Goal: Task Accomplishment & Management: Complete application form

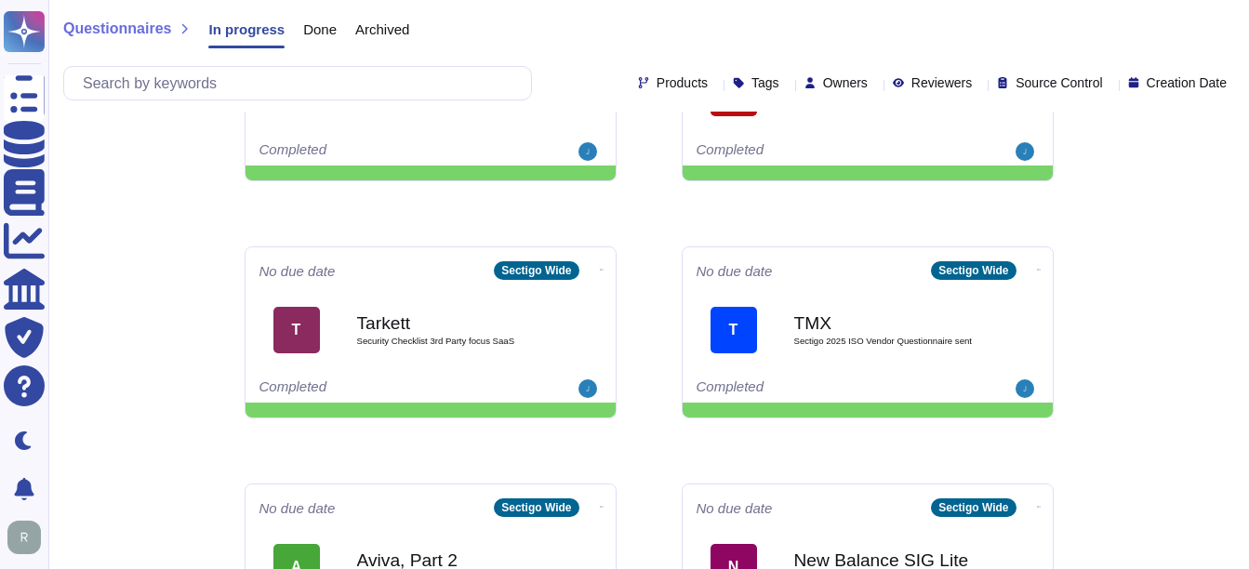
scroll to position [973, 0]
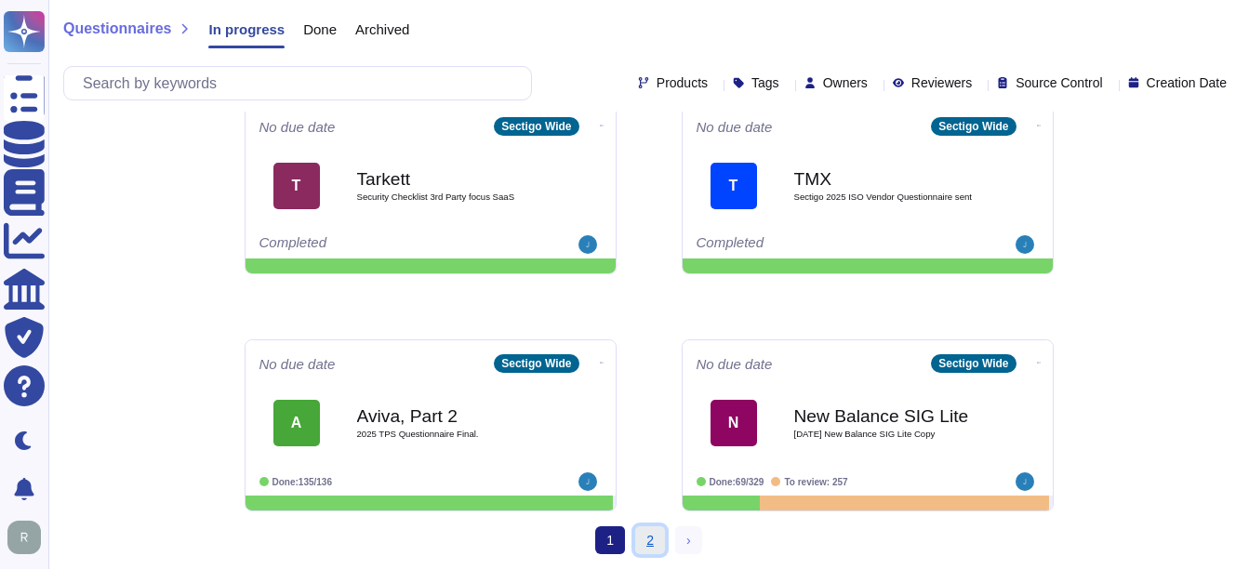
click at [641, 531] on link "2" at bounding box center [650, 540] width 30 height 28
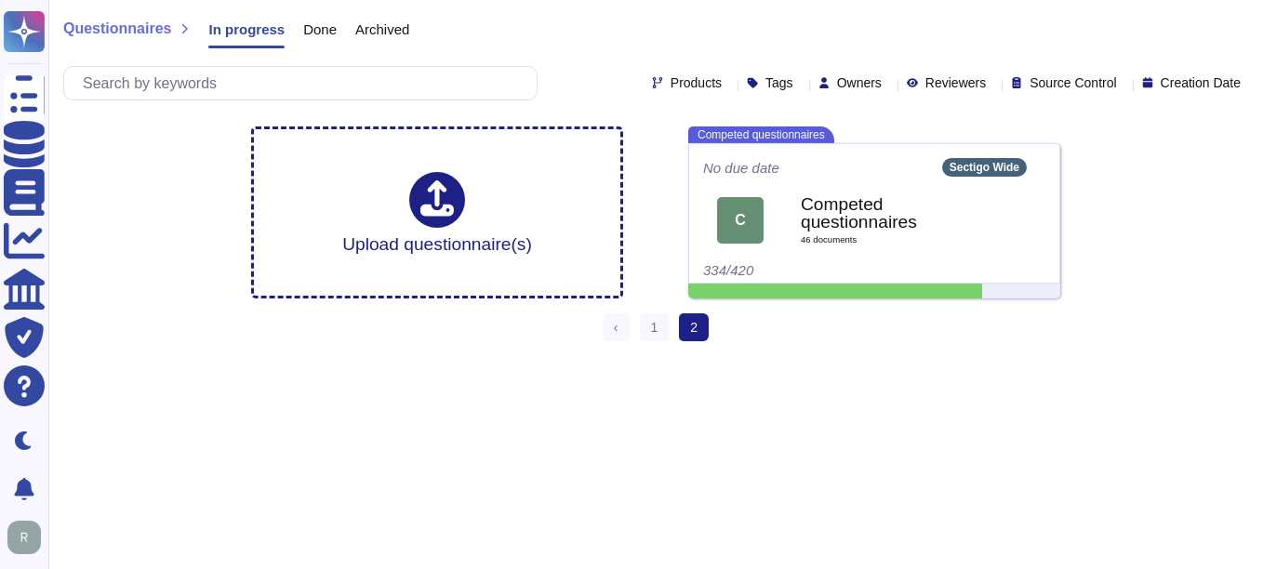
click at [323, 22] on span "Done" at bounding box center [319, 29] width 33 height 14
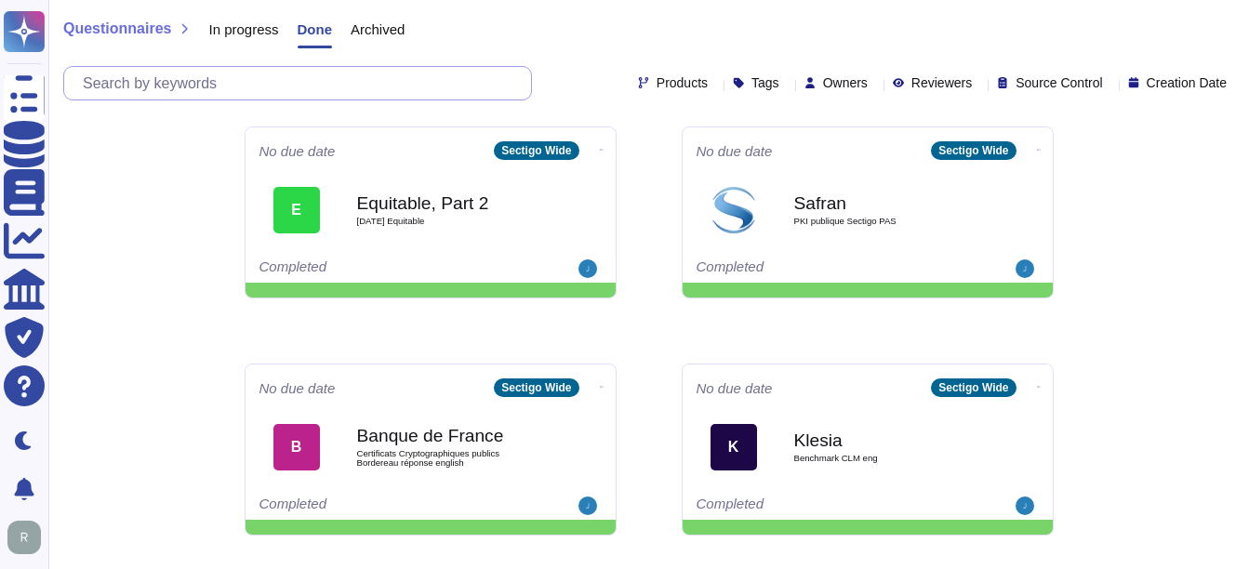
click at [266, 74] on input "text" at bounding box center [302, 83] width 458 height 33
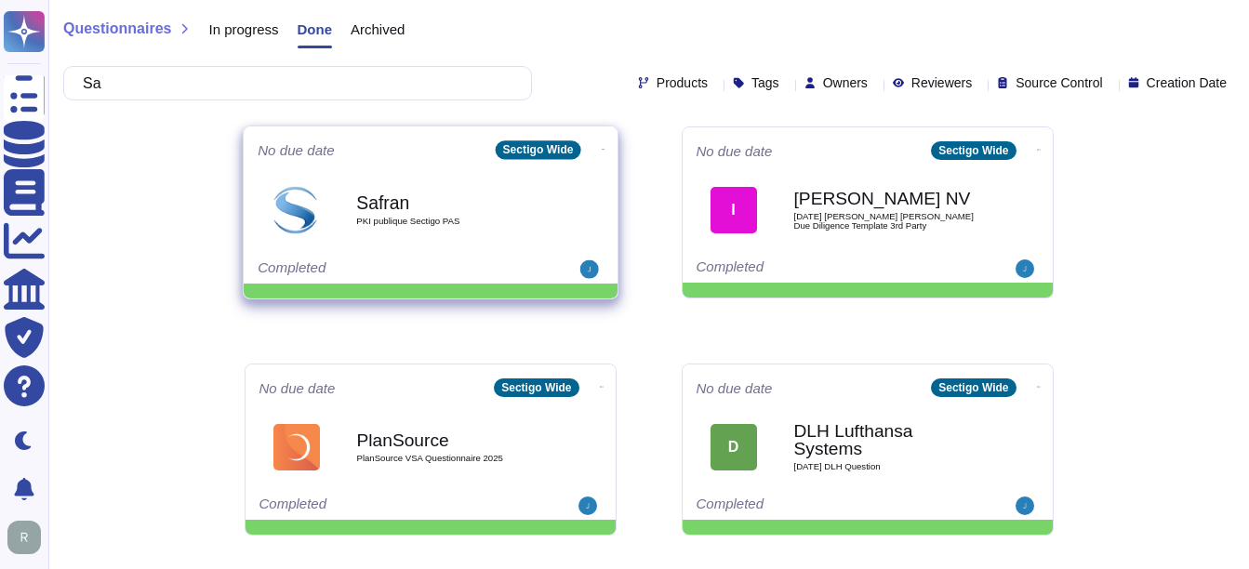
type input "Sa"
click at [386, 210] on b "Safran" at bounding box center [450, 202] width 188 height 18
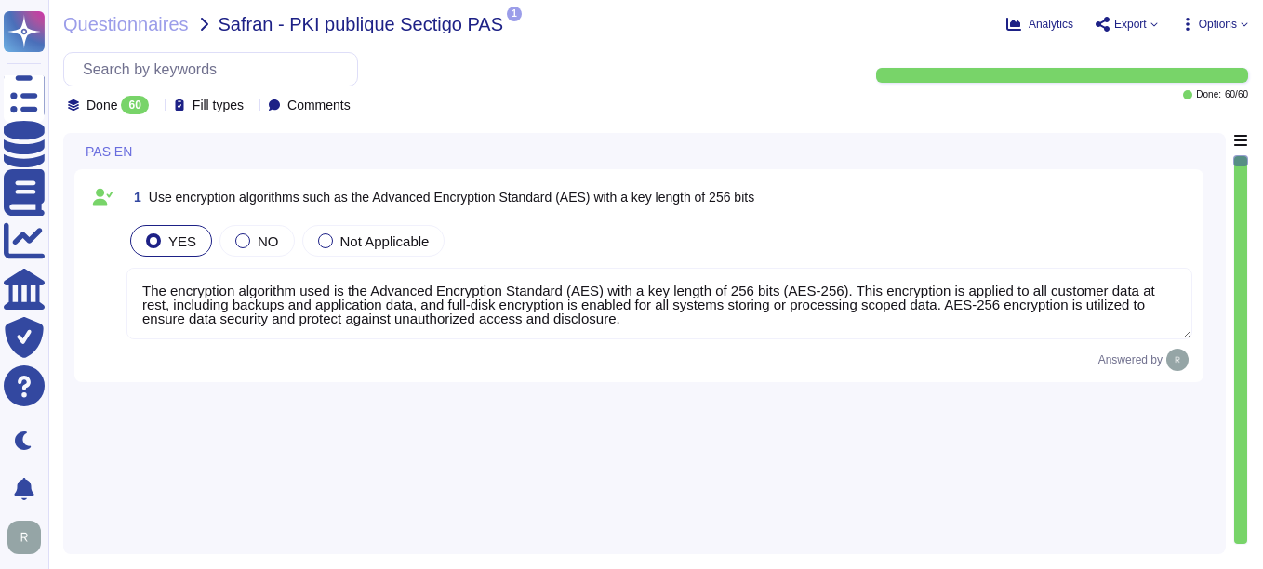
type textarea "The encryption algorithm used is the Advanced Encryption Standard (AES) with a …"
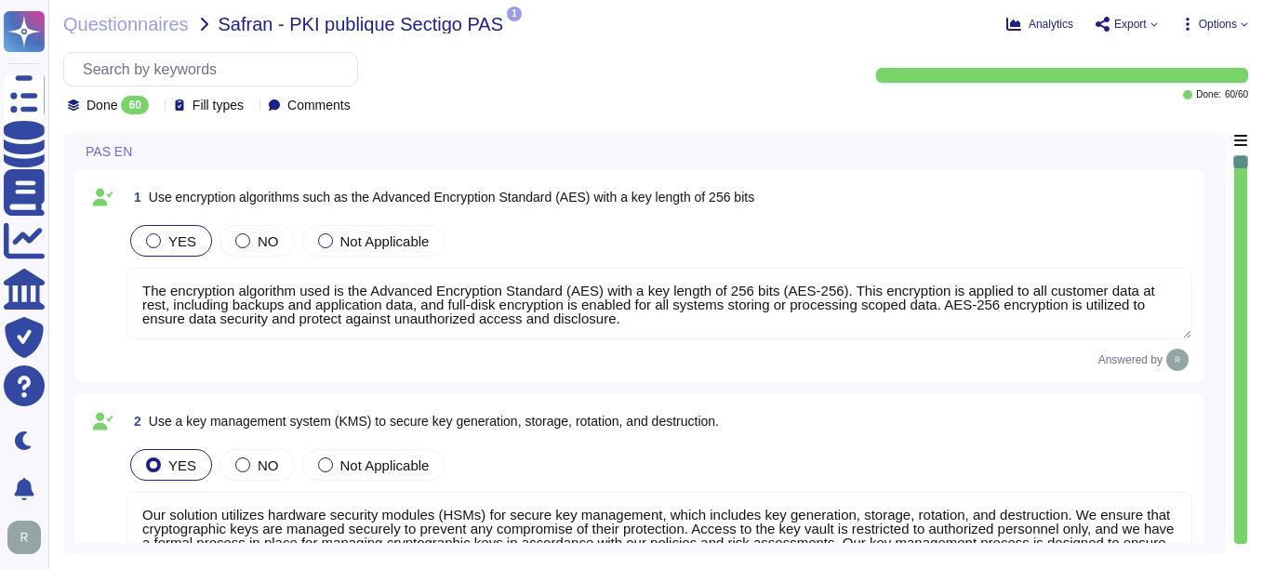
type textarea "Our solution utilizes hardware security modules (HSMs) for secure key managemen…"
type textarea "Our key management process includes a formal policy for regular key rotation, e…"
type textarea "Yes, all customer data at rest, including backups, application data, and confid…"
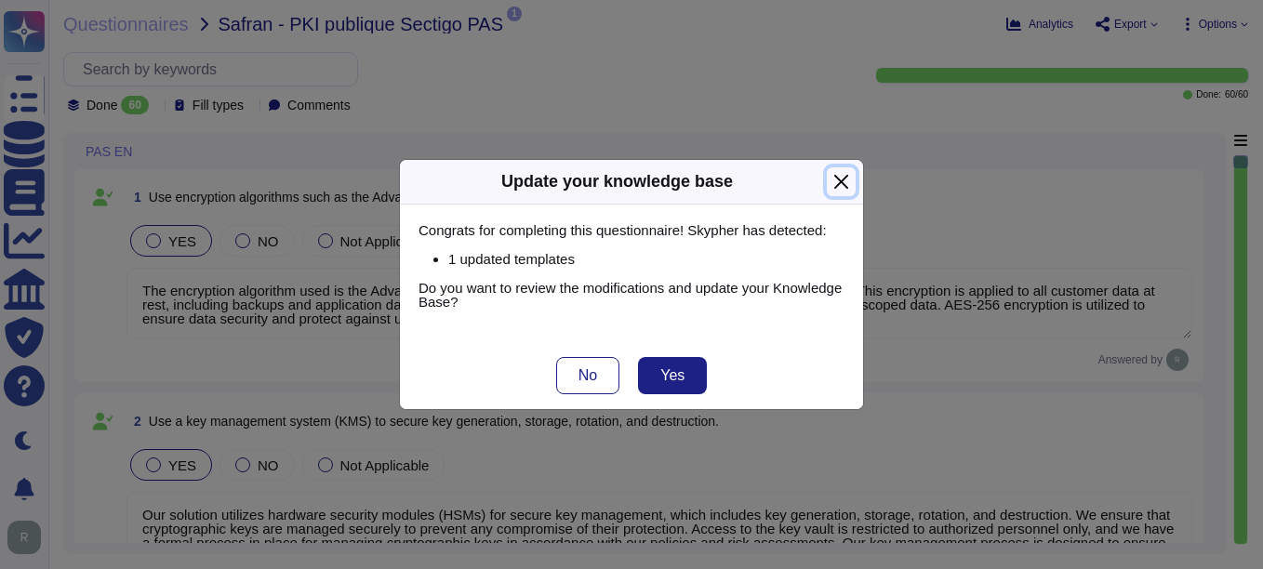
click at [838, 180] on button "Close" at bounding box center [841, 181] width 29 height 29
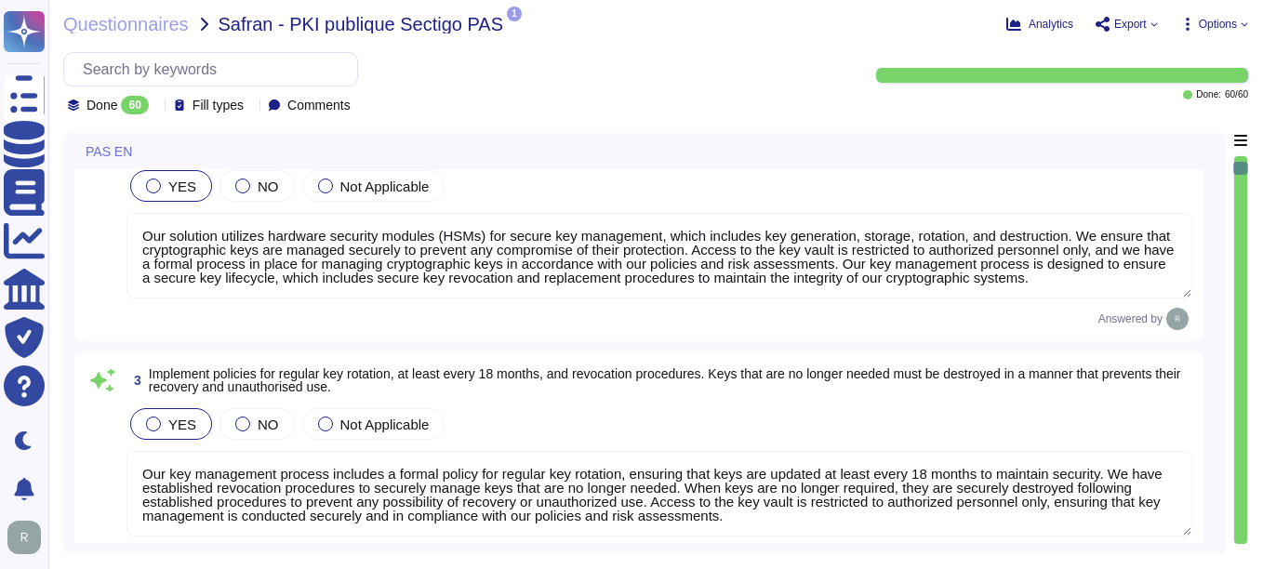
type textarea "At [GEOGRAPHIC_DATA], we prioritize the security of our users' data in transit …"
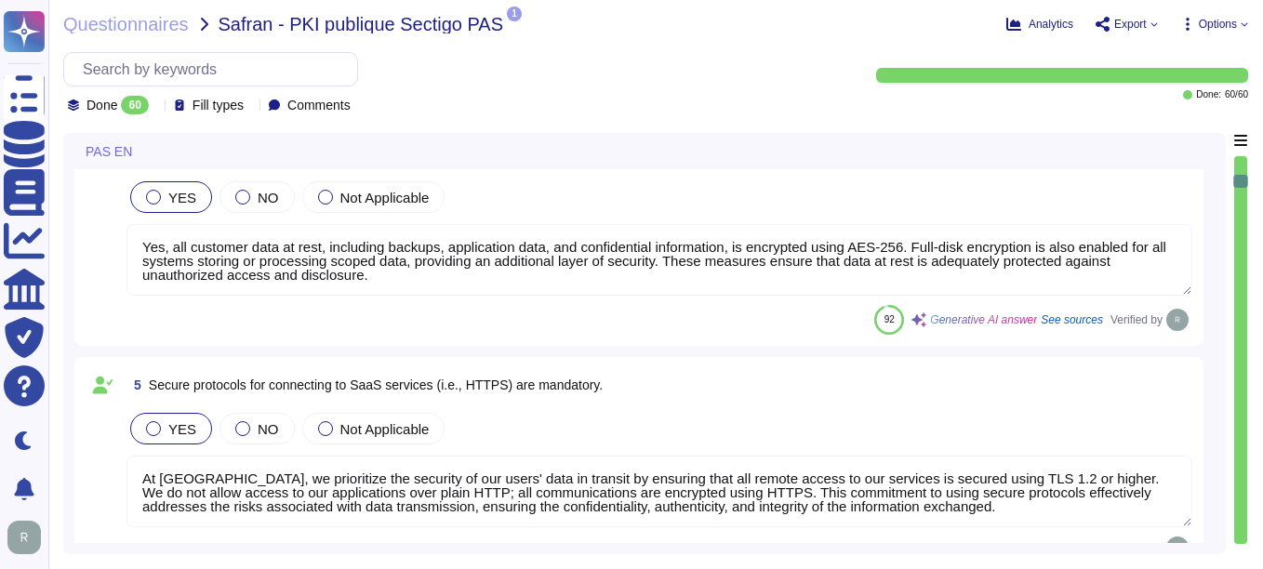
type textarea "Web Application Firewalls (WAF) are not currently used. However, they are a roa…"
type textarea "We provide a comprehensive and documented RESTful API that supports various ope…"
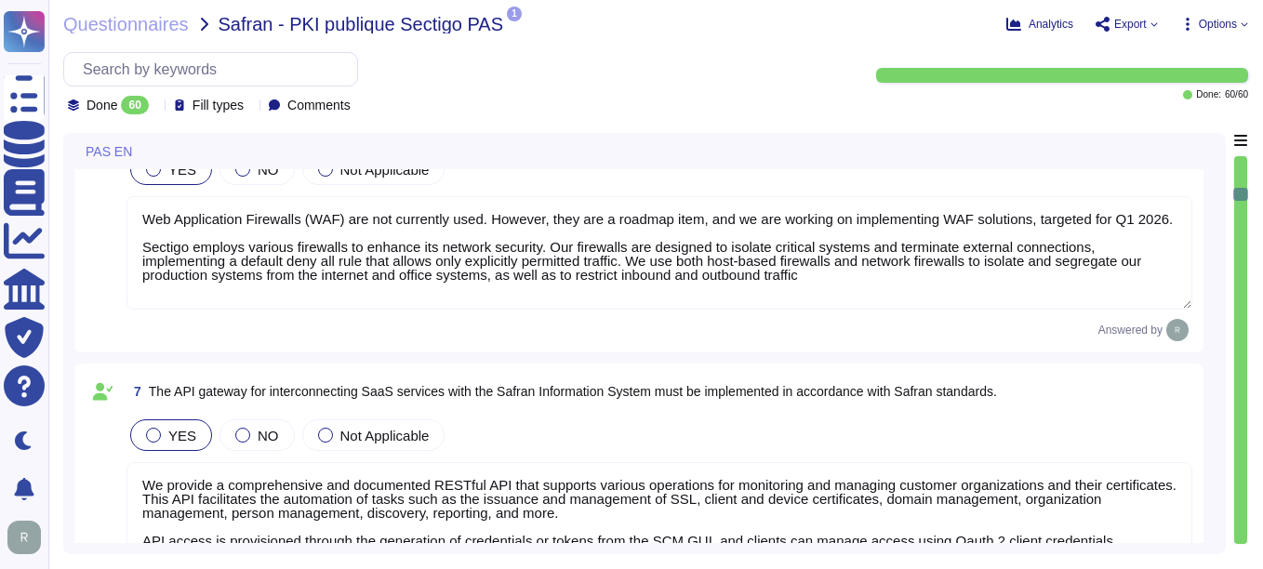
type textarea "Yes, a disaster recovery plan (DRP) is mandatory for all processes classified a…"
type textarea "Our service is deployed as a Software as a Service (SaaS) and is effectively mo…"
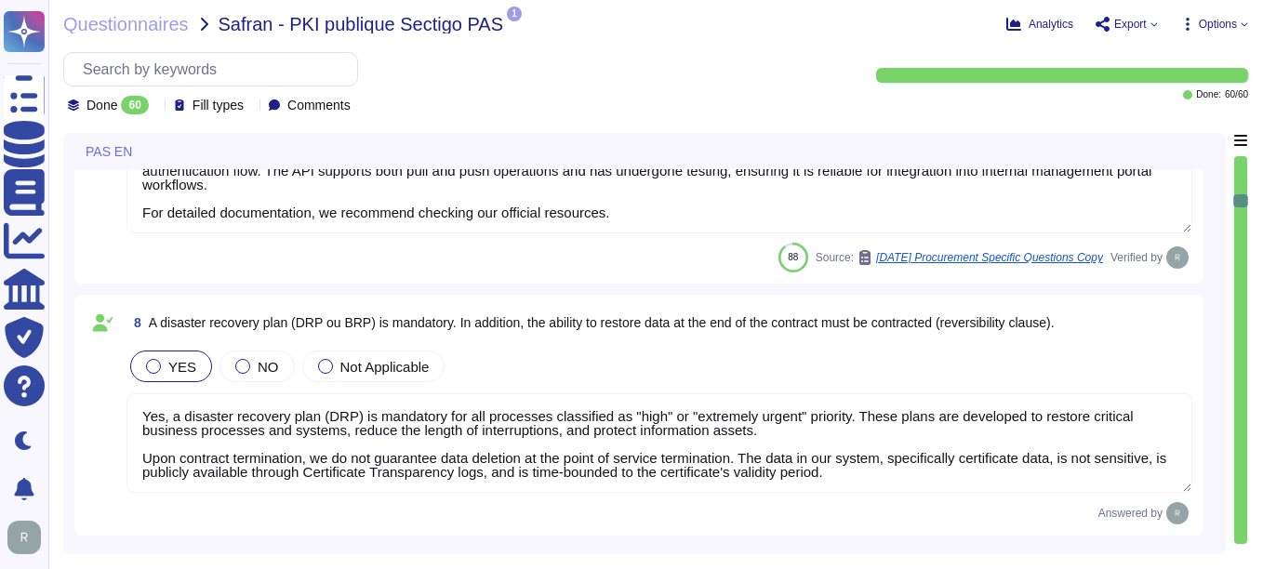
type textarea "Notification will depend on the nature of the incident. If an incident occurs, …"
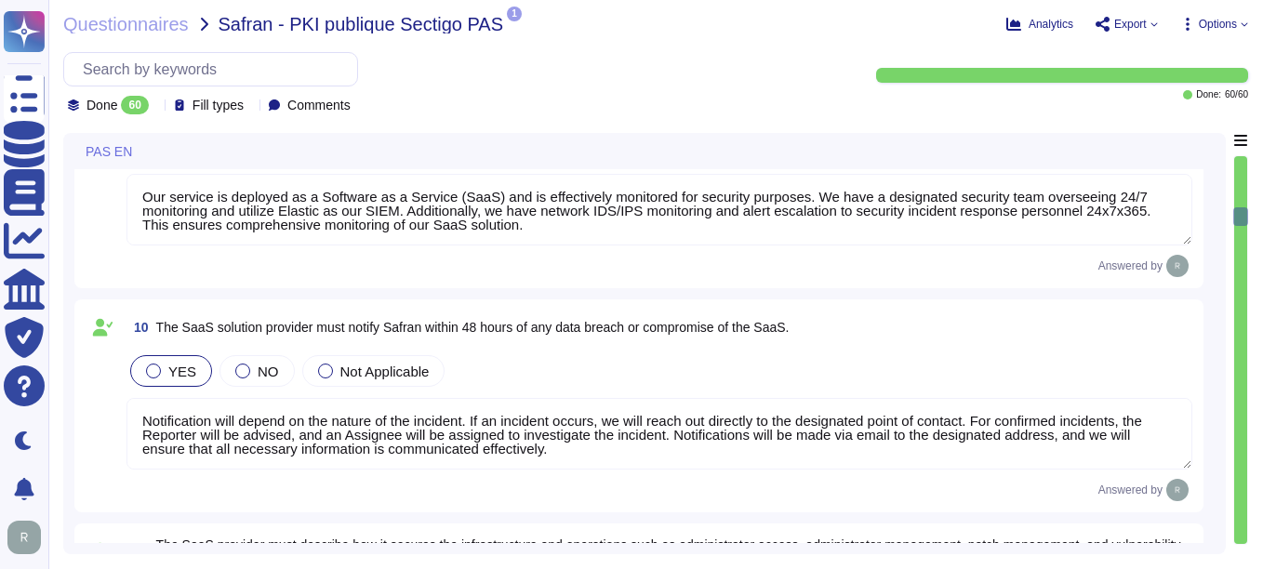
type textarea "Sectigo secures its infrastructure and operations through a comprehensive appro…"
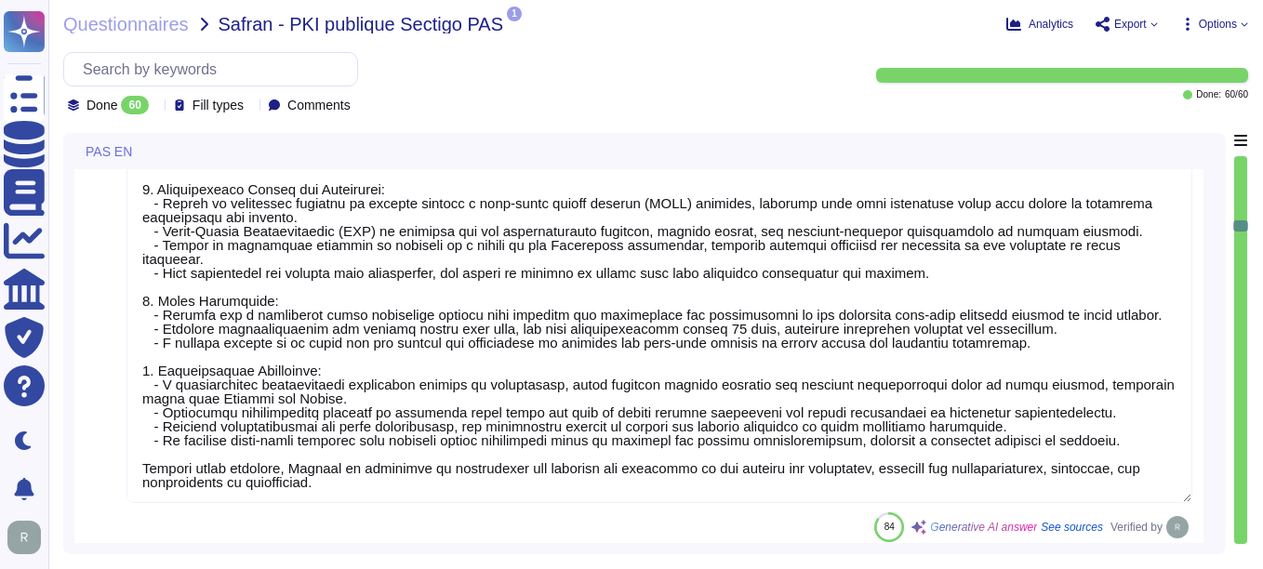
type textarea "Sectigo has established a formal Software Development Lifecycle (SDLC) process …"
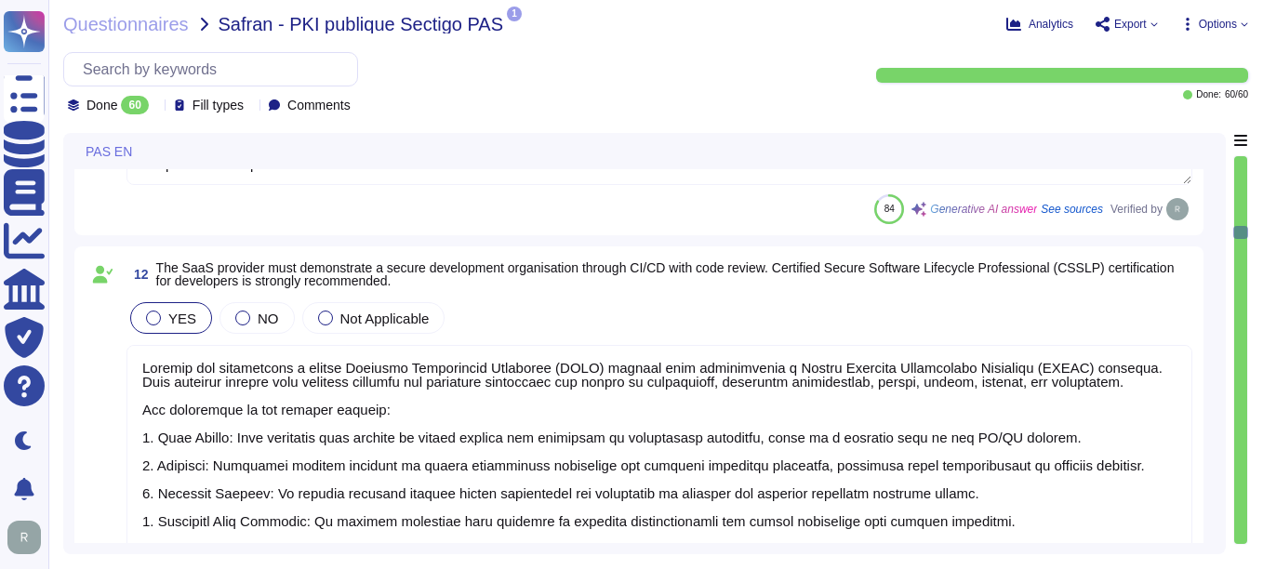
type textarea "Yes, Sectigo conducts annual penetration testing through a third-party security…"
type textarea "Sectigo has established a comprehensive logging and monitoring policy to detect…"
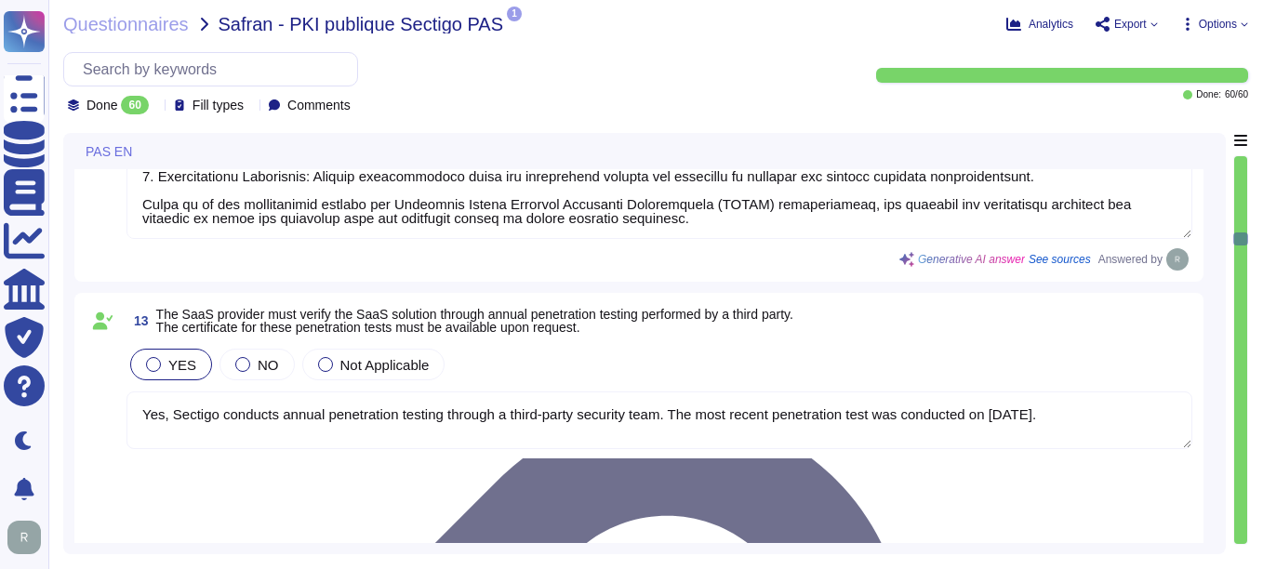
type textarea "Sectigo provides comprehensive logging capabilities that ensure all security-re…"
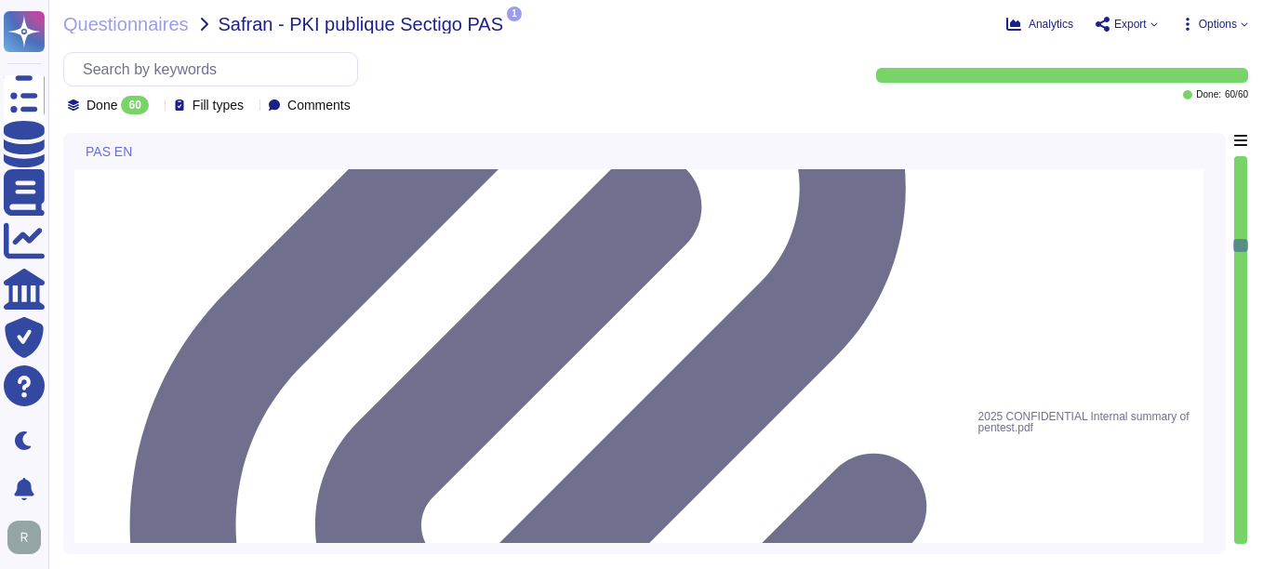
type textarea "Sectigo's logging system complies with state-of-the-art best practices in sever…"
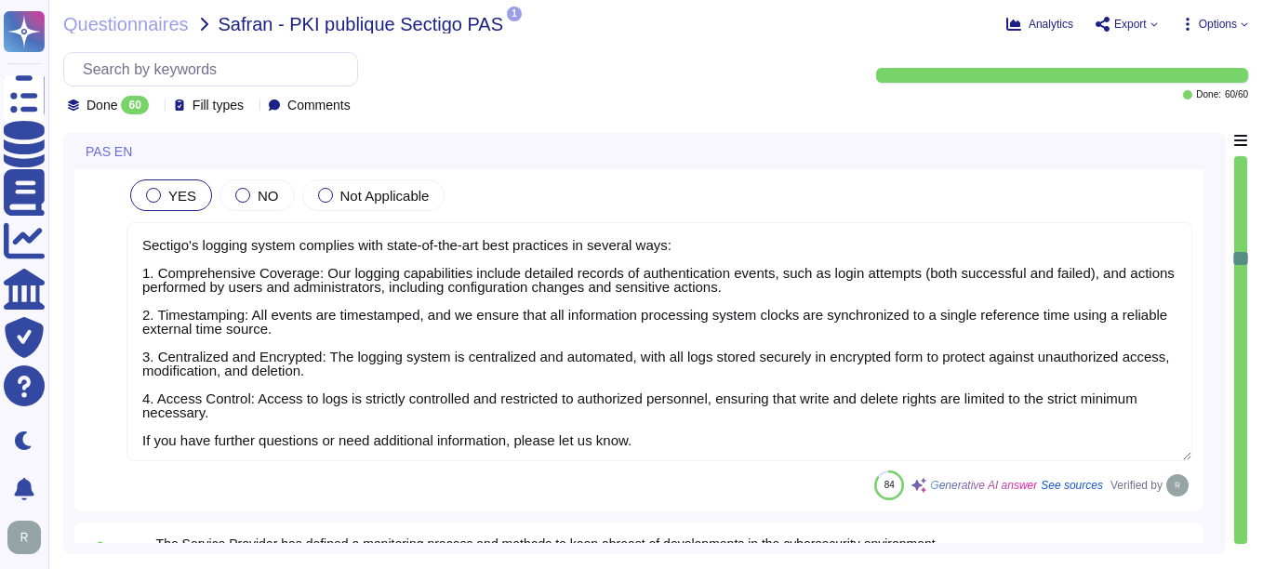
type textarea "Sectigo employs a comprehensive approach to monitoring and responding to cybers…"
type textarea "Sectigo is committed to the continuous improvement of its IT security and risk …"
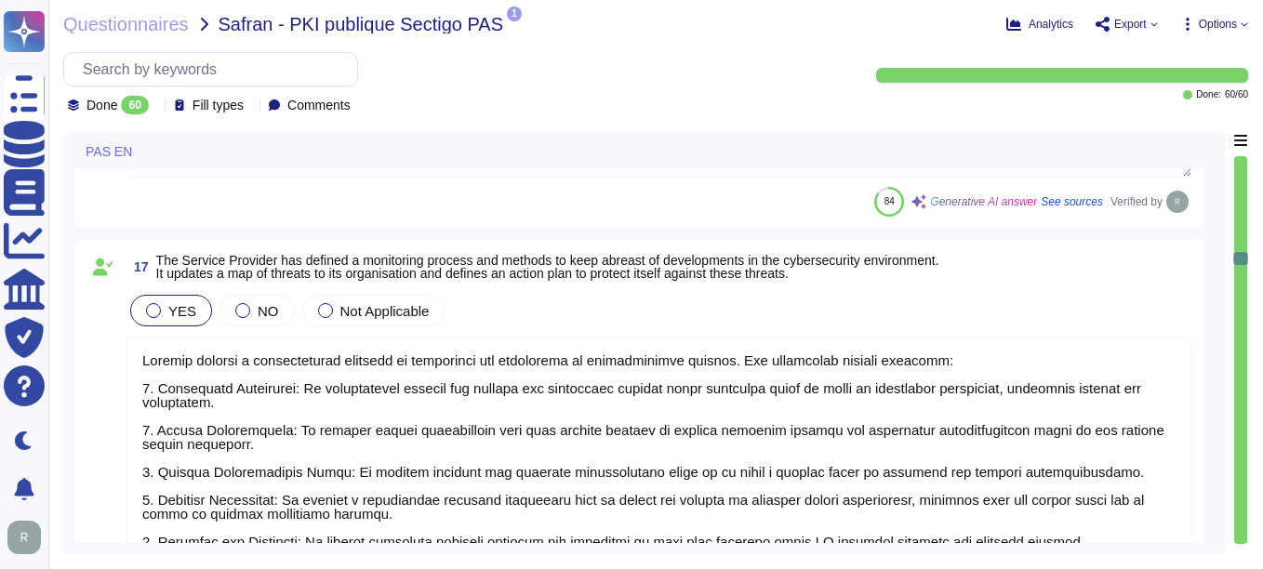
type textarea "Sectigo is committed to ensuring compliance with all relevant legal, statutory,…"
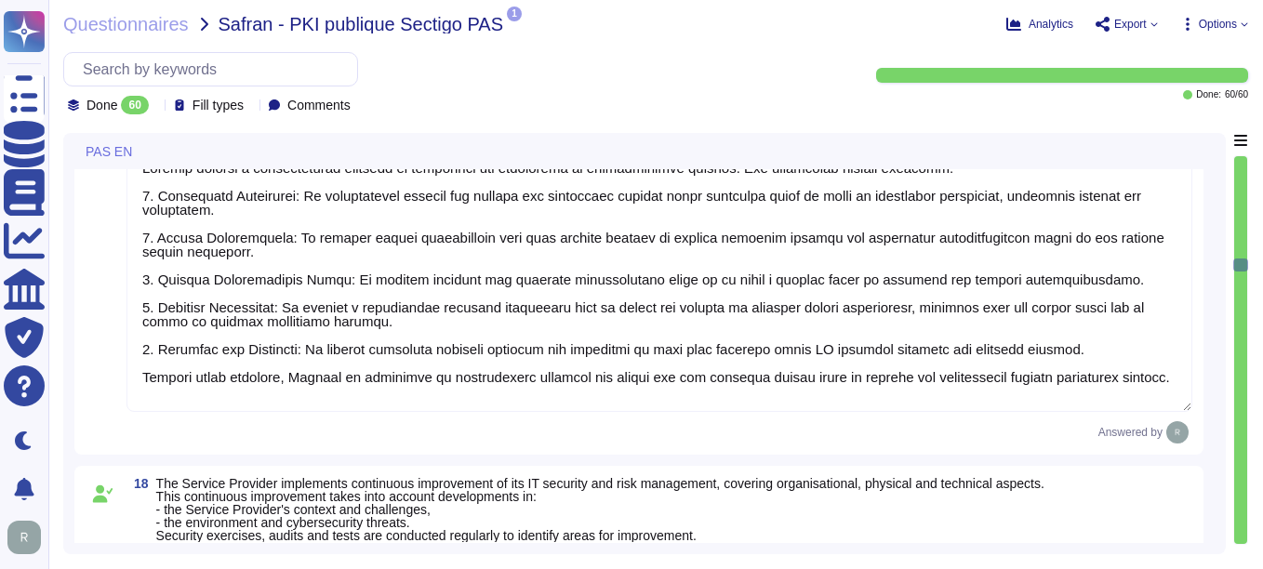
type textarea "Sectigo ensures that the administration and operation of IT systems and equipme…"
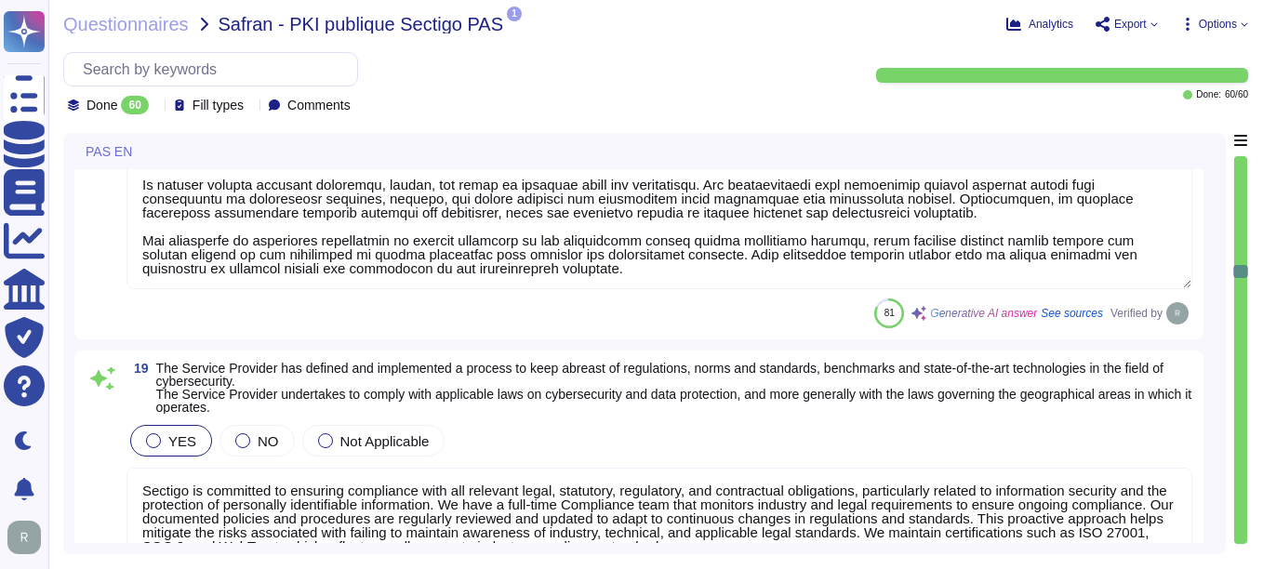
type textarea "Sectigo has a documented Information Security Policy that has been approved by …"
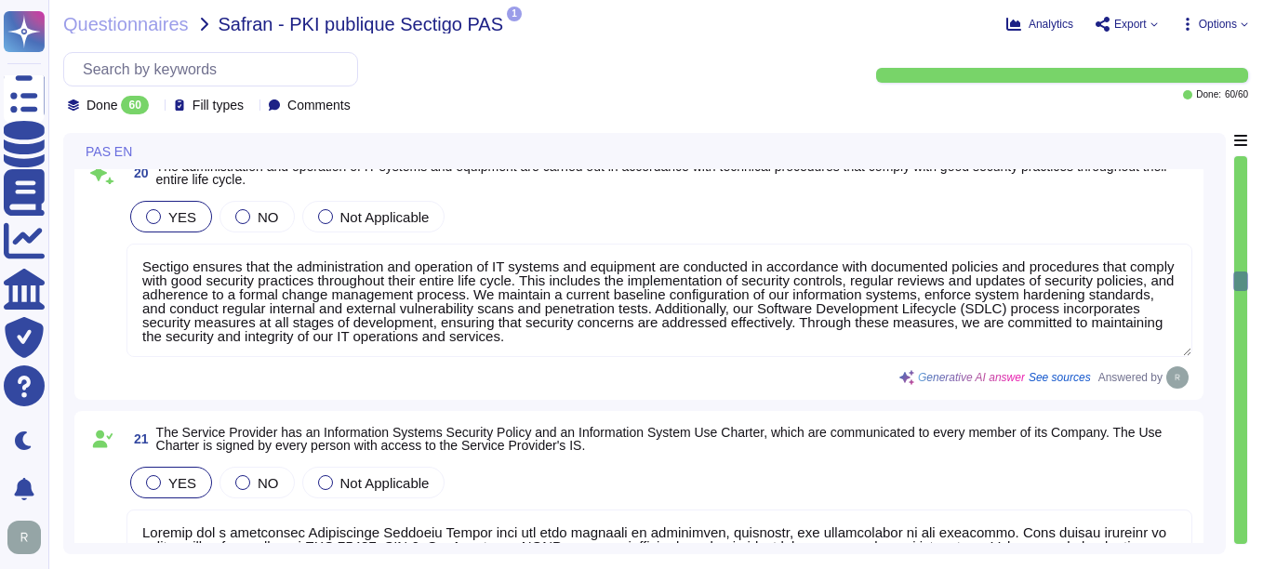
type textarea "Yes, our organization has a formalized risk governance plan that includes risk …"
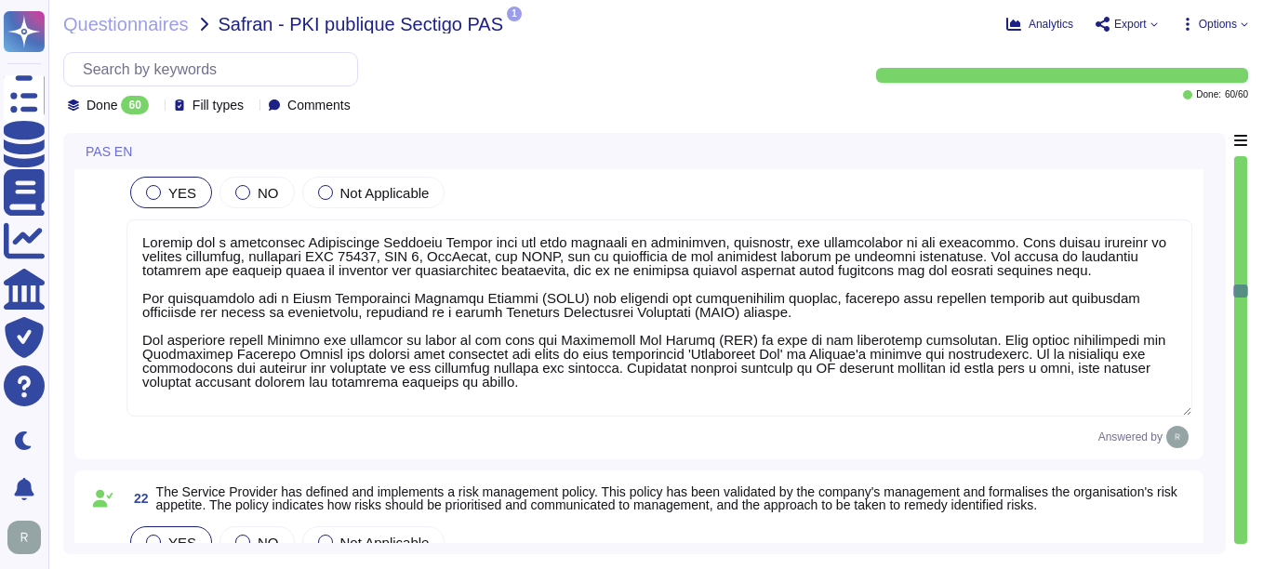
type textarea "We do not have AirCyber Bronze but do maintain ISO27001 and SOC2 compliance."
type textarea "We maintain a current and complete inventory of all technology assets, includin…"
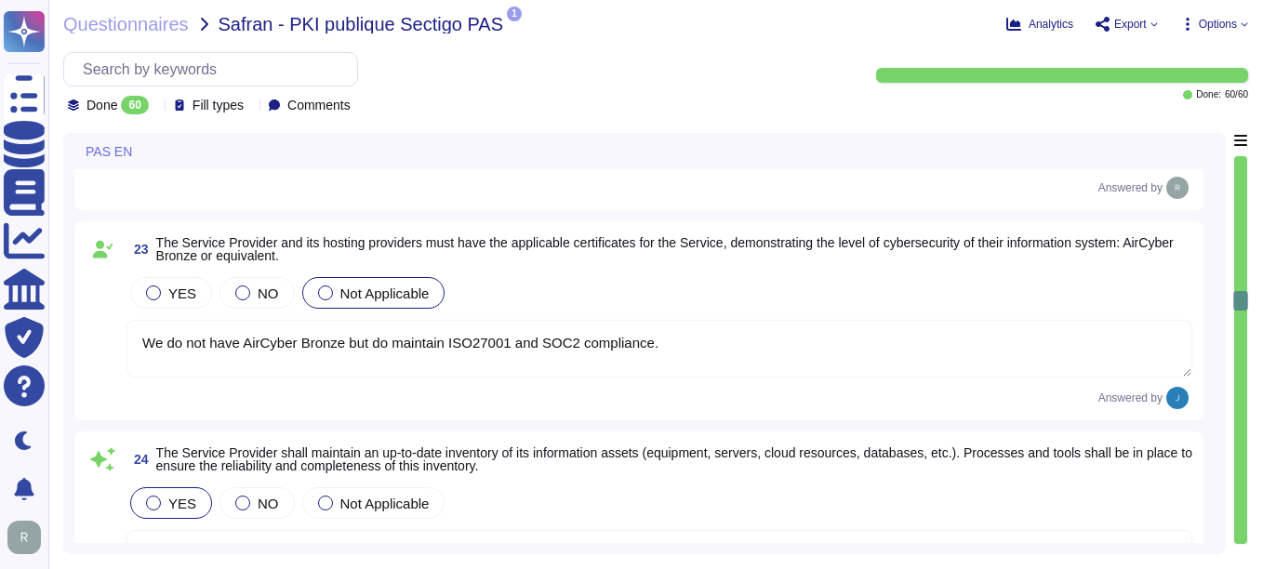
type textarea "Our company has established formalized processes for the management of equipmen…"
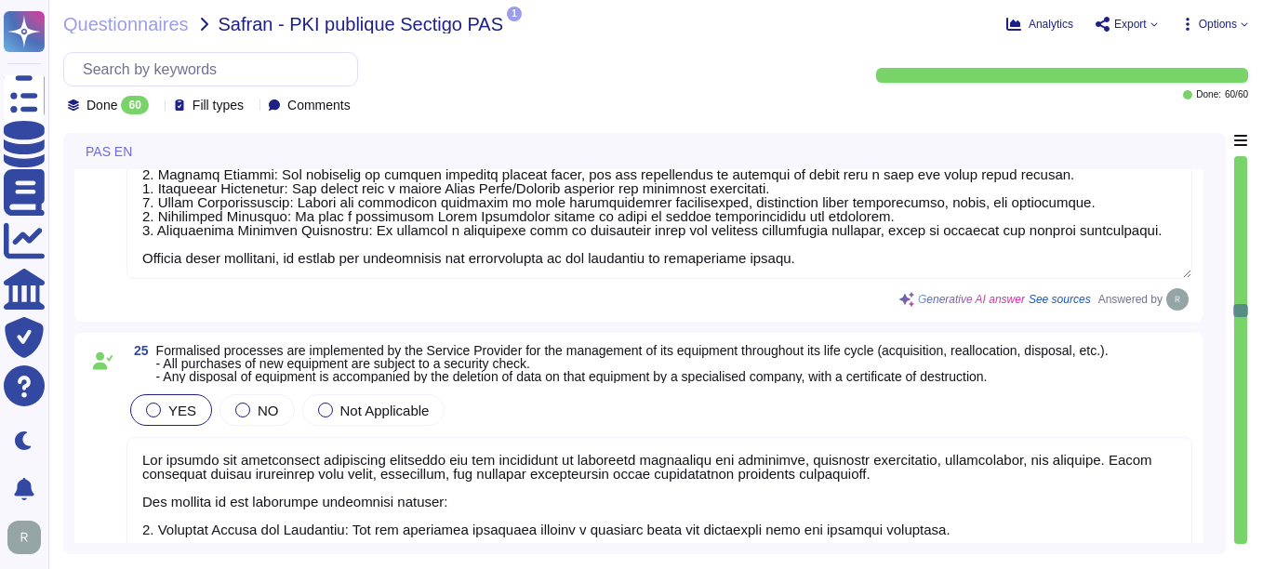
type textarea "Yes, we maintain explicit data classification and handling policies, and we can…"
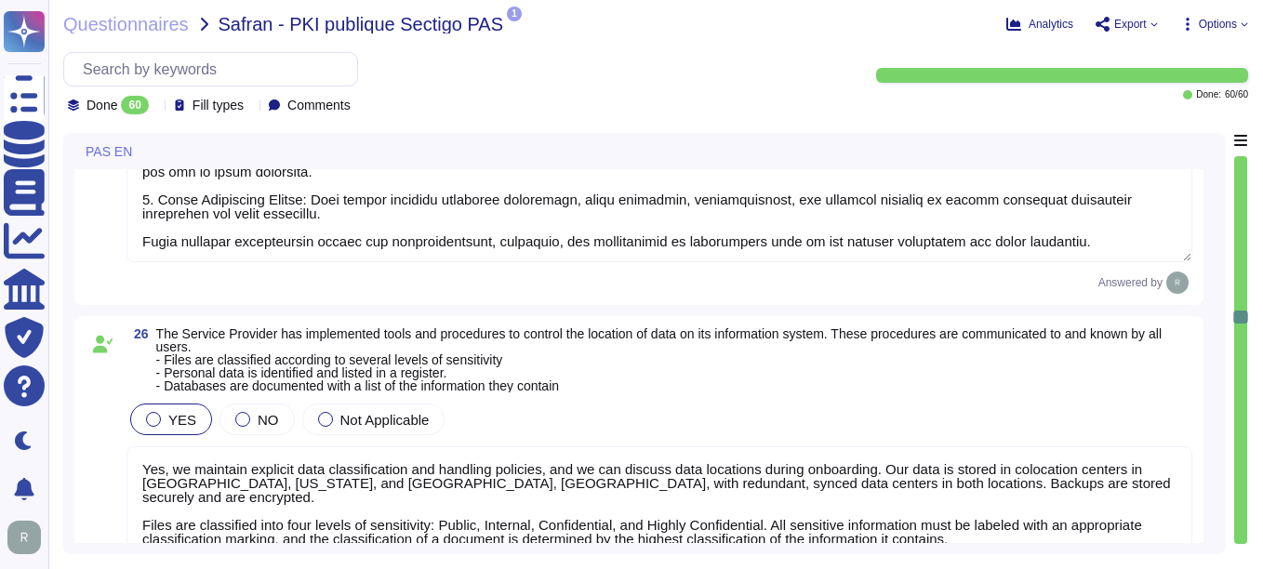
type textarea "A policy is in place that requires Information Security's approval before imple…"
type textarea "Sectigo has implemented a comprehensive vulnerability management program that i…"
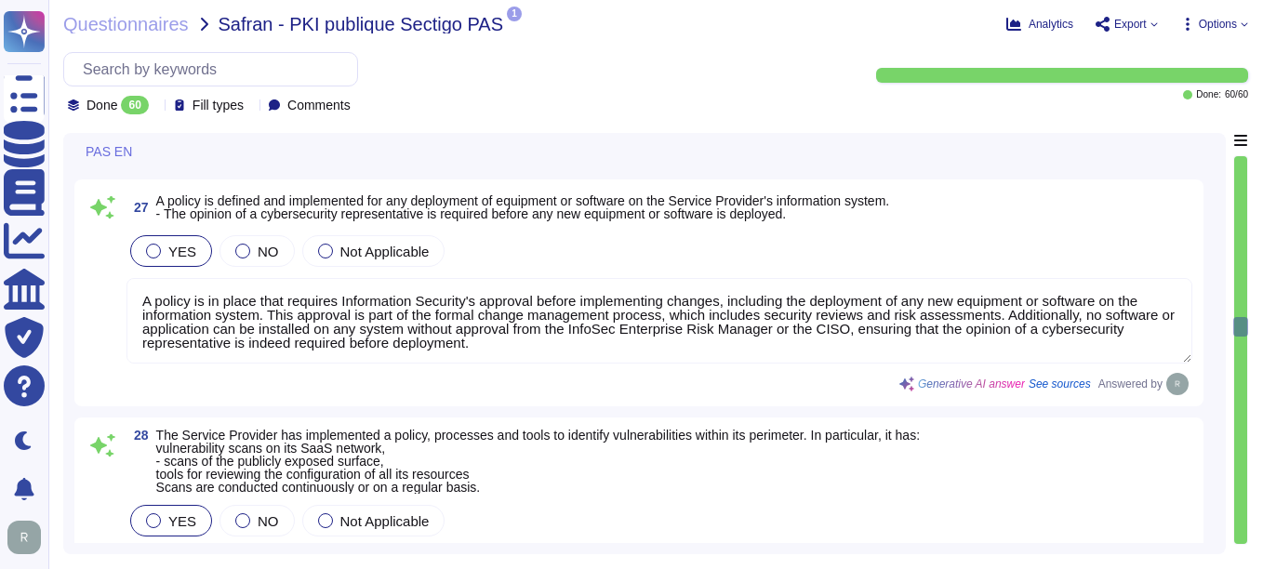
type textarea "Sectigo has established a formal change management process that includes the fo…"
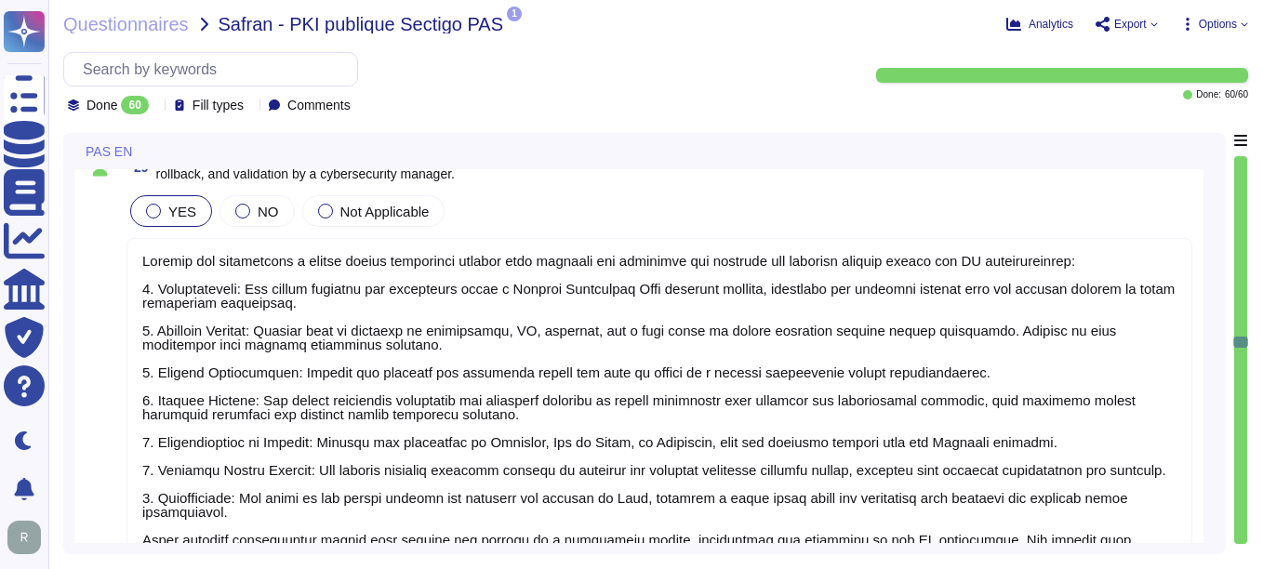
type textarea "A security audit, including penetration tests, code reviews, and configuration …"
type textarea "Yes, Sectigo has established an Access Control Policy that outlines procedures …"
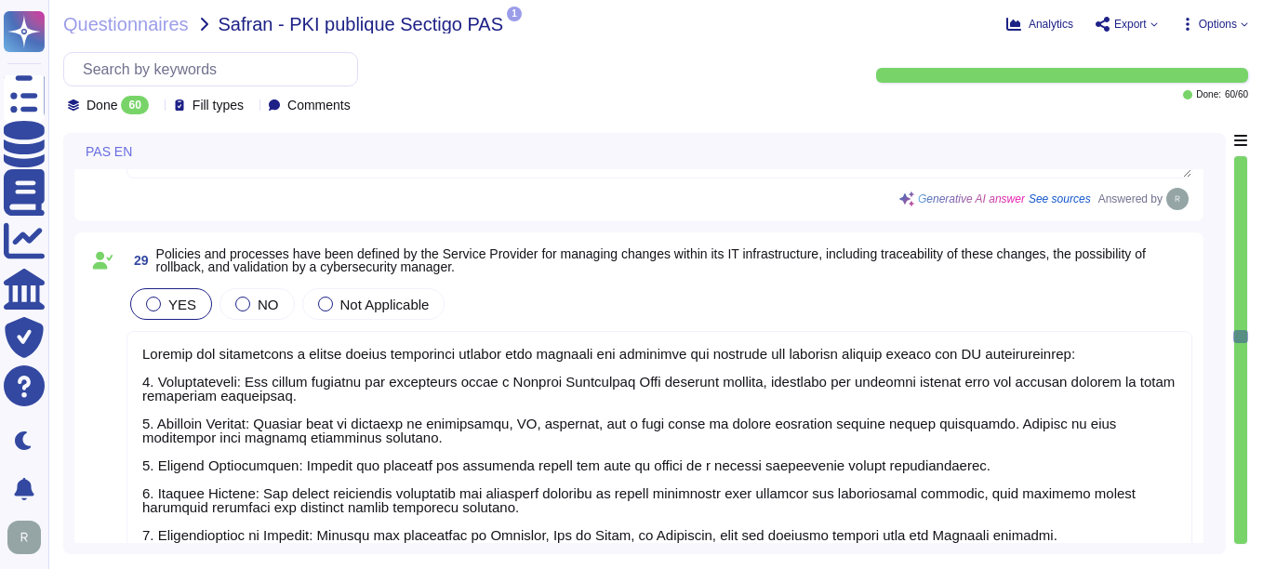
scroll to position [2, 0]
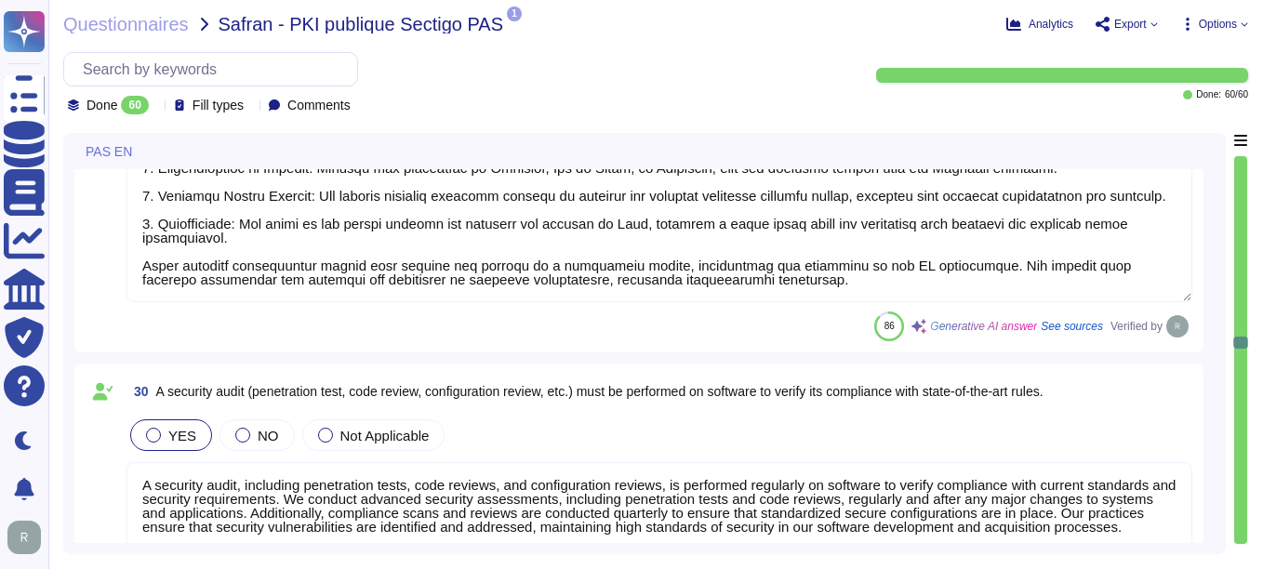
type textarea "Our certificates are issued by a trusted commercial certification authority, en…"
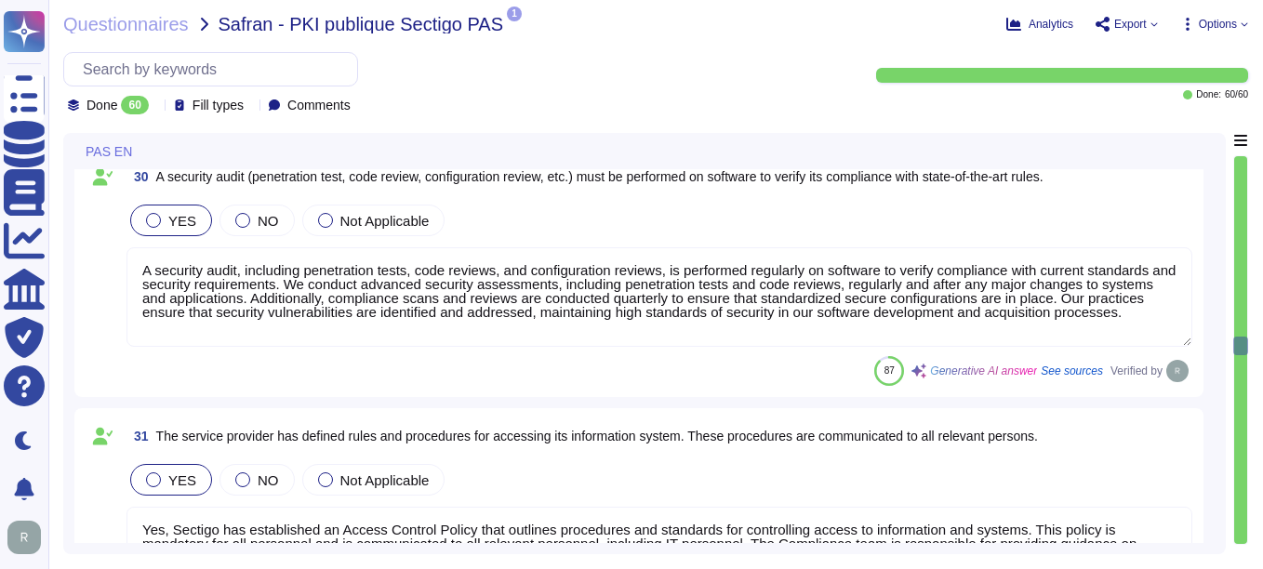
type textarea "The service supports single sign-on (SSO) via SAML2 and integrates with Okta fo…"
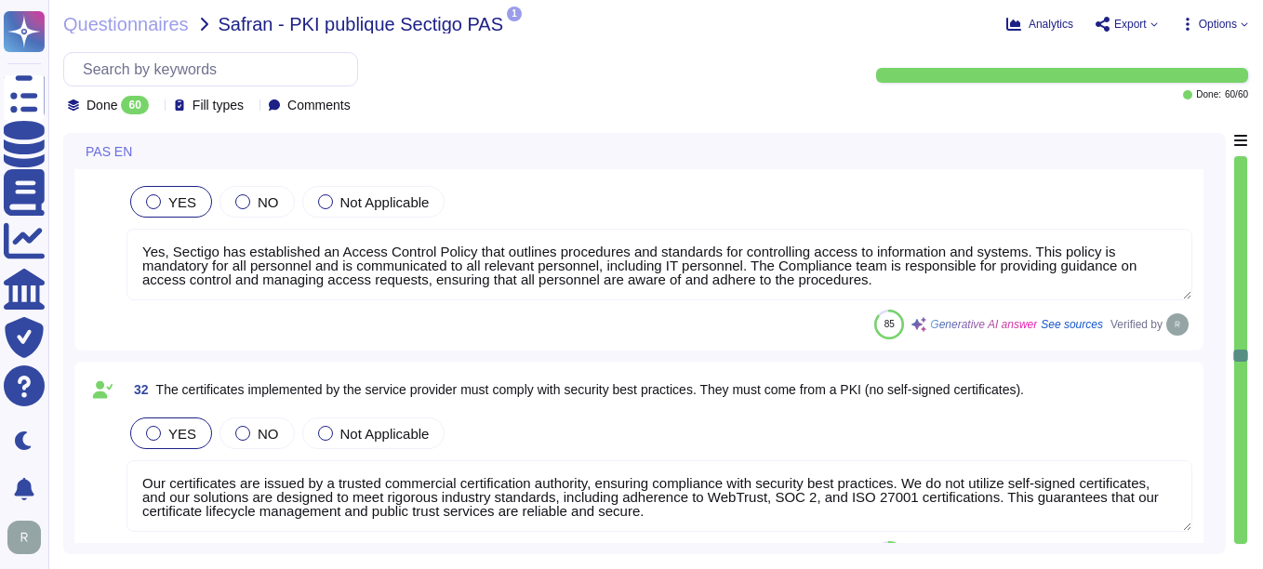
type textarea "Sectigo enforces access control across all equipment and services within its in…"
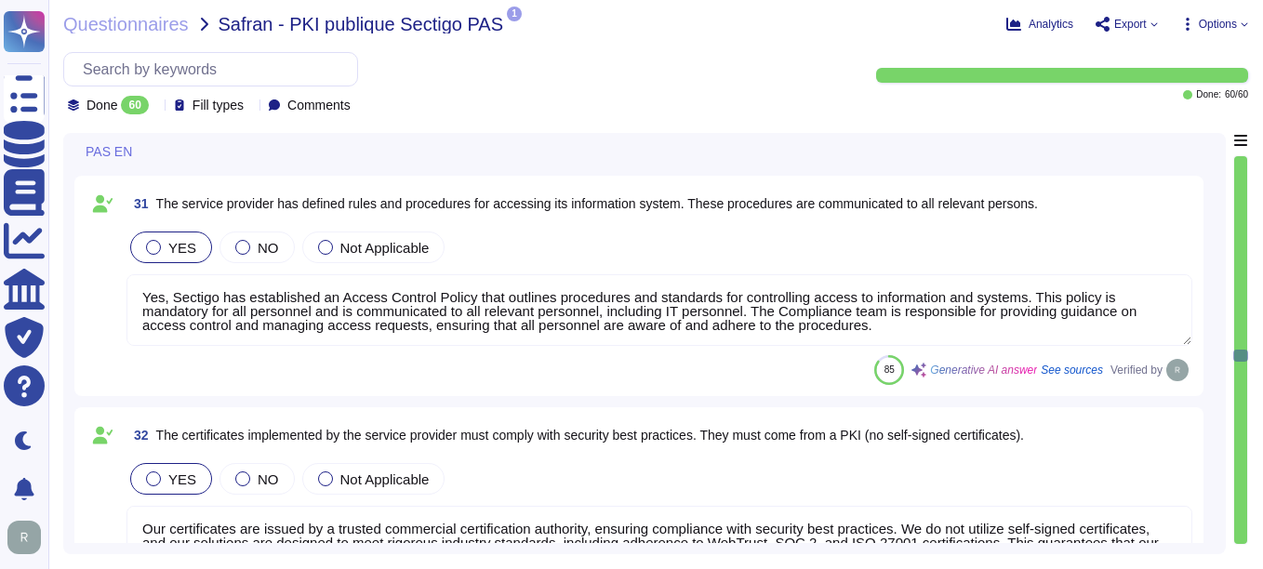
scroll to position [9115, 0]
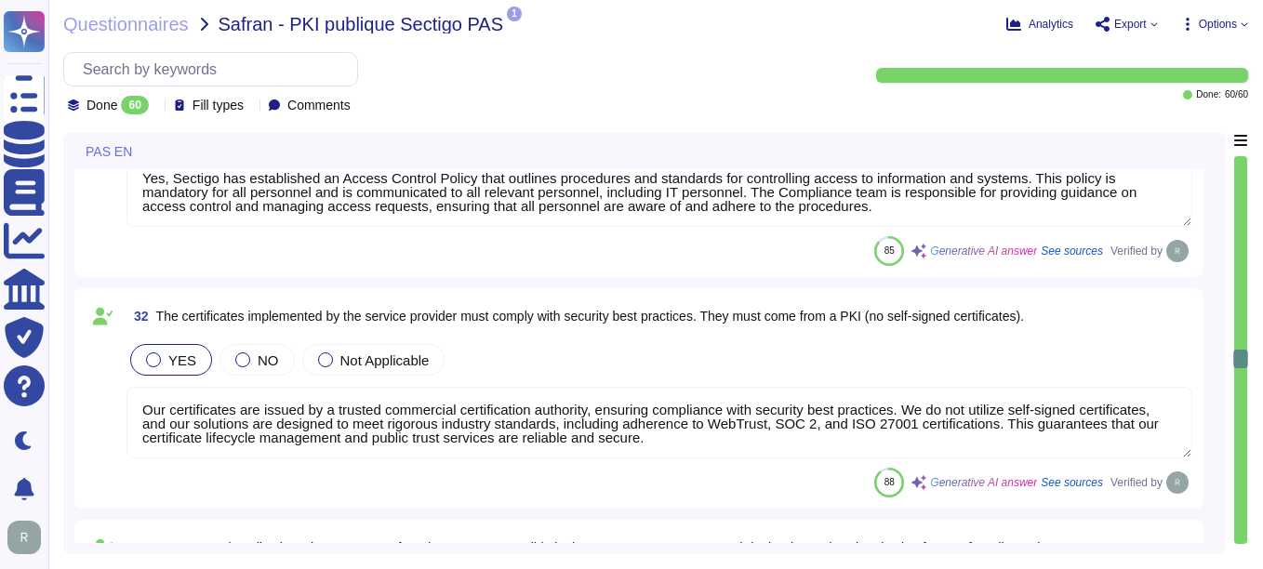
type textarea "Our authentication and password management policy is rigorously defined and enf…"
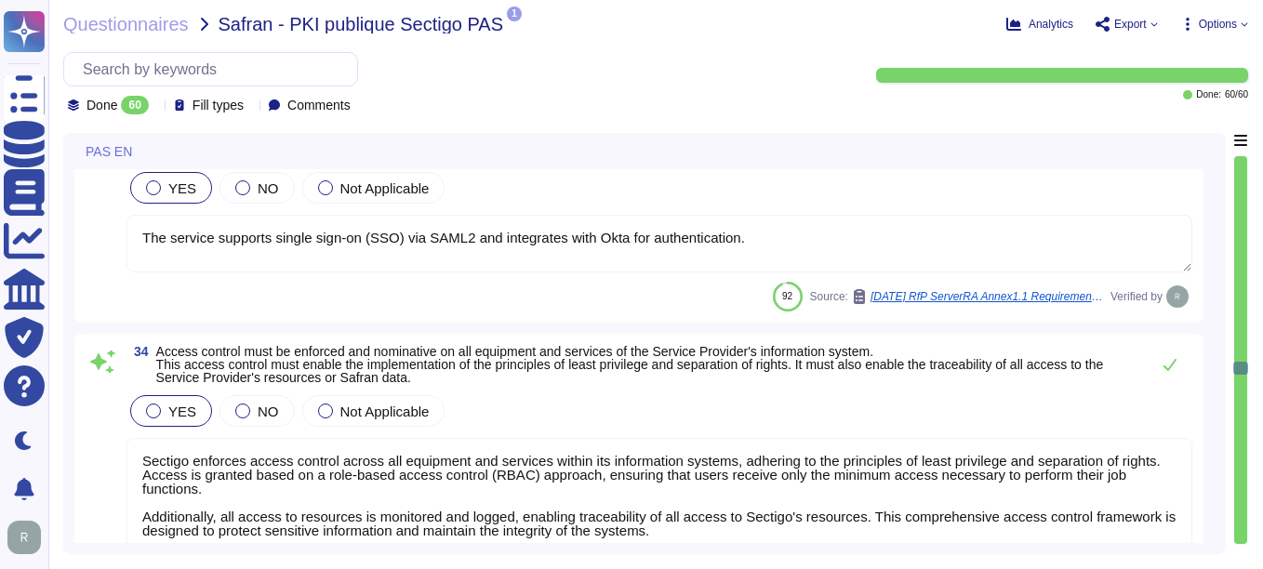
scroll to position [2, 0]
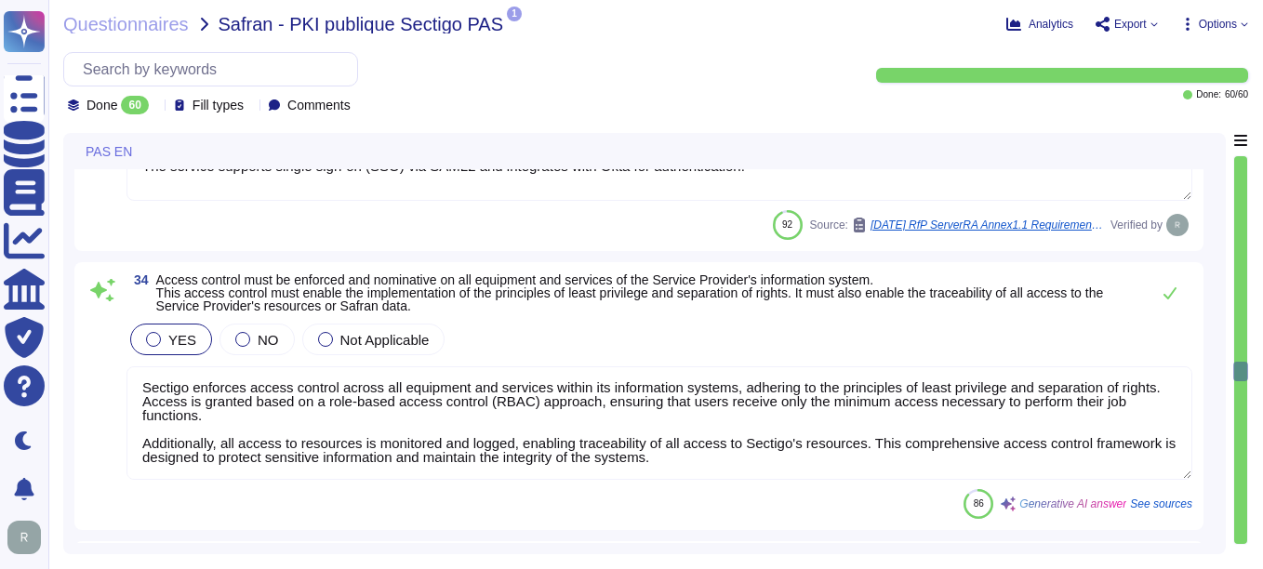
type textarea "1. When a new employee arrives who requires access to the information system: A…"
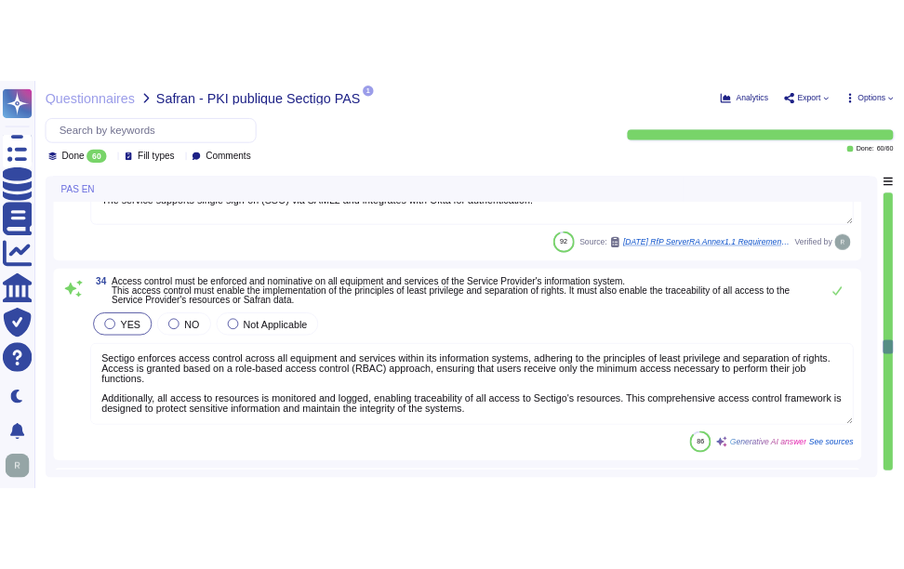
scroll to position [9766, 0]
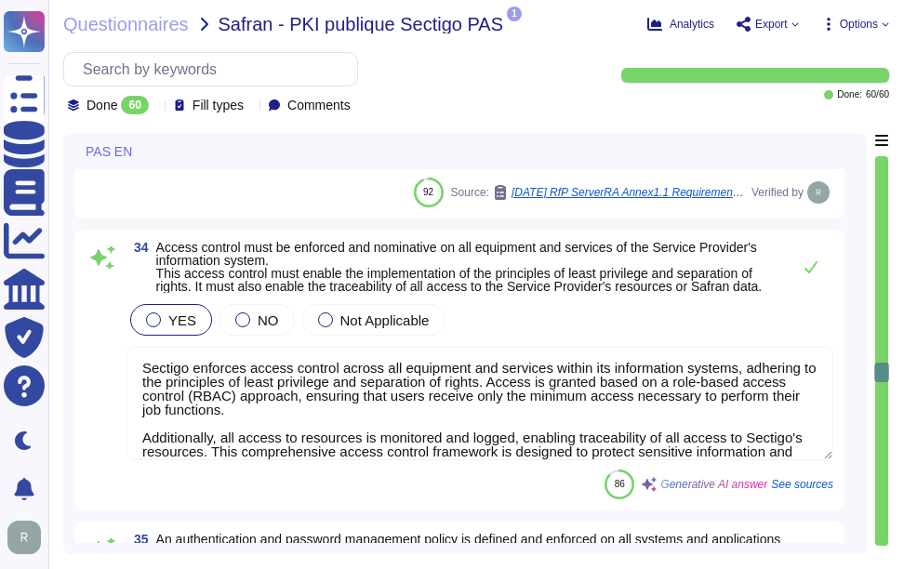
type textarea "1. When a new employee arrives who requires access to the information system: A…"
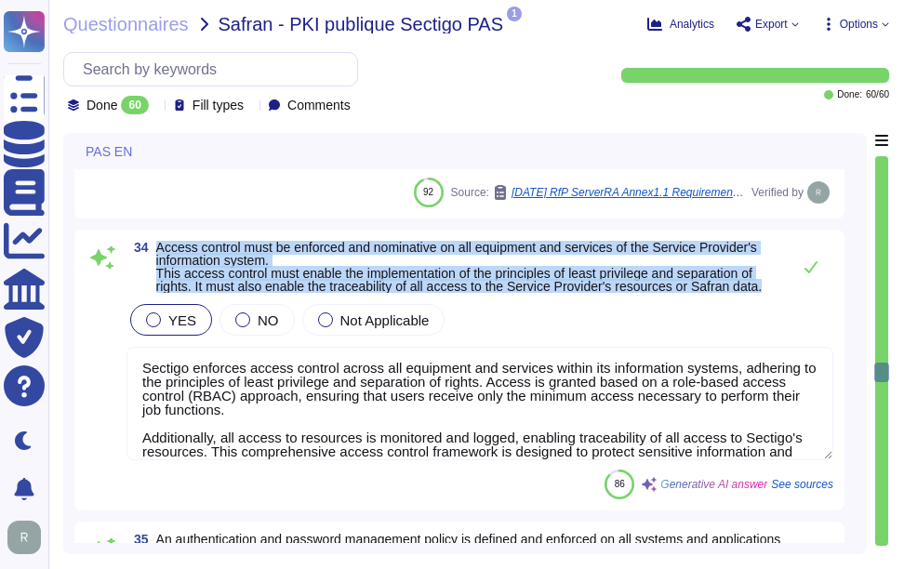
drag, startPoint x: 158, startPoint y: 246, endPoint x: 776, endPoint y: 289, distance: 619.1
click at [776, 289] on span "Access control must be enforced and nominative on all equipment and services of…" at bounding box center [468, 267] width 625 height 52
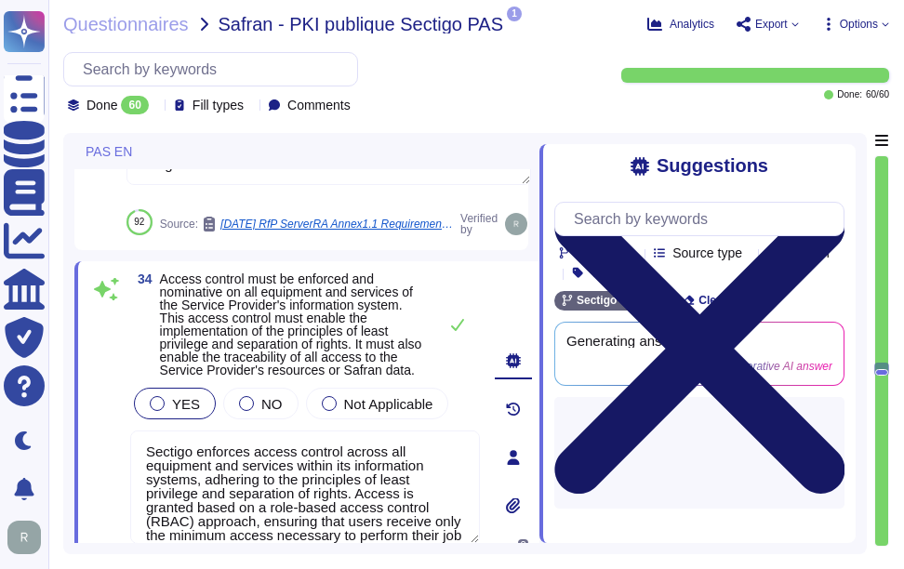
click at [836, 159] on icon at bounding box center [699, 348] width 290 height 387
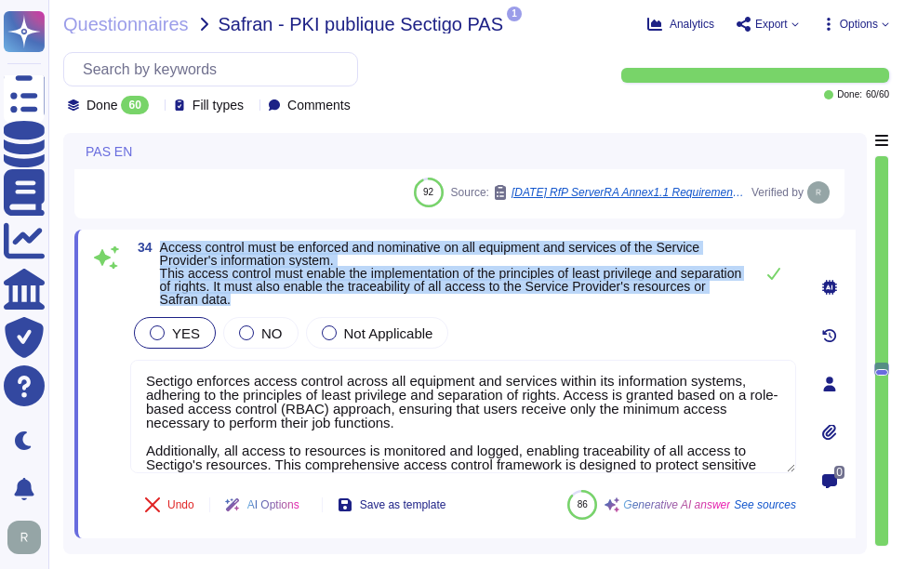
drag, startPoint x: 163, startPoint y: 248, endPoint x: 323, endPoint y: 301, distance: 168.5
click at [323, 301] on span "Access control must be enforced and nominative on all equipment and services of…" at bounding box center [452, 273] width 584 height 65
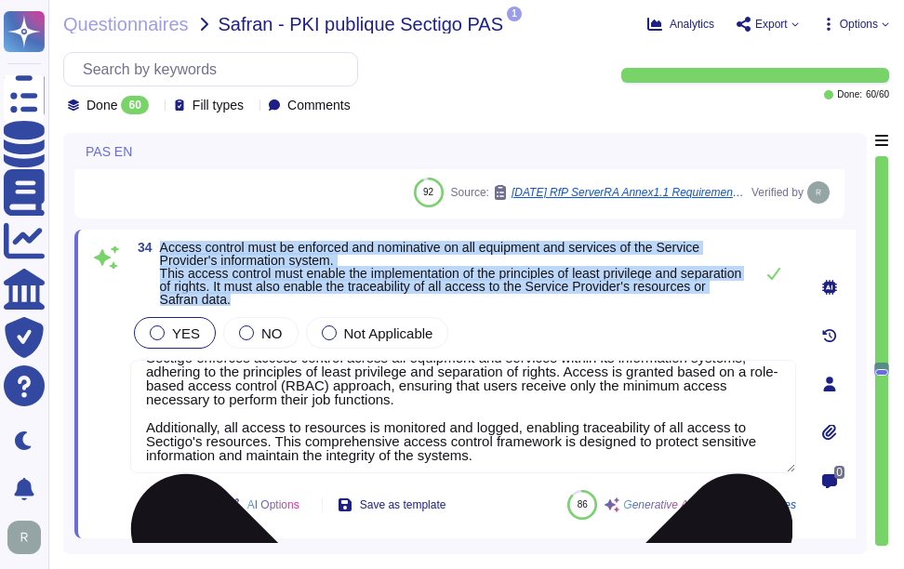
scroll to position [30, 0]
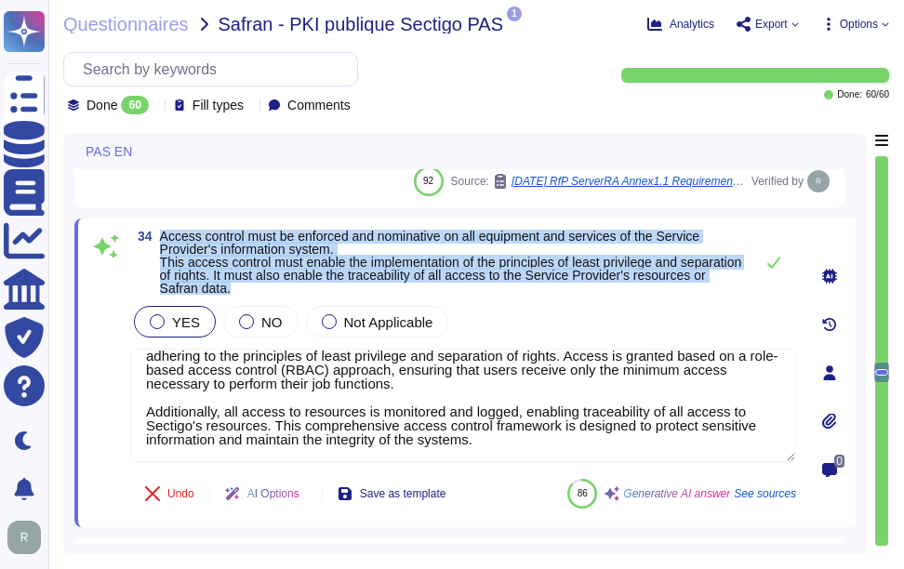
type textarea "1. When a new employee arrives who requires access to the information system: A…"
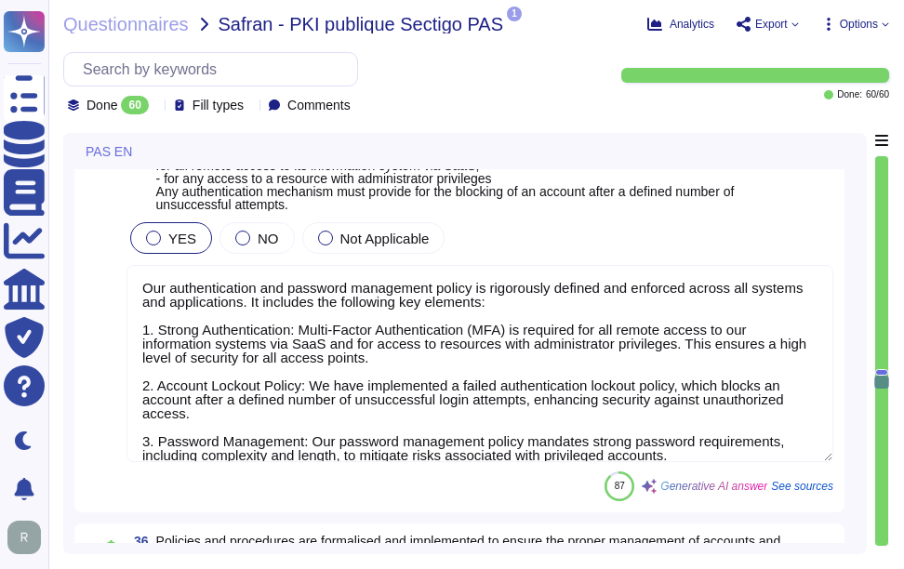
type textarea "All user accounts shall be subject to periodic review to ensure access rights a…"
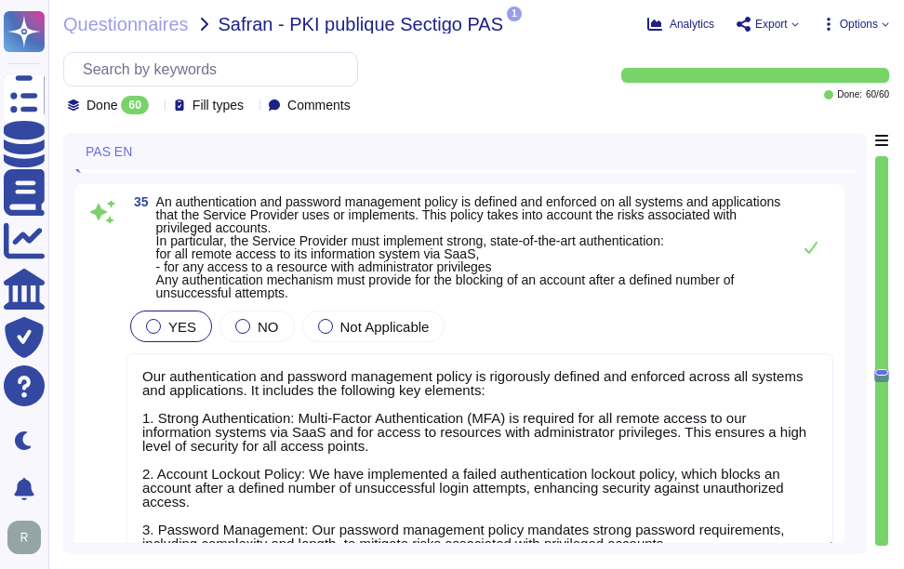
type textarea "Our certificates are issued by a trusted commercial certification authority, en…"
type textarea "The service supports single sign-on (SSO) via SAML2 and integrates with Okta fo…"
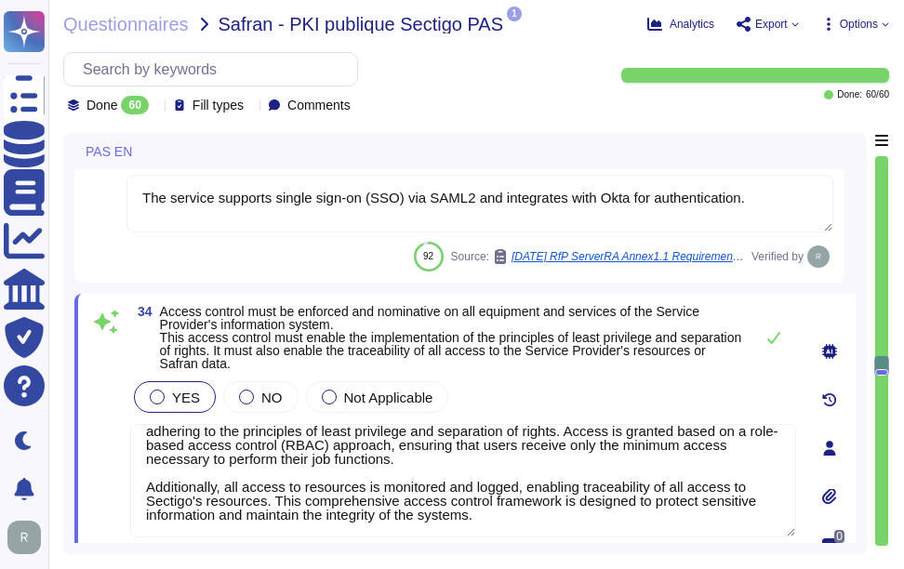
type textarea "Yes, Sectigo has established an Access Control Policy that outlines procedures …"
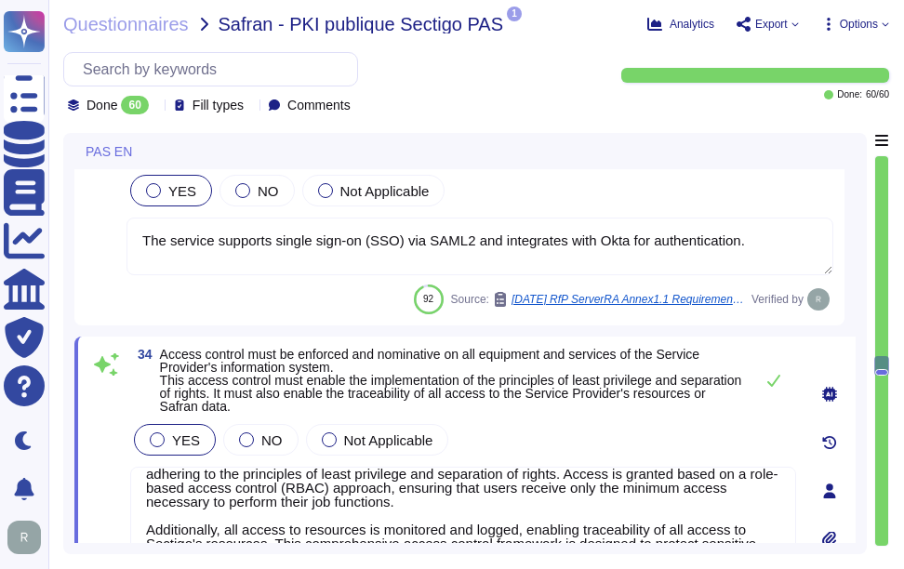
scroll to position [9809, 0]
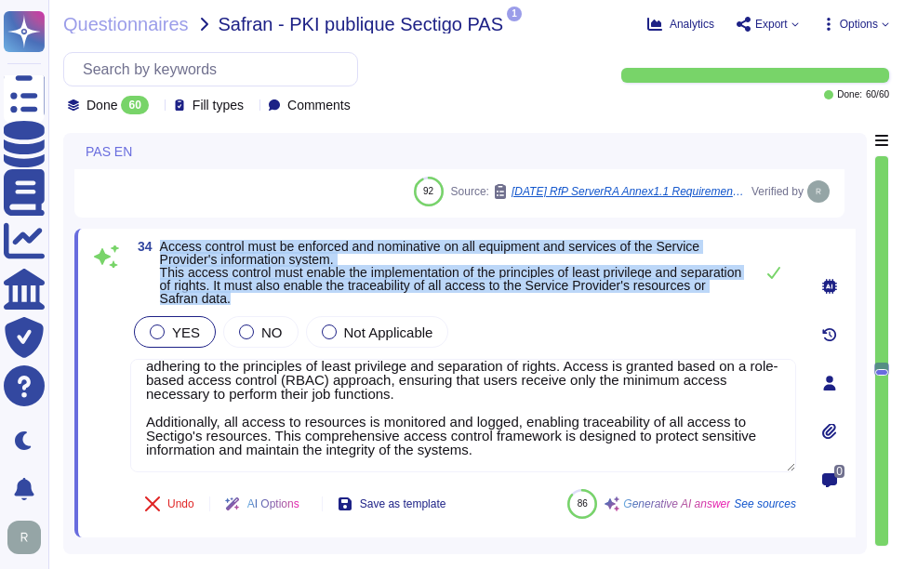
drag, startPoint x: 163, startPoint y: 241, endPoint x: 346, endPoint y: 300, distance: 192.7
click at [346, 300] on span "Access control must be enforced and nominative on all equipment and services of…" at bounding box center [452, 272] width 584 height 65
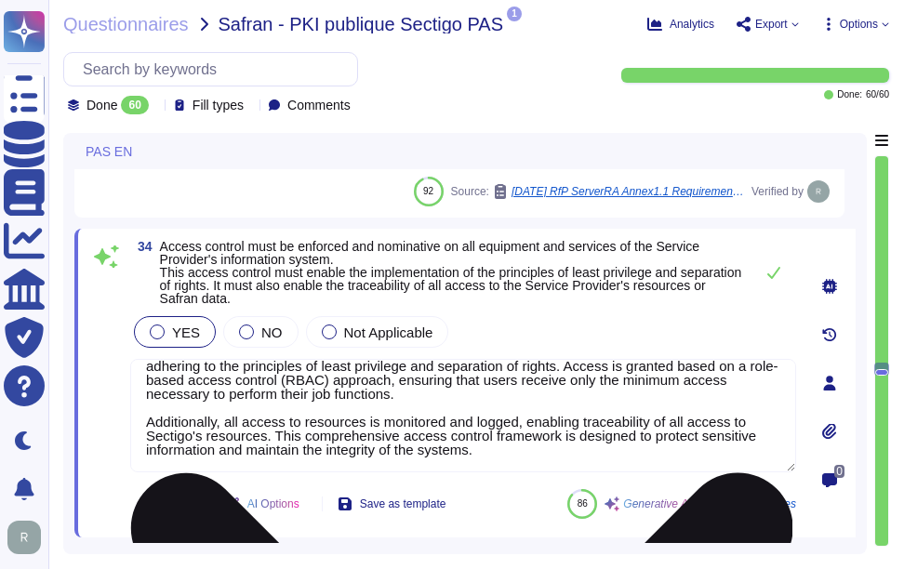
click at [257, 399] on textarea "Sectigo enforces access control across all equipment and services within its in…" at bounding box center [463, 415] width 666 height 113
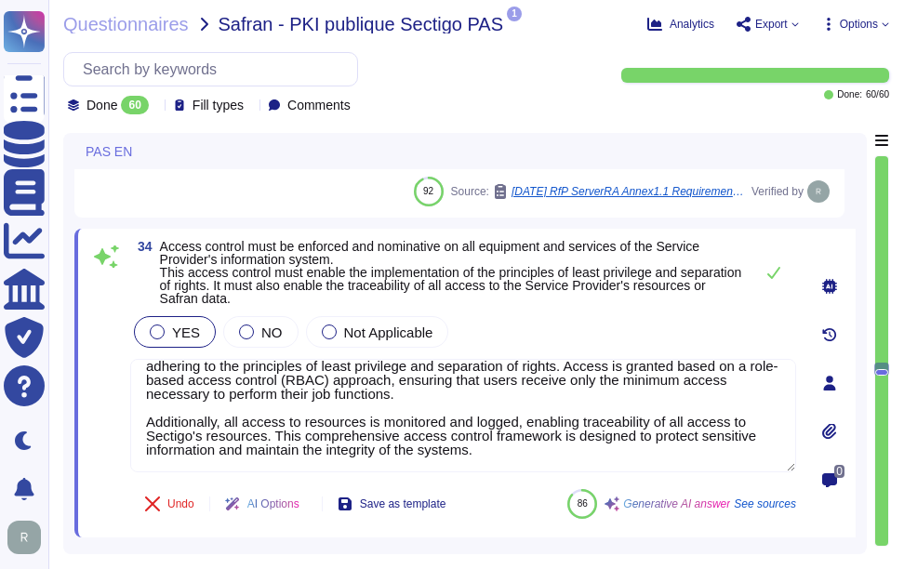
paste textarea "ll access to resources is monitored and logged, enabling traceability of all ac…"
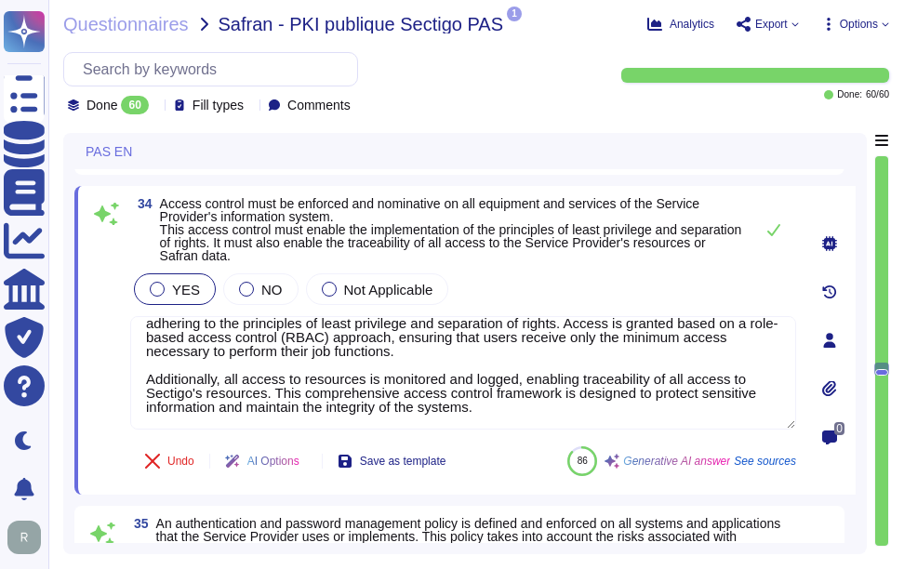
scroll to position [0, 0]
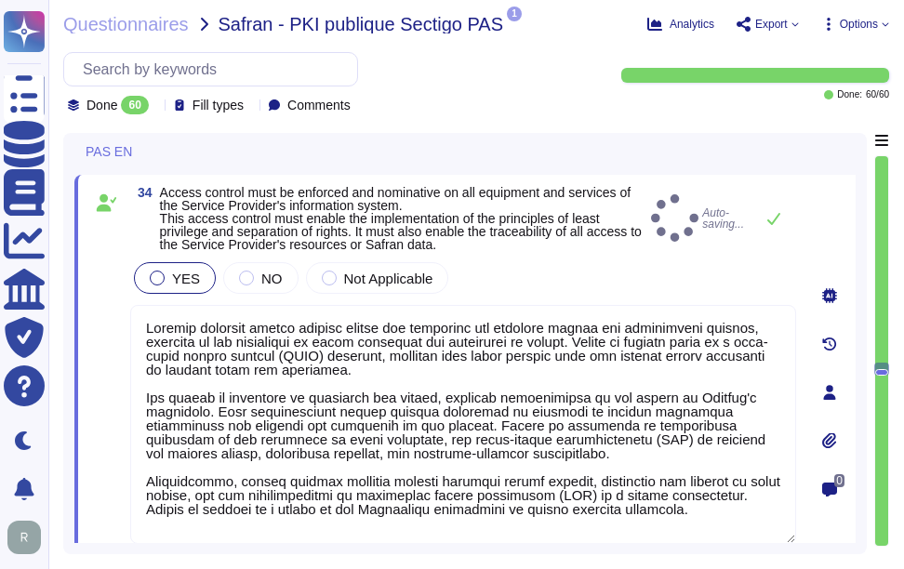
type textarea "Sectigo enforces access control across all equipment and services within its in…"
click at [592, 268] on div "YES NO Not Applicable" at bounding box center [463, 278] width 666 height 39
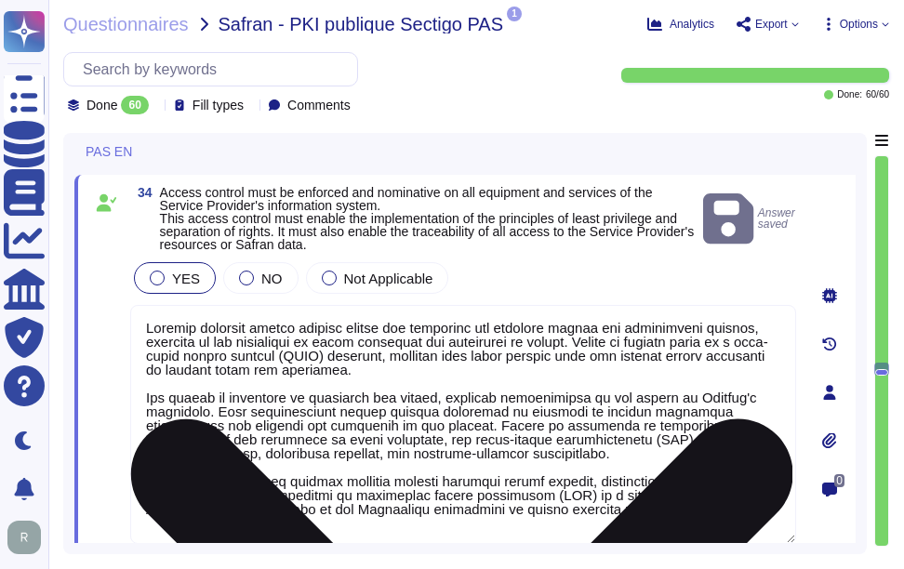
scroll to position [2, 0]
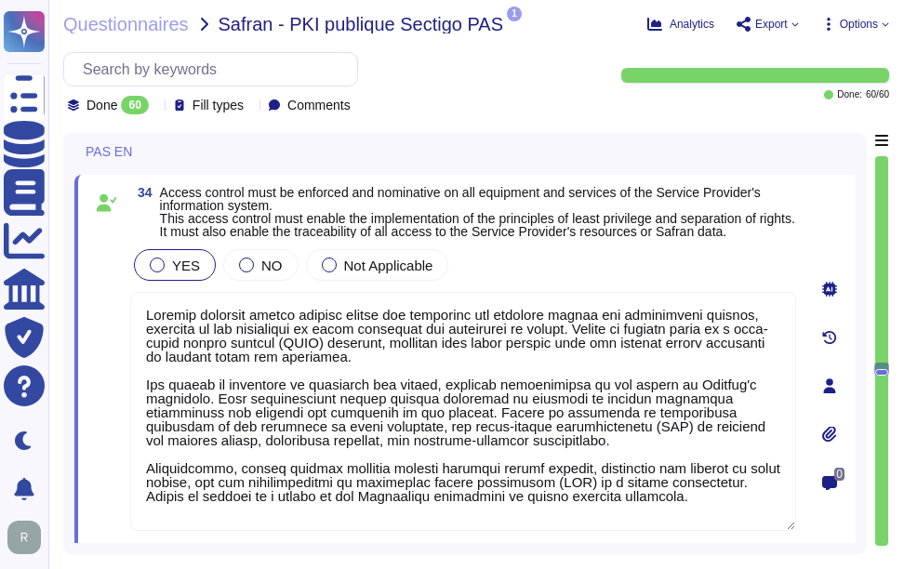
click at [595, 252] on div "YES NO Not Applicable" at bounding box center [463, 265] width 666 height 39
click at [515, 246] on div "YES NO Not Applicable" at bounding box center [463, 265] width 666 height 39
click at [566, 258] on div "YES NO Not Applicable" at bounding box center [463, 265] width 666 height 39
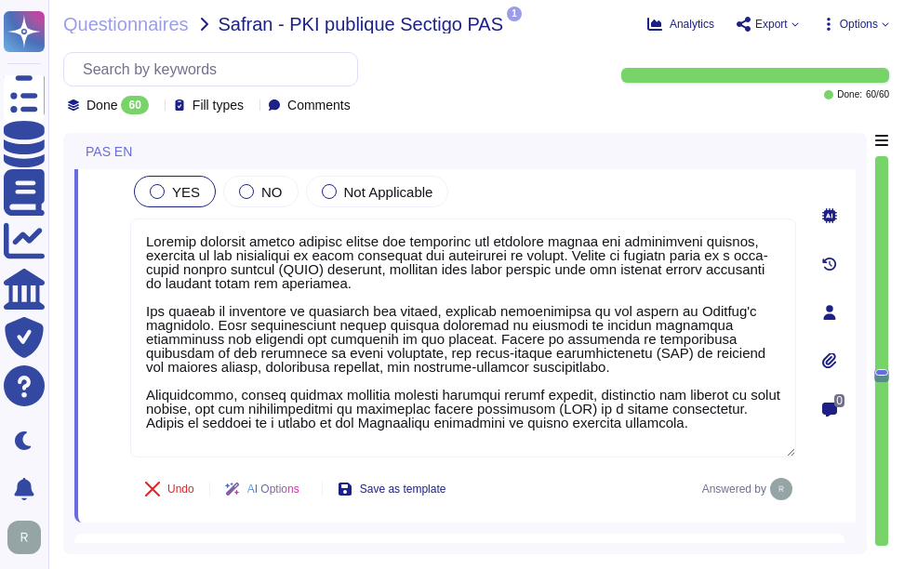
type textarea "1. When a new employee arrives who requires access to the information system: A…"
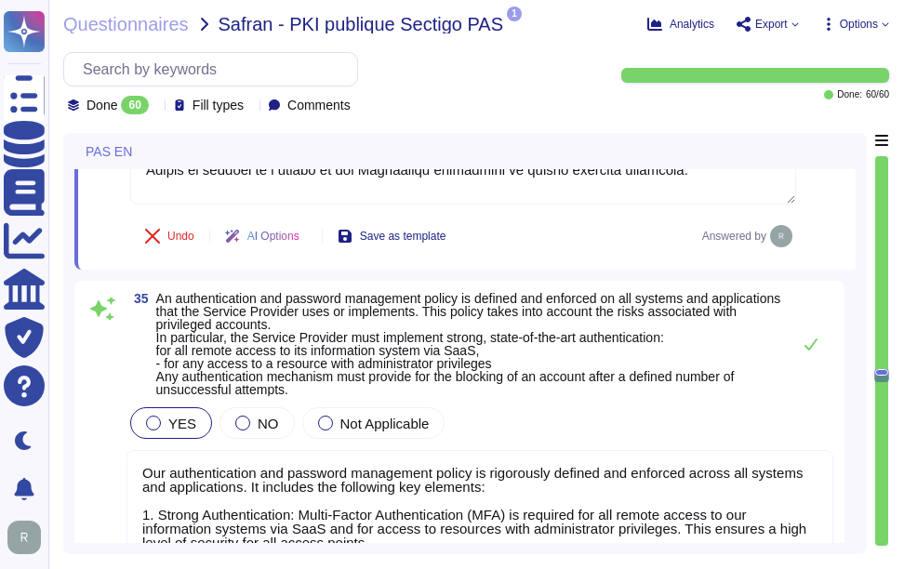
scroll to position [10223, 0]
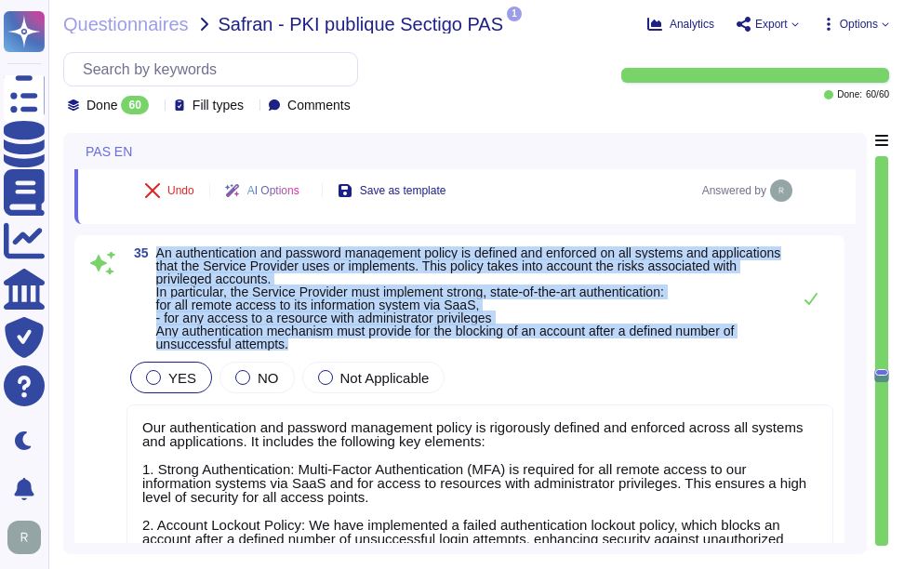
drag, startPoint x: 158, startPoint y: 246, endPoint x: 293, endPoint y: 352, distance: 171.0
click at [293, 352] on div "35 An authentication and password management policy is defined and enforced on …" at bounding box center [460, 443] width 748 height 394
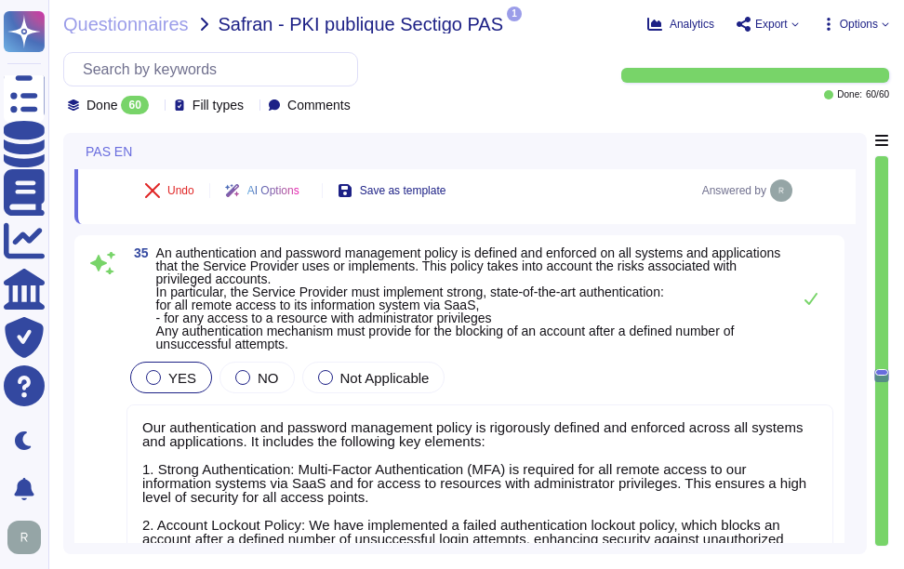
scroll to position [0, 0]
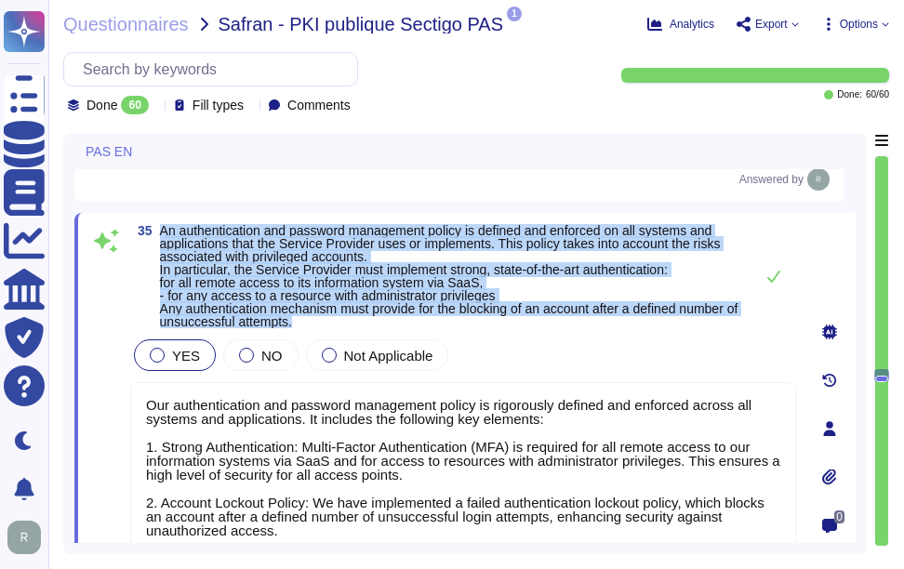
drag, startPoint x: 160, startPoint y: 235, endPoint x: 458, endPoint y: 329, distance: 312.1
click at [458, 328] on span "An authentication and password management policy is defined and enforced on all…" at bounding box center [452, 276] width 584 height 104
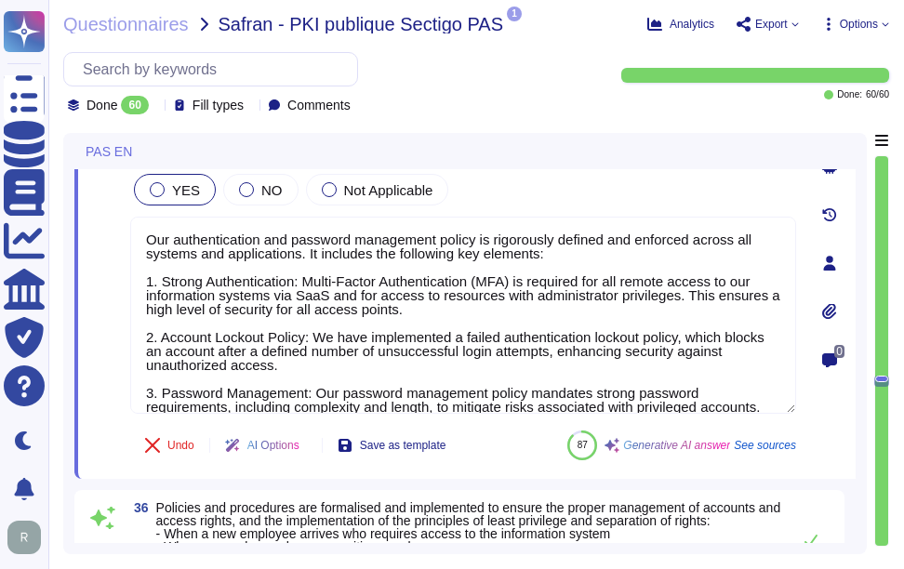
scroll to position [10502, 0]
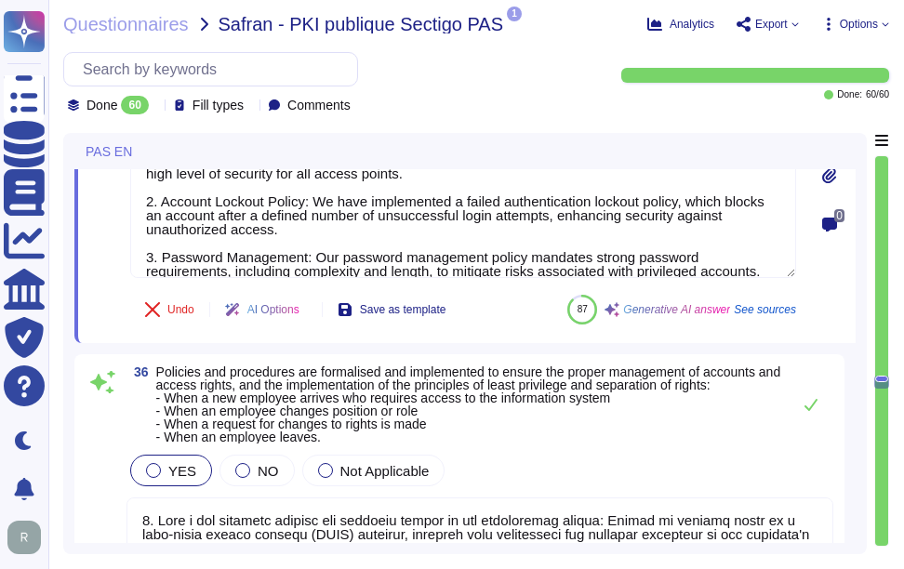
type textarea "All user accounts shall be subject to periodic review to ensure access rights a…"
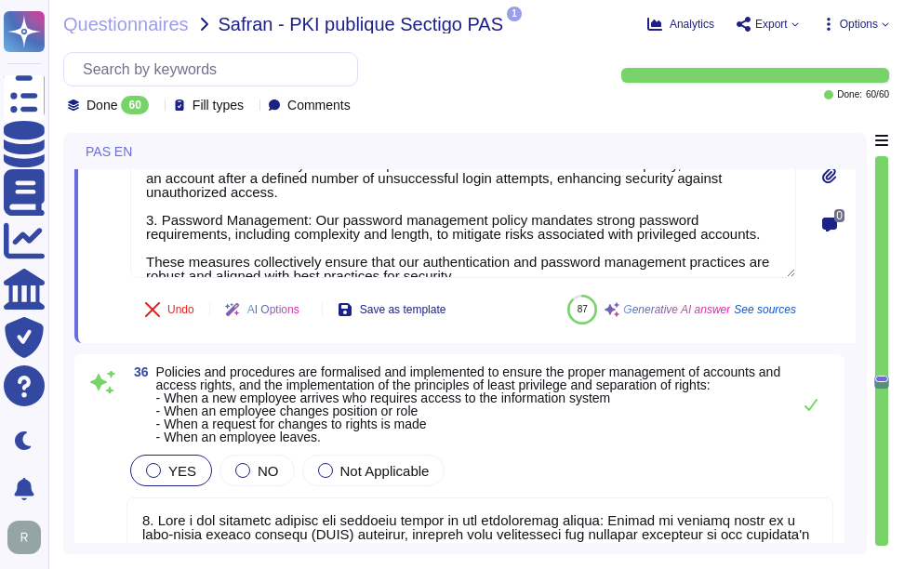
scroll to position [58, 0]
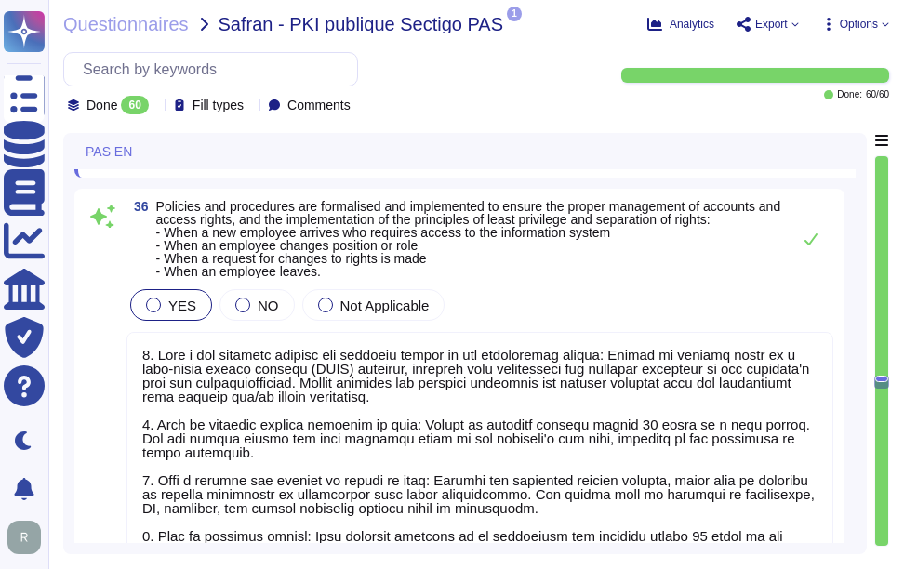
type textarea "As a company, we strive to conduct ourselves according to the highest standards…"
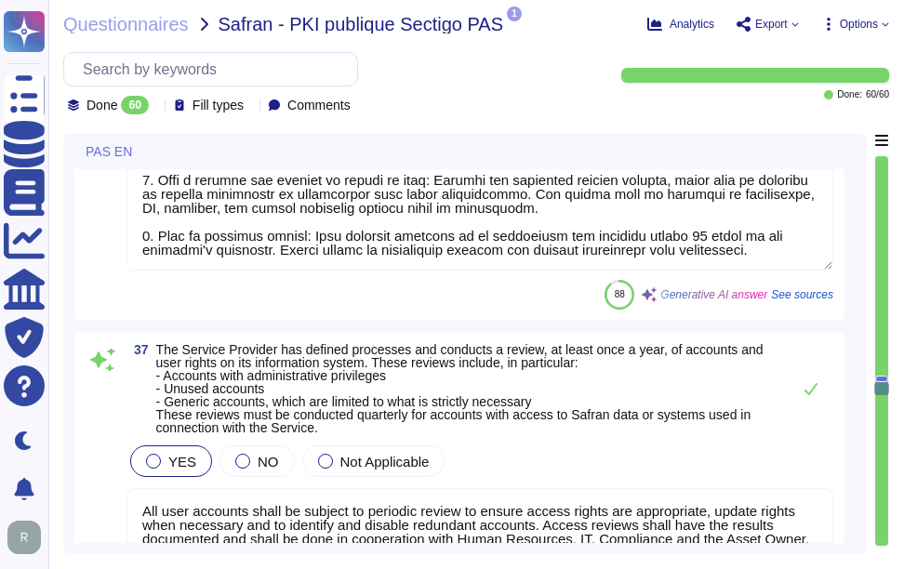
type textarea "Policies and tools are established to protect information systems outside of co…"
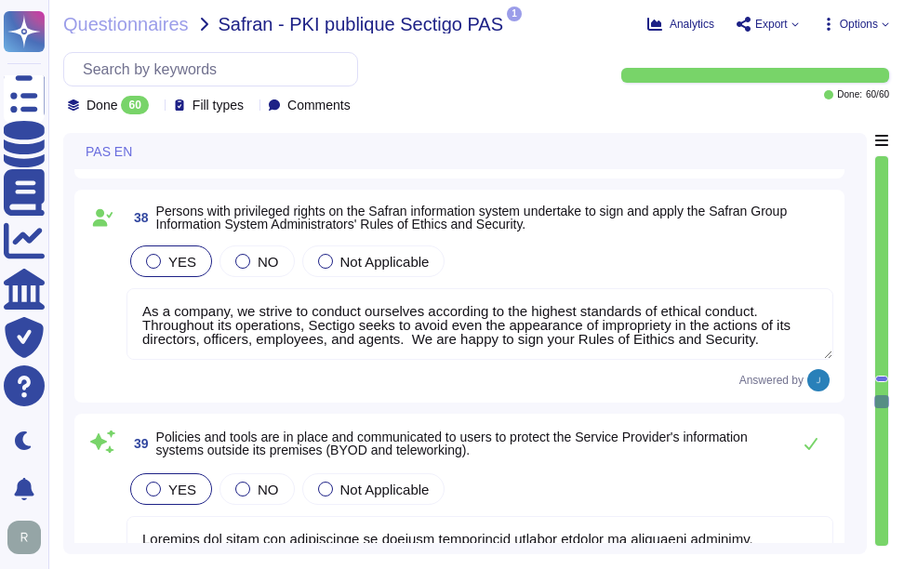
scroll to position [11526, 0]
type textarea "At Sectigo, all developers are required to undergo formal training in secure de…"
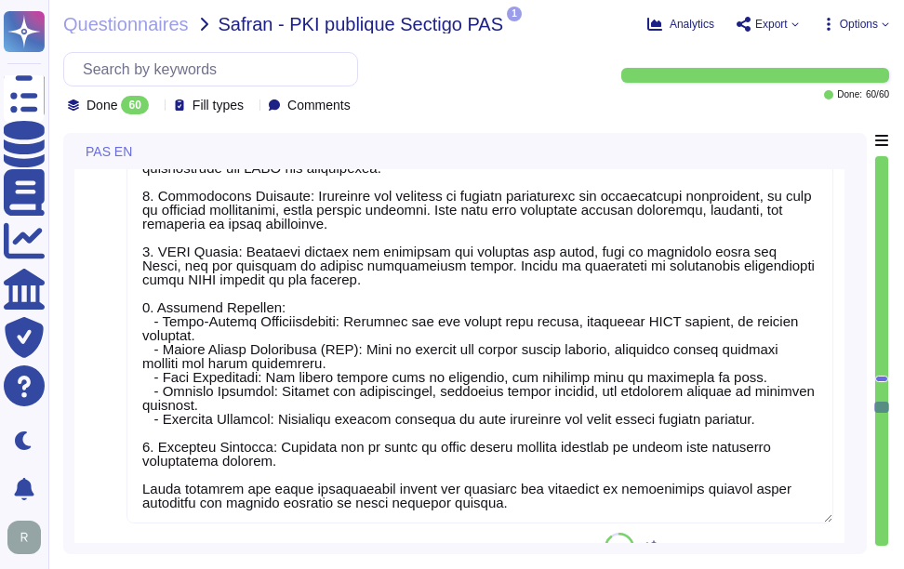
type textarea "We have security training in place. Training is mandatory."
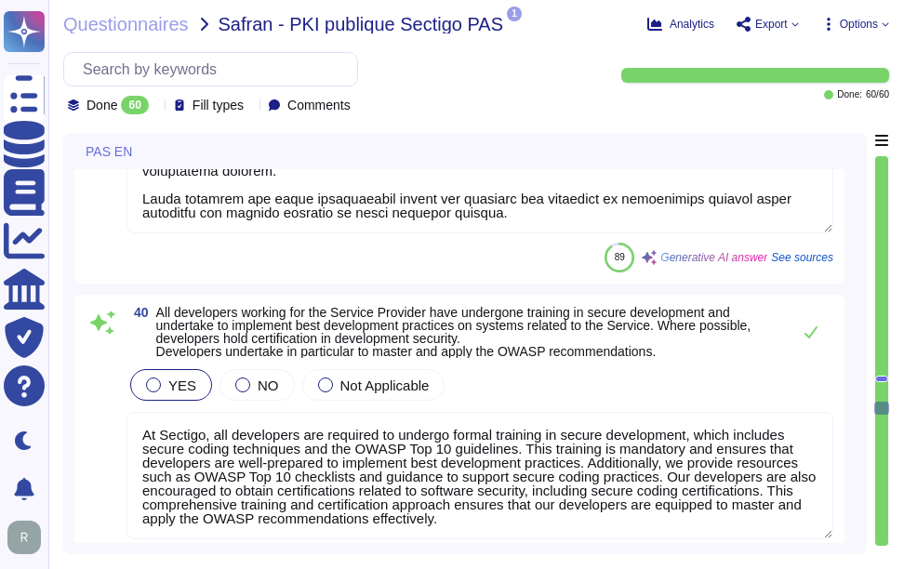
type textarea "The company's networks and environments are protected against unauthorized acce…"
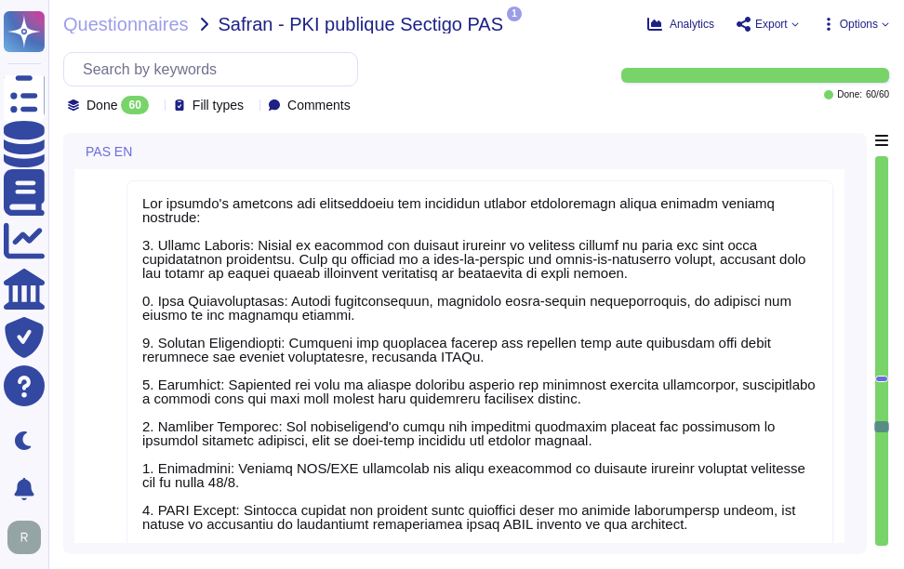
type textarea "At [GEOGRAPHIC_DATA], we ensure that all network flows, particularly those invo…"
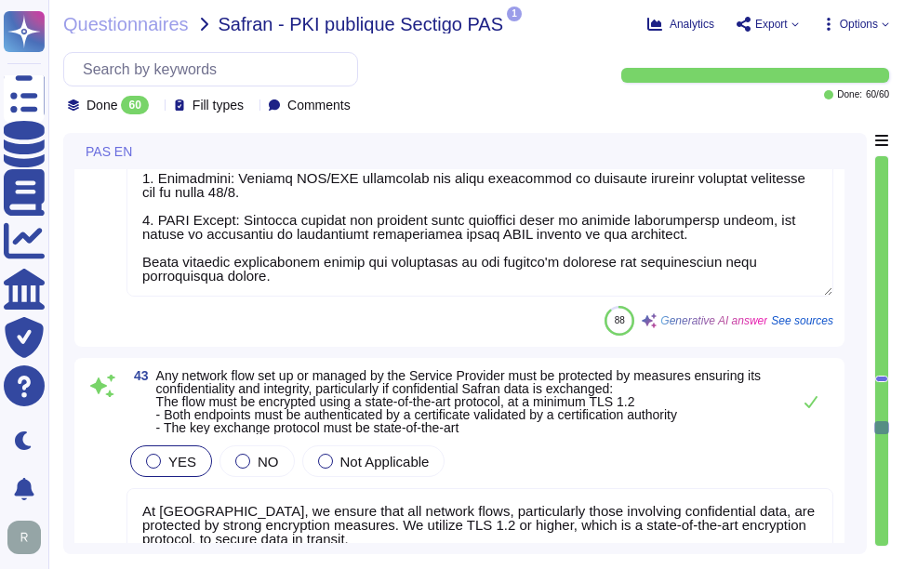
type textarea "We have established several measures to protect against data leaks, particularl…"
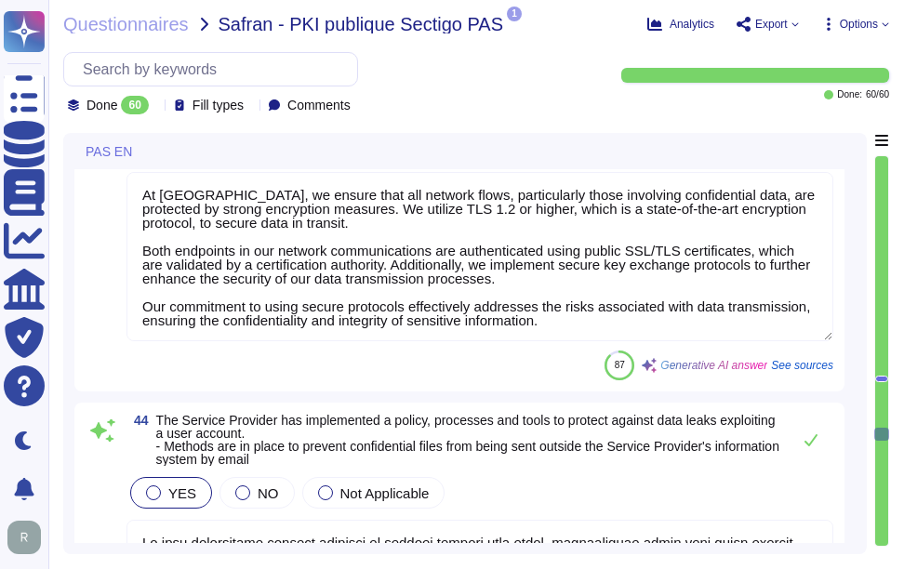
type textarea "All information belonging to [PERSON_NAME] stored on mobile media must be encry…"
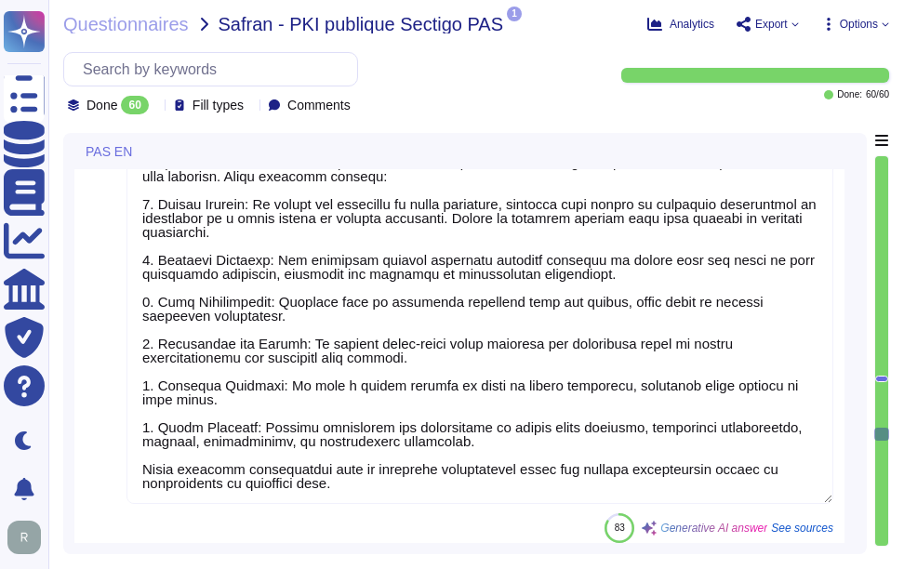
scroll to position [14037, 0]
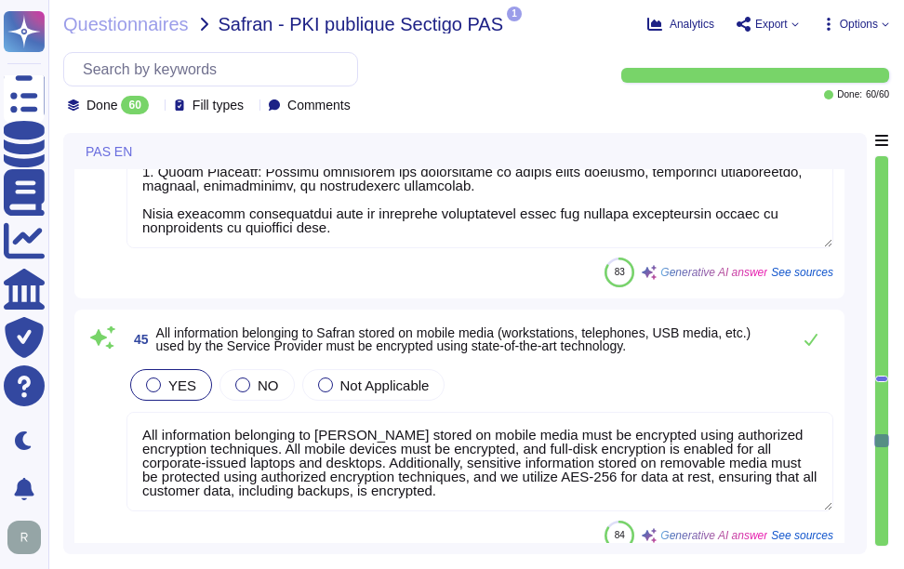
type textarea "We have implemented a comprehensive backup and restoration strategy that includ…"
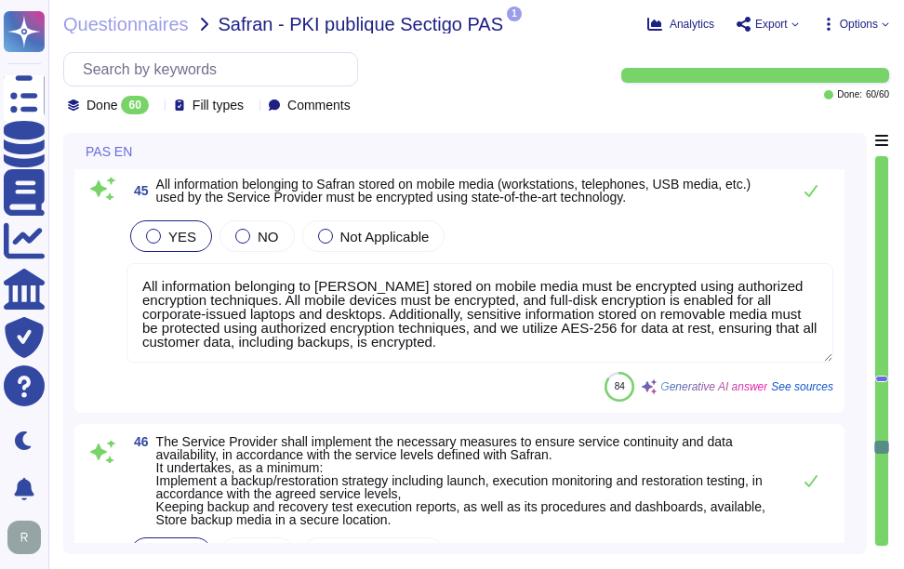
type textarea "We have established comprehensive Business Continuity Plans (BCPs) and Disaster…"
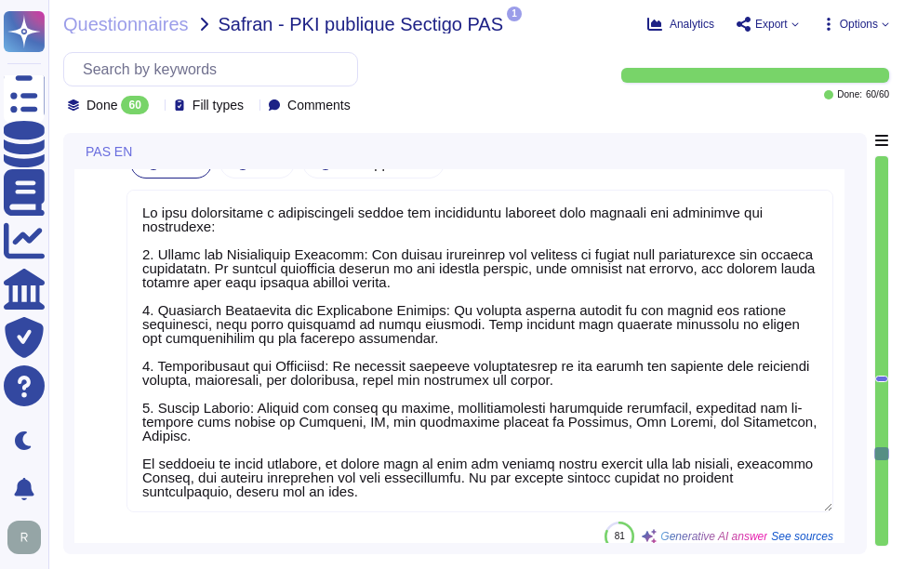
type textarea "Networks used to process sensitive information are segregated from those that h…"
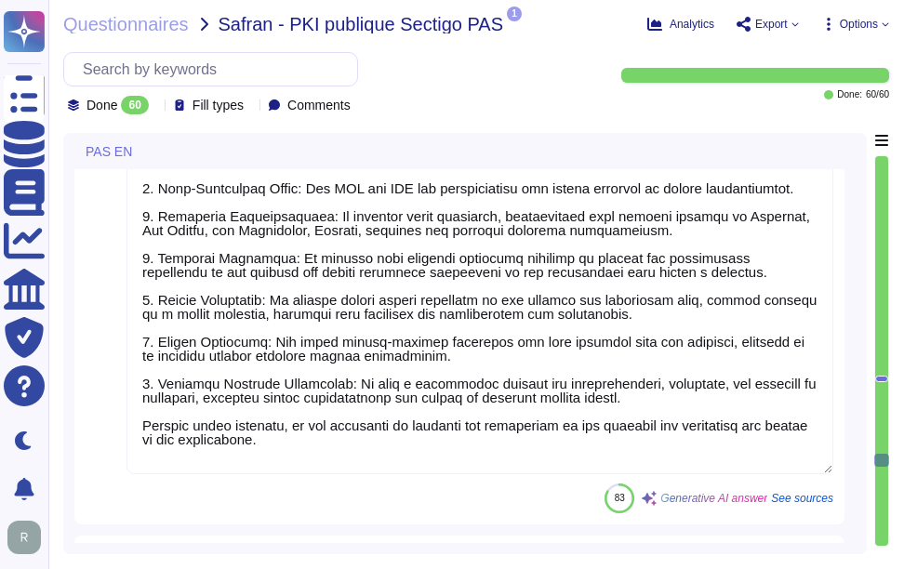
scroll to position [15153, 0]
type textarea "Sectigo implements a comprehensive system monitoring process to ensure the prop…"
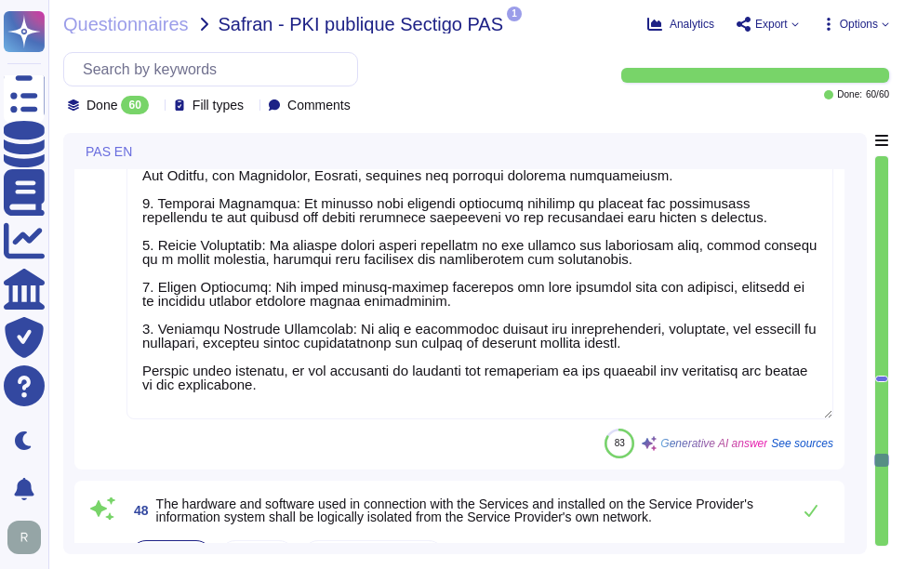
scroll to position [2, 0]
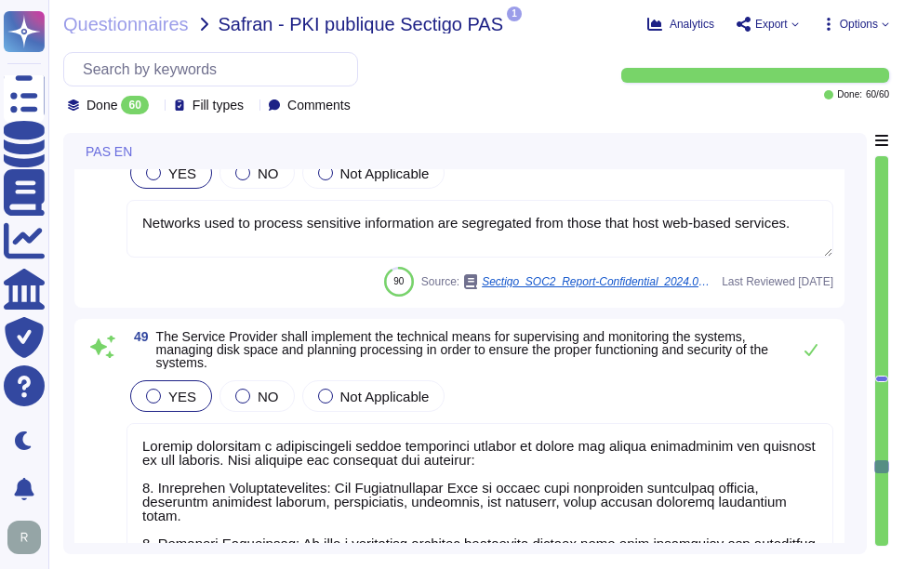
type textarea "At [GEOGRAPHIC_DATA], we recognize that failure to implement secure software de…"
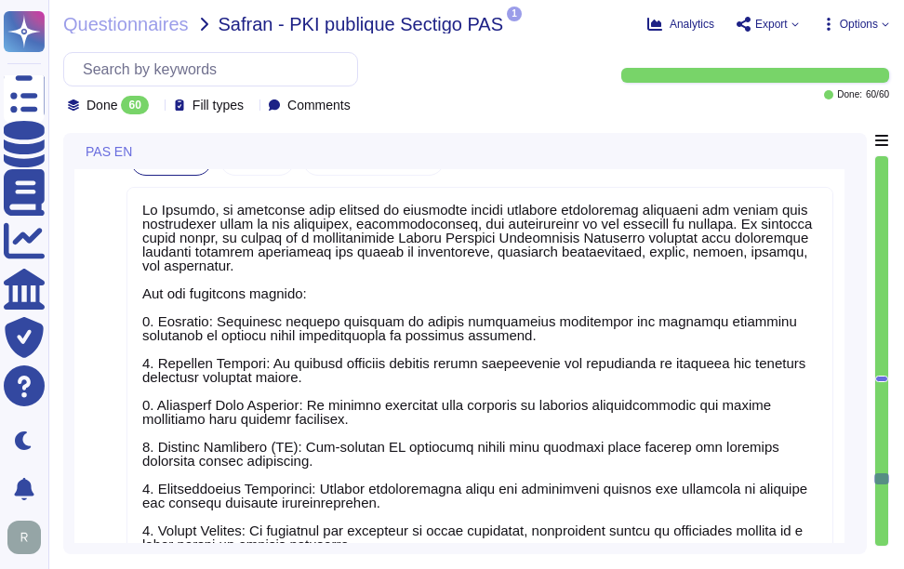
type textarea "please see our refund policy [URL][DOMAIN_NAME]"
type textarea "Sectigo maintains dedicated development environments that are isolated from acc…"
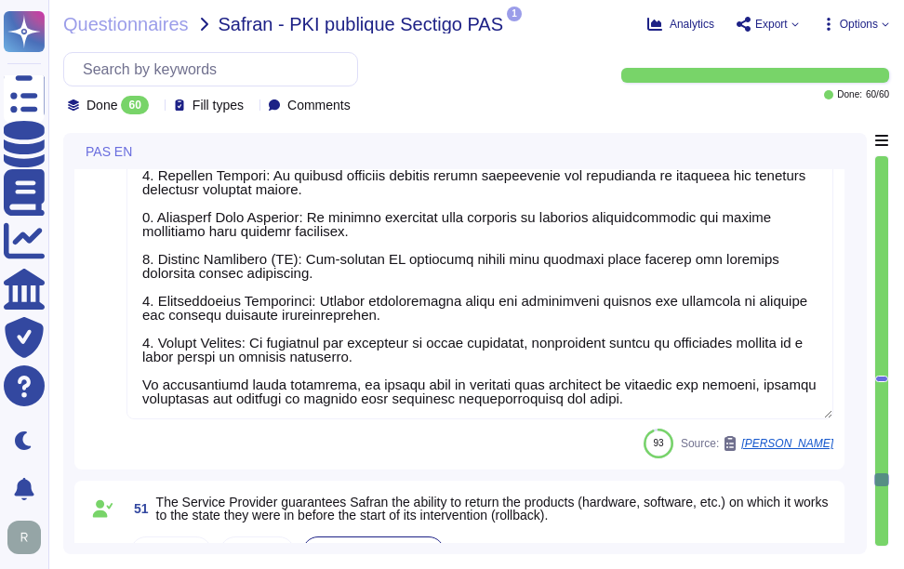
type textarea "The interfaces made available to the Client for the administration of a solutio…"
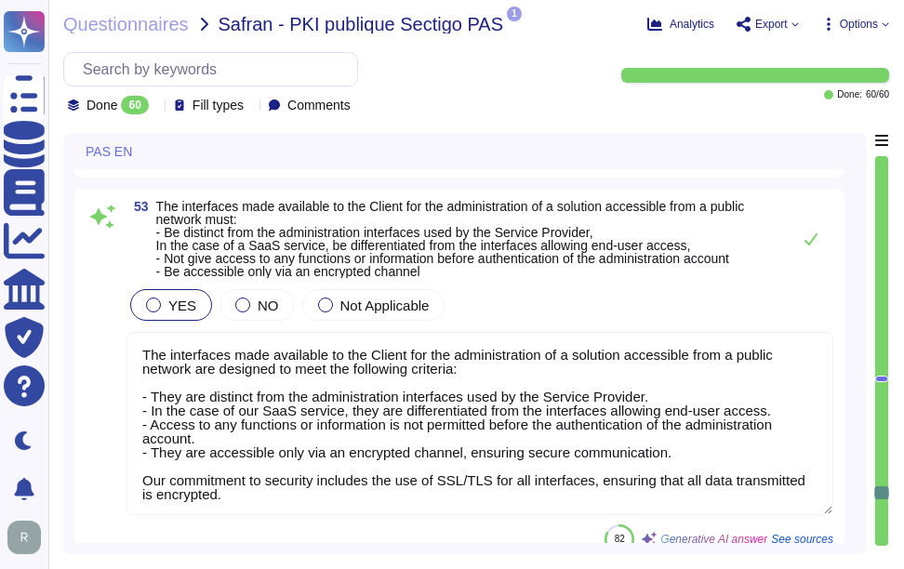
type textarea "Vendor supplied software used in operational systems is to be maintained at a l…"
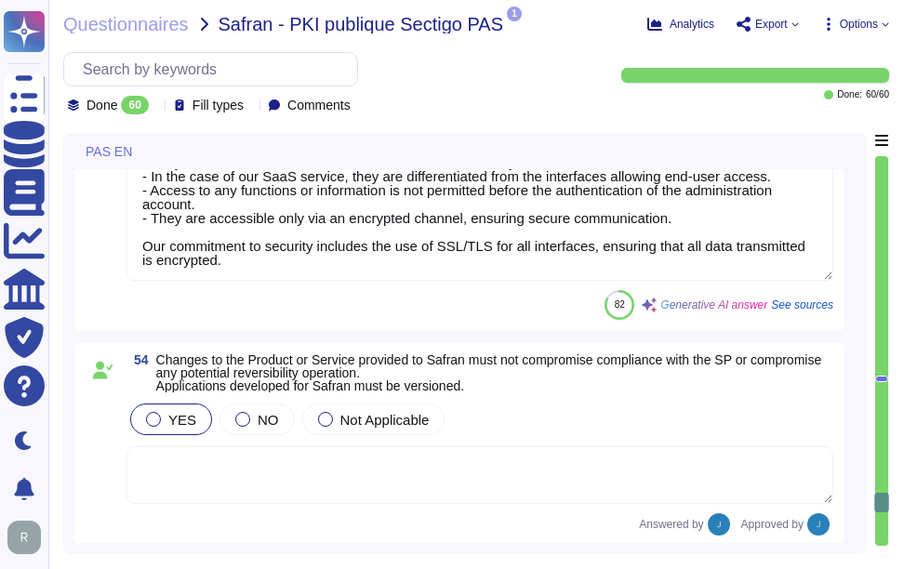
type textarea "Sectigo has implemented a comprehensive patch management program that ensures t…"
type textarea "Sectigo employs a comprehensive vulnerability management program that includes …"
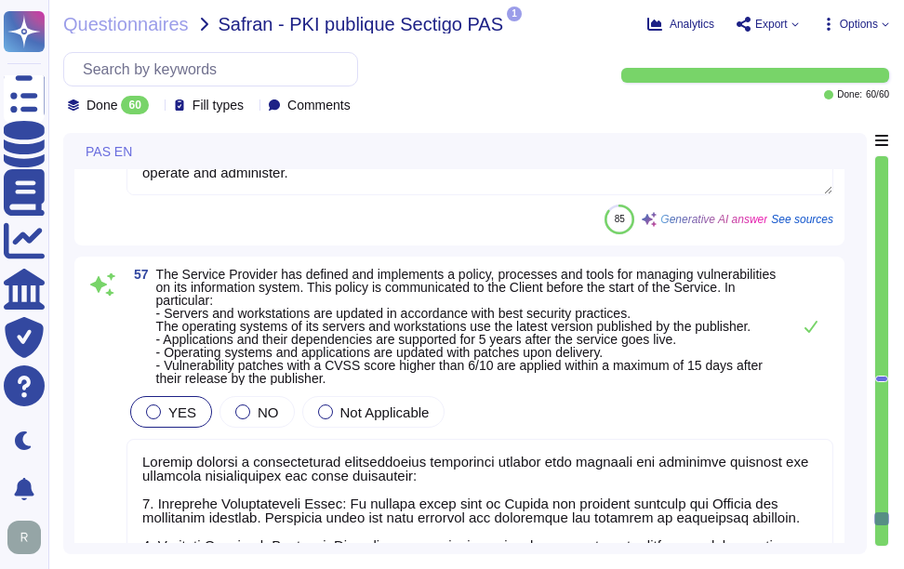
scroll to position [18687, 0]
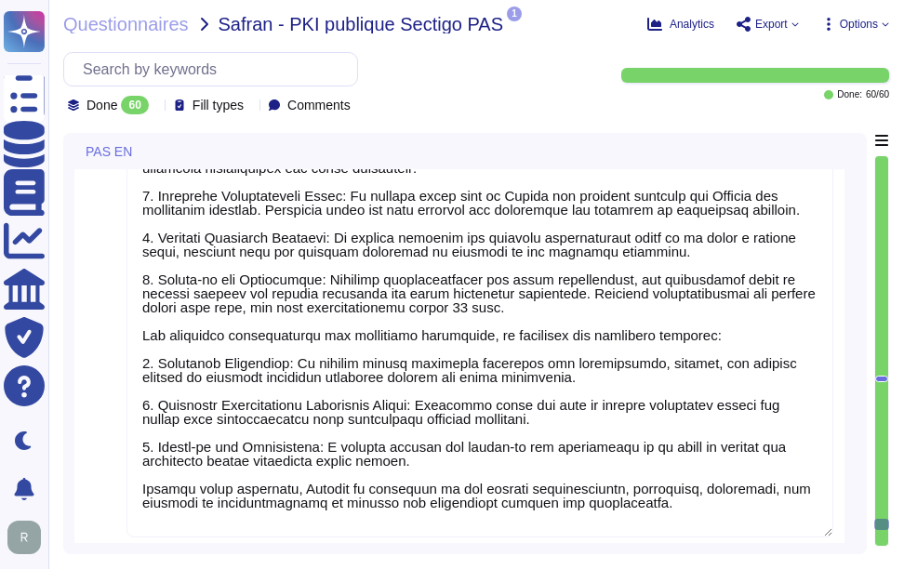
type textarea "Administration of information systems shall be done using encrypted connections."
type textarea "- Configurations for mobile devices are managed centrally by administrators, en…"
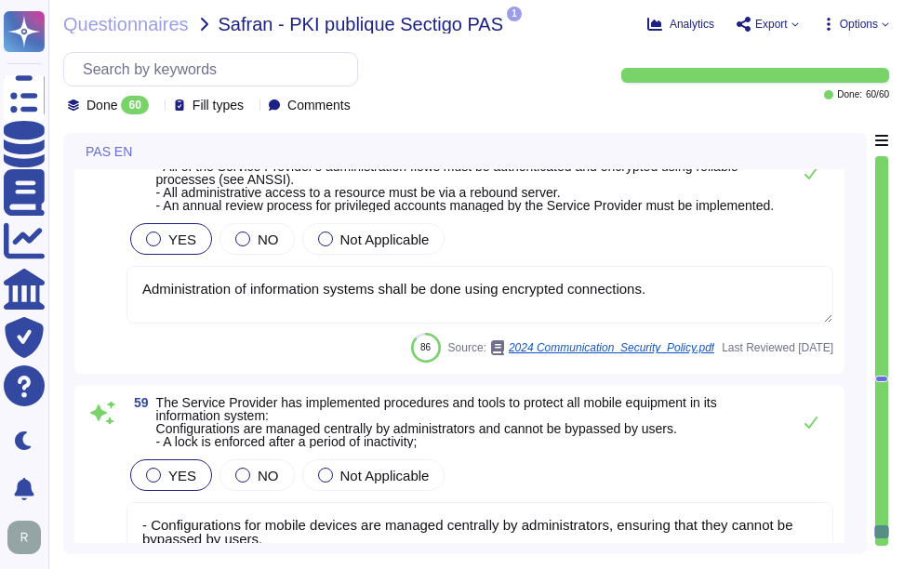
type textarea "Sectigo has defined policies, processes, and tools for detecting and preventing…"
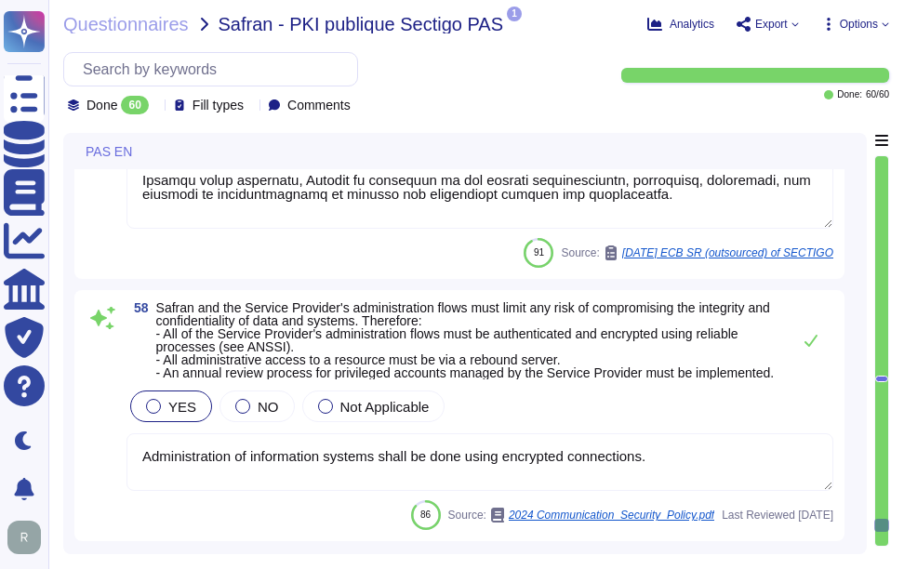
type textarea "Sectigo employs a comprehensive vulnerability management program that includes …"
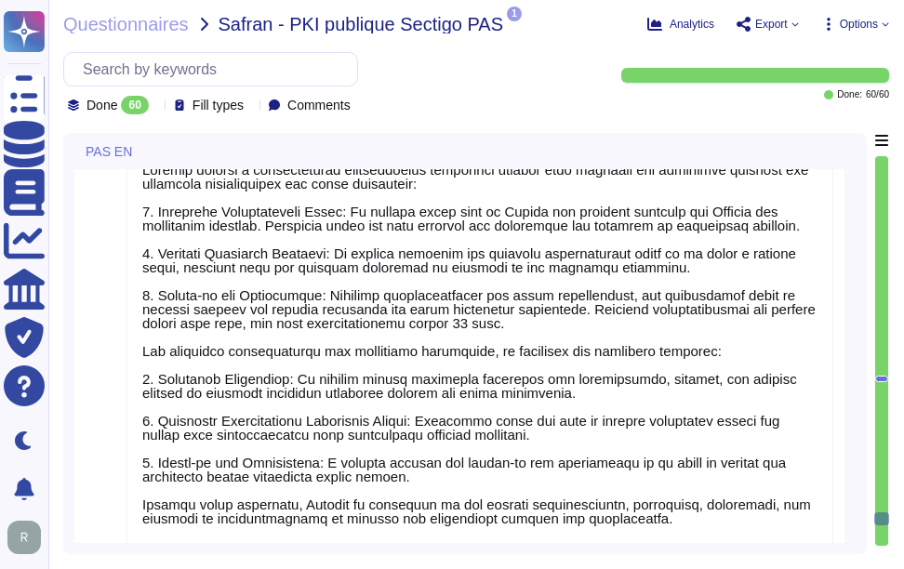
type textarea "Vendor supplied software used in operational systems is to be maintained at a l…"
type textarea "Sectigo has implemented a comprehensive patch management program that ensures t…"
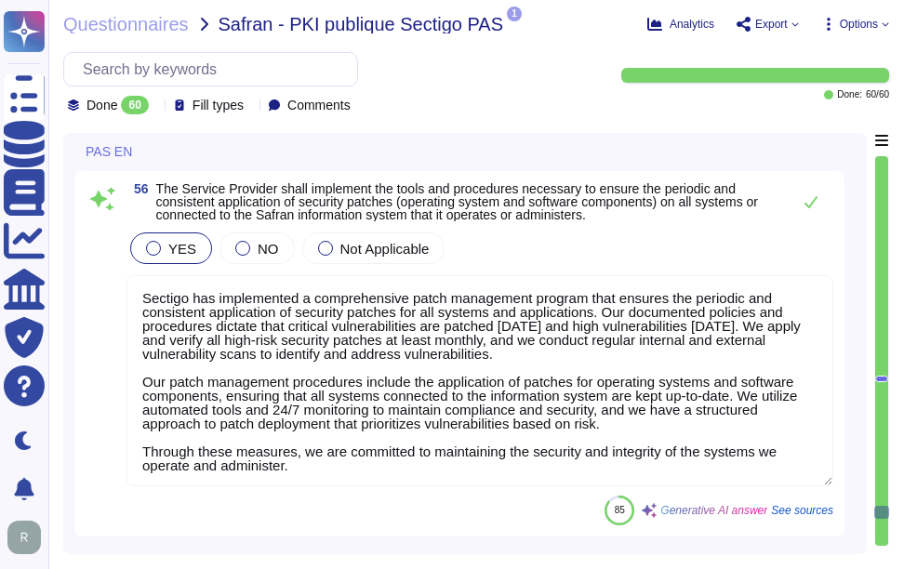
type textarea "The interfaces made available to the Client for the administration of a solutio…"
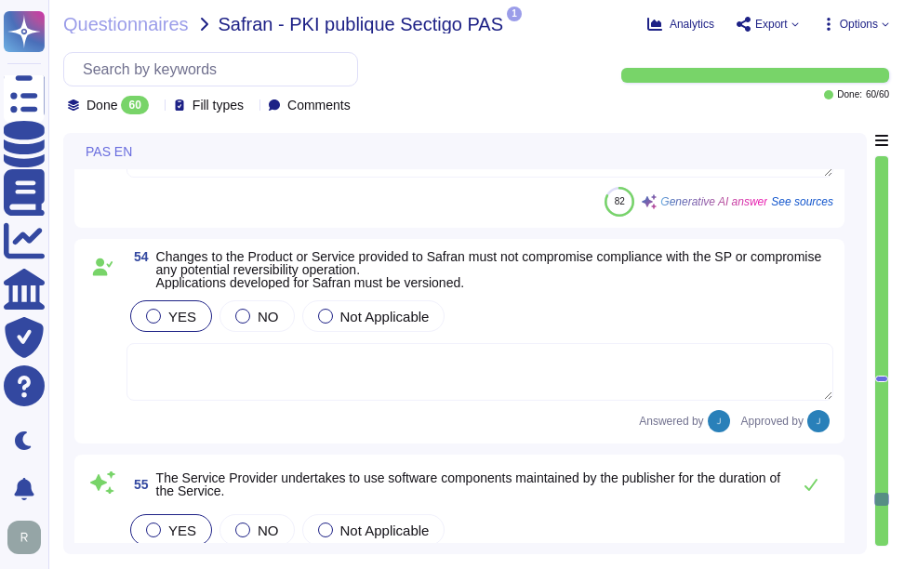
type textarea "please see our refund policy [URL][DOMAIN_NAME]"
type textarea "Sectigo maintains dedicated development environments that are isolated from acc…"
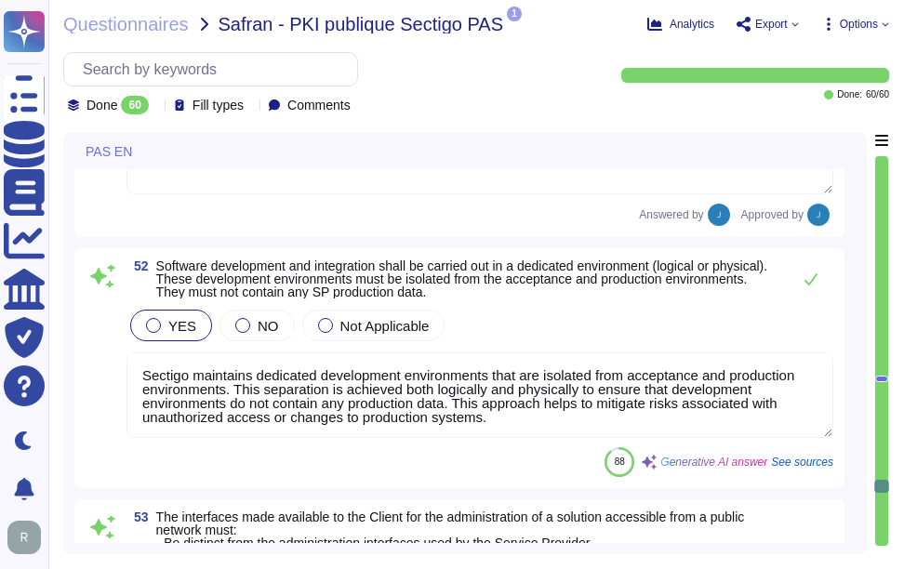
type textarea "At [GEOGRAPHIC_DATA], we recognize that failure to implement secure software de…"
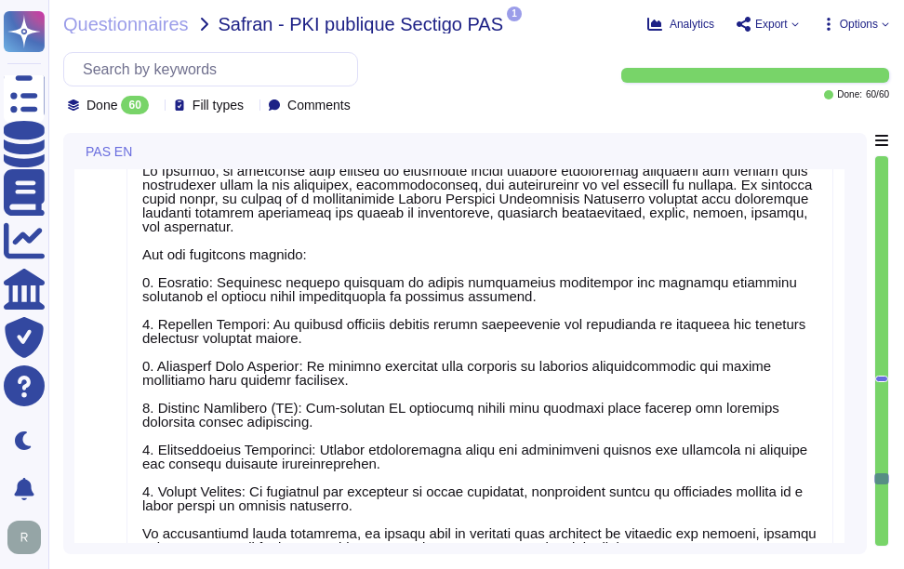
type textarea "Sectigo implements a comprehensive system monitoring process to ensure the prop…"
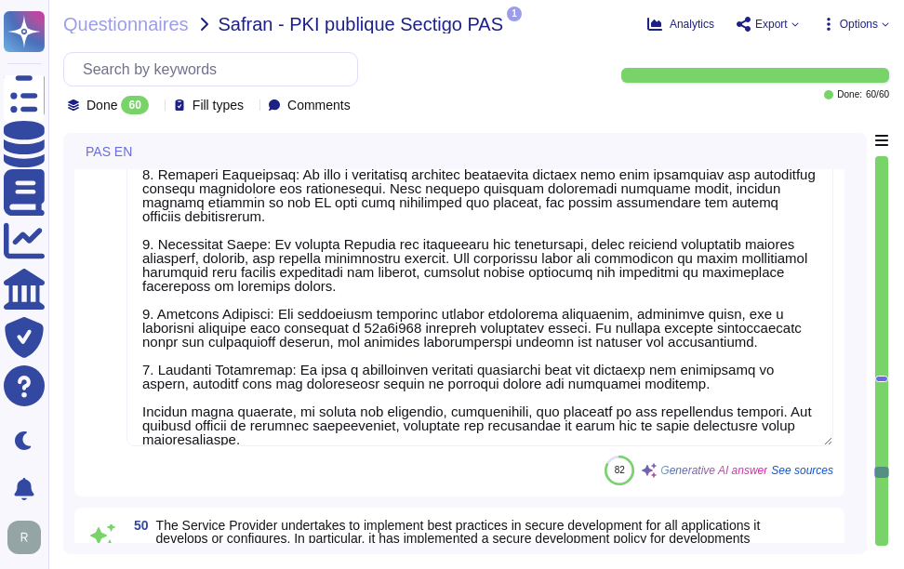
type textarea "We have established comprehensive Business Continuity Plans (BCPs) and Disaster…"
type textarea "Networks used to process sensitive information are segregated from those that h…"
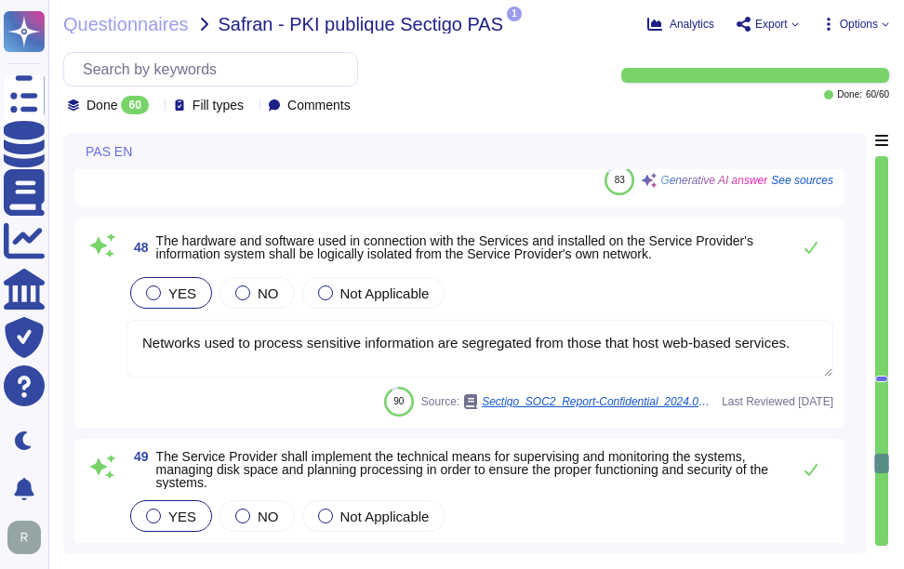
type textarea "We have implemented a comprehensive backup and restoration strategy that includ…"
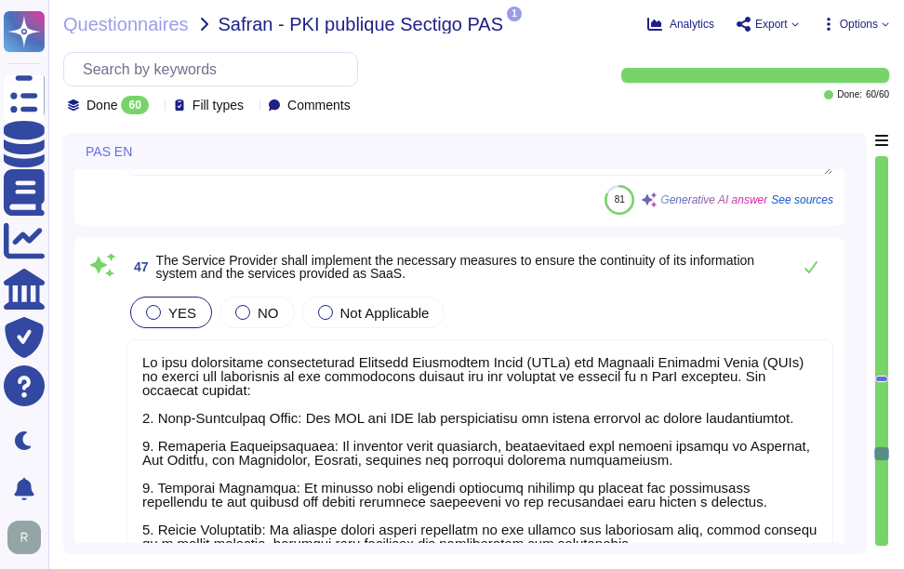
type textarea "All information belonging to [PERSON_NAME] stored on mobile media must be encry…"
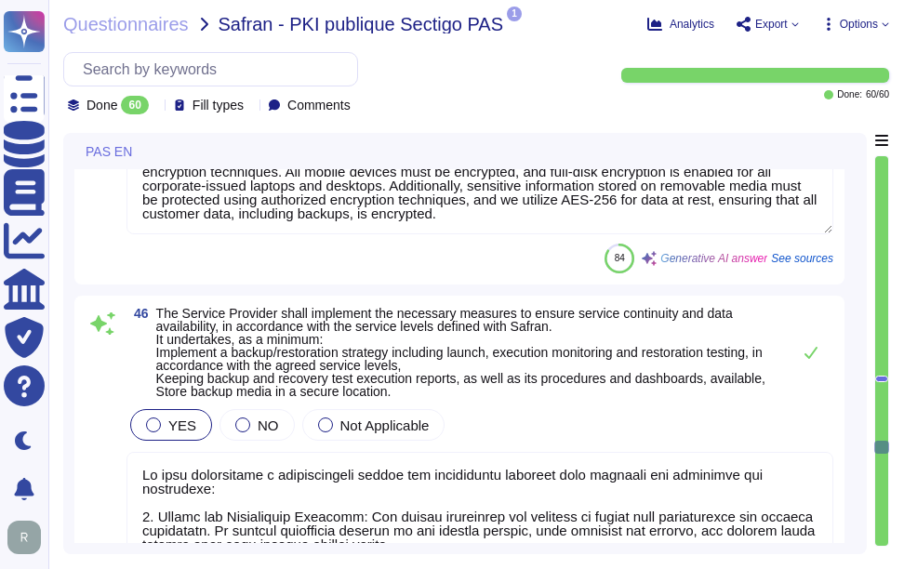
type textarea "We have established several measures to protect against data leaks, particularl…"
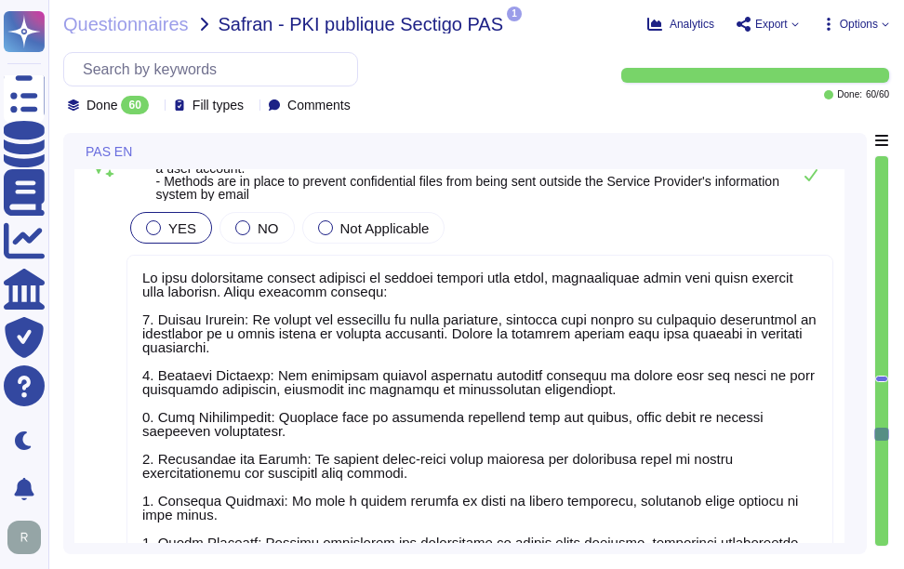
type textarea "The company's networks and environments are protected against unauthorized acce…"
type textarea "At [GEOGRAPHIC_DATA], we ensure that all network flows, particularly those invo…"
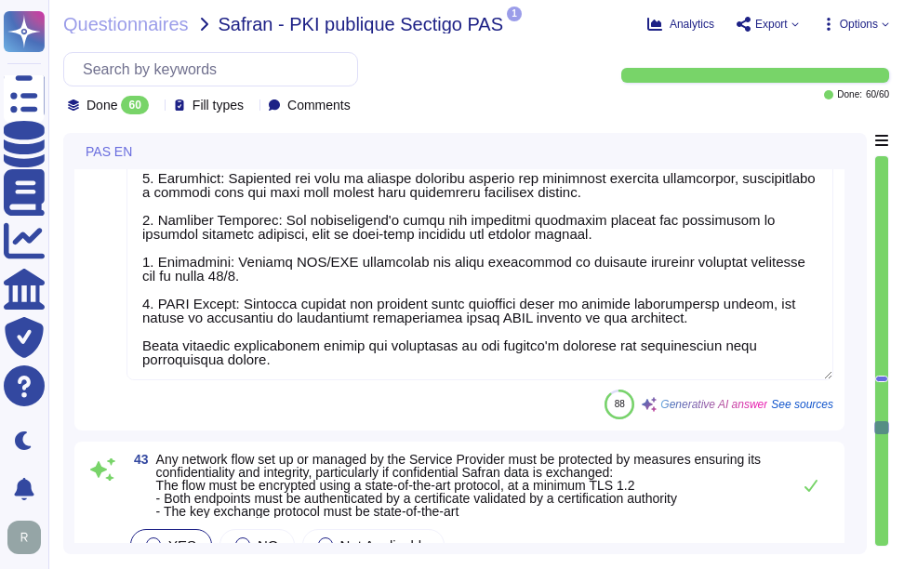
type textarea "At Sectigo, all developers are required to undergo formal training in secure de…"
type textarea "We have security training in place. Training is mandatory."
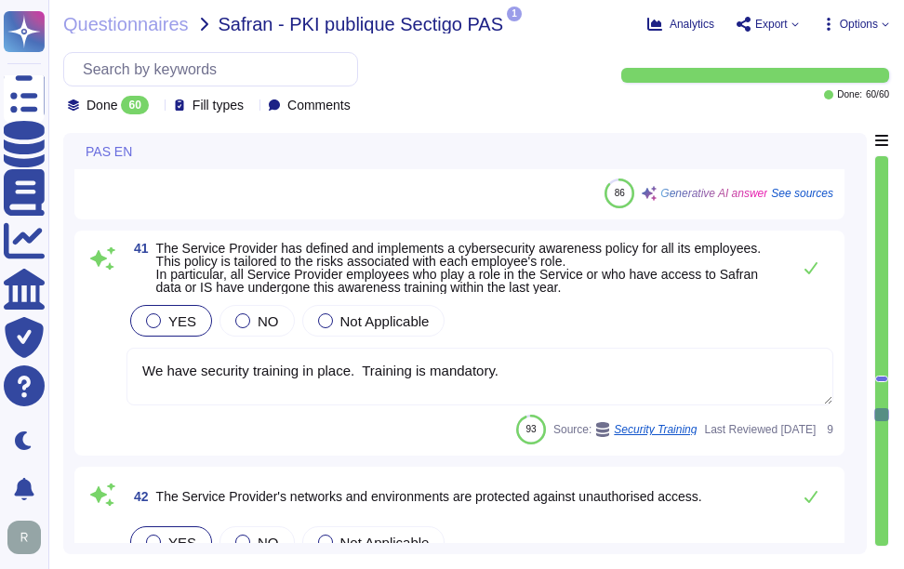
type textarea "Policies and tools are established to protect information systems outside of co…"
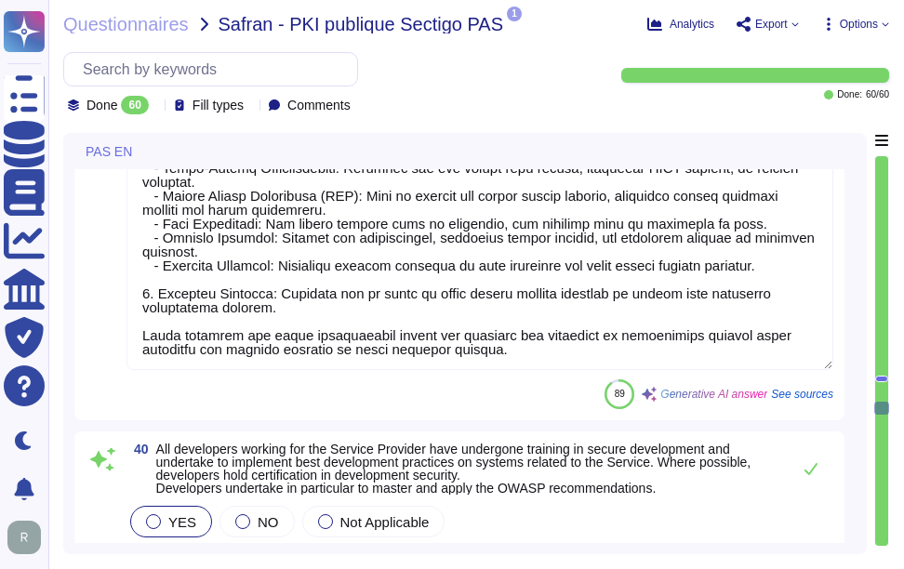
type textarea "As a company, we strive to conduct ourselves according to the highest standards…"
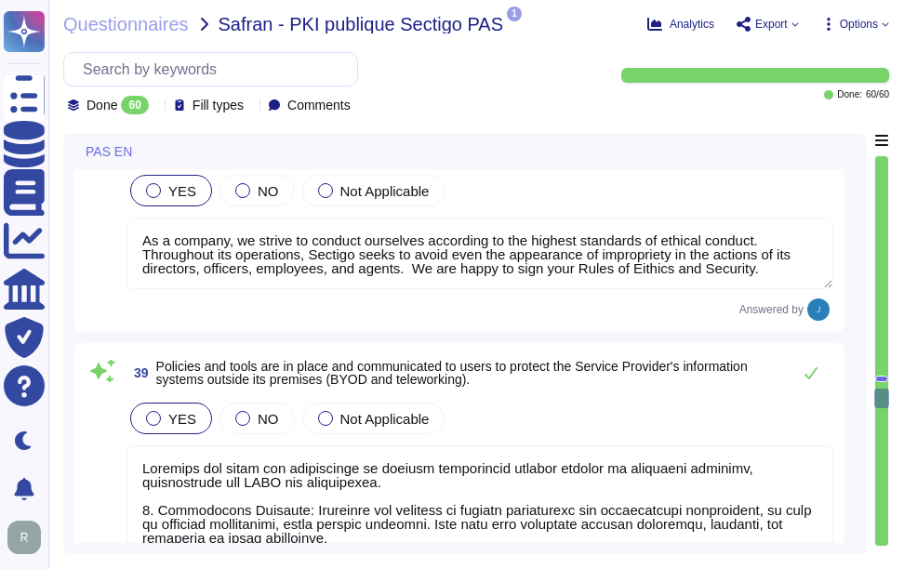
type textarea "1. When a new employee arrives who requires access to the information system: A…"
type textarea "All user accounts shall be subject to periodic review to ensure access rights a…"
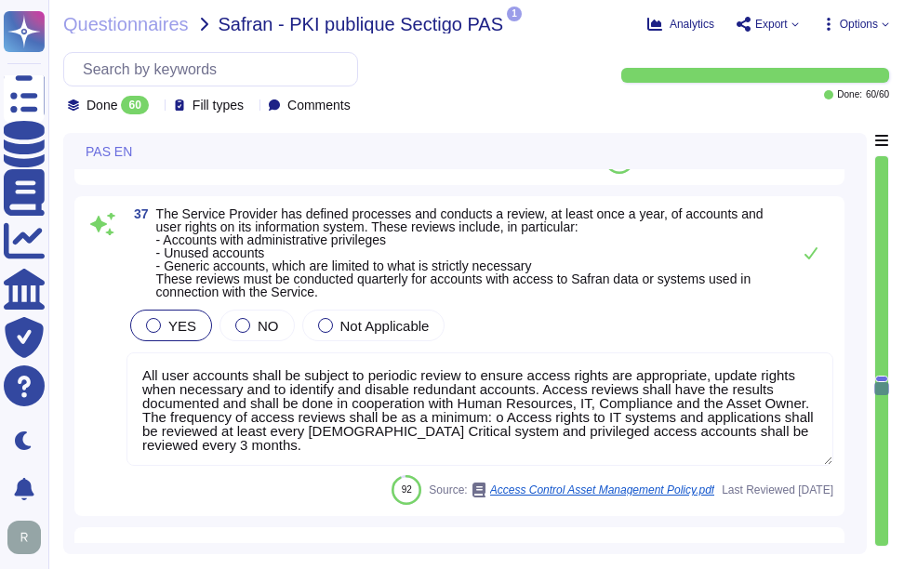
type textarea "Our authentication and password management policy is rigorously defined and enf…"
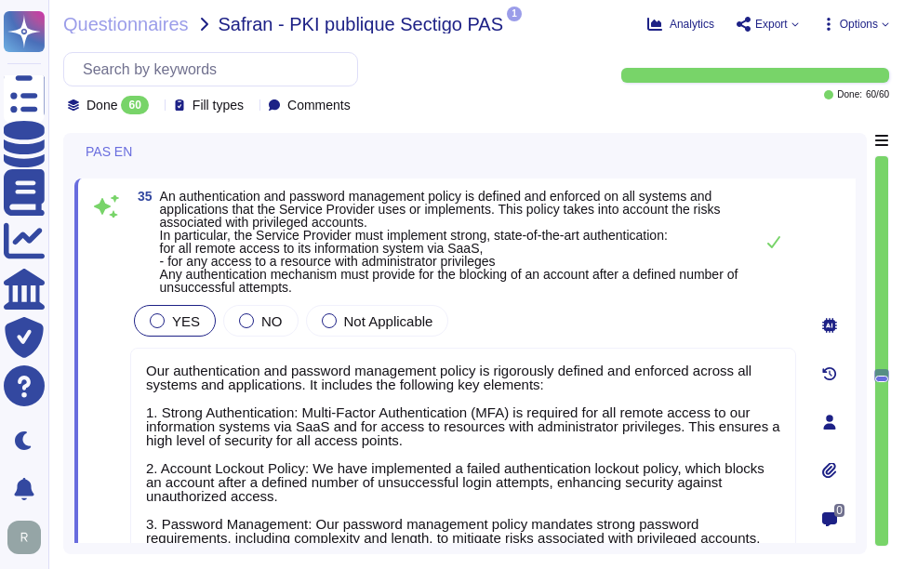
type textarea "Sectigo enforces access control across all equipment and services within its in…"
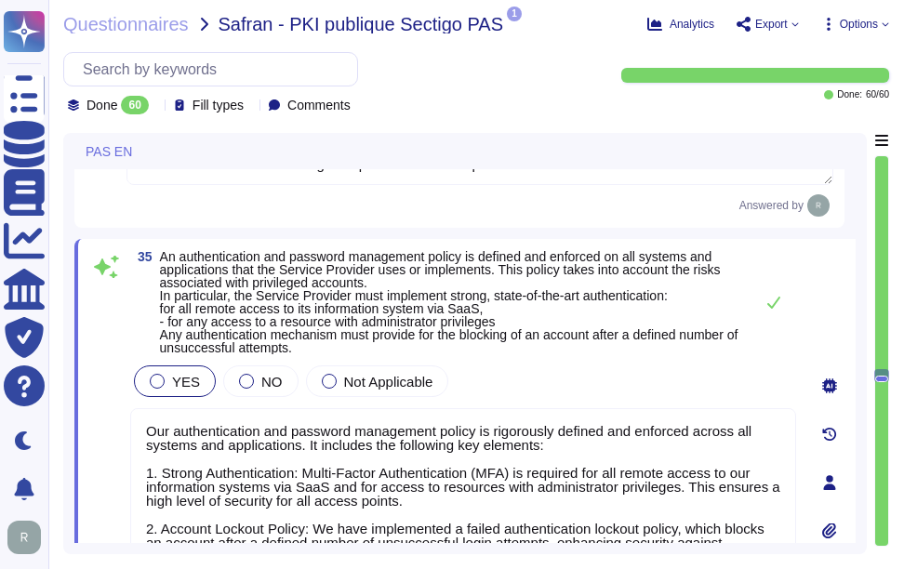
scroll to position [10143, 0]
type textarea "The service supports single sign-on (SSO) via SAML2 and integrates with Okta fo…"
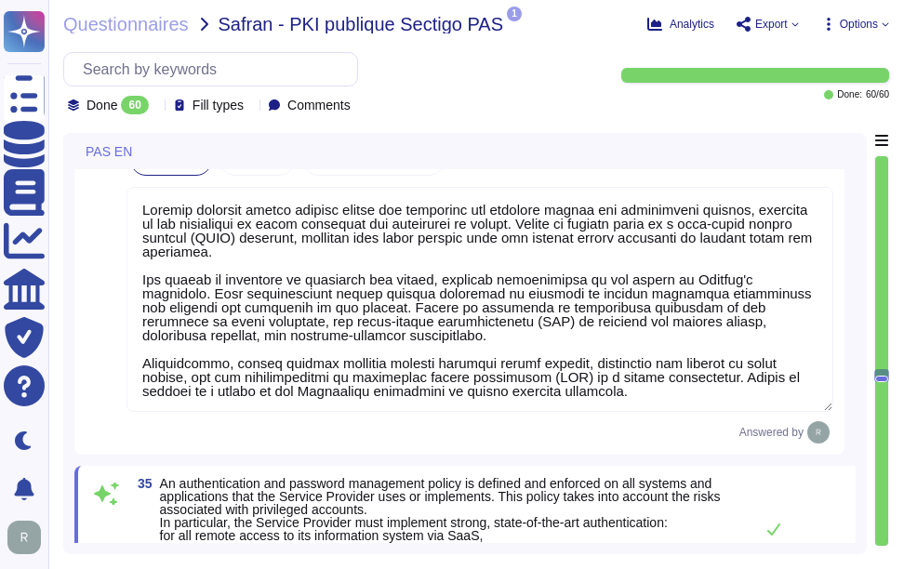
type textarea "Our certificates are issued by a trusted commercial certification authority, en…"
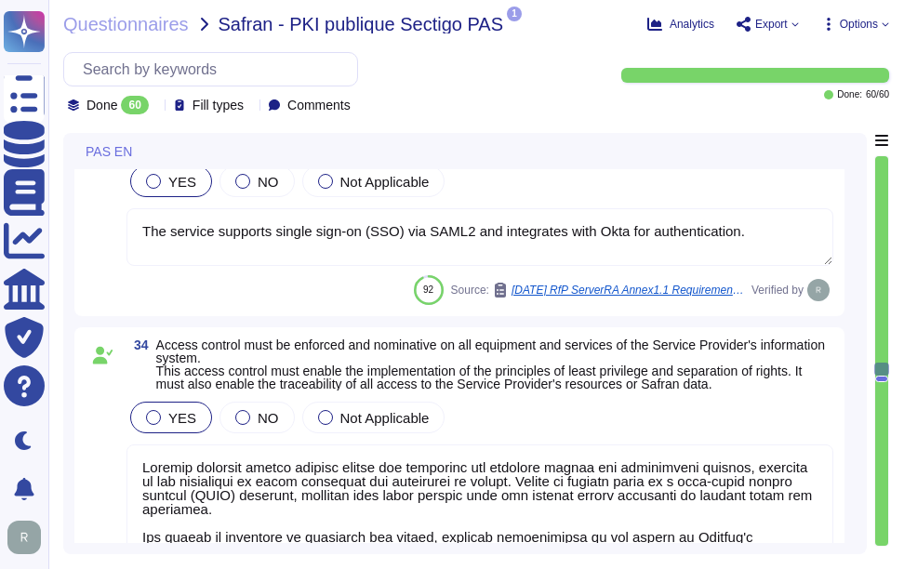
scroll to position [9678, 0]
type textarea "Yes, Sectigo has established an Access Control Policy that outlines procedures …"
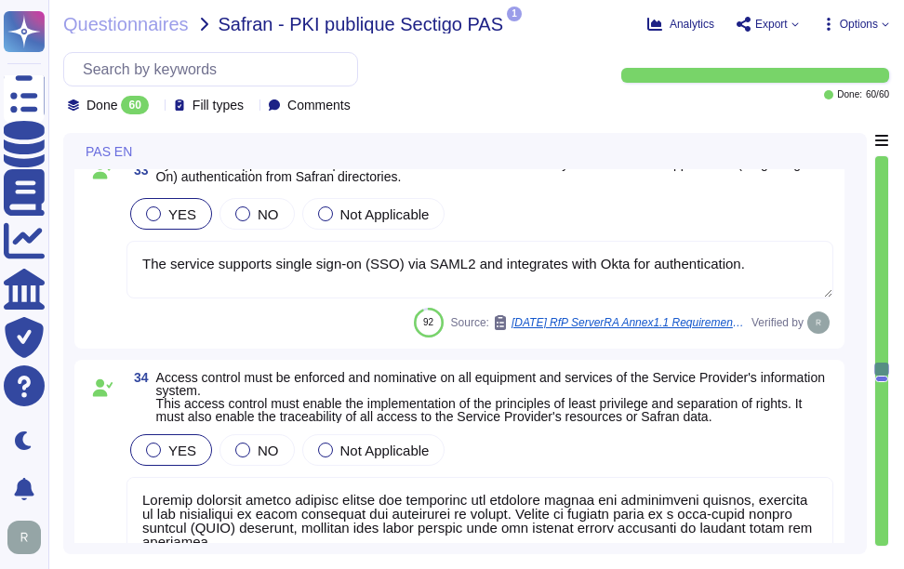
click at [602, 407] on span "Access control must be enforced and nominative on all equipment and services of…" at bounding box center [490, 397] width 669 height 54
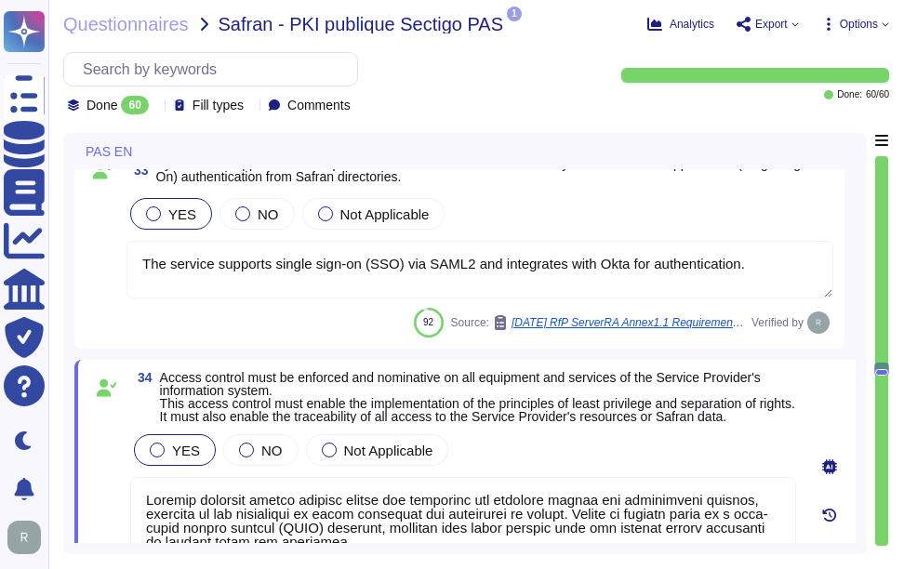
click at [602, 407] on span "Access control must be enforced and nominative on all equipment and services of…" at bounding box center [477, 397] width 635 height 54
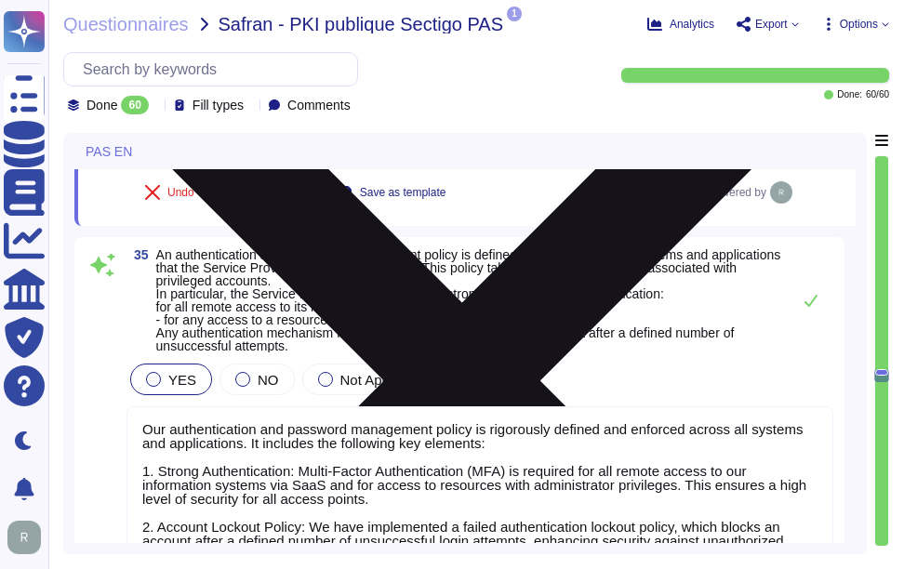
scroll to position [10236, 0]
type textarea "1. When a new employee arrives who requires access to the information system: A…"
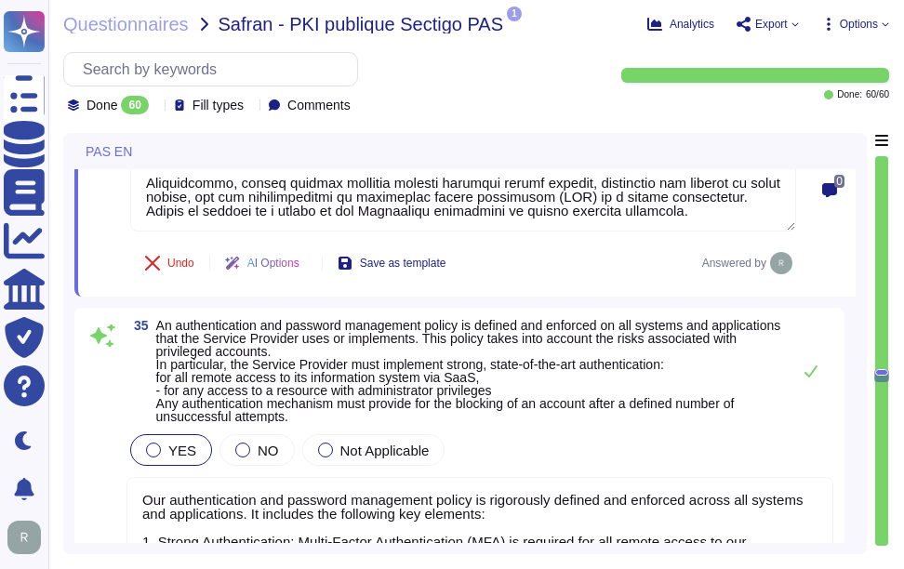
scroll to position [10242, 0]
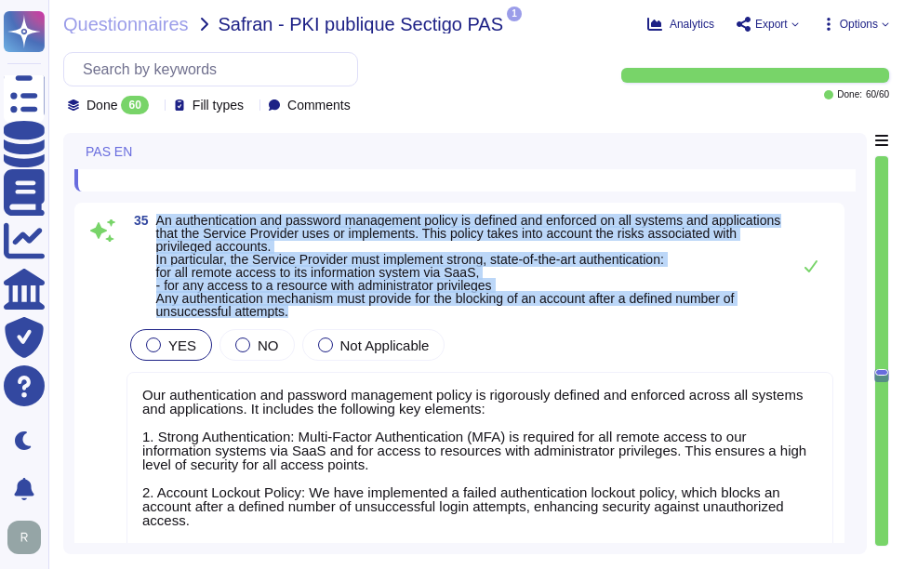
drag, startPoint x: 159, startPoint y: 219, endPoint x: 316, endPoint y: 318, distance: 186.0
click at [316, 318] on div "35 An authentication and password management policy is defined and enforced on …" at bounding box center [460, 439] width 748 height 450
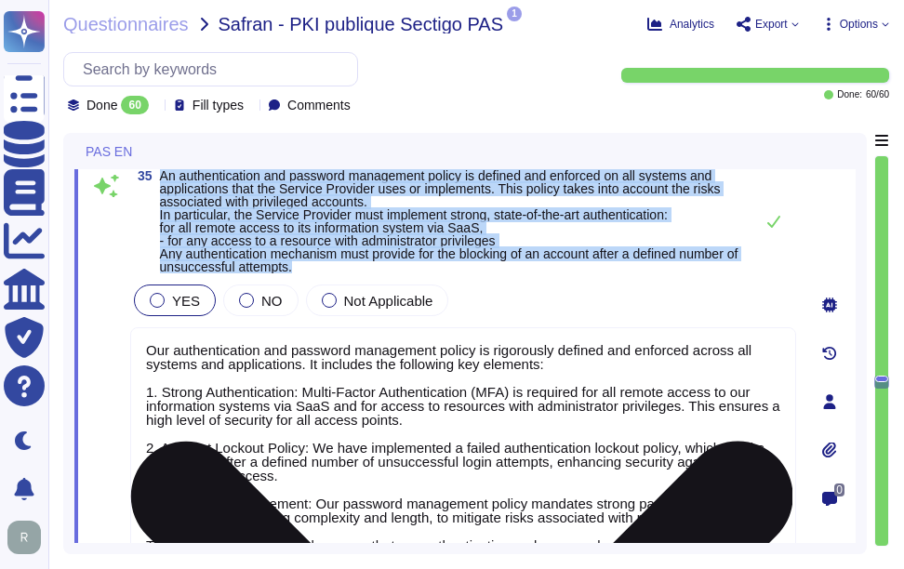
type textarea "All user accounts shall be subject to periodic review to ensure access rights a…"
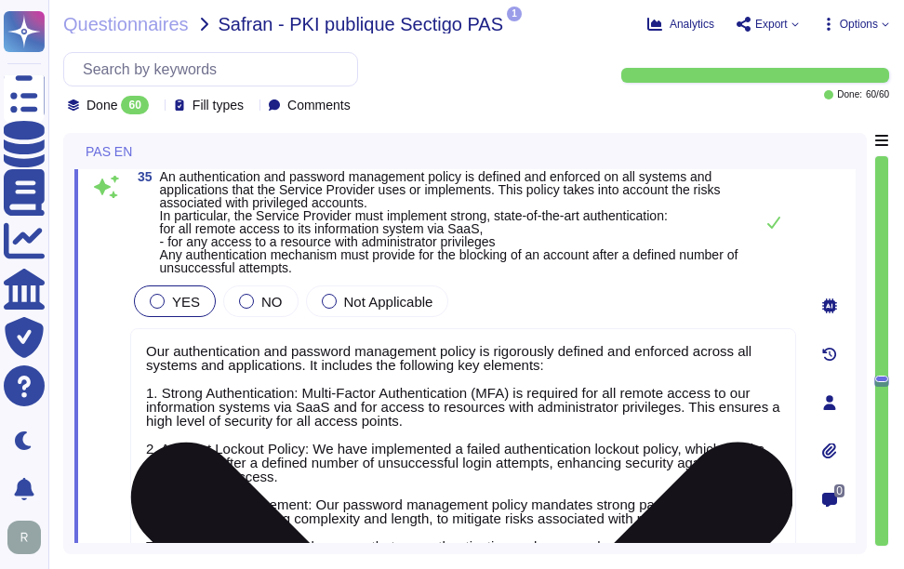
scroll to position [10210, 0]
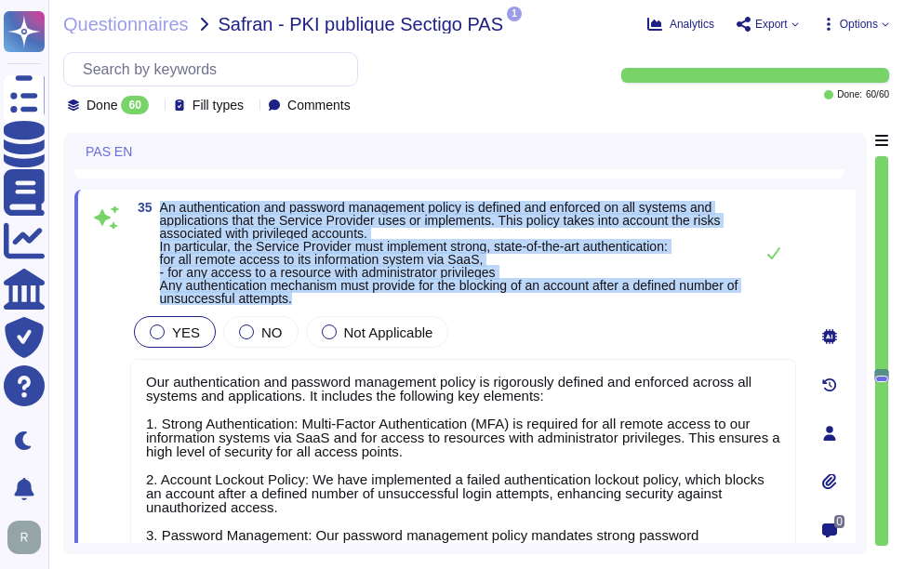
drag, startPoint x: 162, startPoint y: 210, endPoint x: 473, endPoint y: 301, distance: 324.6
click at [473, 301] on span "An authentication and password management policy is defined and enforced on all…" at bounding box center [452, 253] width 584 height 104
click at [623, 265] on span "An authentication and password management policy is defined and enforced on all…" at bounding box center [452, 253] width 584 height 104
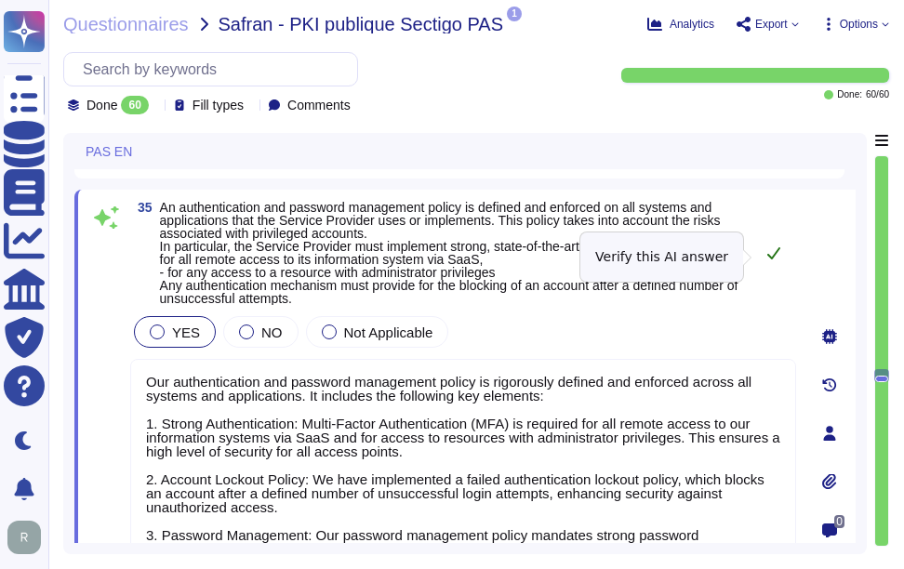
click at [767, 259] on icon at bounding box center [773, 253] width 15 height 15
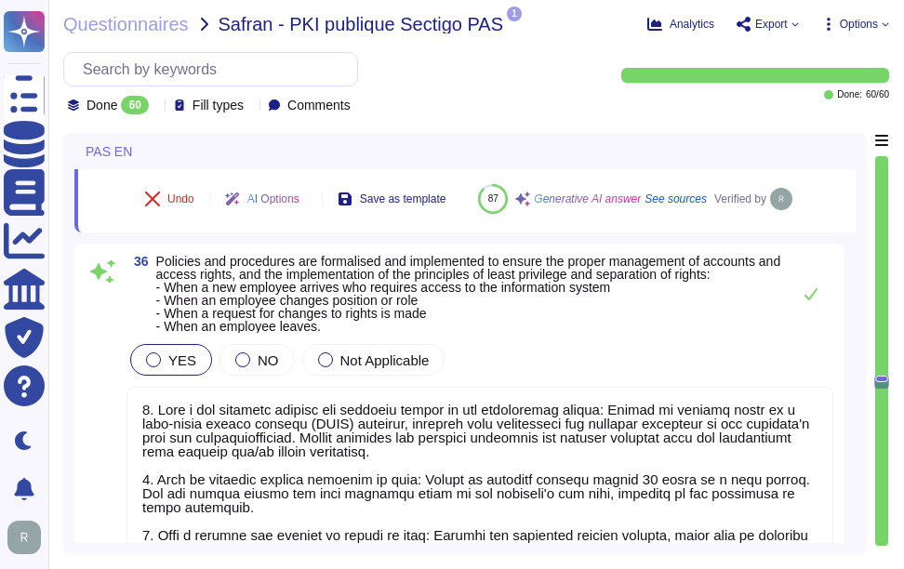
scroll to position [10675, 0]
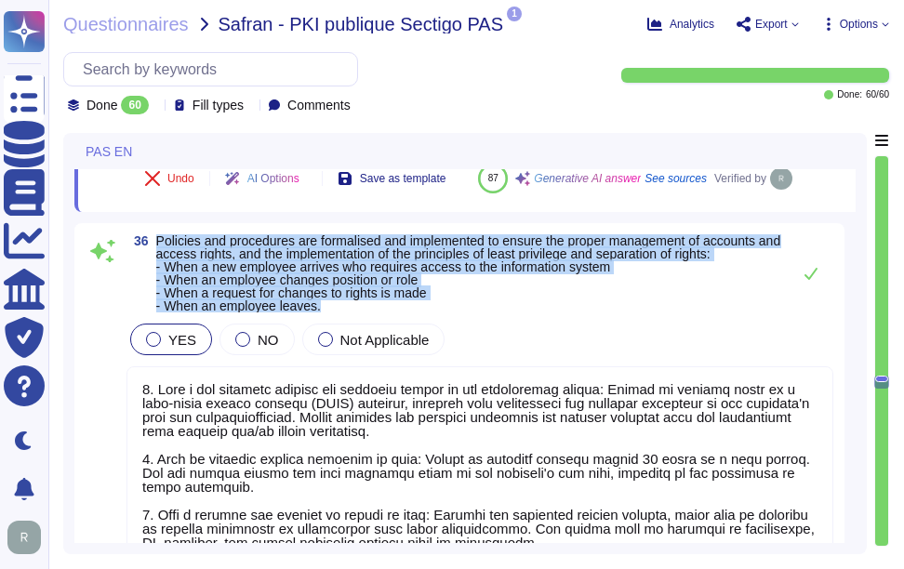
drag, startPoint x: 157, startPoint y: 283, endPoint x: 746, endPoint y: 363, distance: 594.2
click at [746, 363] on div "36 Policies and procedures are formalised and implemented to ensure the proper …" at bounding box center [460, 439] width 748 height 410
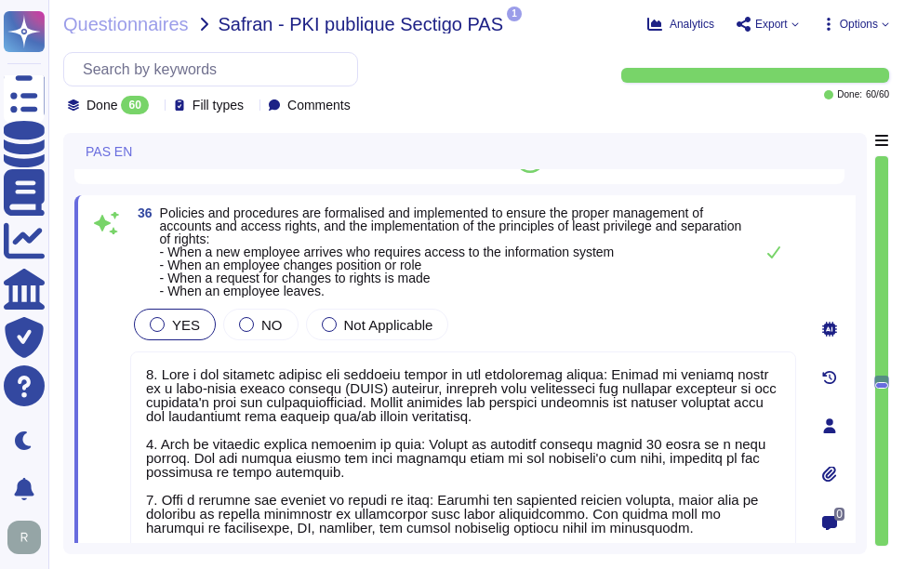
click at [162, 225] on span "Policies and procedures are formalised and implemented to ensure the proper man…" at bounding box center [451, 252] width 582 height 93
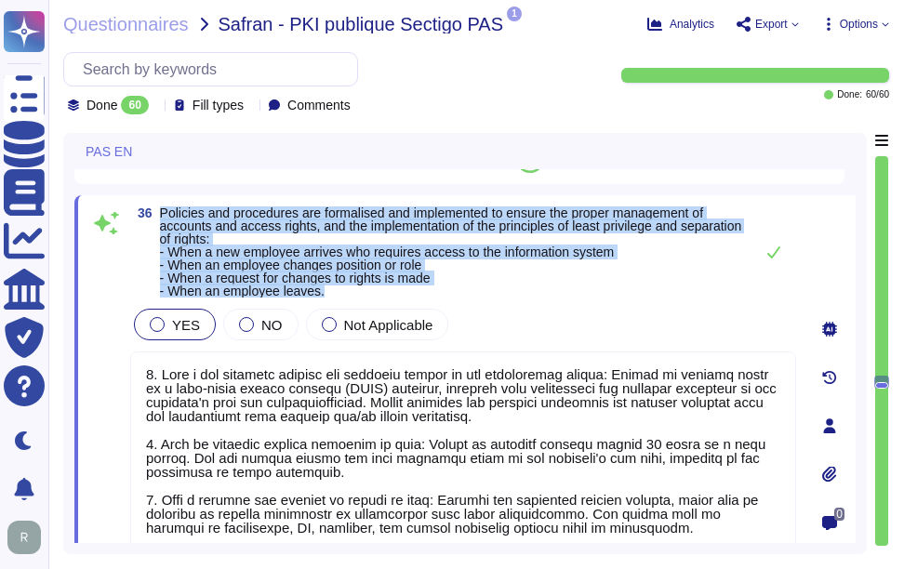
drag, startPoint x: 162, startPoint y: 224, endPoint x: 520, endPoint y: 307, distance: 367.5
click at [520, 298] on span "Policies and procedures are formalised and implemented to ensure the proper man…" at bounding box center [452, 251] width 584 height 91
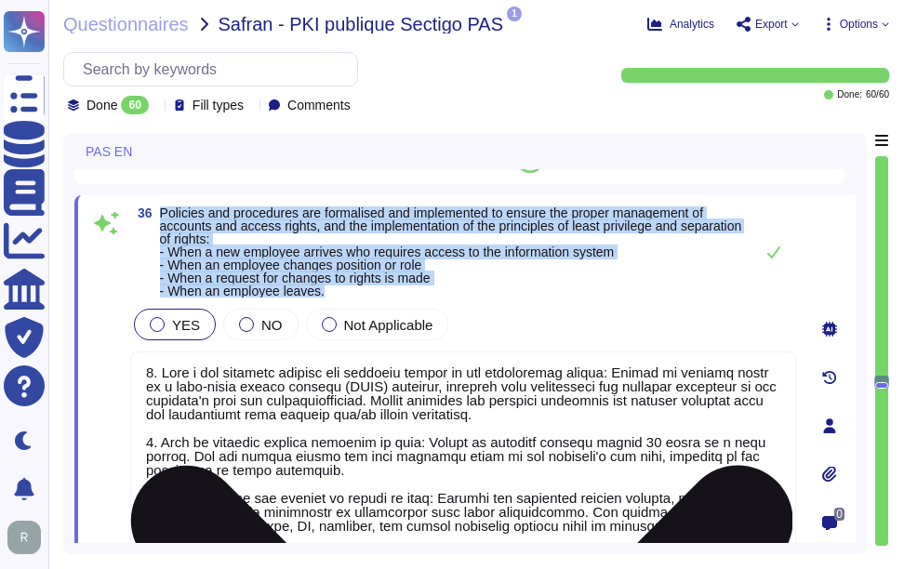
scroll to position [16, 0]
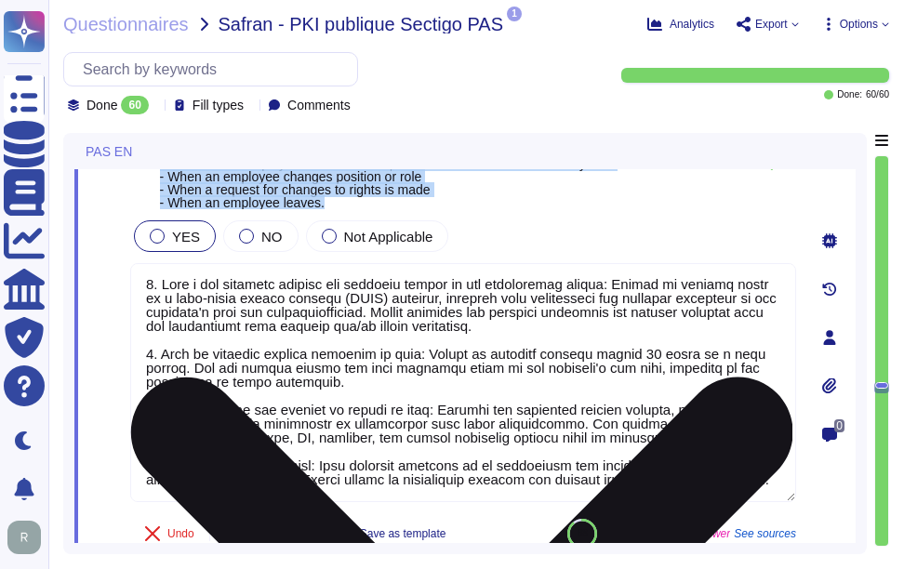
type textarea "As a company, we strive to conduct ourselves according to the highest standards…"
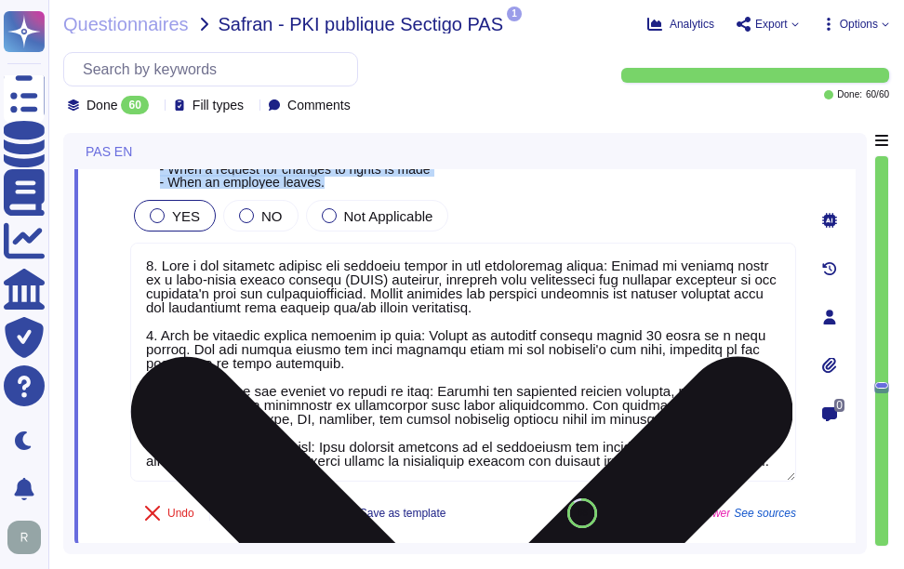
scroll to position [10675, 0]
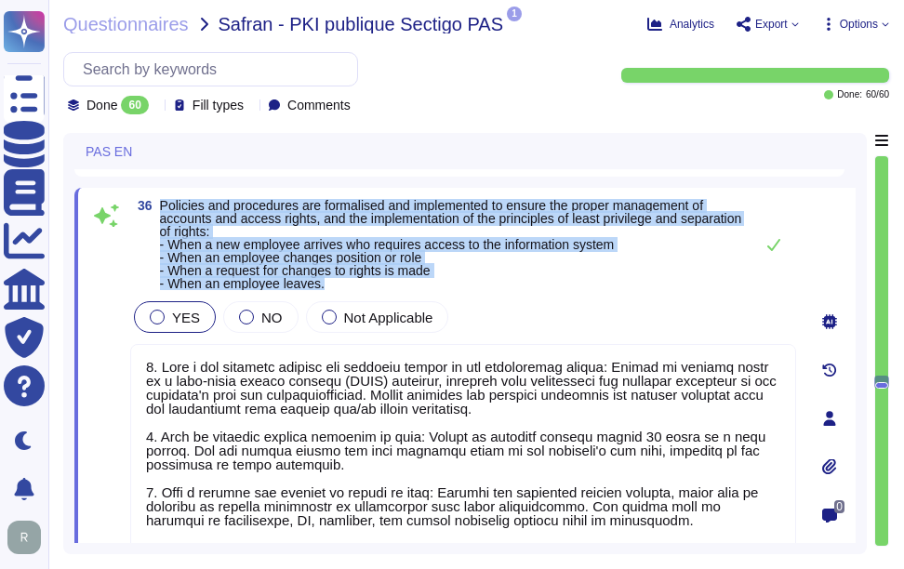
click at [708, 255] on span "Policies and procedures are formalised and implemented to ensure the proper man…" at bounding box center [452, 244] width 584 height 91
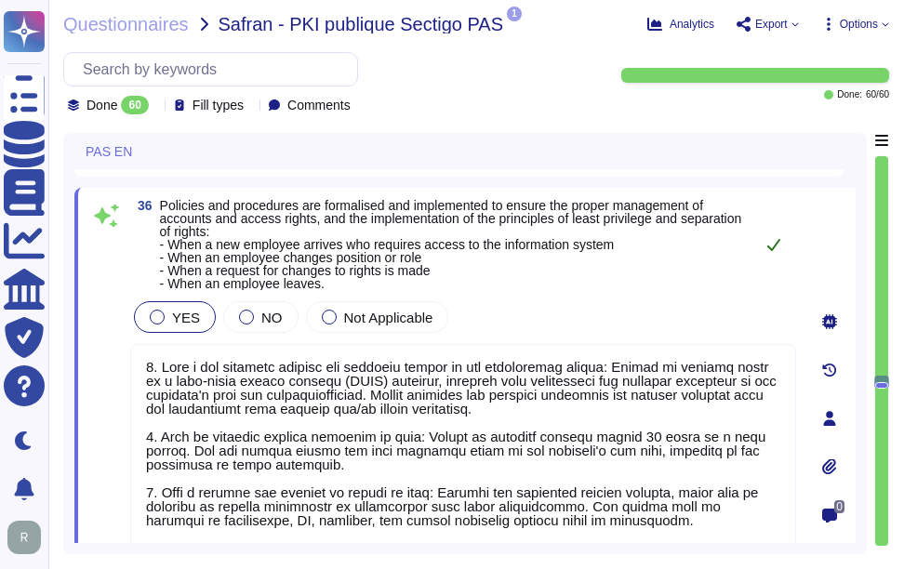
click at [778, 252] on icon at bounding box center [773, 244] width 15 height 15
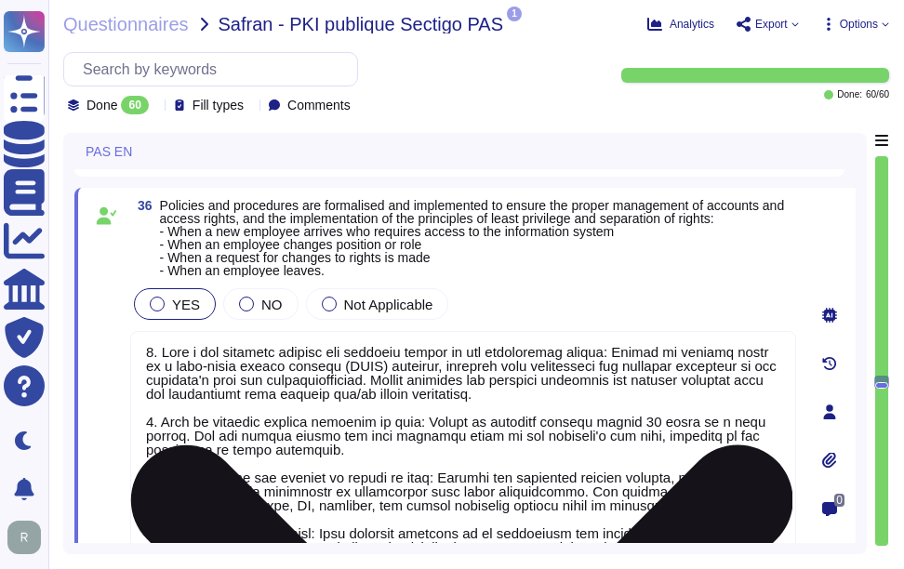
scroll to position [16, 0]
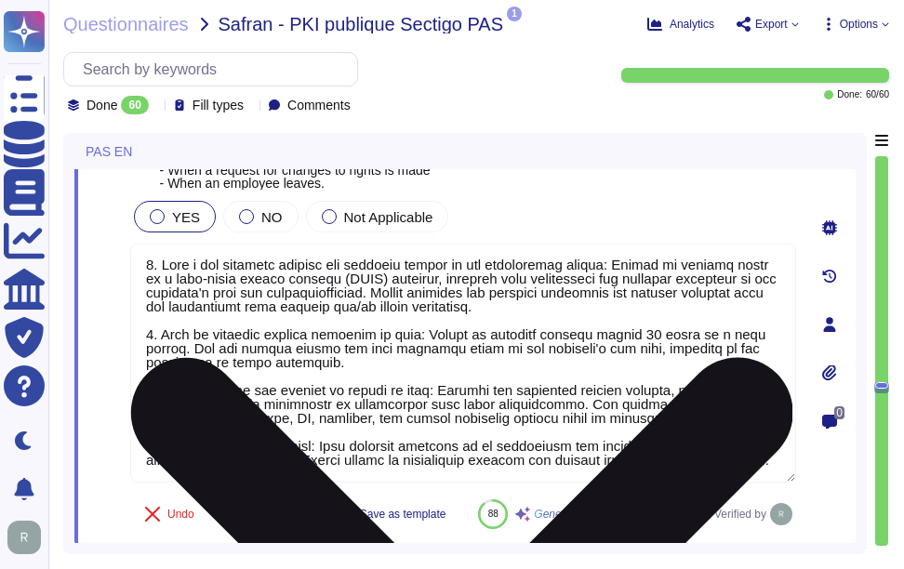
type textarea "As a company, we strive to conduct ourselves according to the highest standards…"
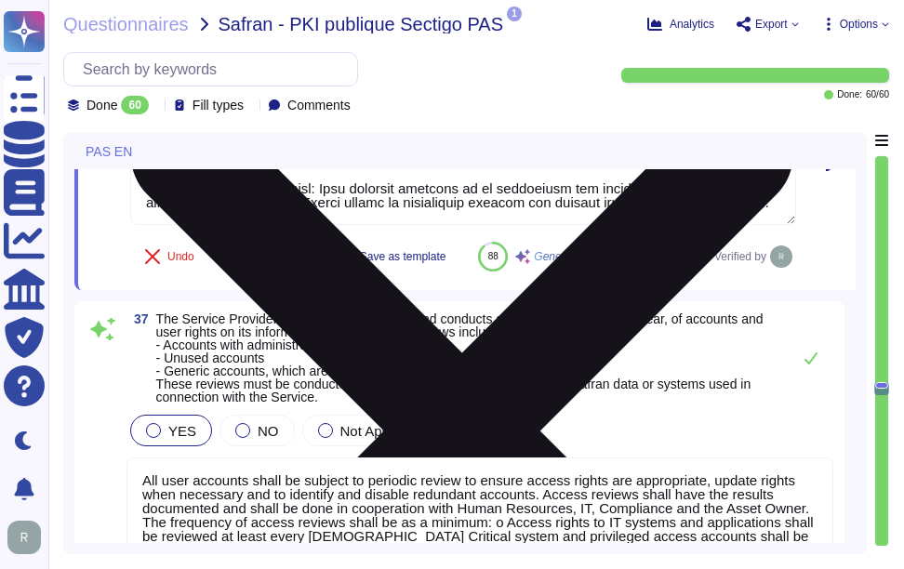
type textarea "Policies and tools are established to protect information systems outside of co…"
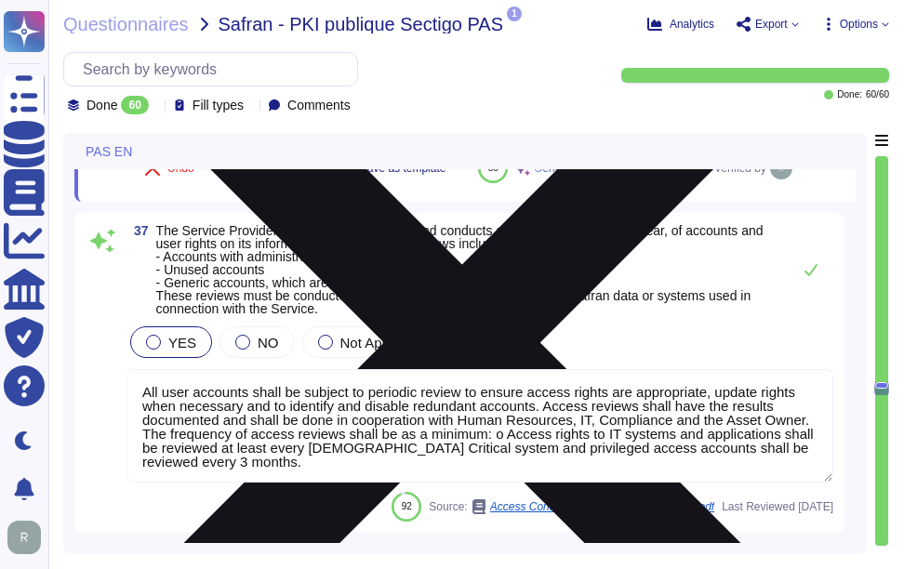
scroll to position [11141, 0]
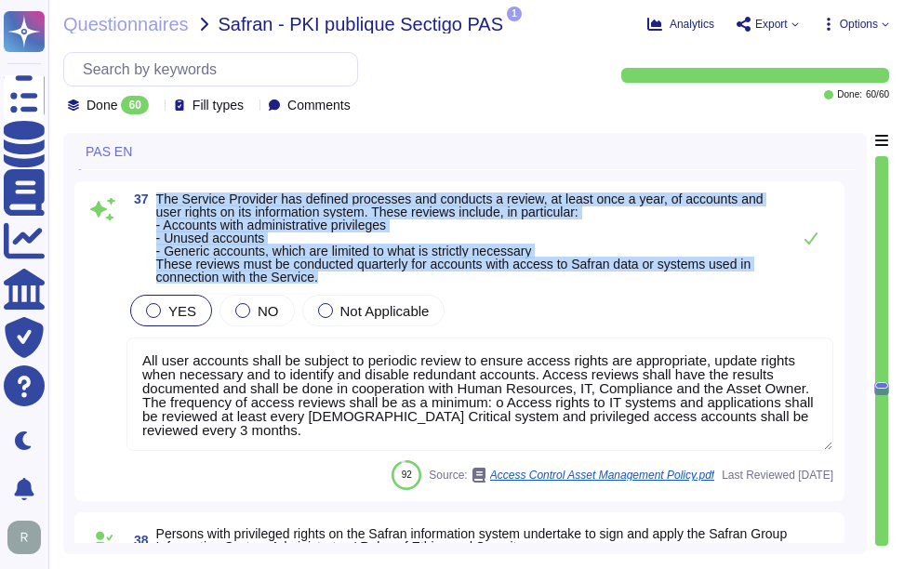
drag, startPoint x: 155, startPoint y: 248, endPoint x: 615, endPoint y: 330, distance: 466.7
click at [615, 330] on div "37 The Service Provider has defined processes and conducts a review, at least o…" at bounding box center [459, 341] width 770 height 320
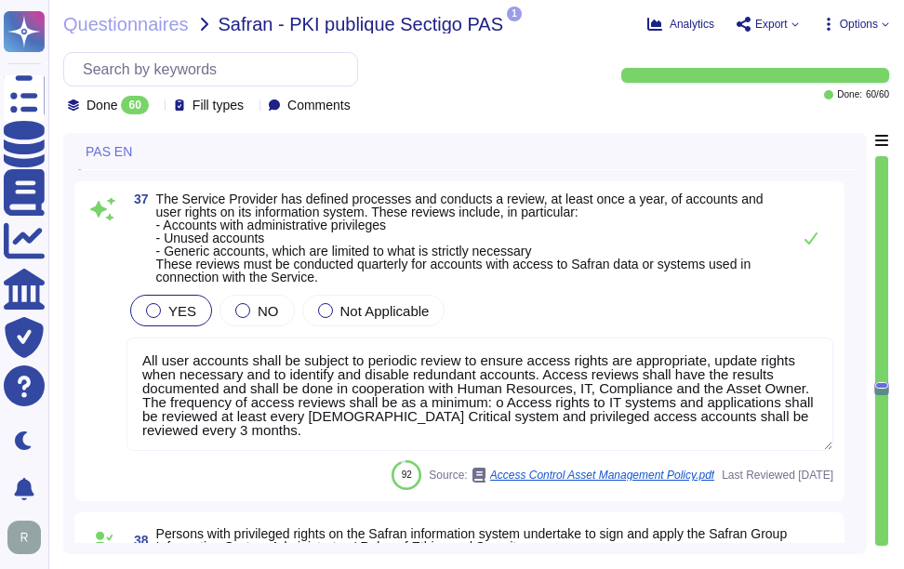
scroll to position [2, 0]
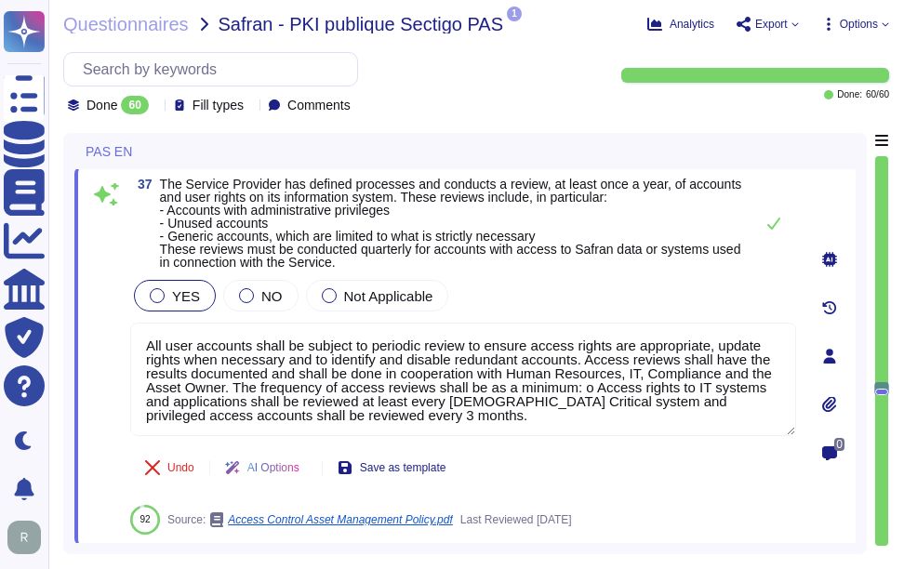
click at [164, 191] on span "The Service Provider has defined processes and conducts a review, at least once…" at bounding box center [451, 223] width 582 height 93
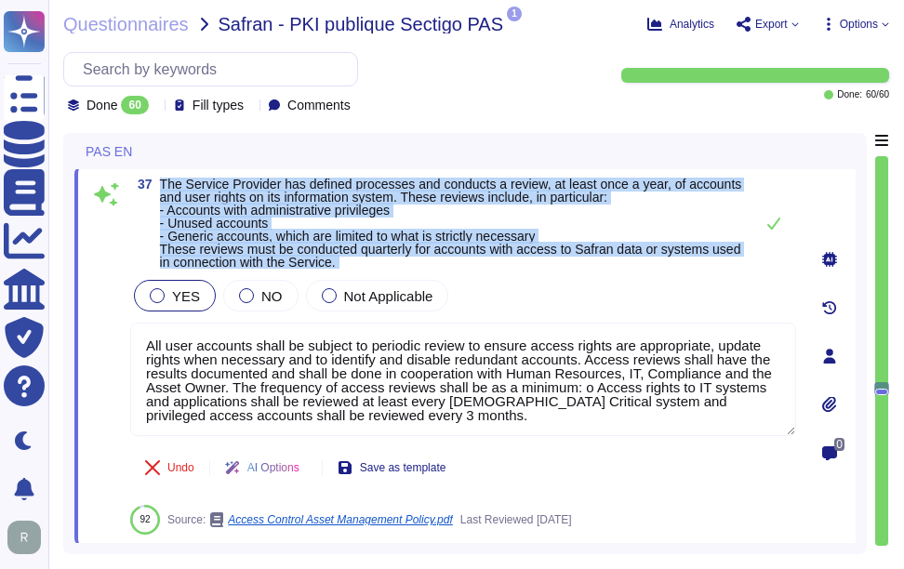
drag, startPoint x: 161, startPoint y: 193, endPoint x: 378, endPoint y: 289, distance: 237.3
click at [378, 289] on div "37 The Service Provider has defined processes and conducts a review, at least o…" at bounding box center [442, 356] width 707 height 357
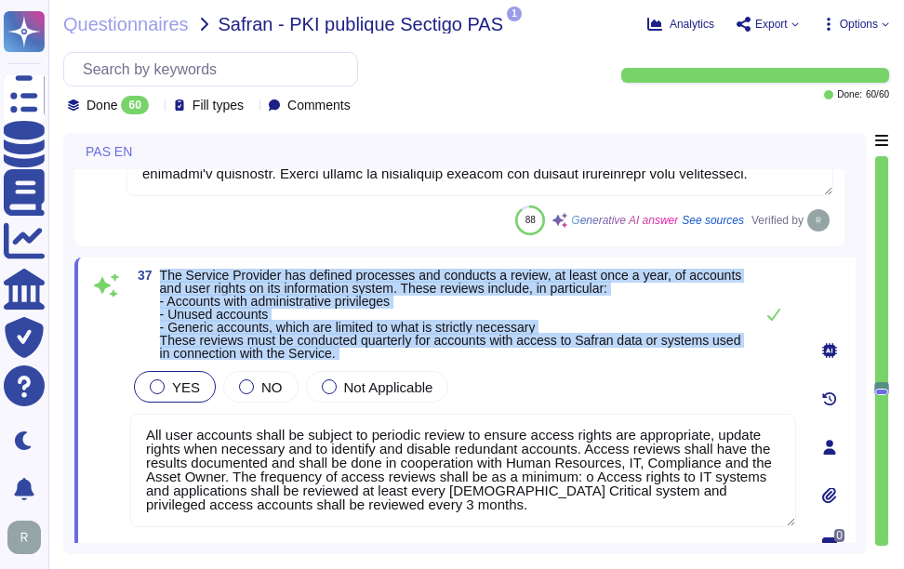
scroll to position [11048, 0]
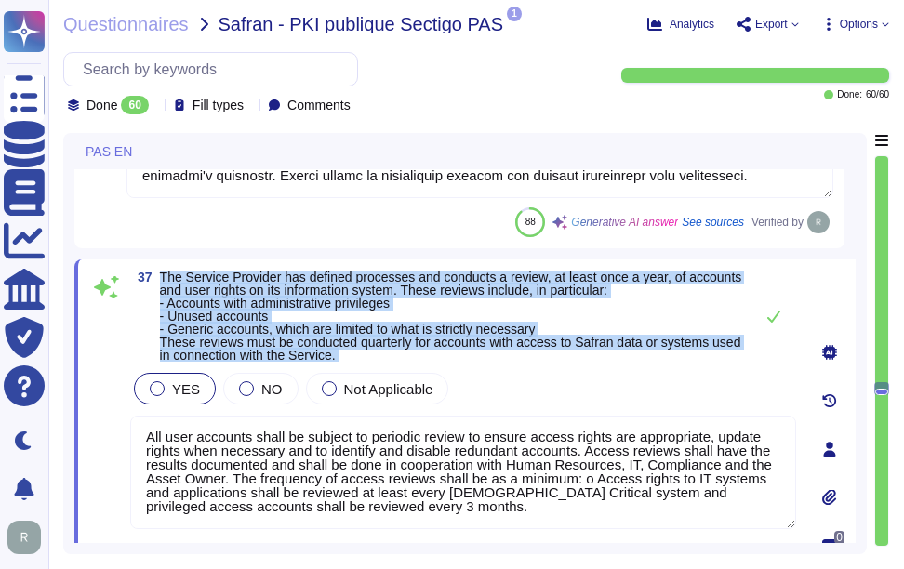
click at [209, 319] on span "The Service Provider has defined processes and conducts a review, at least once…" at bounding box center [451, 316] width 582 height 93
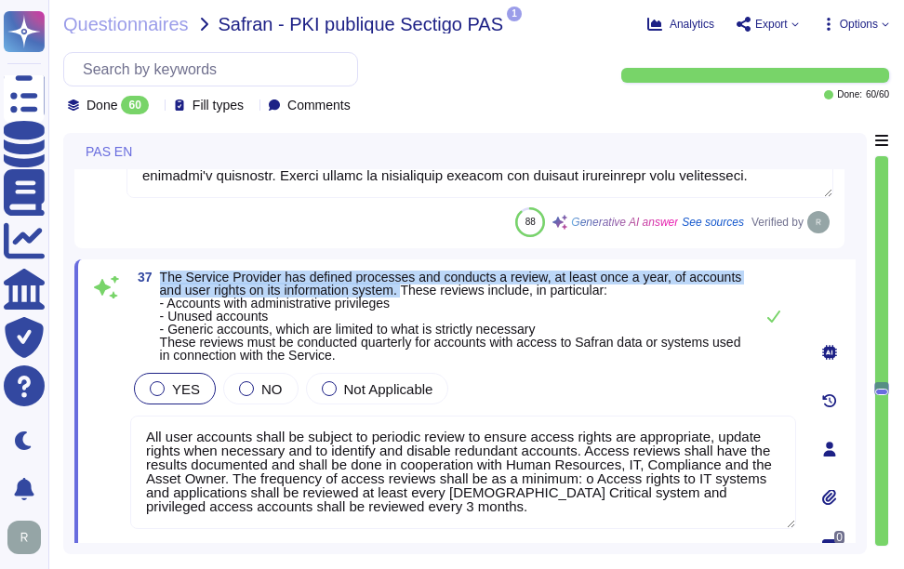
drag, startPoint x: 158, startPoint y: 283, endPoint x: 409, endPoint y: 299, distance: 251.6
click at [409, 299] on div "37 The Service Provider has defined processes and conducts a review, at least o…" at bounding box center [464, 448] width 781 height 379
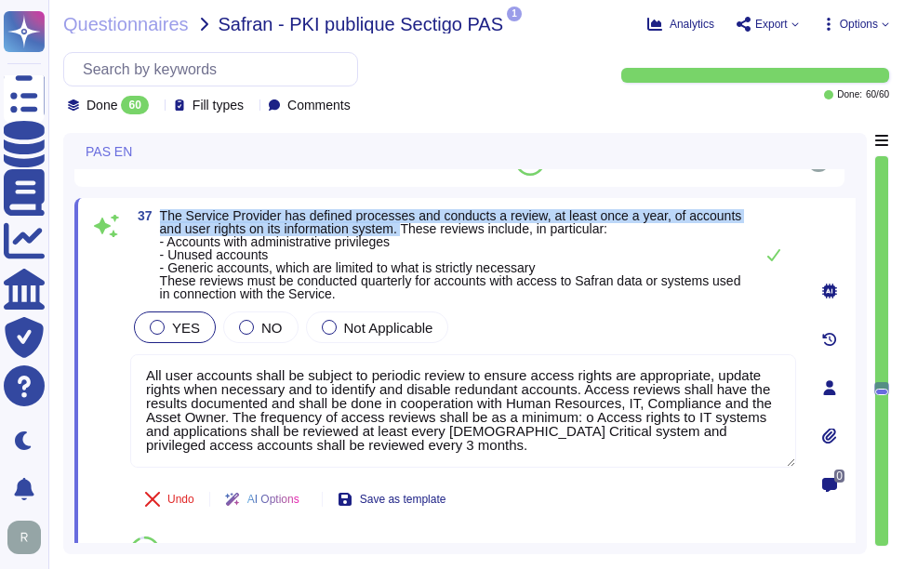
scroll to position [11141, 0]
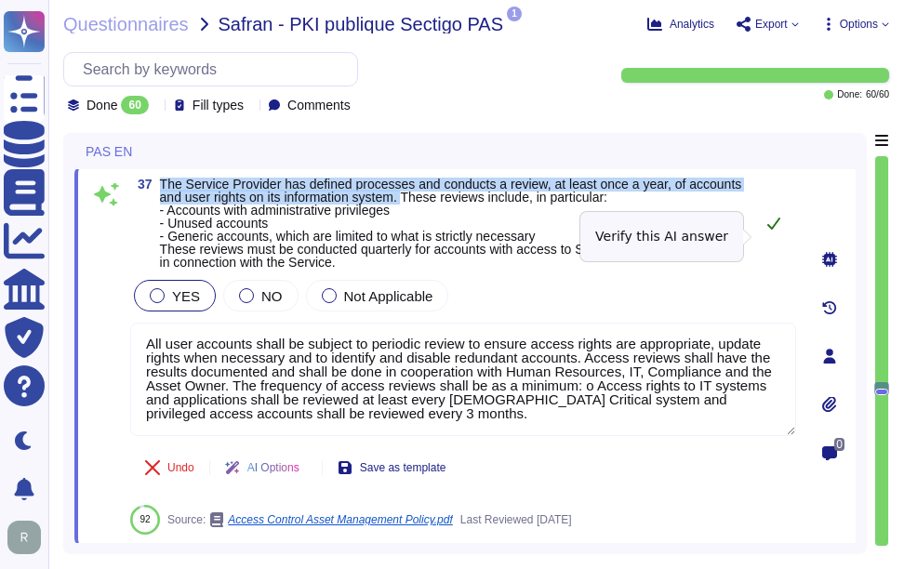
click at [774, 231] on icon at bounding box center [773, 223] width 15 height 15
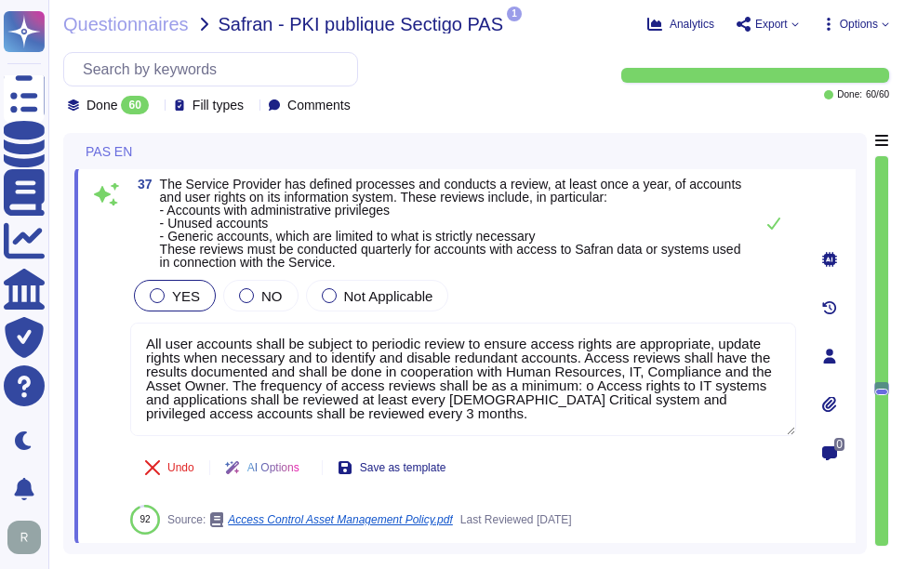
click at [690, 206] on span "The Service Provider has defined processes and conducts a review, at least once…" at bounding box center [452, 223] width 584 height 91
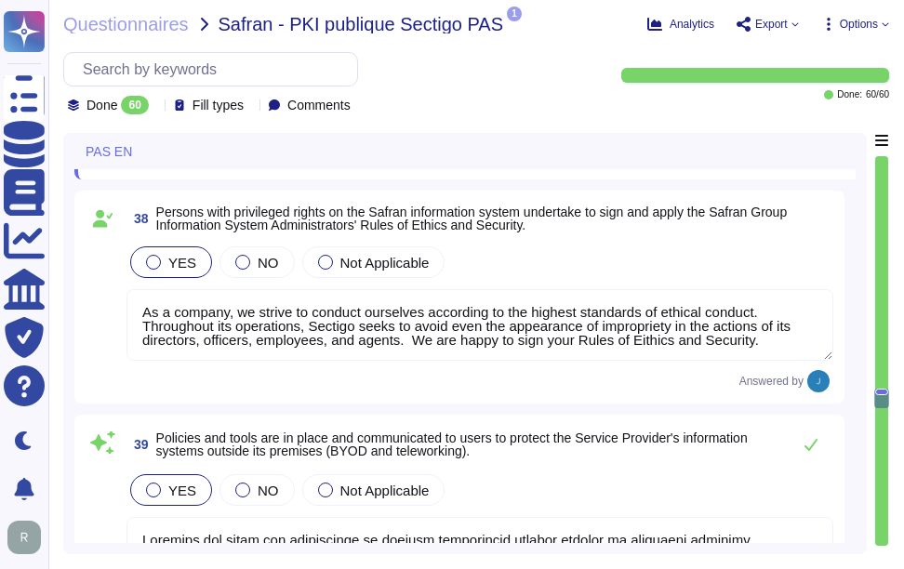
scroll to position [11513, 0]
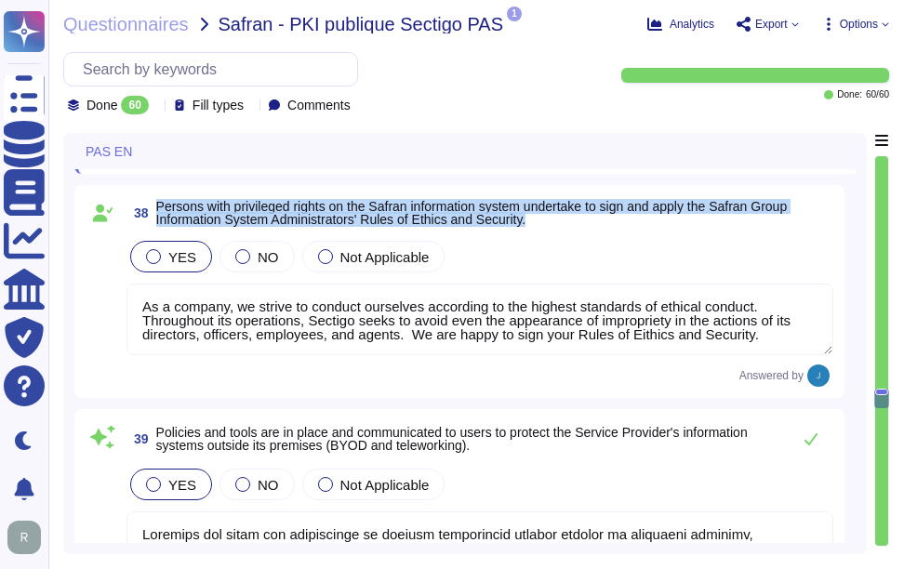
drag, startPoint x: 154, startPoint y: 216, endPoint x: 560, endPoint y: 238, distance: 406.1
click at [560, 230] on span "38 Persons with privileged rights on the Safran information system undertake to…" at bounding box center [479, 212] width 707 height 33
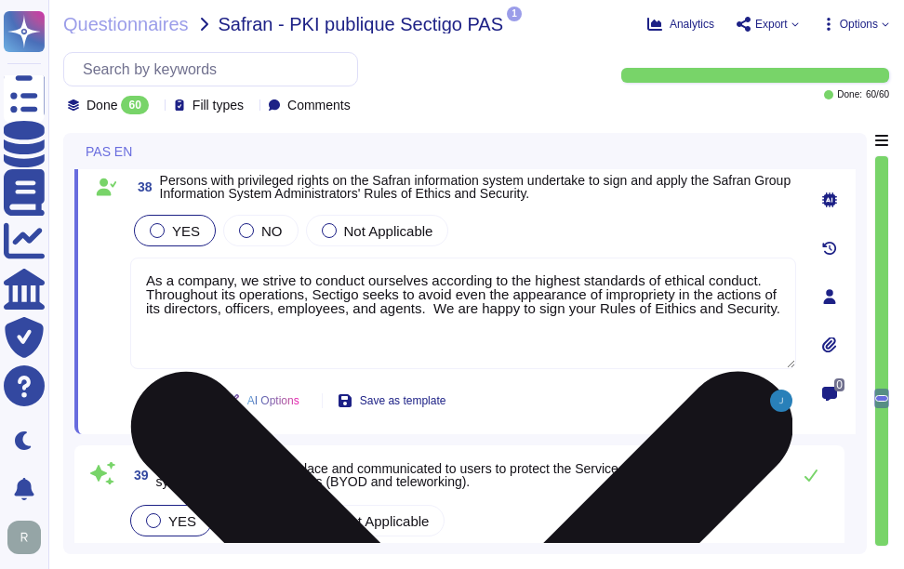
scroll to position [11420, 0]
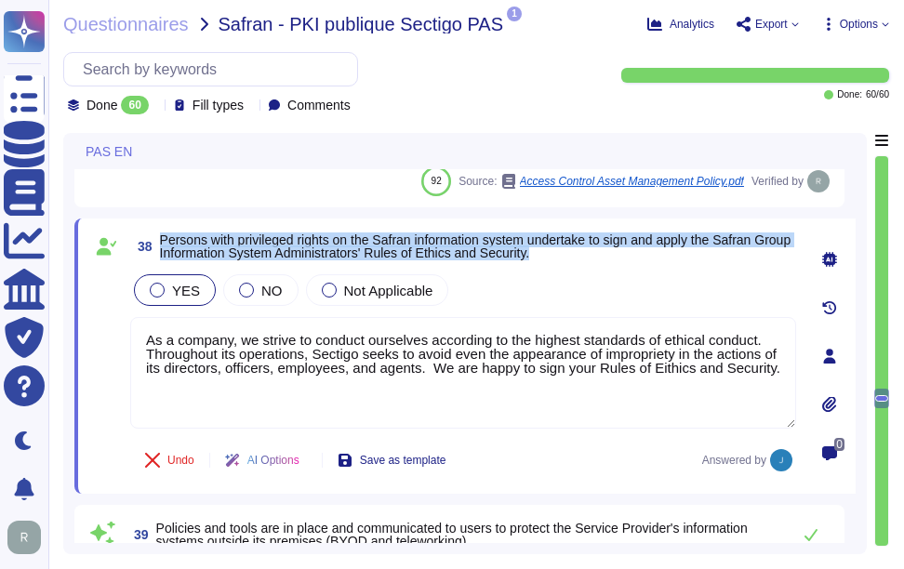
drag, startPoint x: 162, startPoint y: 247, endPoint x: 585, endPoint y: 278, distance: 424.3
click at [585, 278] on div "38 Persons with privileged rights on the Safran information system undertake to…" at bounding box center [442, 356] width 707 height 253
click at [367, 255] on span "Persons with privileged rights on the Safran information system undertake to si…" at bounding box center [476, 247] width 632 height 28
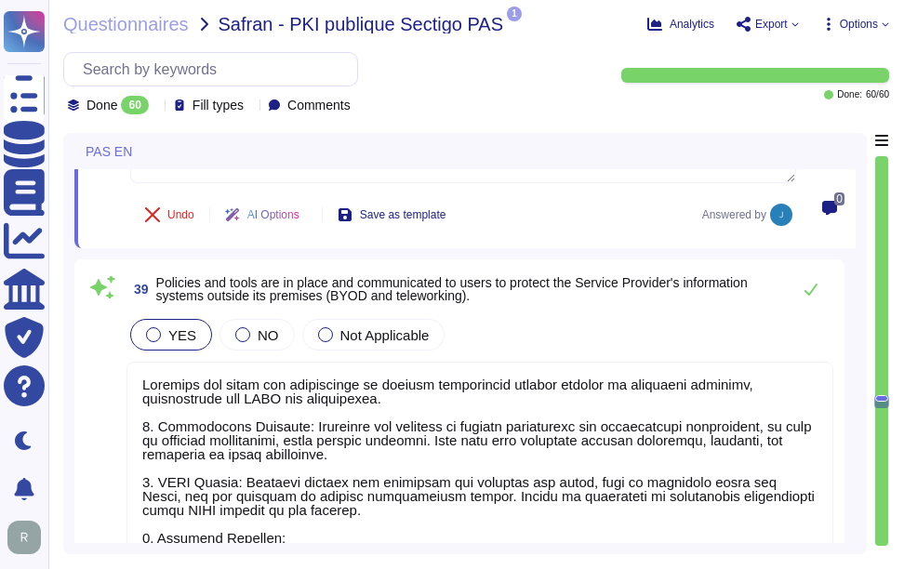
scroll to position [11699, 0]
type textarea "At Sectigo, all developers are required to undergo formal training in secure de…"
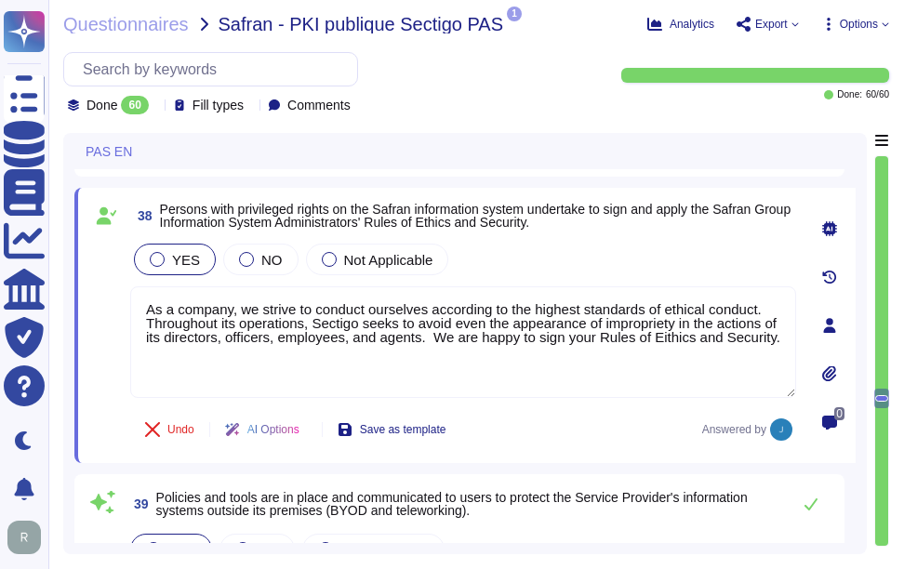
scroll to position [11420, 0]
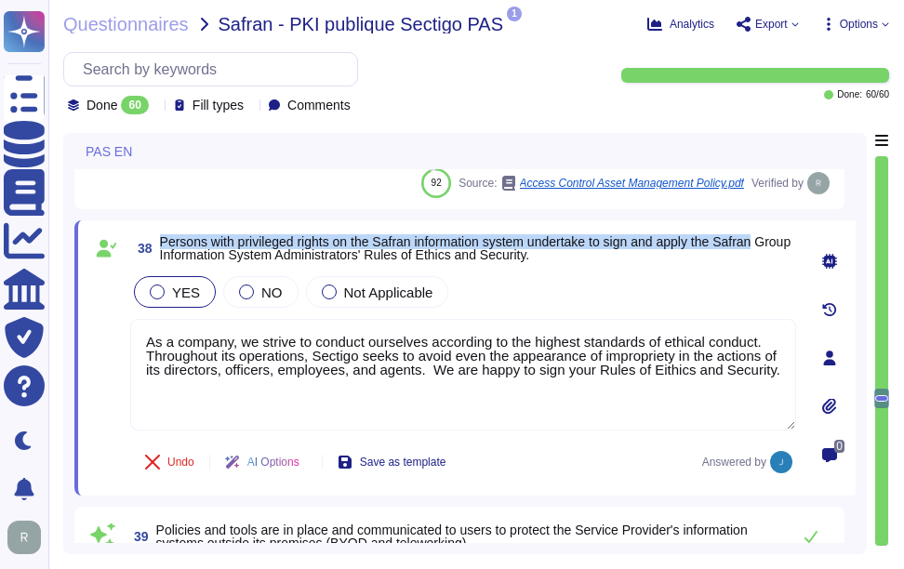
drag, startPoint x: 159, startPoint y: 235, endPoint x: 776, endPoint y: 243, distance: 616.7
click at [776, 243] on span "38 Persons with privileged rights on the Safran information system undertake to…" at bounding box center [463, 248] width 666 height 33
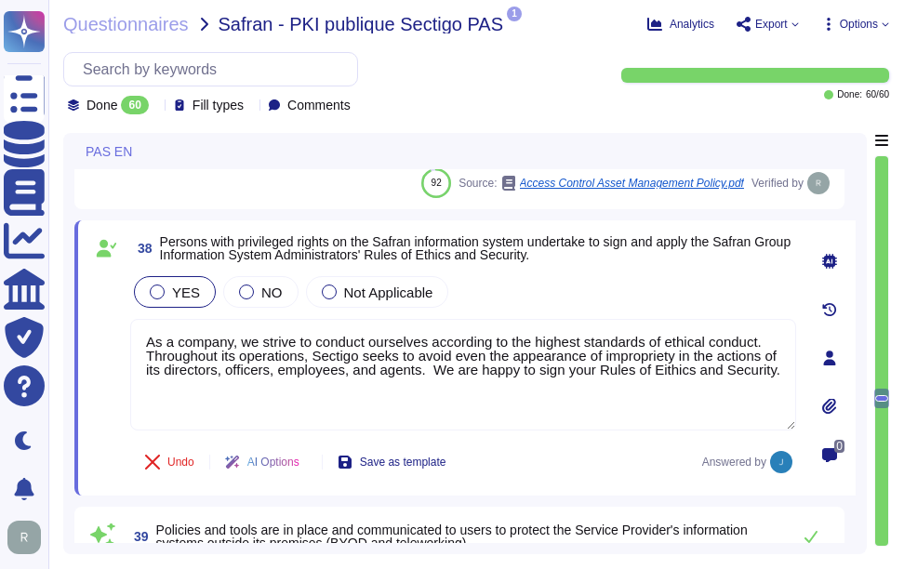
click at [256, 253] on span "Persons with privileged rights on the Safran information system undertake to si…" at bounding box center [476, 248] width 632 height 28
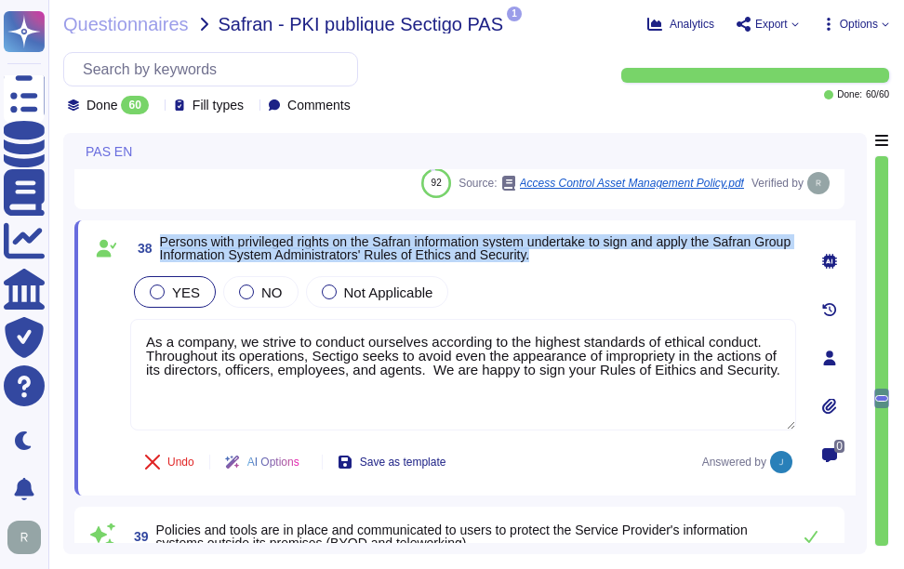
drag, startPoint x: 160, startPoint y: 238, endPoint x: 605, endPoint y: 253, distance: 444.8
click at [605, 253] on span "Persons with privileged rights on the Safran information system undertake to si…" at bounding box center [478, 248] width 636 height 26
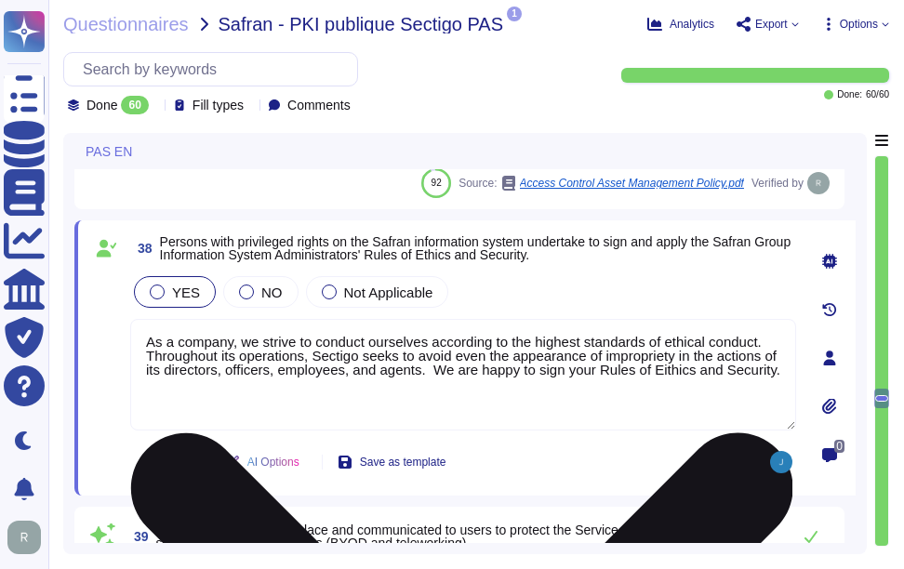
drag, startPoint x: 316, startPoint y: 353, endPoint x: 426, endPoint y: 367, distance: 110.8
click at [426, 367] on textarea "As a company, we strive to conduct ourselves according to the highest standards…" at bounding box center [463, 375] width 666 height 112
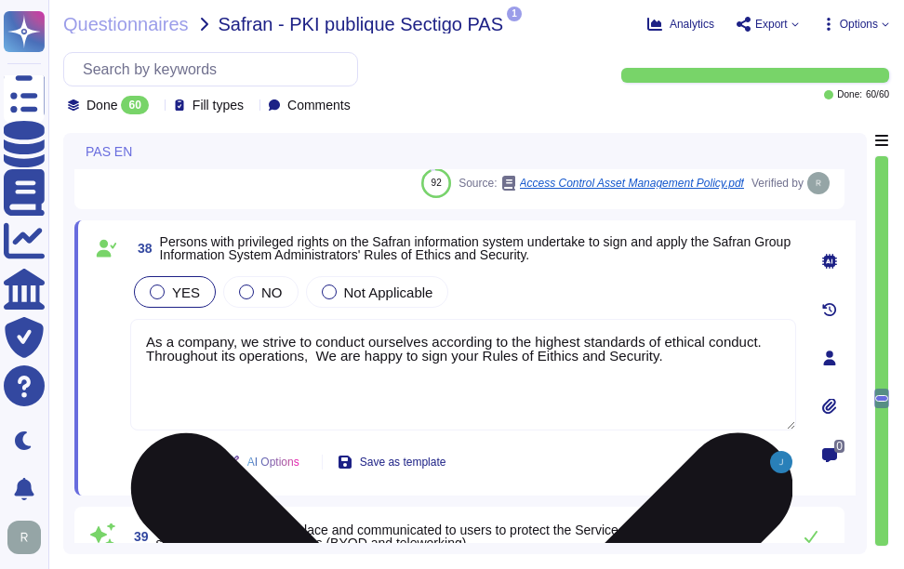
drag, startPoint x: 319, startPoint y: 359, endPoint x: 702, endPoint y: 388, distance: 384.3
click at [702, 388] on textarea "As a company, we strive to conduct ourselves according to the highest standards…" at bounding box center [463, 375] width 666 height 112
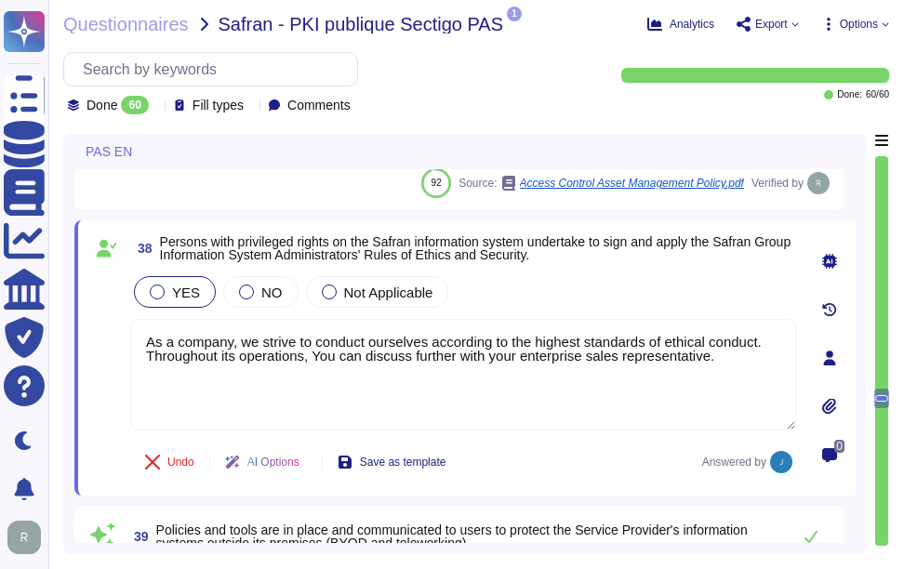
type textarea "As a company, we strive to conduct ourselves according to the highest standards…"
click at [566, 299] on div "YES NO Not Applicable" at bounding box center [463, 292] width 666 height 39
click at [584, 283] on div "YES NO Not Applicable" at bounding box center [463, 292] width 666 height 39
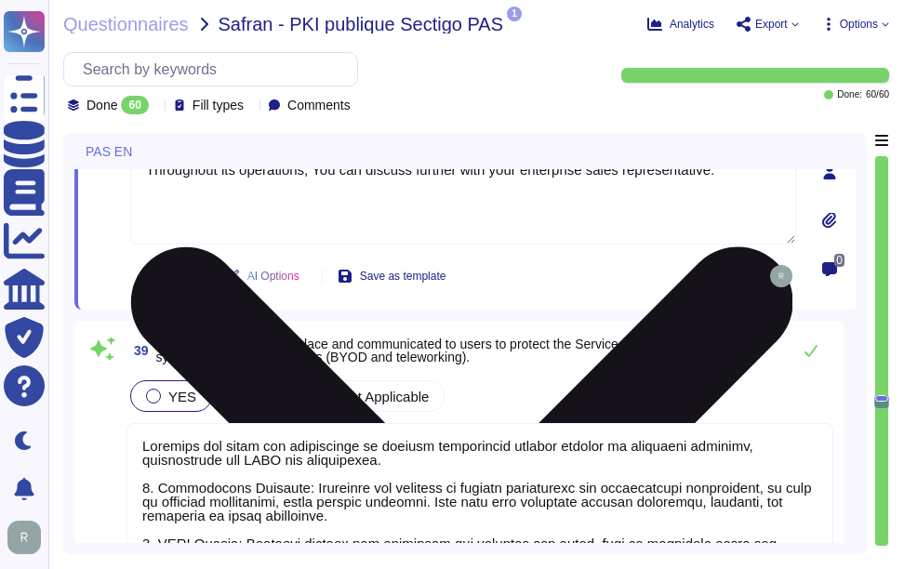
scroll to position [11699, 0]
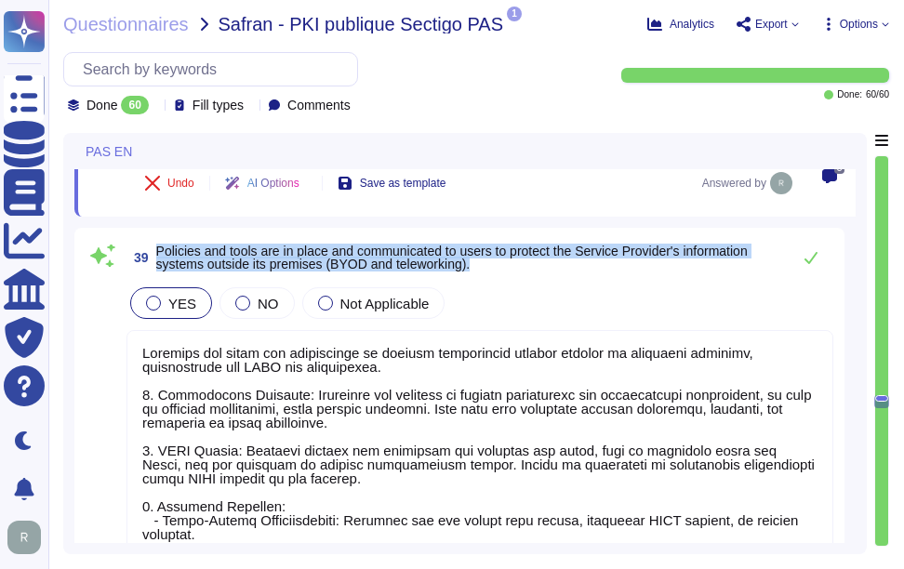
drag, startPoint x: 158, startPoint y: 248, endPoint x: 567, endPoint y: 265, distance: 409.6
click at [567, 265] on span "Policies and tools are in place and communicated to users to protect the Servic…" at bounding box center [468, 258] width 625 height 26
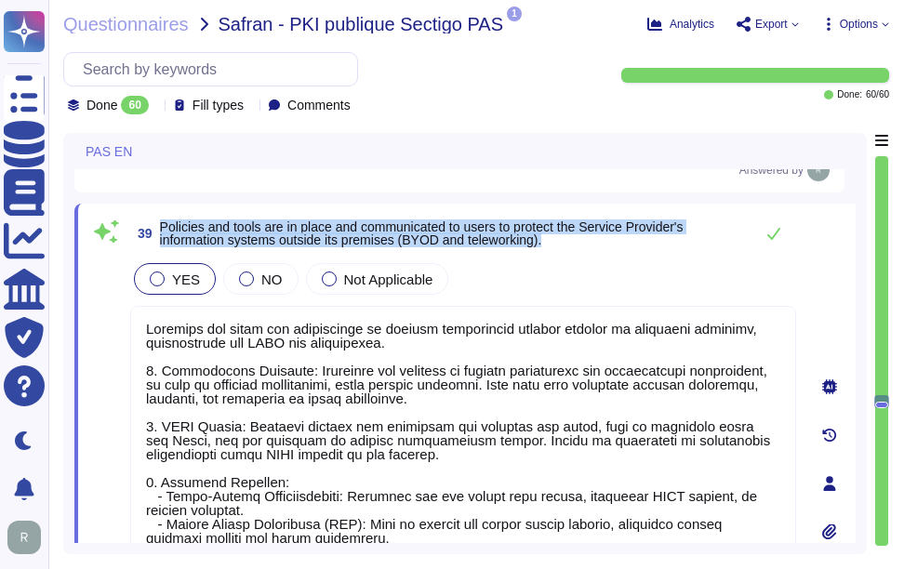
drag, startPoint x: 160, startPoint y: 224, endPoint x: 584, endPoint y: 237, distance: 424.3
click at [584, 237] on span "Policies and tools are in place and communicated to users to protect the Servic…" at bounding box center [452, 233] width 584 height 26
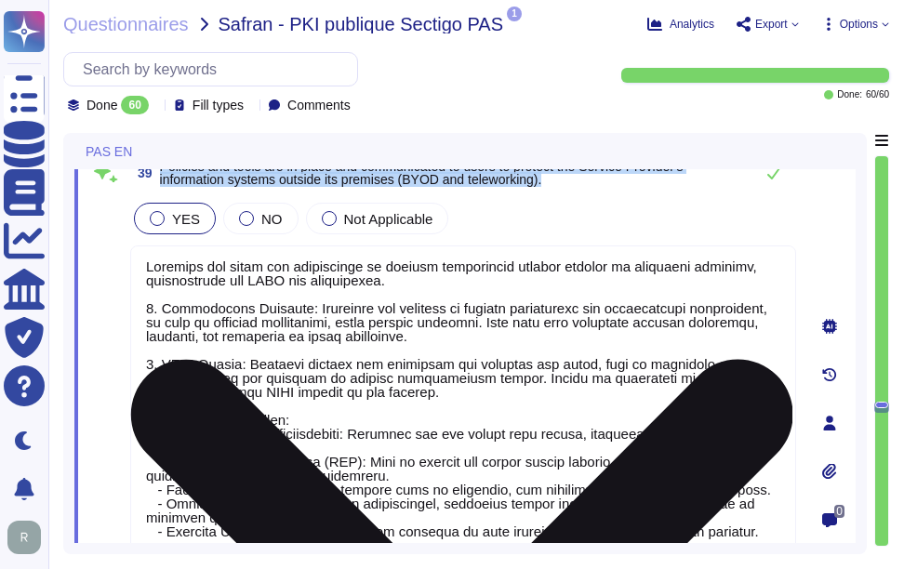
scroll to position [11792, 0]
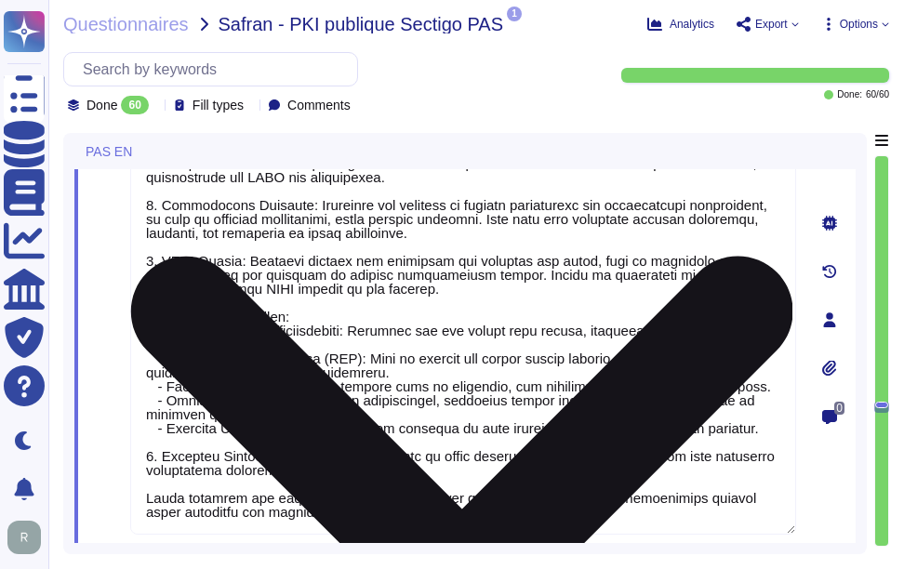
type textarea "We have security training in place. Training is mandatory."
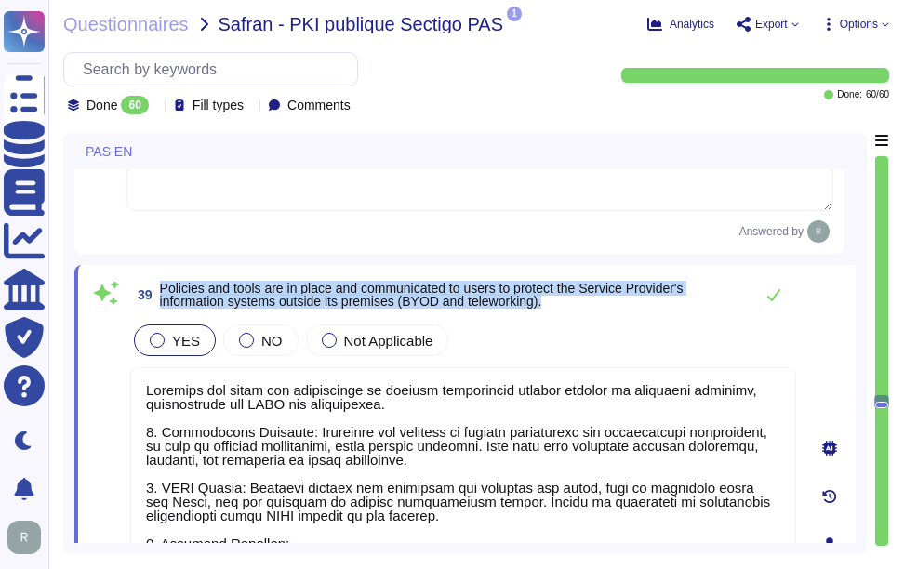
scroll to position [11606, 0]
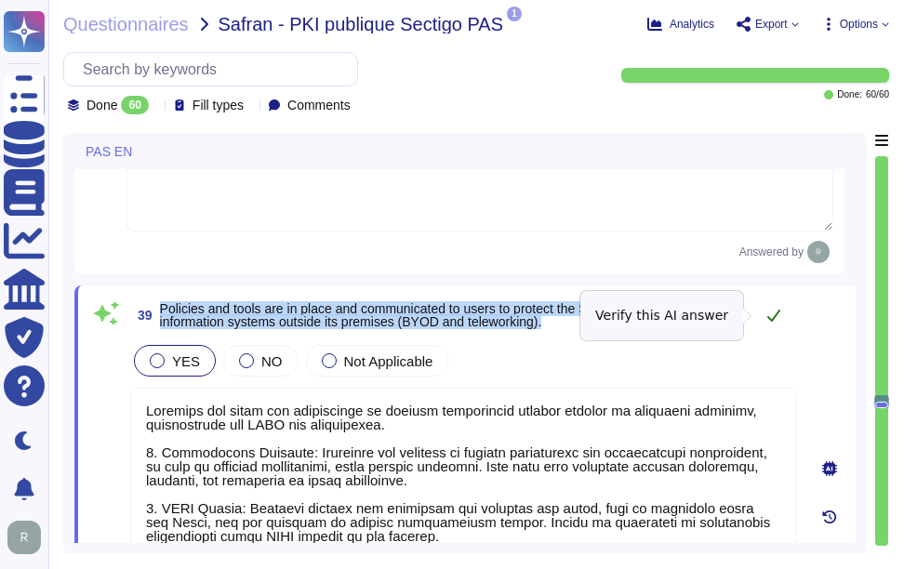
click at [770, 312] on icon at bounding box center [773, 315] width 15 height 15
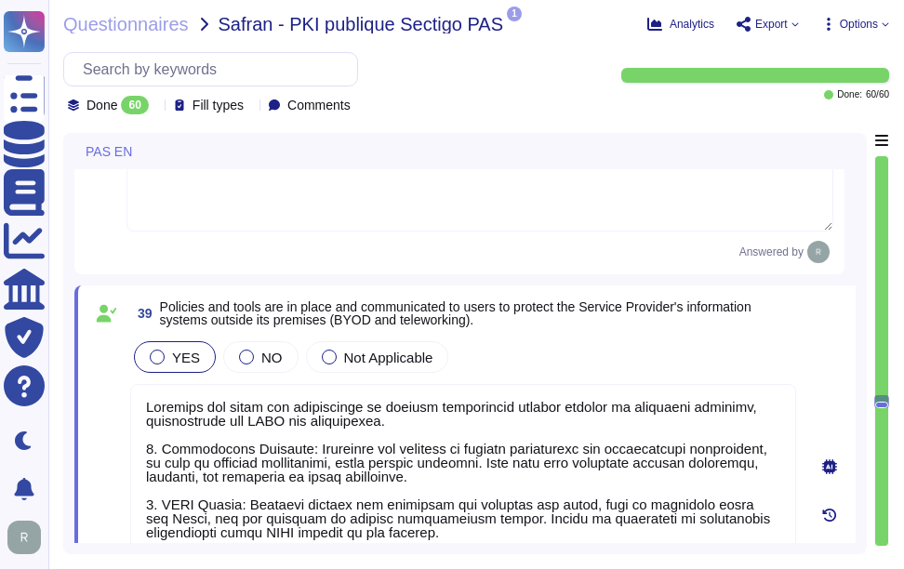
click at [550, 349] on div "YES NO Not Applicable" at bounding box center [463, 357] width 666 height 39
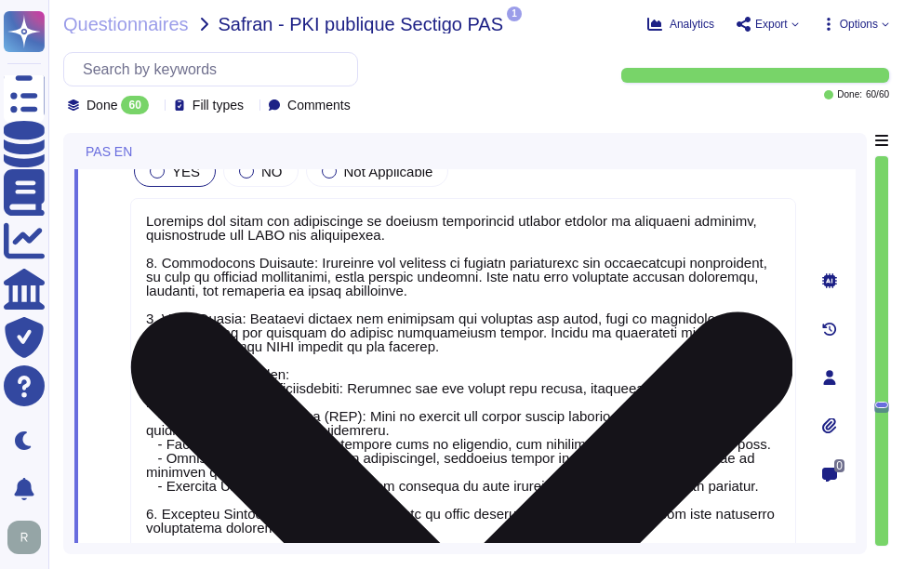
scroll to position [2, 0]
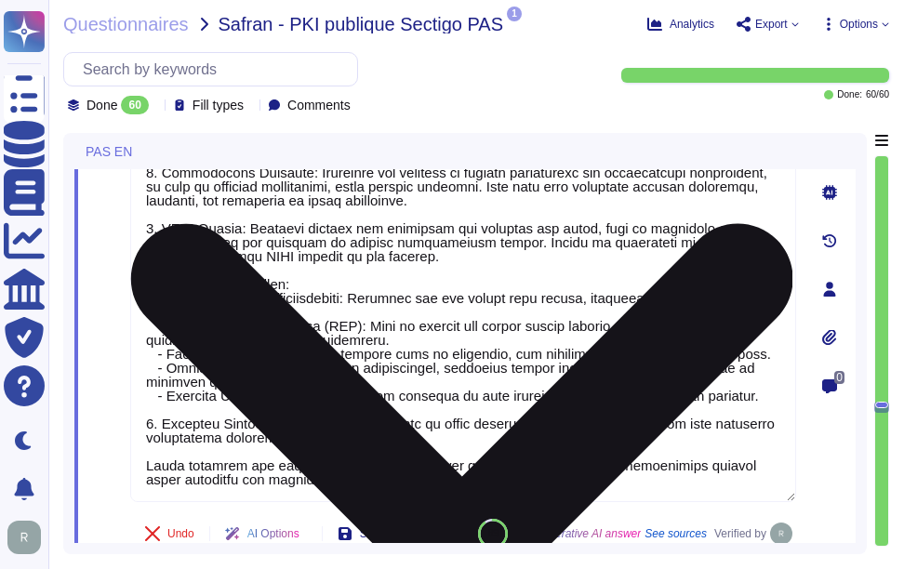
type textarea "We have security training in place. Training is mandatory."
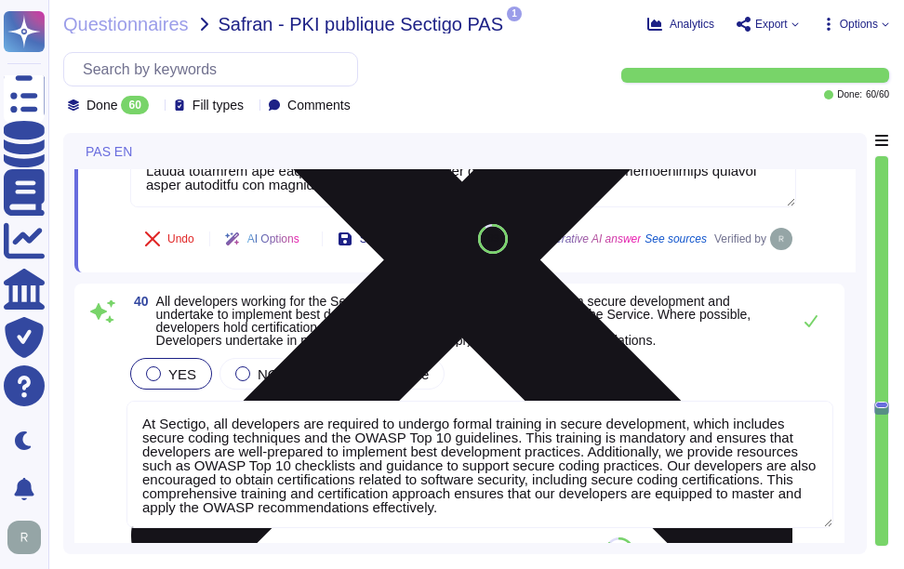
type textarea "The company's networks and environments are protected against unauthorized acce…"
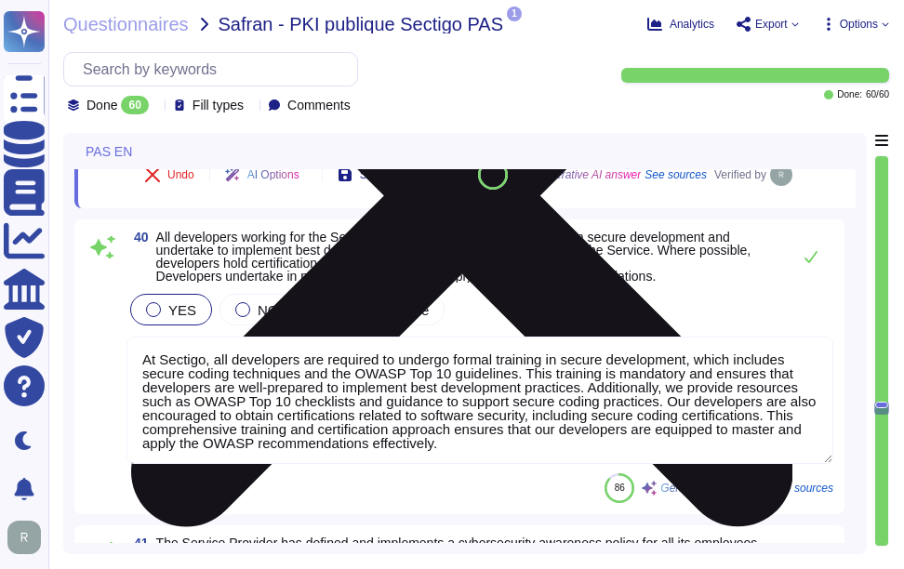
scroll to position [12257, 0]
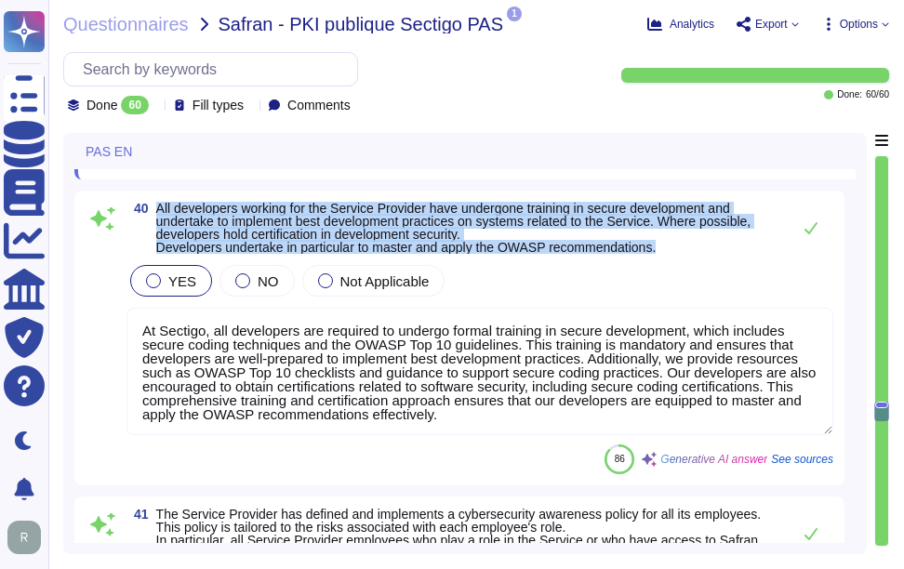
drag, startPoint x: 157, startPoint y: 250, endPoint x: 750, endPoint y: 288, distance: 593.7
click at [750, 254] on span "All developers working for the Service Provider have undergone training in secu…" at bounding box center [468, 228] width 625 height 52
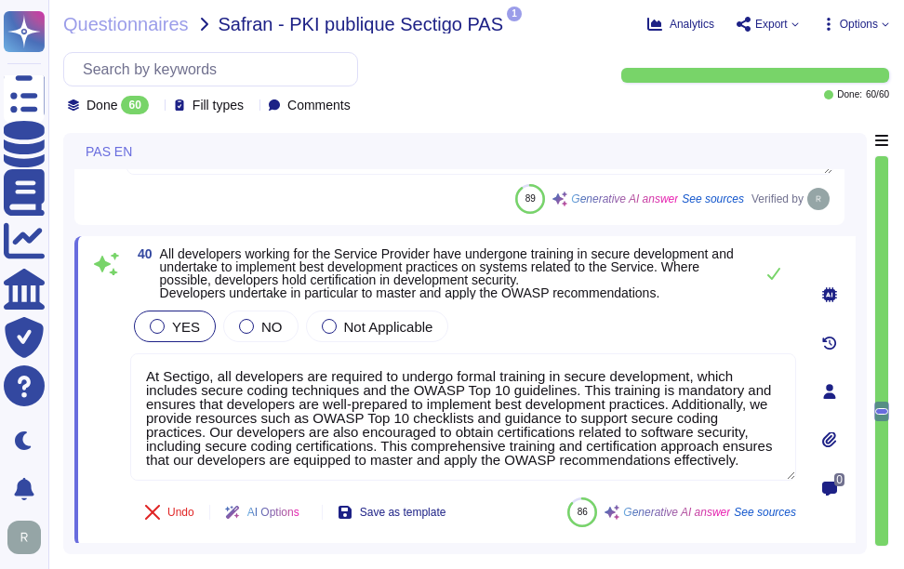
scroll to position [12164, 0]
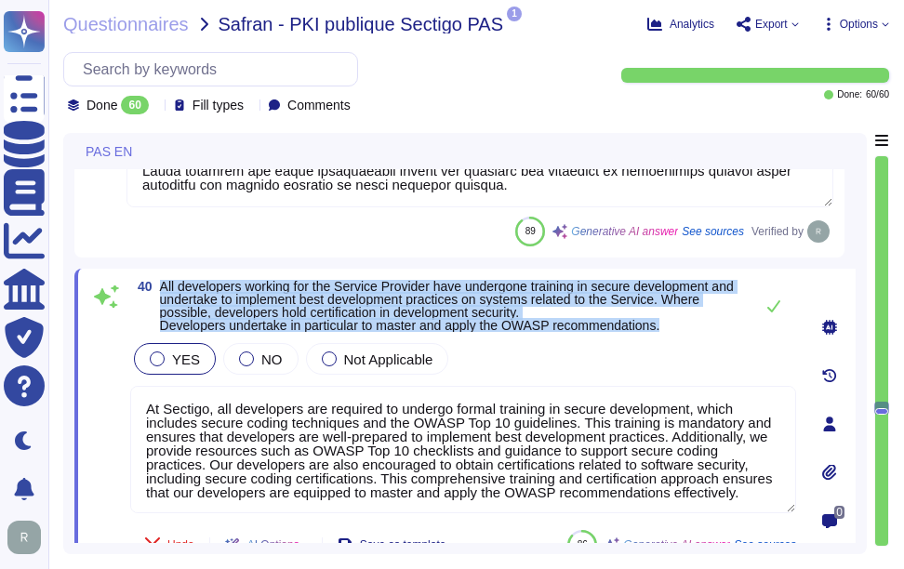
drag, startPoint x: 161, startPoint y: 286, endPoint x: 720, endPoint y: 327, distance: 560.5
click at [720, 327] on span "All developers working for the Service Provider have undergone training in secu…" at bounding box center [452, 306] width 584 height 52
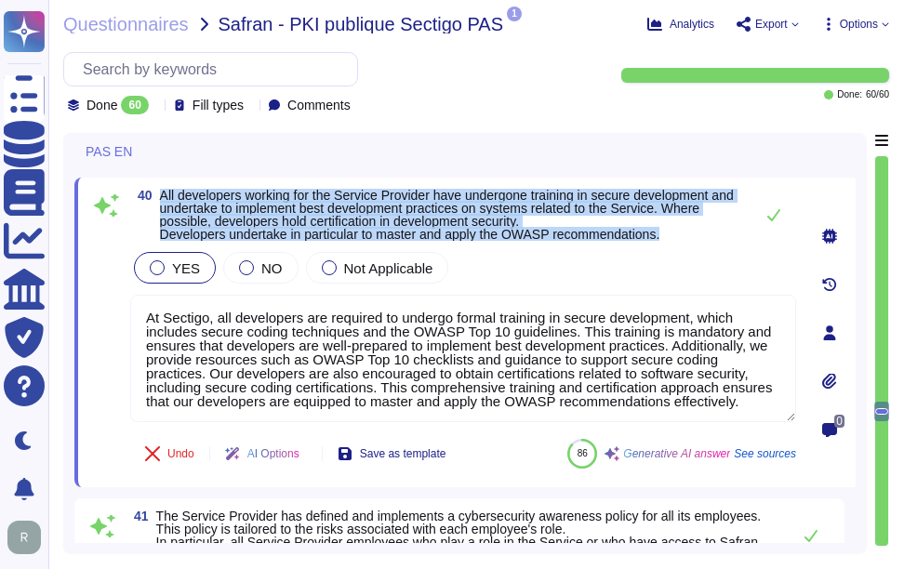
scroll to position [12257, 0]
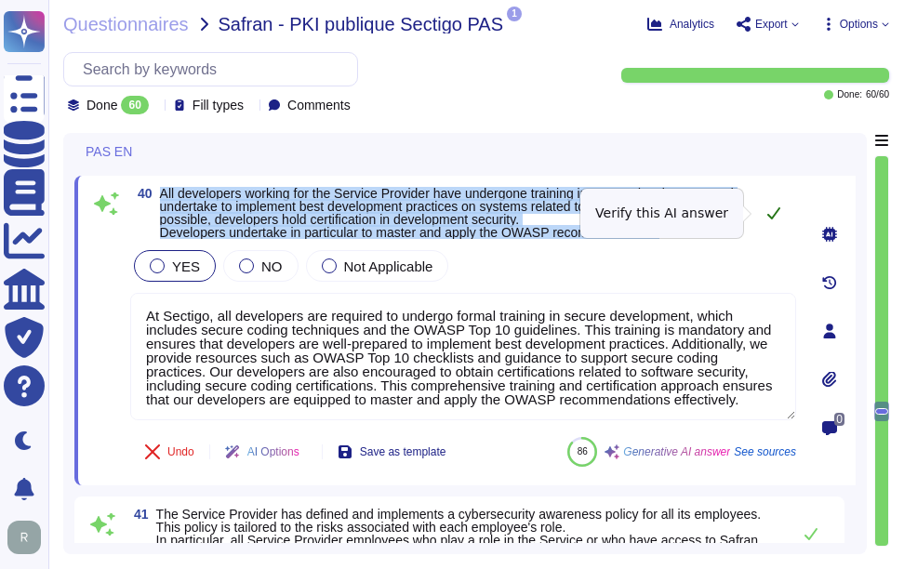
click at [775, 219] on icon at bounding box center [773, 213] width 15 height 15
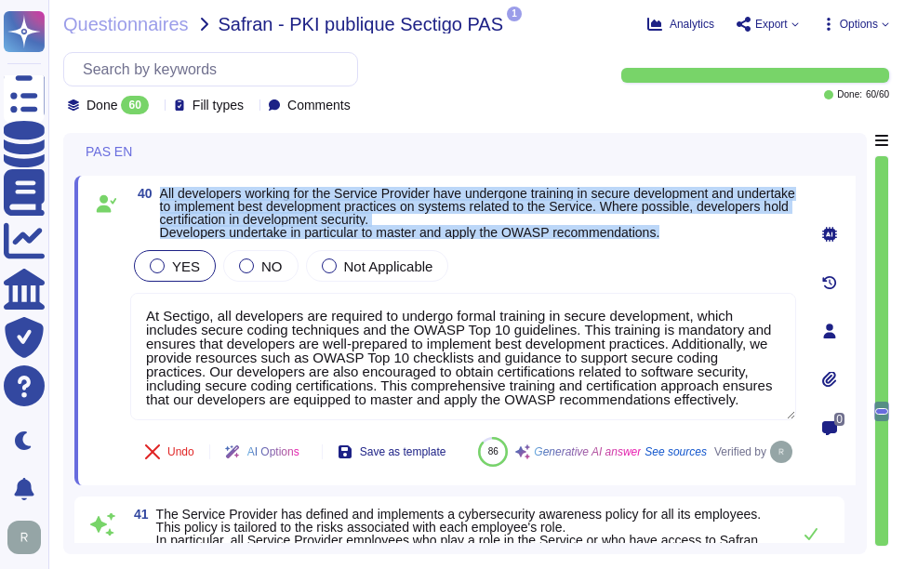
click at [734, 238] on span "All developers working for the Service Provider have undergone training in secu…" at bounding box center [478, 213] width 636 height 52
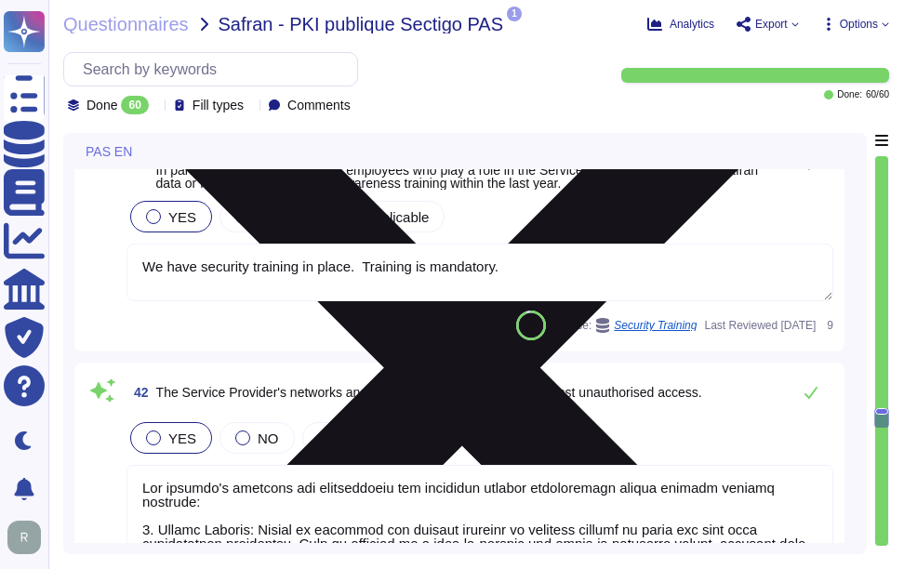
scroll to position [12629, 0]
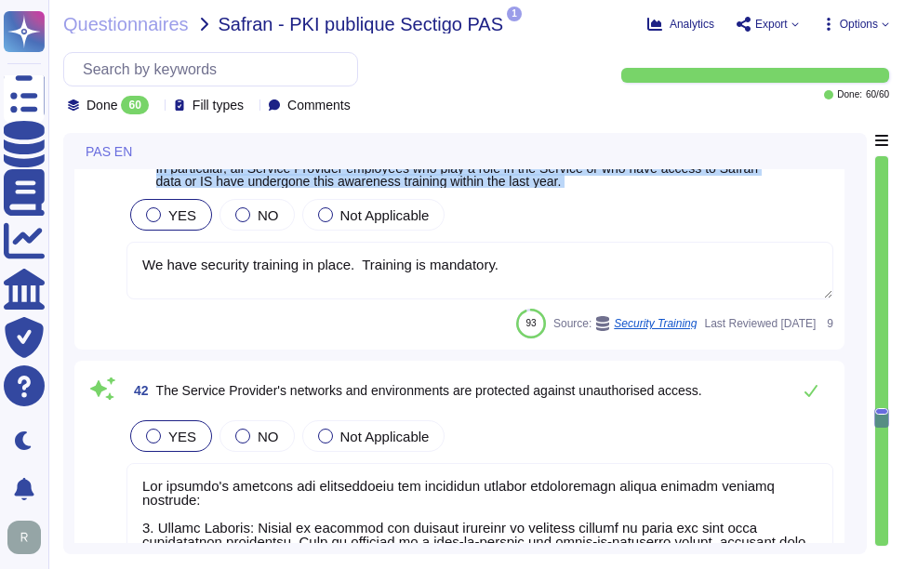
drag, startPoint x: 159, startPoint y: 184, endPoint x: 608, endPoint y: 238, distance: 452.5
click at [608, 238] on div "41 The Service Provider has defined and implements a cybersecurity awareness po…" at bounding box center [460, 237] width 748 height 203
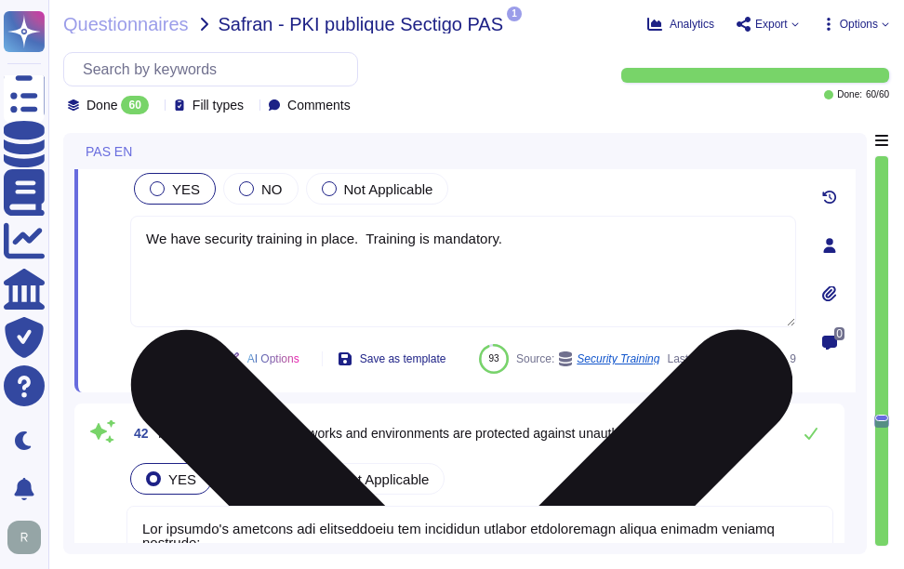
type textarea "The company's networks and environments are protected against unauthorized acce…"
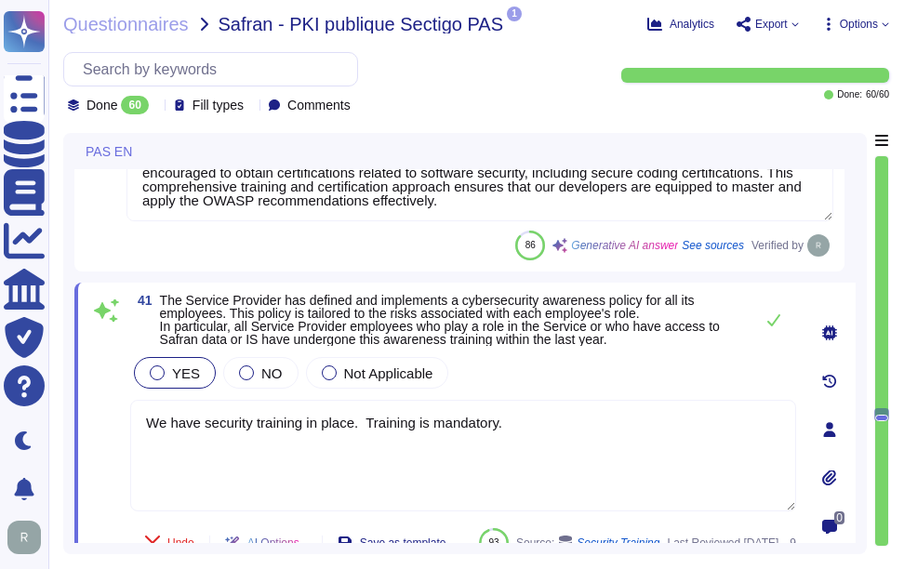
scroll to position [12443, 0]
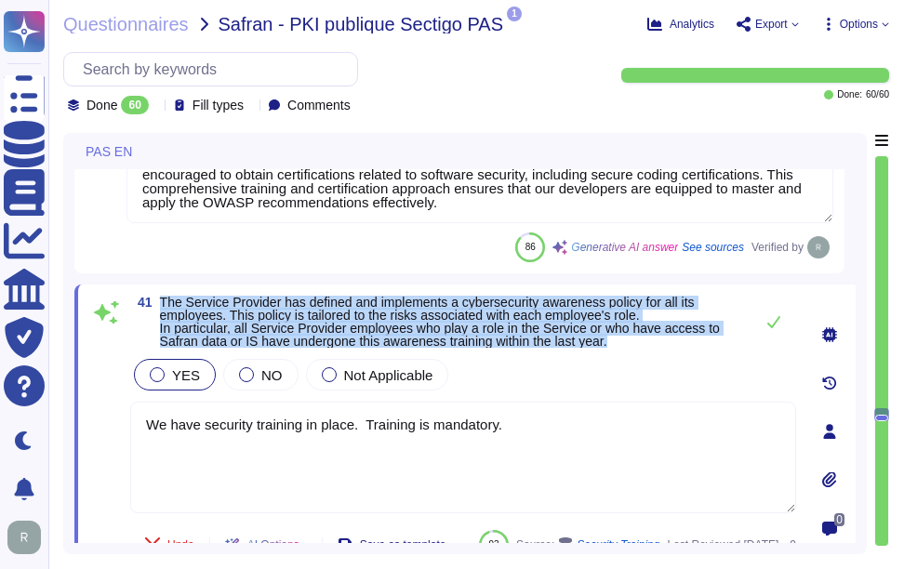
drag, startPoint x: 162, startPoint y: 301, endPoint x: 636, endPoint y: 345, distance: 476.4
click at [636, 345] on span "The Service Provider has defined and implements a cybersecurity awareness polic…" at bounding box center [452, 322] width 584 height 52
click at [171, 320] on span "The Service Provider has defined and implements a cybersecurity awareness polic…" at bounding box center [440, 322] width 560 height 54
click at [159, 299] on span "41 The Service Provider has defined and implements a cybersecurity awareness po…" at bounding box center [437, 322] width 614 height 52
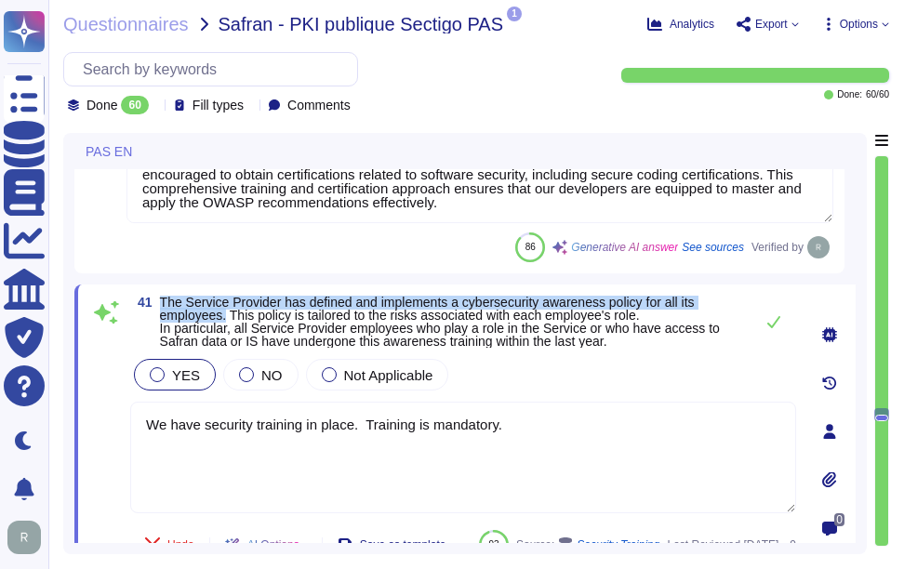
drag, startPoint x: 158, startPoint y: 297, endPoint x: 226, endPoint y: 320, distance: 71.8
click at [226, 320] on span "41 The Service Provider has defined and implements a cybersecurity awareness po…" at bounding box center [437, 322] width 614 height 52
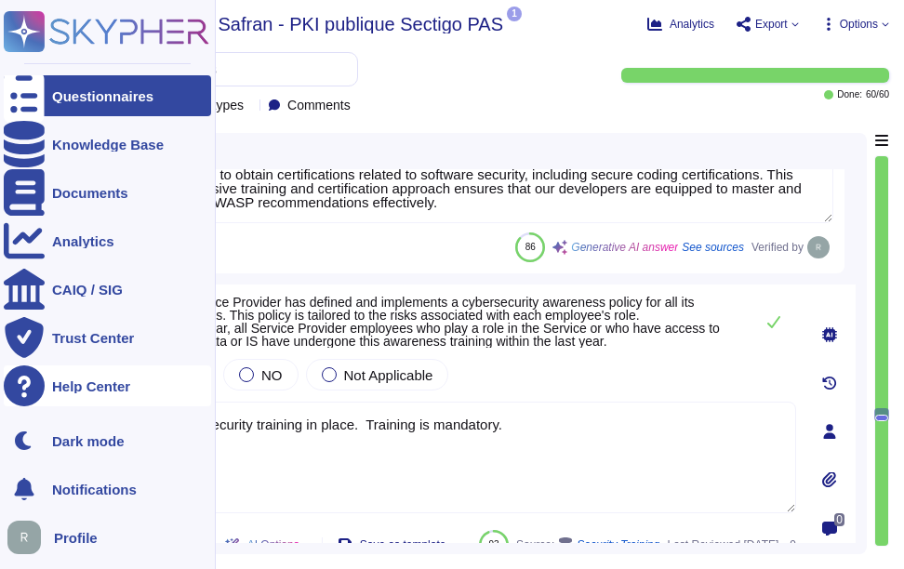
drag, startPoint x: 531, startPoint y: 426, endPoint x: 41, endPoint y: 388, distance: 491.6
click at [41, 388] on div "Questionnaires Knowledge Base Documents Analytics CAIQ / SIG Trust Center Help …" at bounding box center [452, 284] width 904 height 569
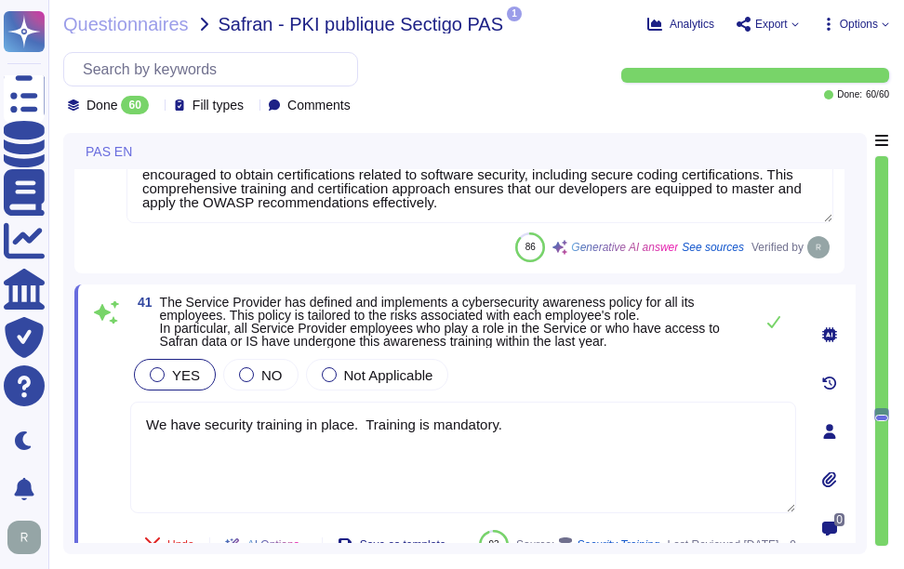
paste textarea "Yes, the service provider has a formal Education, Training & Awareness Policy t…"
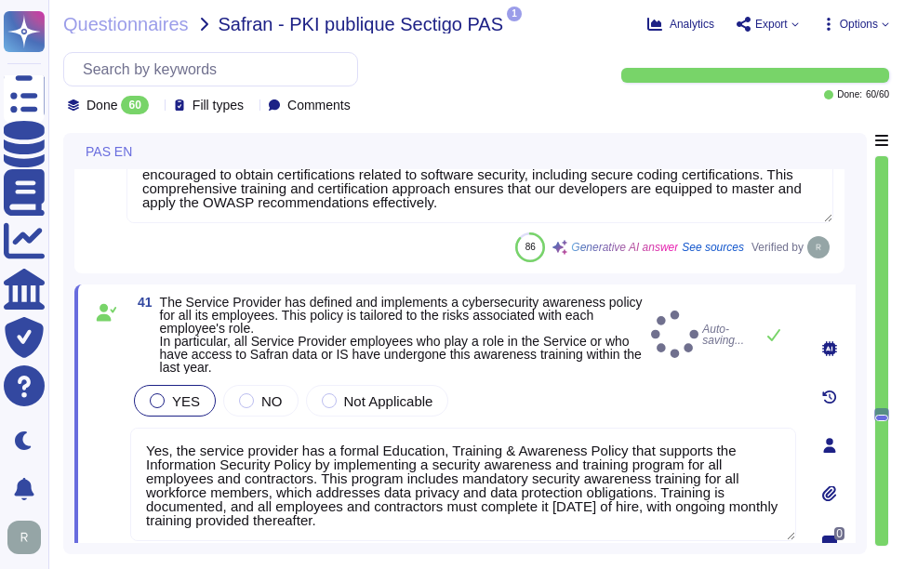
click at [471, 358] on div "41 The Service Provider has defined and implements a cybersecurity awareness po…" at bounding box center [442, 445] width 707 height 299
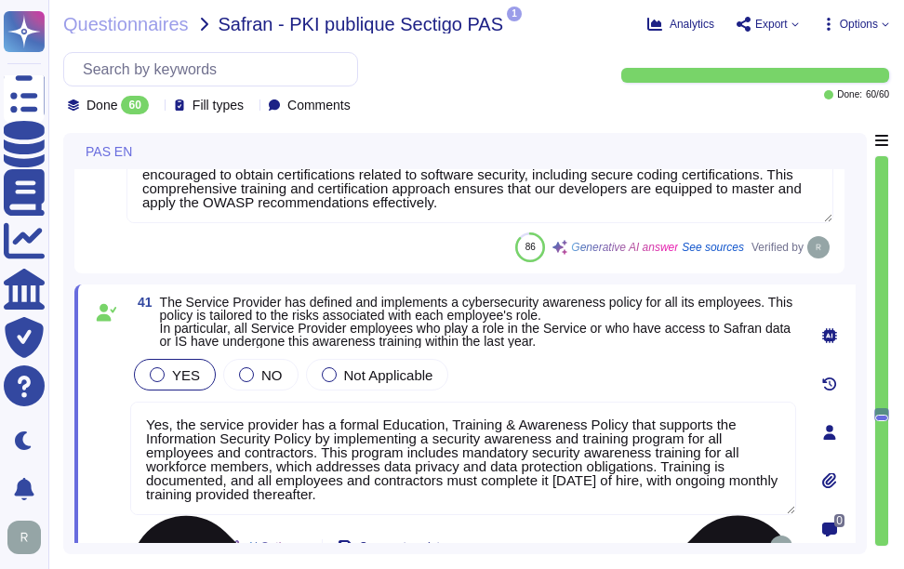
drag, startPoint x: 172, startPoint y: 423, endPoint x: 319, endPoint y: 424, distance: 147.0
click at [319, 424] on textarea "Yes, the service provider has a formal Education, Training & Awareness Policy t…" at bounding box center [463, 458] width 666 height 113
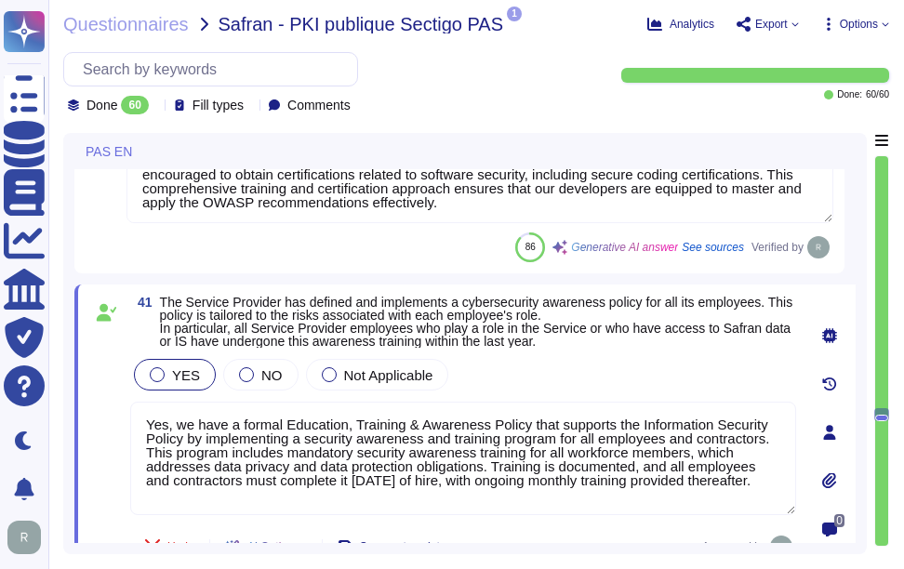
type textarea "Yes, we have a formal Education, Training & Awareness Policy that supports the …"
click at [486, 376] on div "YES NO Not Applicable" at bounding box center [463, 374] width 666 height 39
click at [669, 353] on div "41 The Service Provider has defined and implements a cybersecurity awareness po…" at bounding box center [442, 432] width 707 height 273
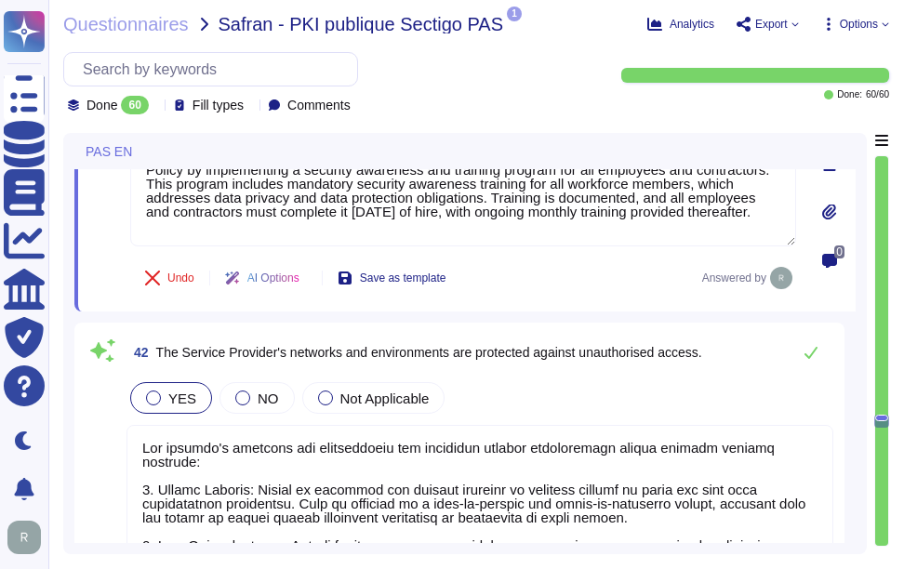
scroll to position [12815, 0]
type textarea "At [GEOGRAPHIC_DATA], we ensure that all network flows, particularly those invo…"
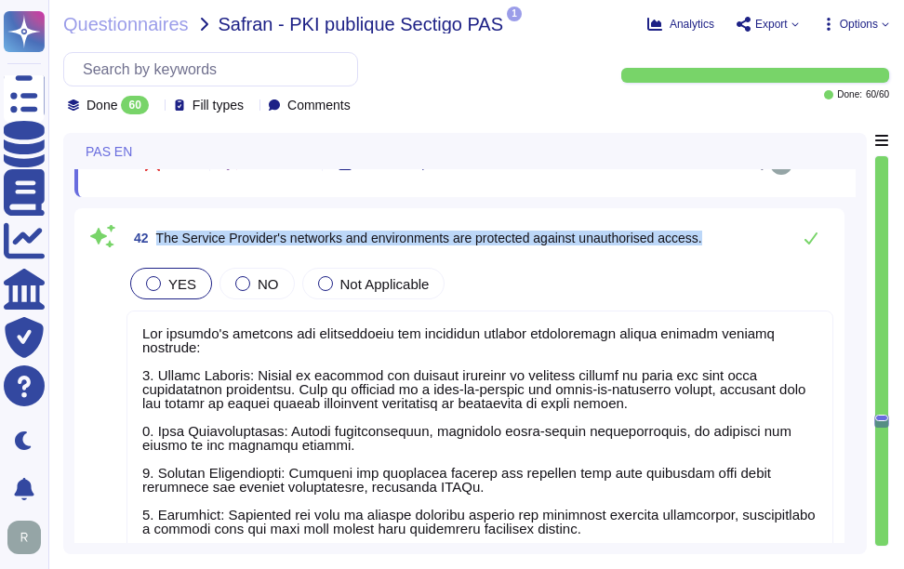
drag, startPoint x: 158, startPoint y: 234, endPoint x: 729, endPoint y: 240, distance: 571.1
click at [729, 240] on div "42 The Service Provider's networks and environments are protected against unaut…" at bounding box center [479, 237] width 707 height 37
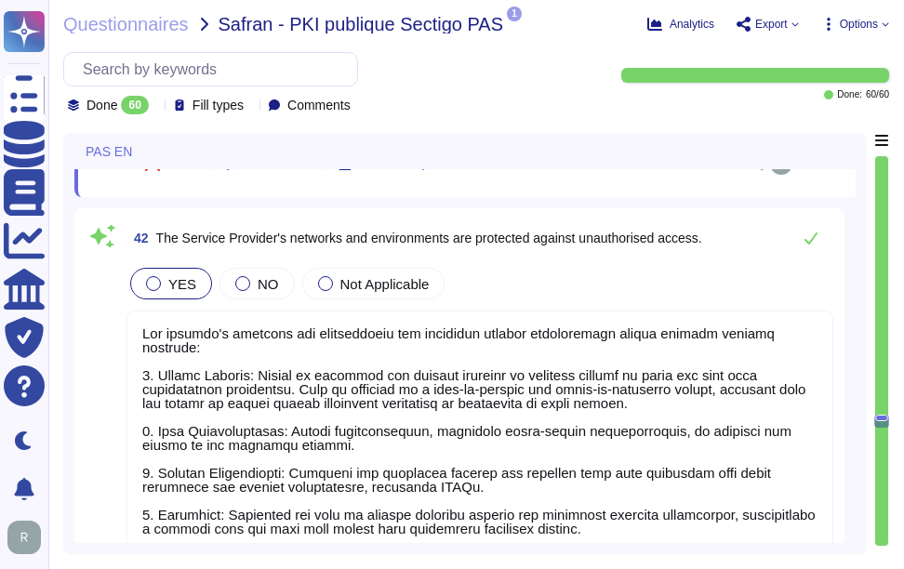
scroll to position [0, 0]
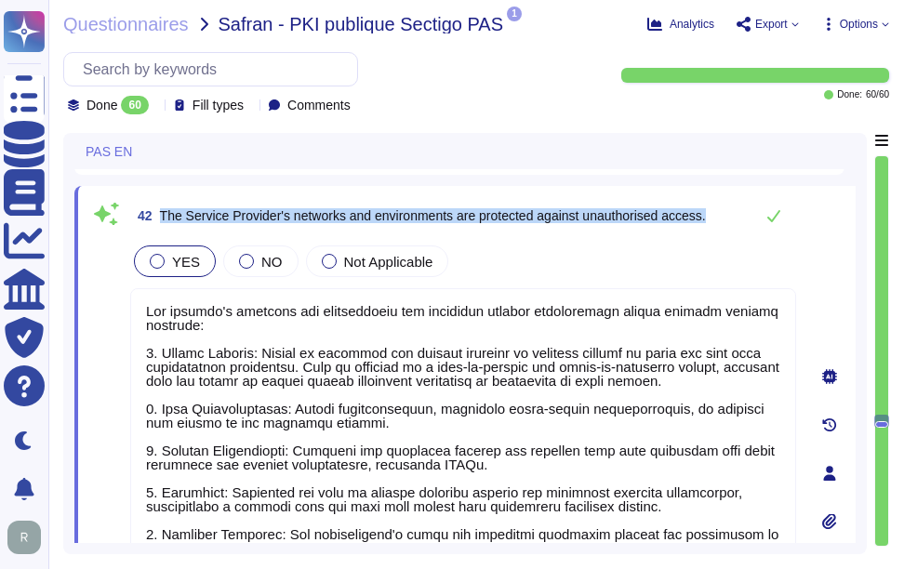
drag, startPoint x: 163, startPoint y: 214, endPoint x: 734, endPoint y: 214, distance: 571.1
click at [734, 214] on div "42 The Service Provider's networks and environments are protected against unaut…" at bounding box center [463, 215] width 666 height 37
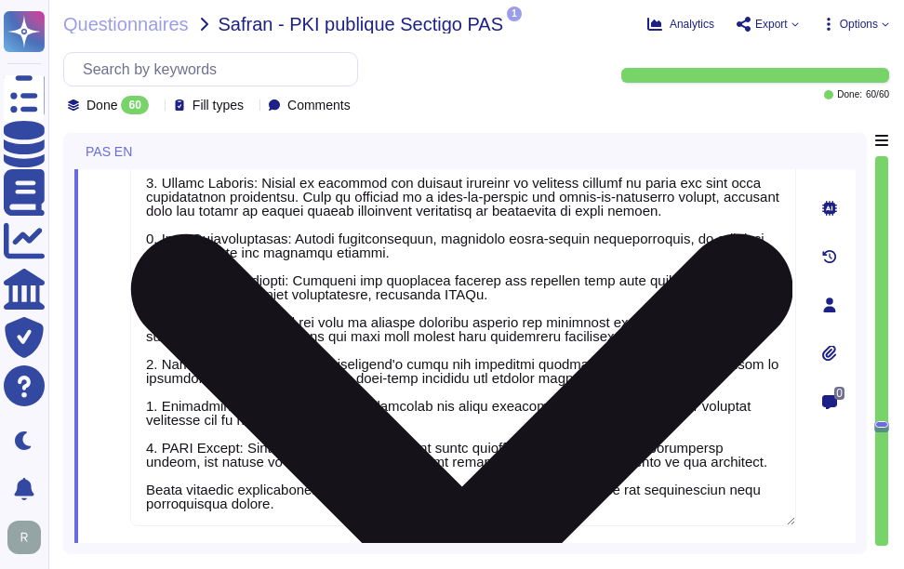
scroll to position [13001, 0]
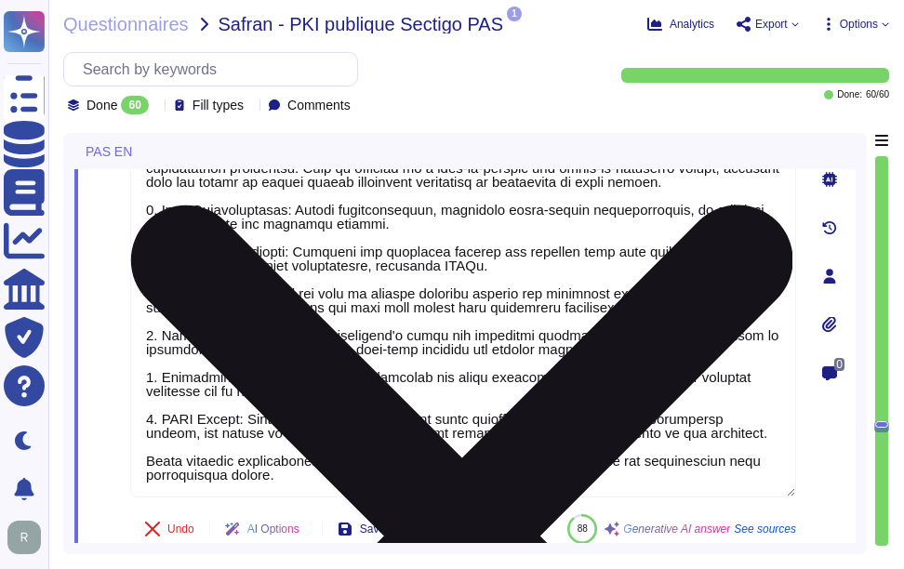
type textarea "We have established several measures to protect against data leaks, particularl…"
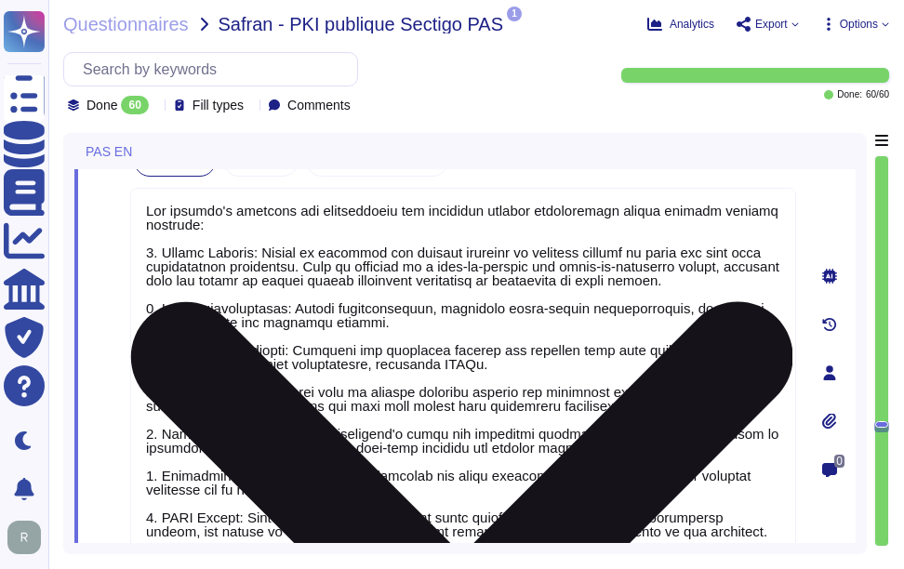
type textarea "At Sectigo, all developers are required to undergo formal training in secure de…"
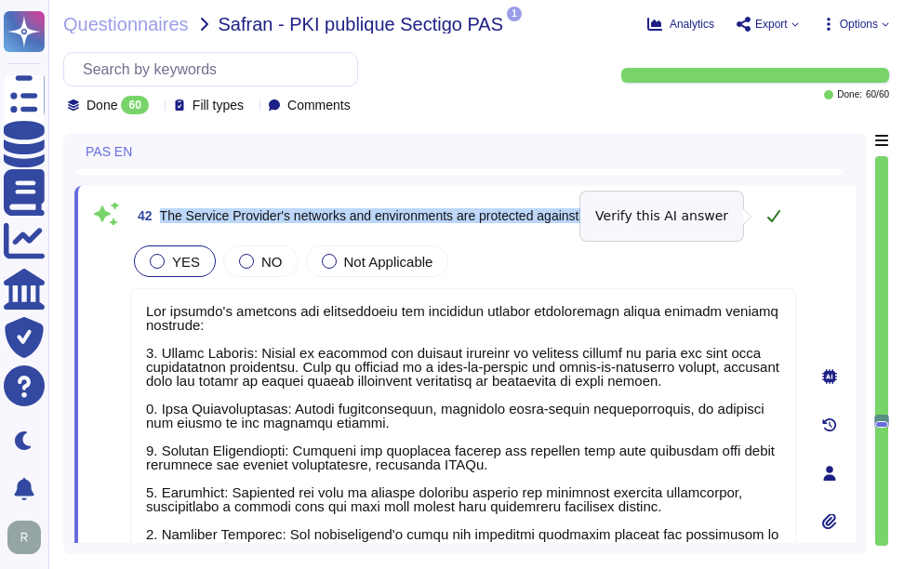
click at [773, 213] on icon at bounding box center [773, 215] width 15 height 15
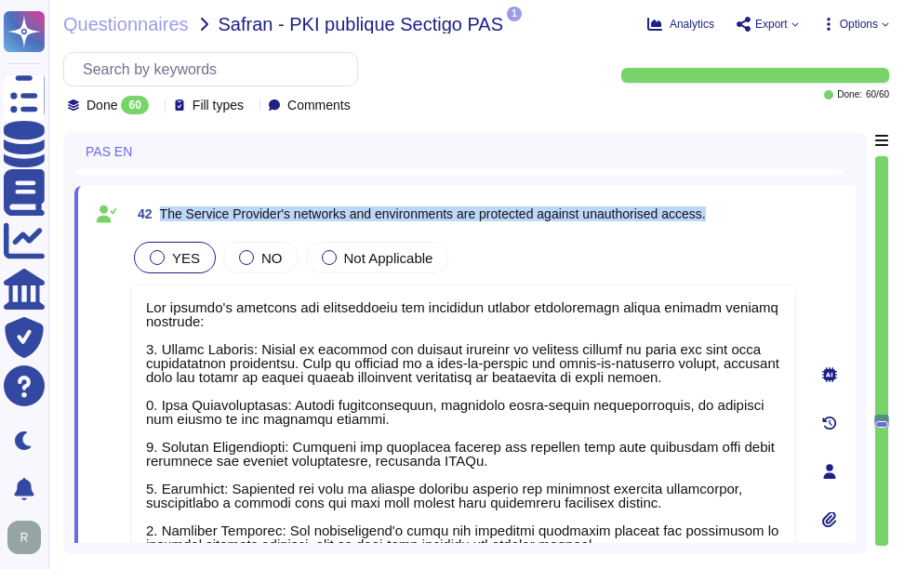
click at [674, 226] on span "42 The Service Provider's networks and environments are protected against unaut…" at bounding box center [418, 213] width 576 height 33
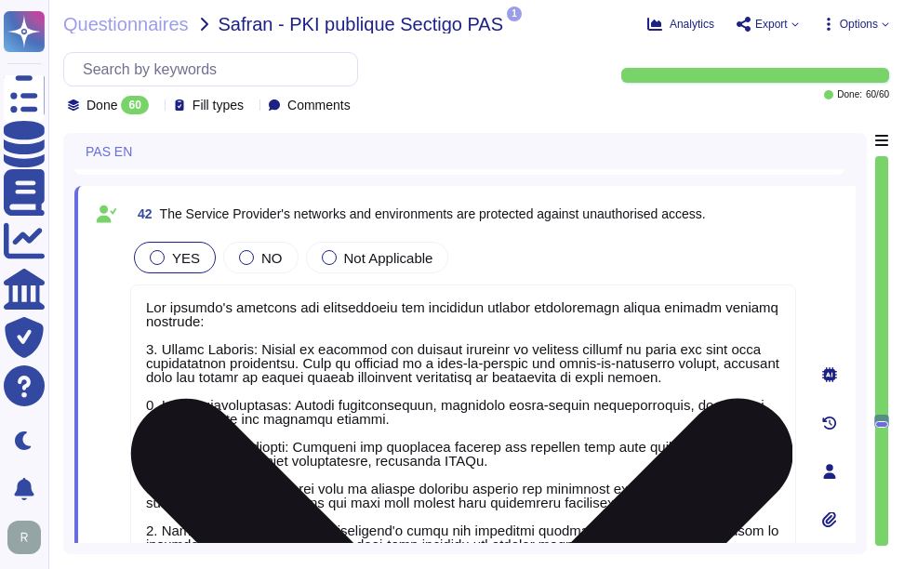
scroll to position [2, 0]
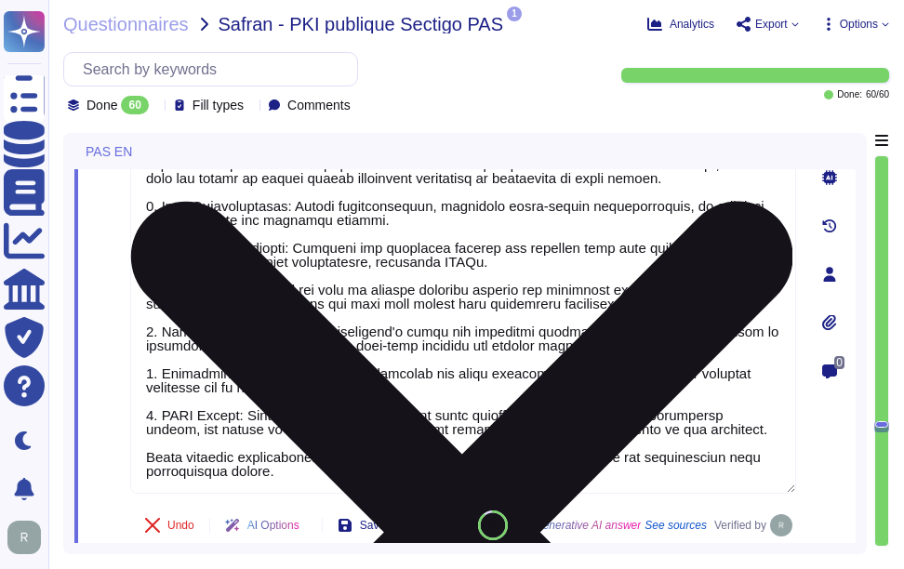
type textarea "We have established several measures to protect against data leaks, particularl…"
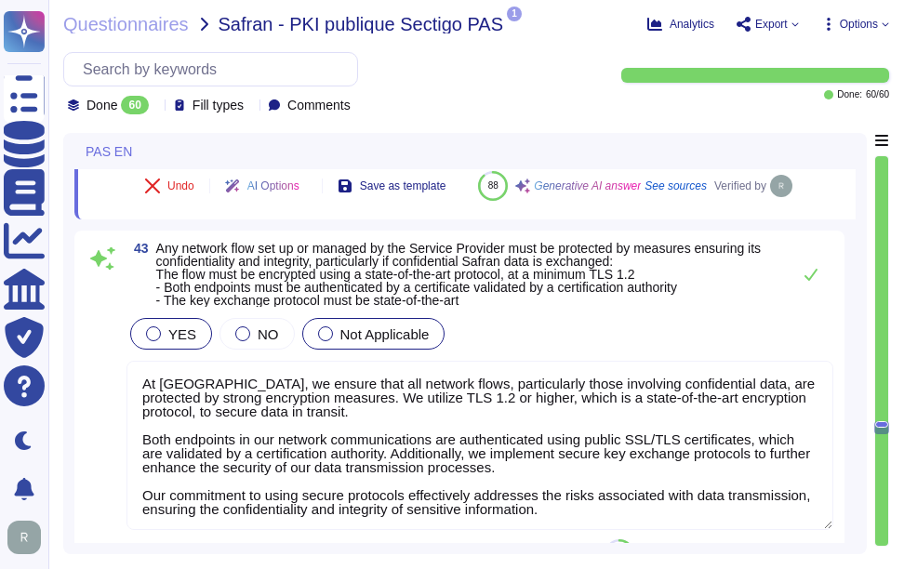
scroll to position [13373, 0]
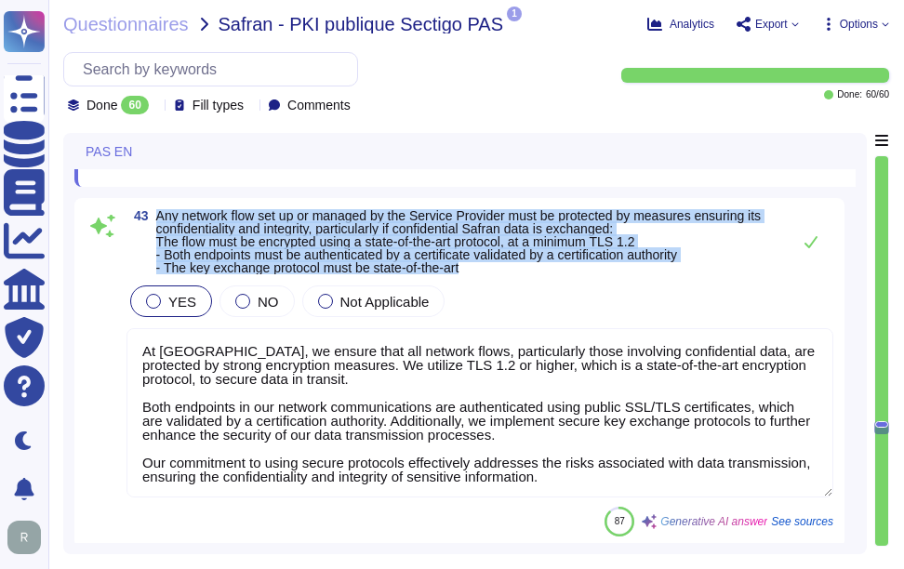
drag, startPoint x: 159, startPoint y: 259, endPoint x: 490, endPoint y: 313, distance: 335.5
click at [490, 274] on span "Any network flow set up or managed by the Service Provider must be protected by…" at bounding box center [468, 241] width 625 height 65
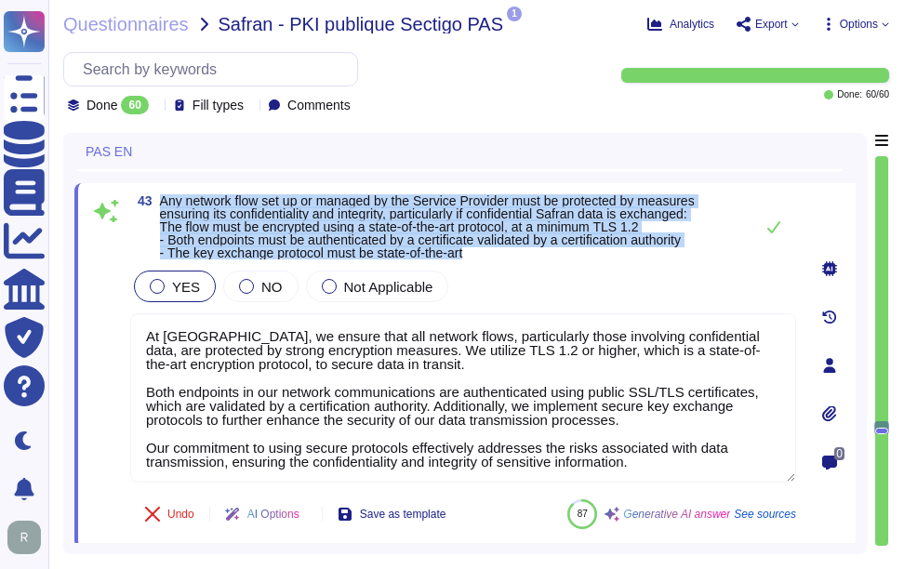
drag, startPoint x: 163, startPoint y: 199, endPoint x: 496, endPoint y: 256, distance: 337.8
click at [496, 256] on span "Any network flow set up or managed by the Service Provider must be protected by…" at bounding box center [452, 226] width 584 height 65
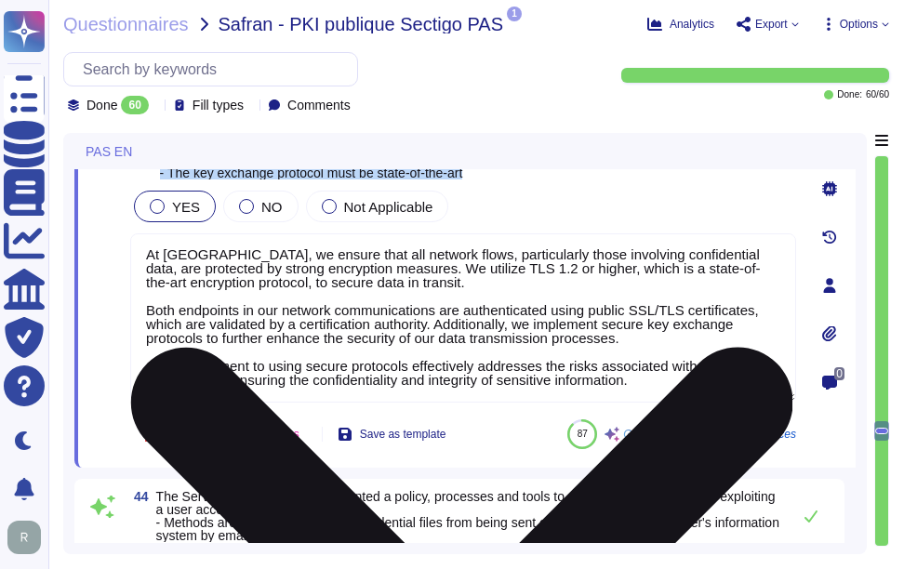
scroll to position [13559, 0]
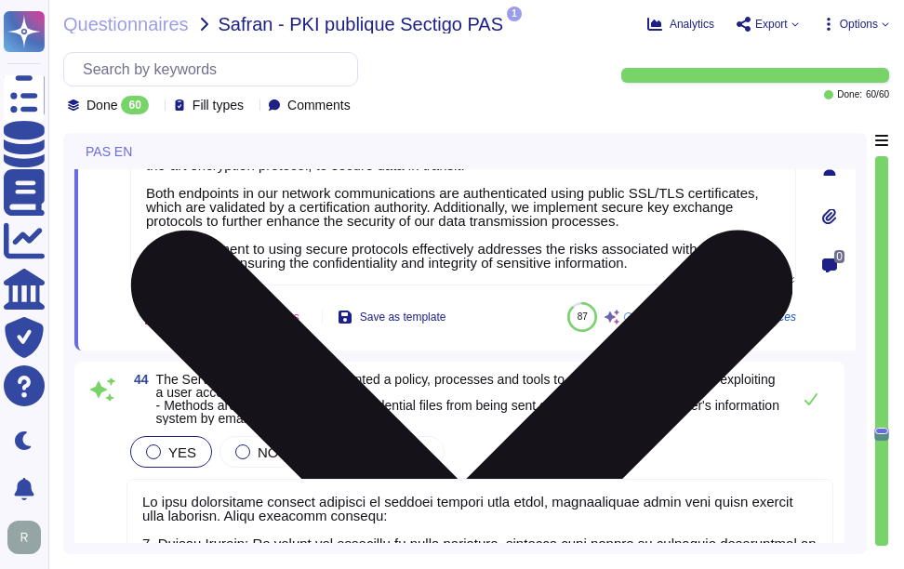
type textarea "All information belonging to [PERSON_NAME] stored on mobile media must be encry…"
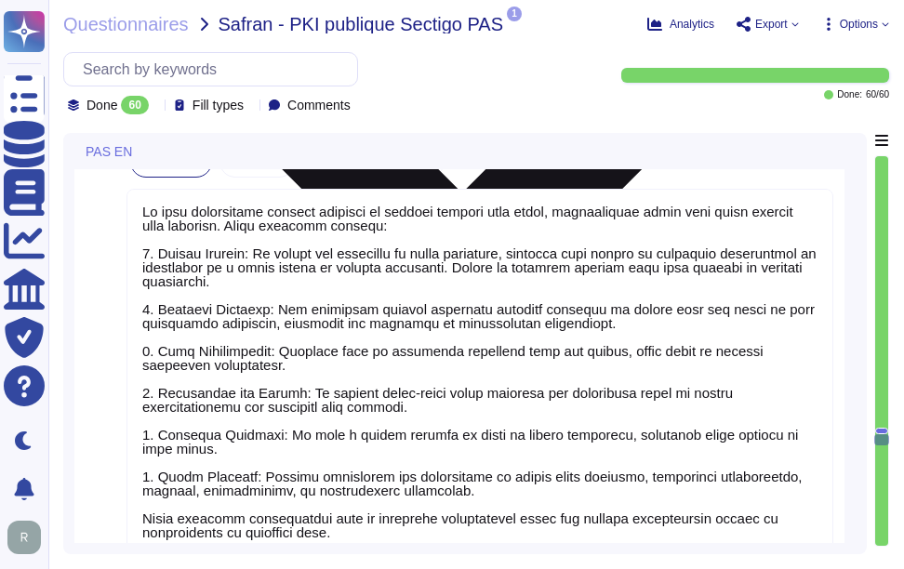
type textarea "We have implemented a comprehensive backup and restoration strategy that includ…"
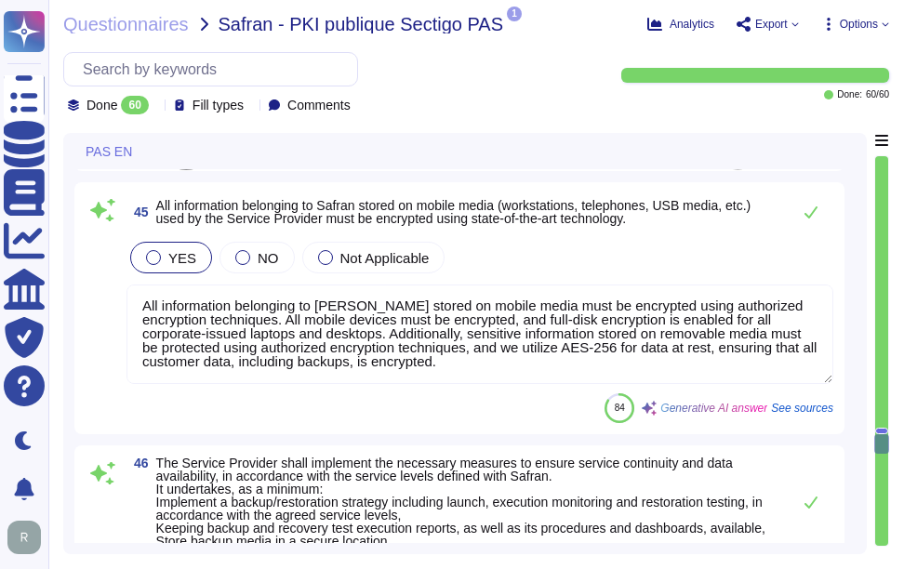
scroll to position [14303, 0]
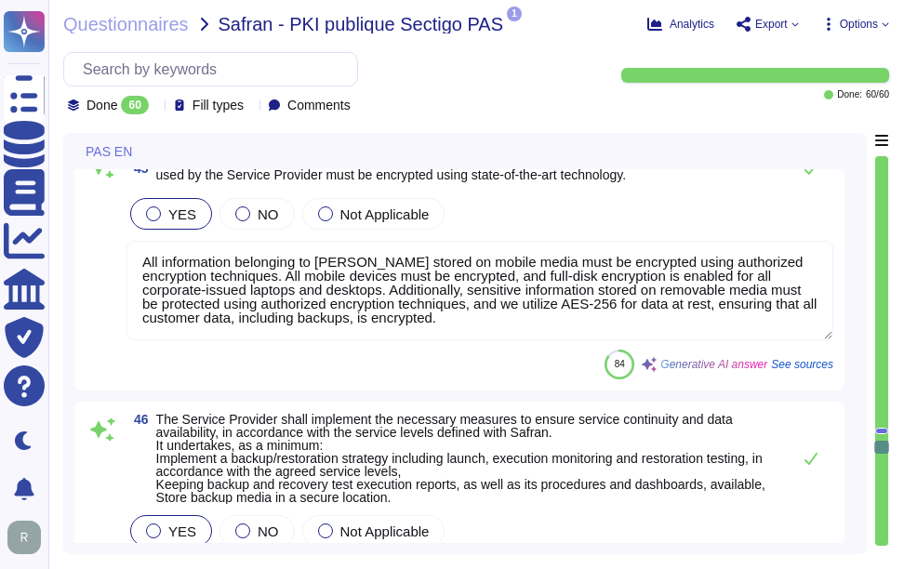
type textarea "We have established comprehensive Business Continuity Plans (BCPs) and Disaster…"
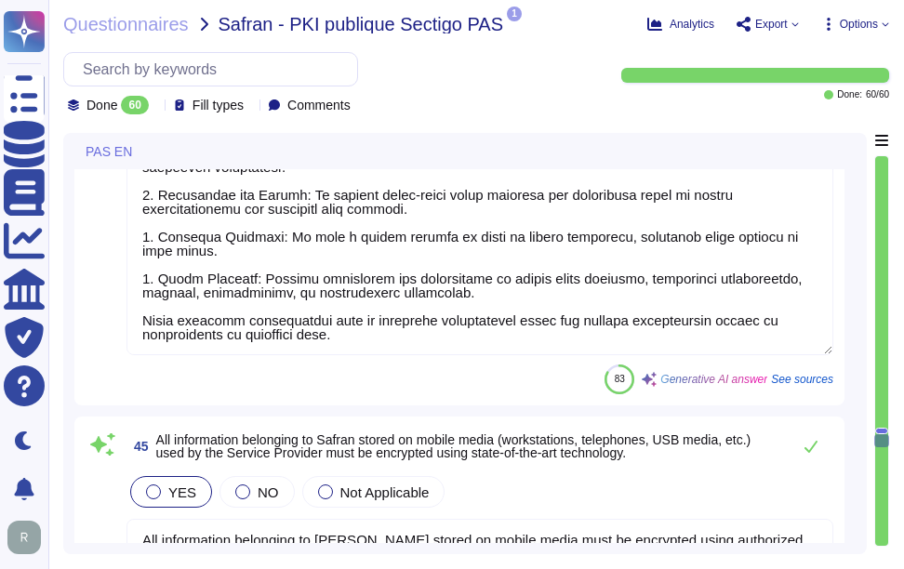
type textarea "At [GEOGRAPHIC_DATA], we ensure that all network flows, particularly those invo…"
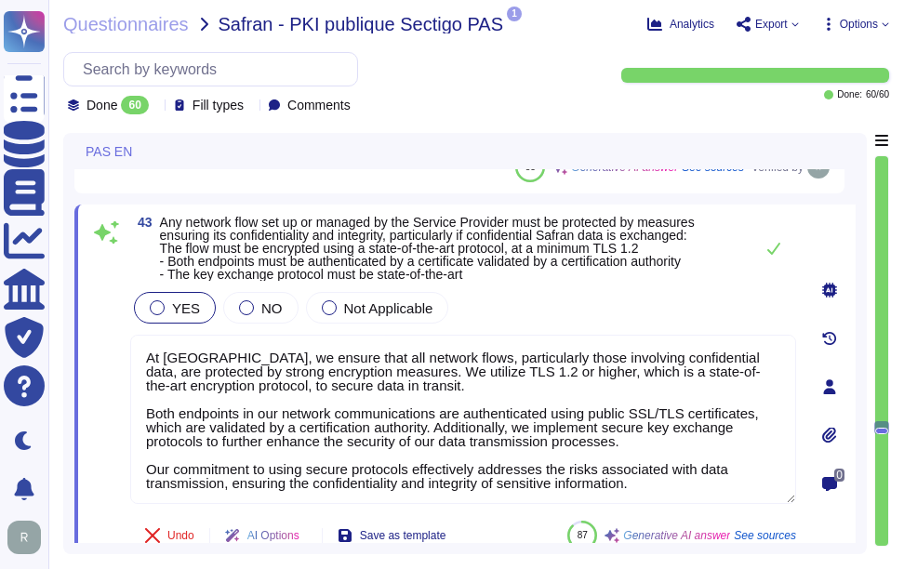
type textarea "The company's networks and environments are protected against unauthorized acce…"
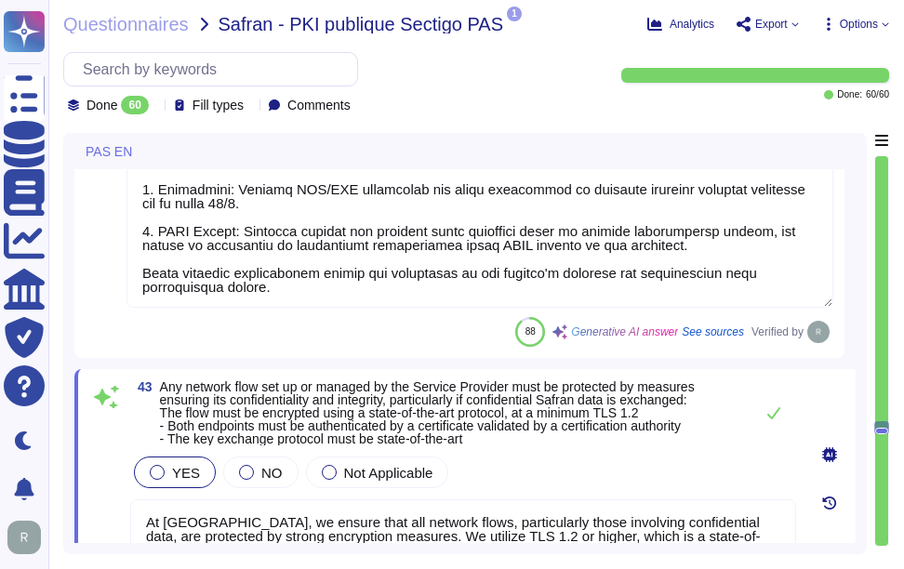
type textarea "Yes, we have a formal Education, Training & Awareness Policy that supports the …"
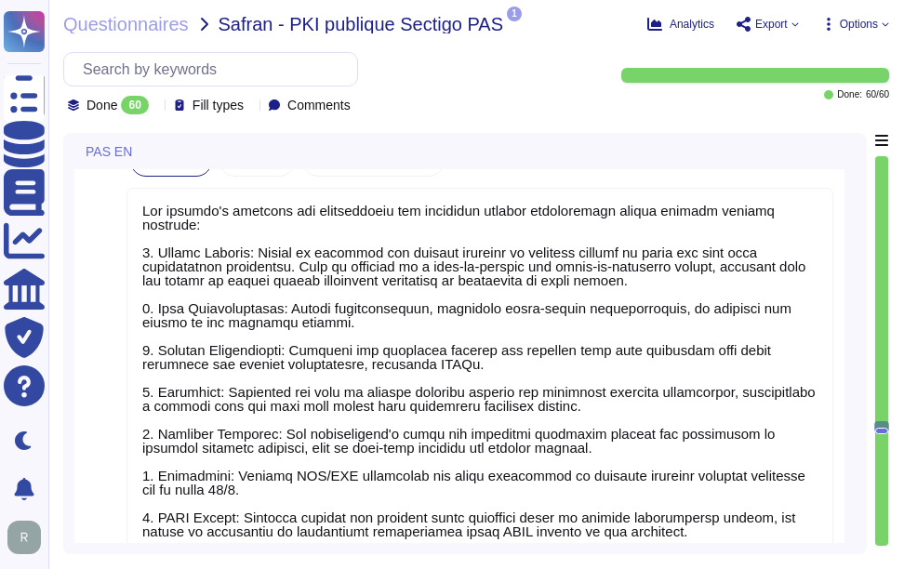
type textarea "At Sectigo, all developers are required to undergo formal training in secure de…"
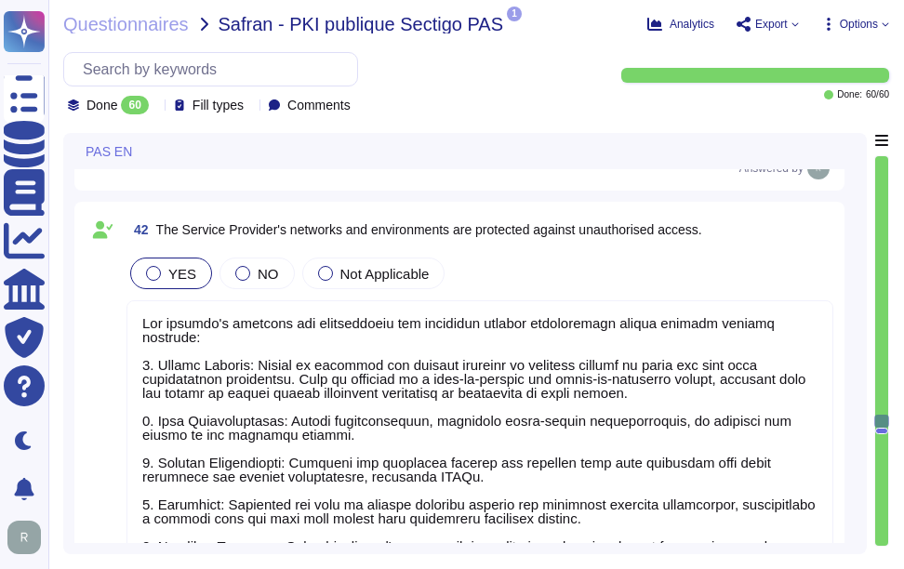
scroll to position [12679, 0]
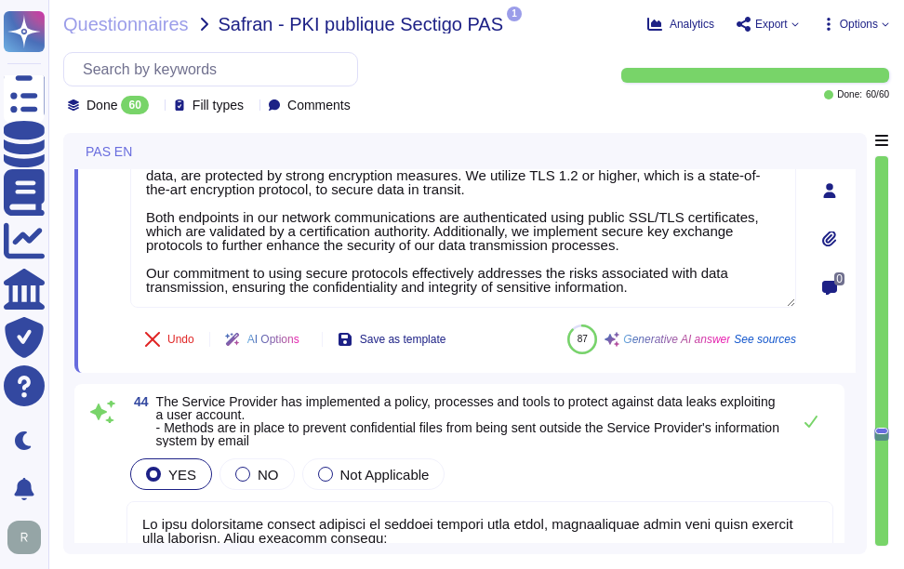
type textarea "We have established several measures to protect against data leaks, particularl…"
type textarea "All information belonging to [PERSON_NAME] stored on mobile media must be encry…"
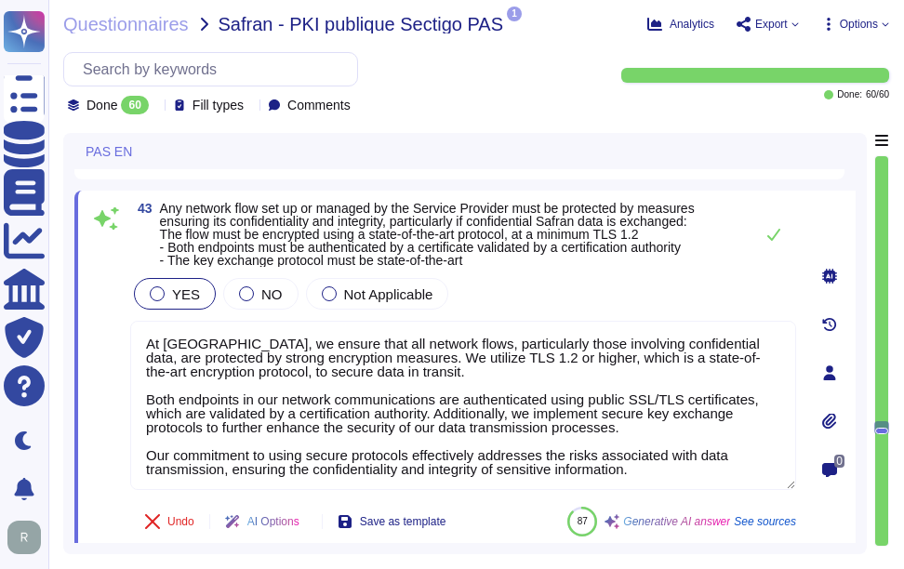
scroll to position [13247, 0]
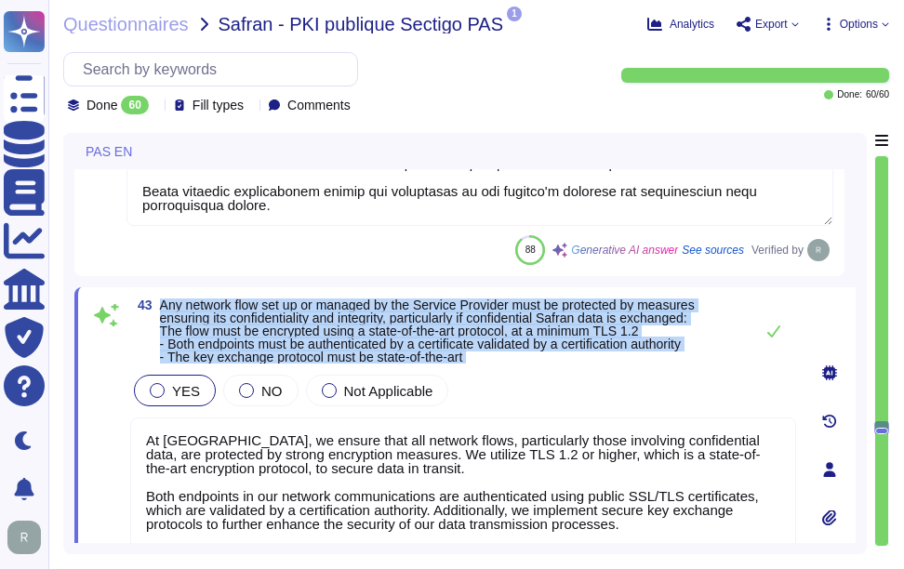
drag, startPoint x: 163, startPoint y: 301, endPoint x: 502, endPoint y: 368, distance: 346.0
click at [502, 368] on div "43 Any network flow set up or managed by the Service Provider must be protected…" at bounding box center [442, 470] width 707 height 342
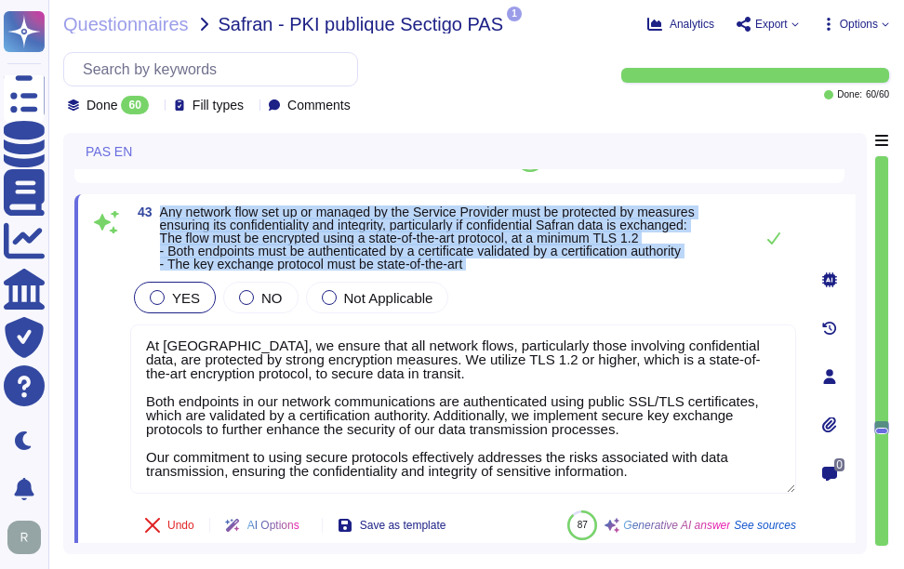
scroll to position [0, 0]
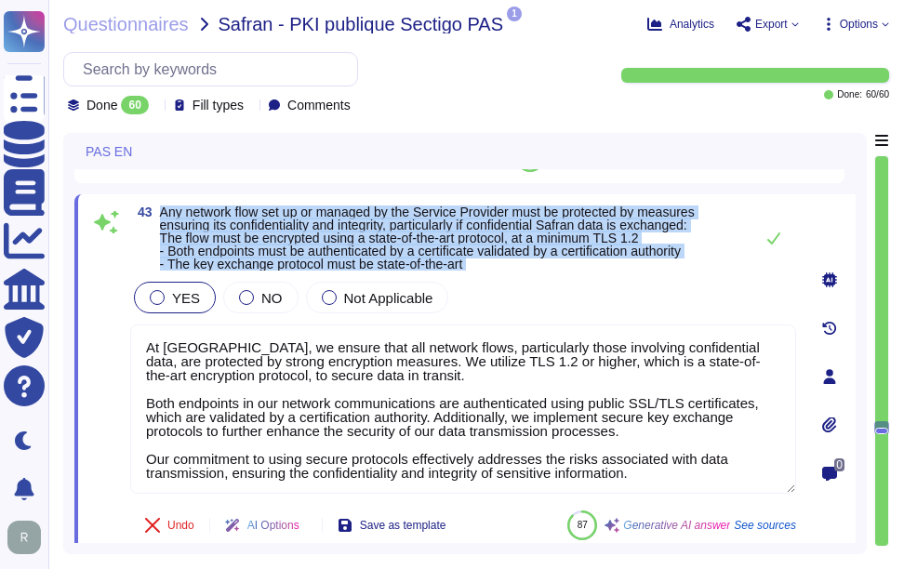
click at [169, 210] on span "Any network flow set up or managed by the Service Provider must be protected by…" at bounding box center [427, 238] width 535 height 67
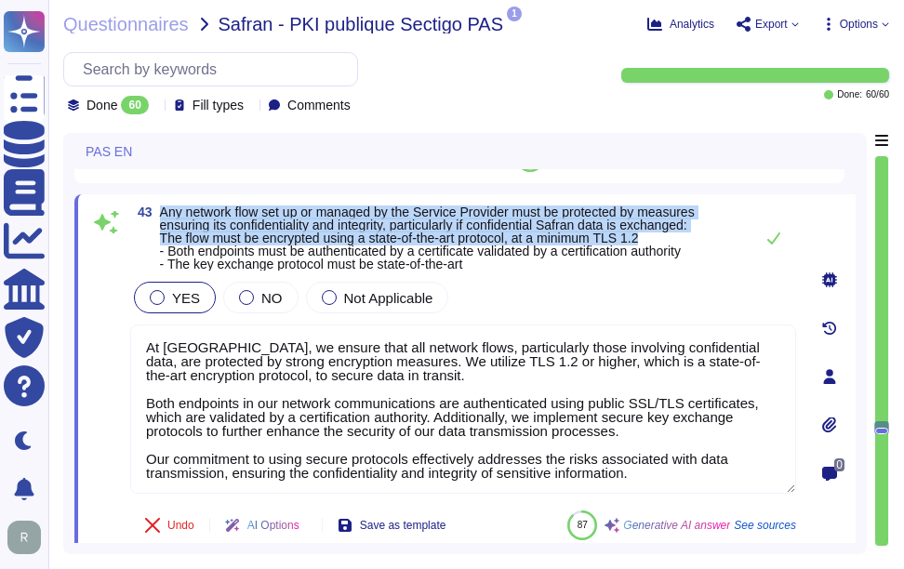
drag, startPoint x: 161, startPoint y: 209, endPoint x: 716, endPoint y: 234, distance: 555.8
click at [716, 234] on span "Any network flow set up or managed by the Service Provider must be protected by…" at bounding box center [452, 238] width 584 height 65
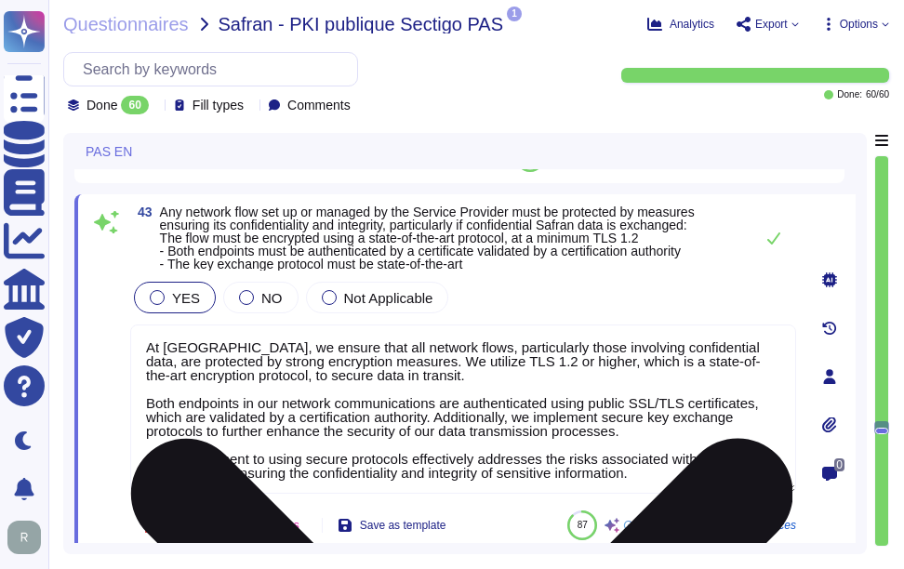
click at [413, 377] on textarea "At [GEOGRAPHIC_DATA], we ensure that all network flows, particularly those invo…" at bounding box center [463, 409] width 666 height 169
paste textarea "especially those involving confidential data, are protected by strong encryptio…"
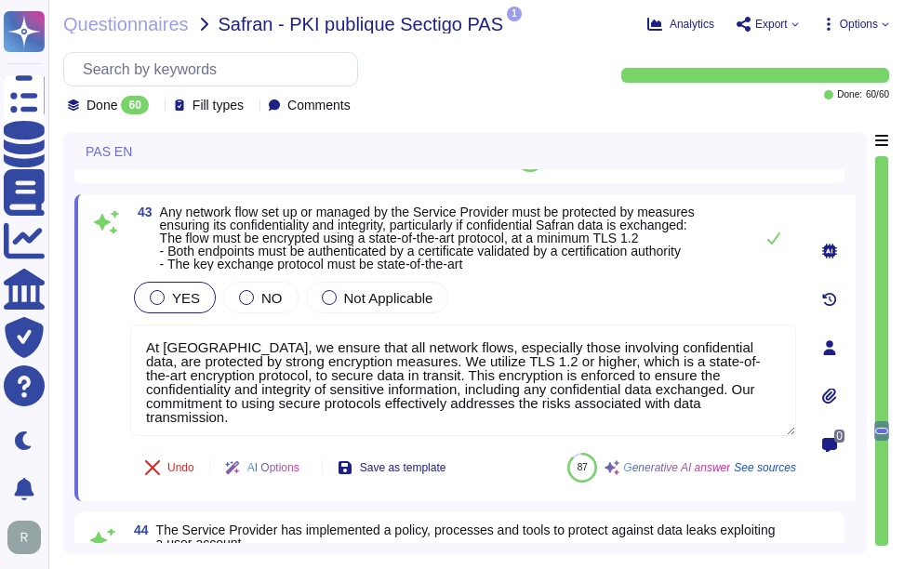
type textarea "At [GEOGRAPHIC_DATA], we ensure that all network flows, especially those involv…"
click at [511, 310] on div "43 Any network flow set up or managed by the Service Provider must be protected…" at bounding box center [442, 348] width 707 height 285
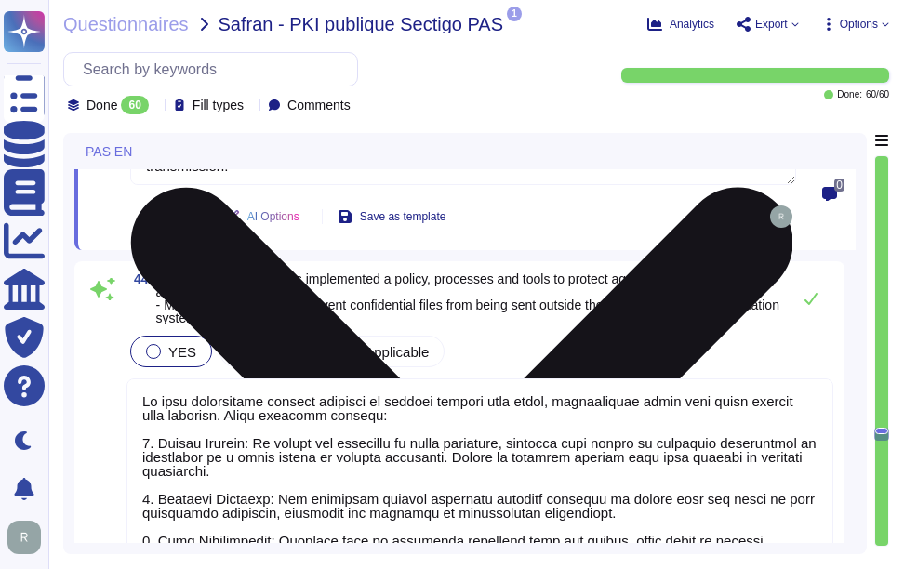
scroll to position [13619, 0]
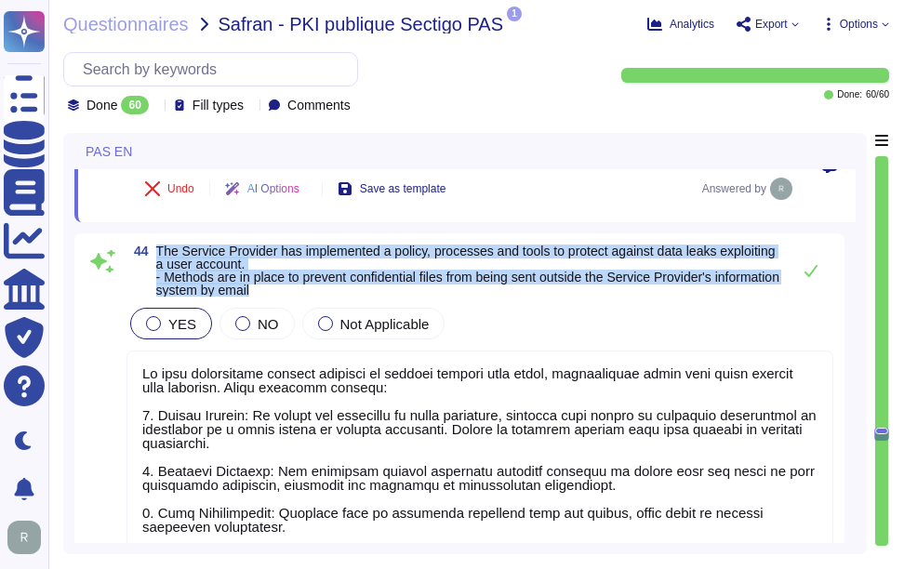
drag, startPoint x: 156, startPoint y: 246, endPoint x: 334, endPoint y: 288, distance: 182.7
click at [334, 288] on span "The Service Provider has implemented a policy, processes and tools to protect a…" at bounding box center [468, 271] width 625 height 52
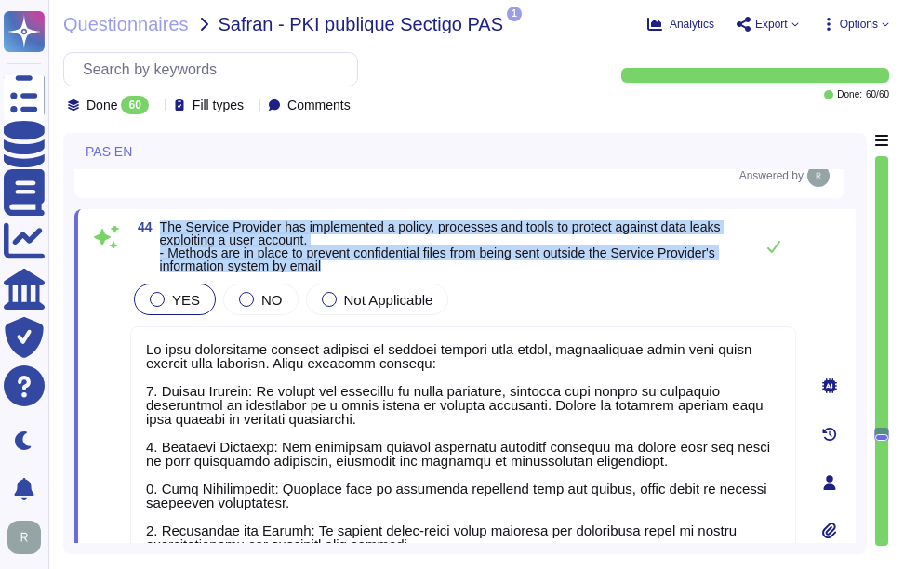
drag, startPoint x: 162, startPoint y: 228, endPoint x: 362, endPoint y: 266, distance: 203.6
click at [362, 266] on span "The Service Provider has implemented a policy, processes and tools to protect a…" at bounding box center [452, 246] width 584 height 52
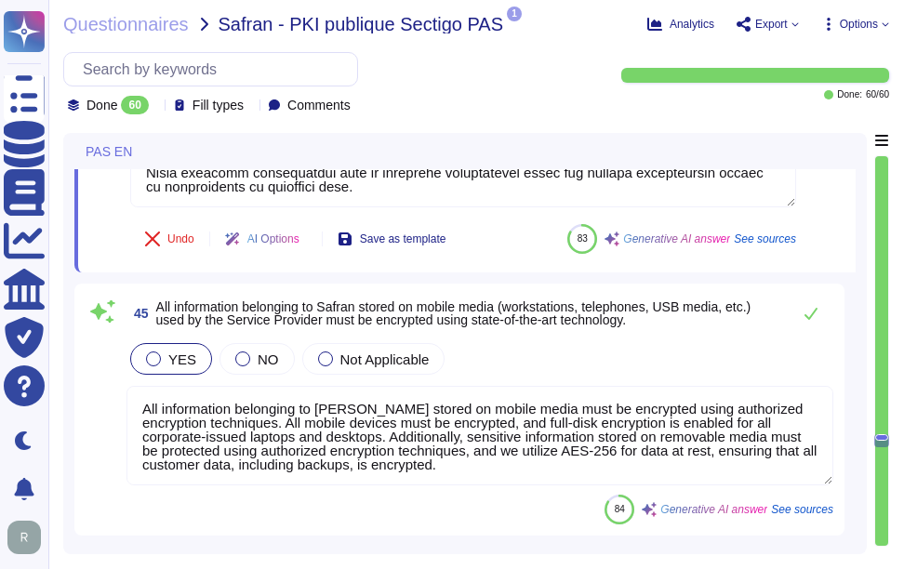
type textarea "We have implemented a comprehensive backup and restoration strategy that includ…"
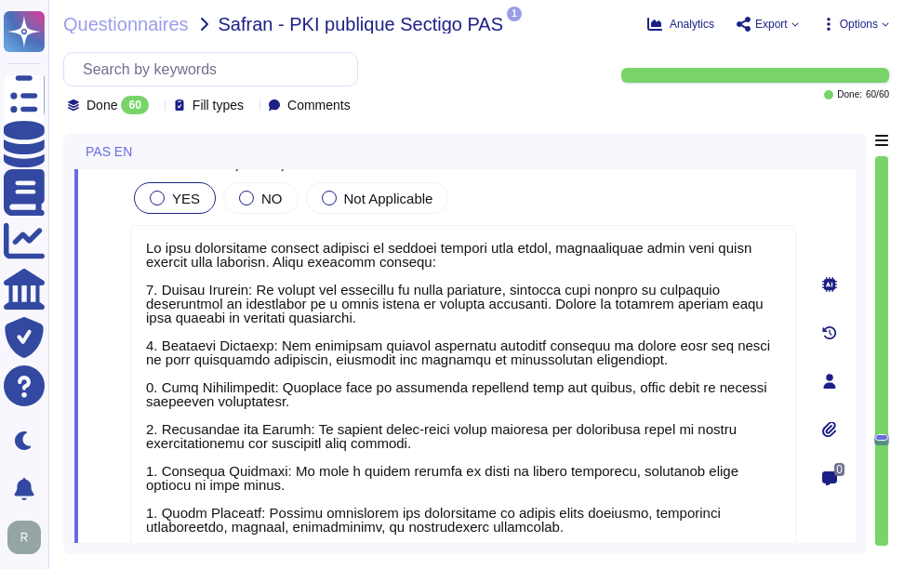
type textarea "The company's networks and environments are protected against unauthorized acce…"
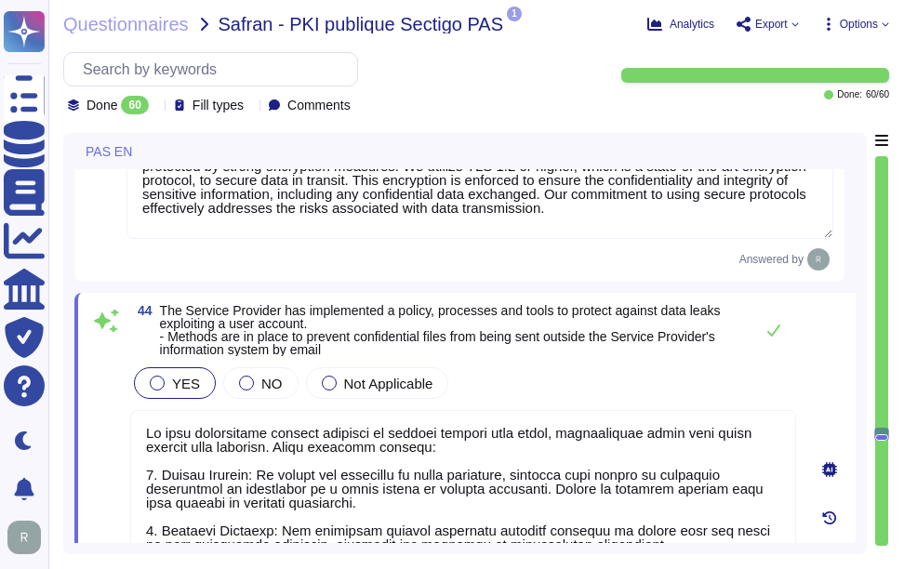
scroll to position [13535, 0]
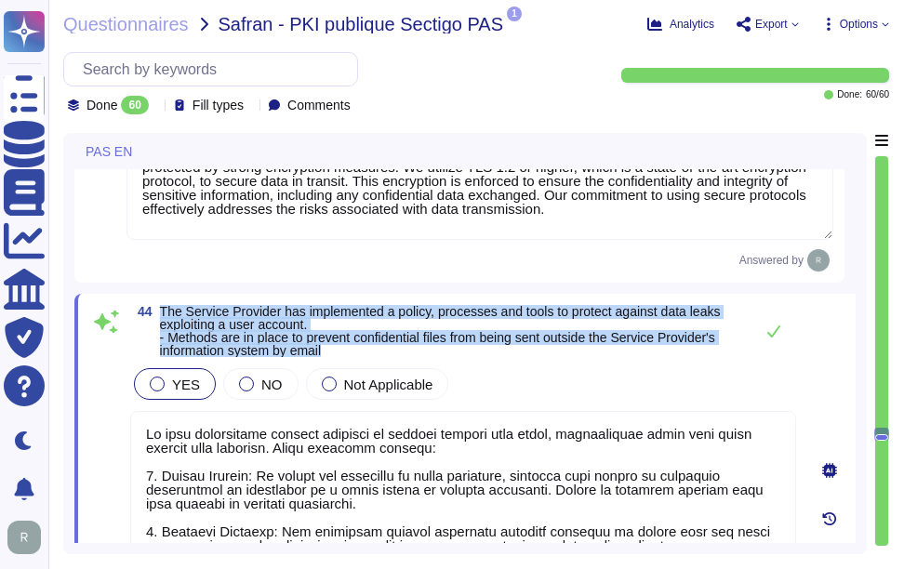
drag, startPoint x: 161, startPoint y: 313, endPoint x: 432, endPoint y: 359, distance: 274.6
click at [432, 357] on span "The Service Provider has implemented a policy, processes and tools to protect a…" at bounding box center [452, 331] width 584 height 52
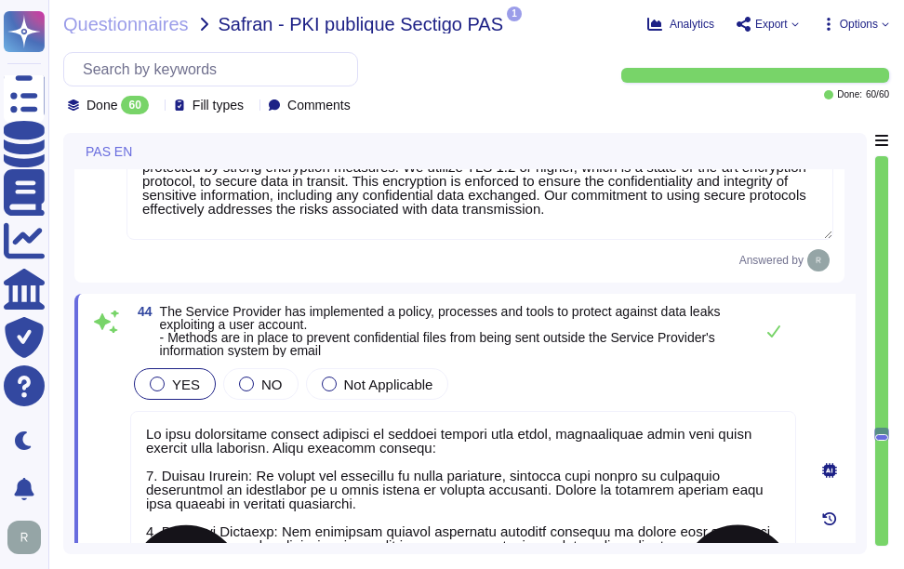
paste textarea "Yes, methods are in place to prevent confidential files from being sent outside…"
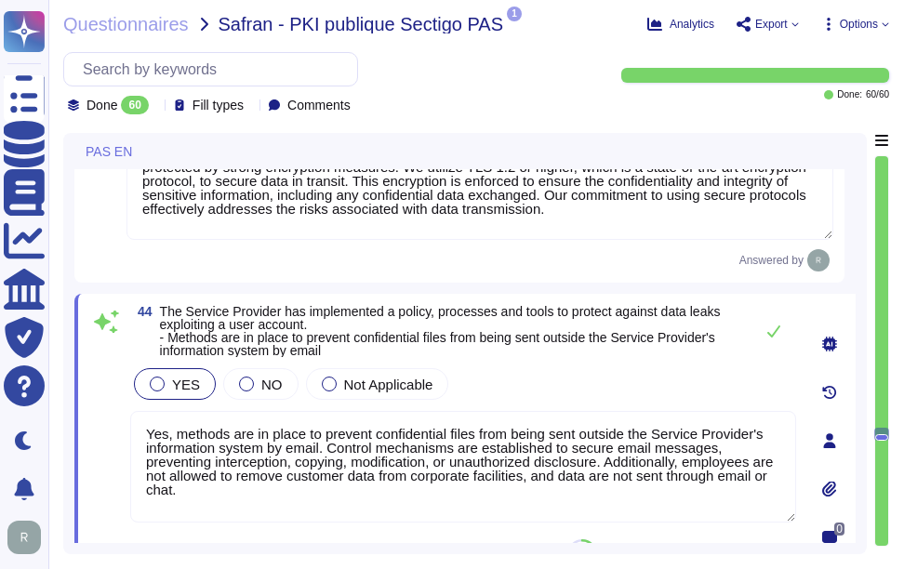
click at [599, 377] on div "YES NO Not Applicable" at bounding box center [463, 384] width 666 height 39
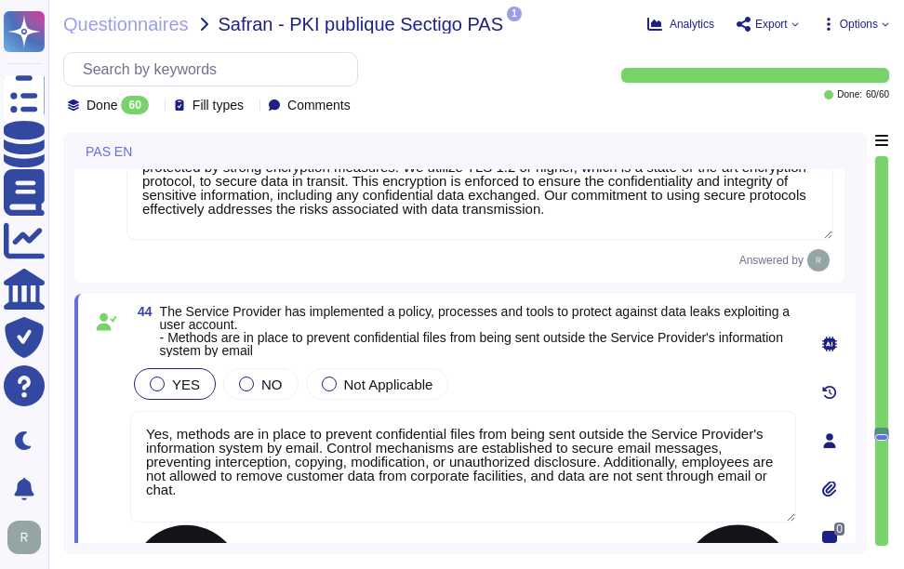
drag, startPoint x: 628, startPoint y: 434, endPoint x: 738, endPoint y: 439, distance: 110.8
click at [738, 439] on textarea "Yes, methods are in place to prevent confidential files from being sent outside…" at bounding box center [463, 467] width 666 height 112
click at [680, 464] on textarea "Yes, methods are in place to prevent confidential files from being sent outside…" at bounding box center [463, 467] width 666 height 112
drag, startPoint x: 629, startPoint y: 436, endPoint x: 748, endPoint y: 438, distance: 119.1
click at [748, 438] on textarea "Yes, methods are in place to prevent confidential files from being sent outside…" at bounding box center [463, 467] width 666 height 112
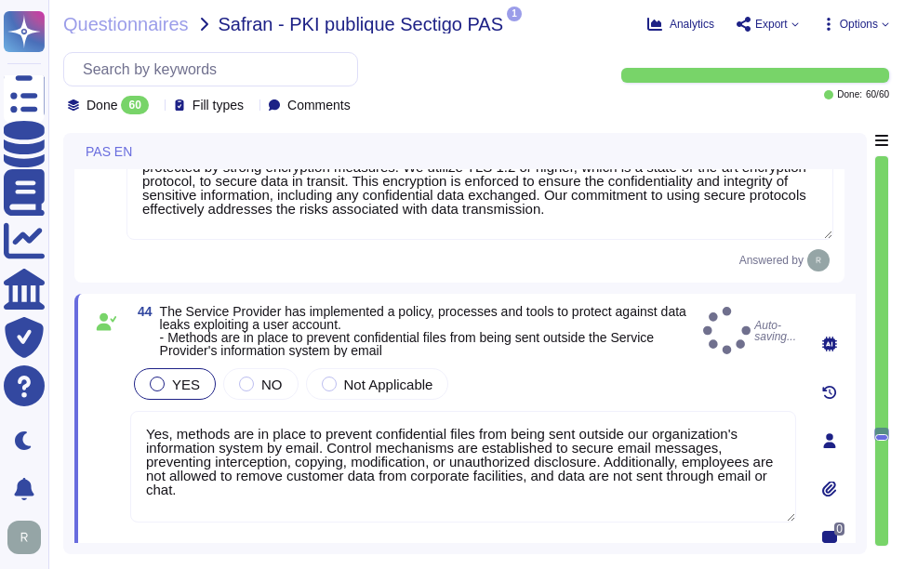
click at [627, 367] on div "44 The Service Provider has implemented a policy, processes and tools to protec…" at bounding box center [442, 441] width 707 height 272
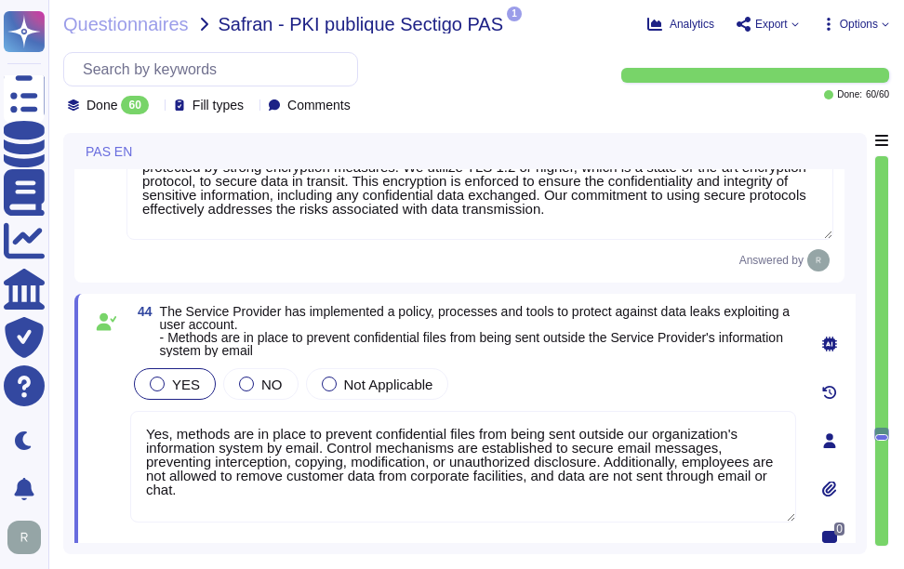
click at [554, 377] on div "YES NO Not Applicable" at bounding box center [463, 384] width 666 height 39
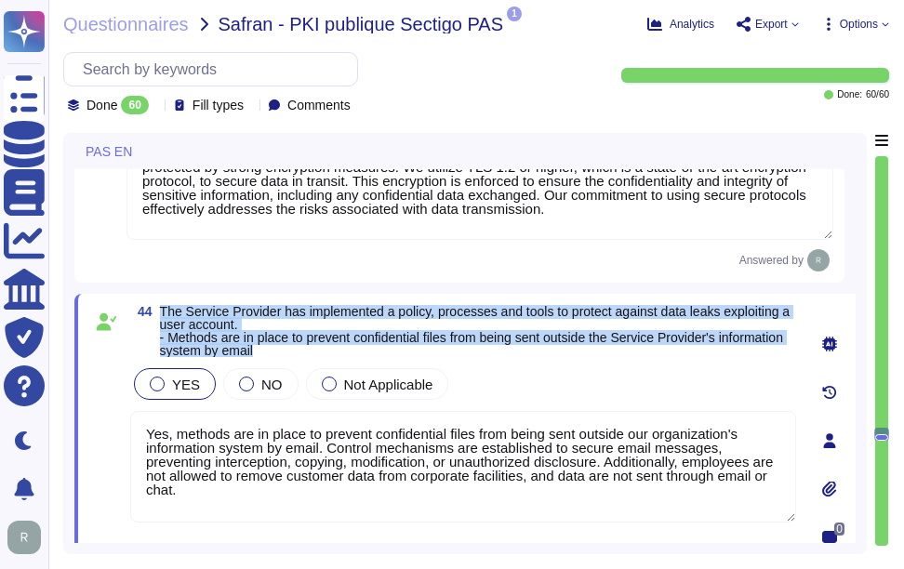
drag, startPoint x: 160, startPoint y: 314, endPoint x: 413, endPoint y: 350, distance: 255.4
click at [413, 350] on span "The Service Provider has implemented a policy, processes and tools to protect a…" at bounding box center [478, 331] width 636 height 52
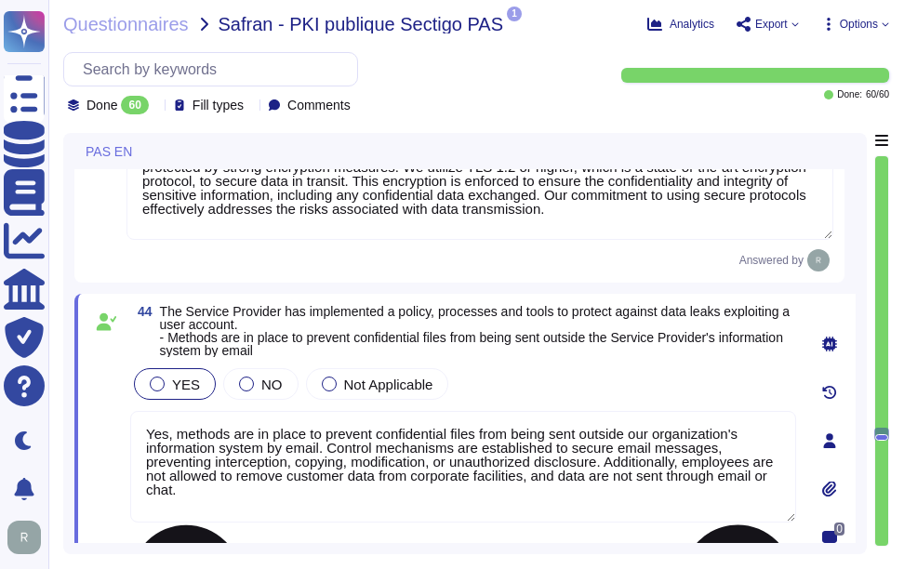
click at [546, 464] on textarea "Yes, methods are in place to prevent confidential files from being sent outside…" at bounding box center [463, 467] width 666 height 112
paste textarea "We have established several measures to protect against data leaks, particularl…"
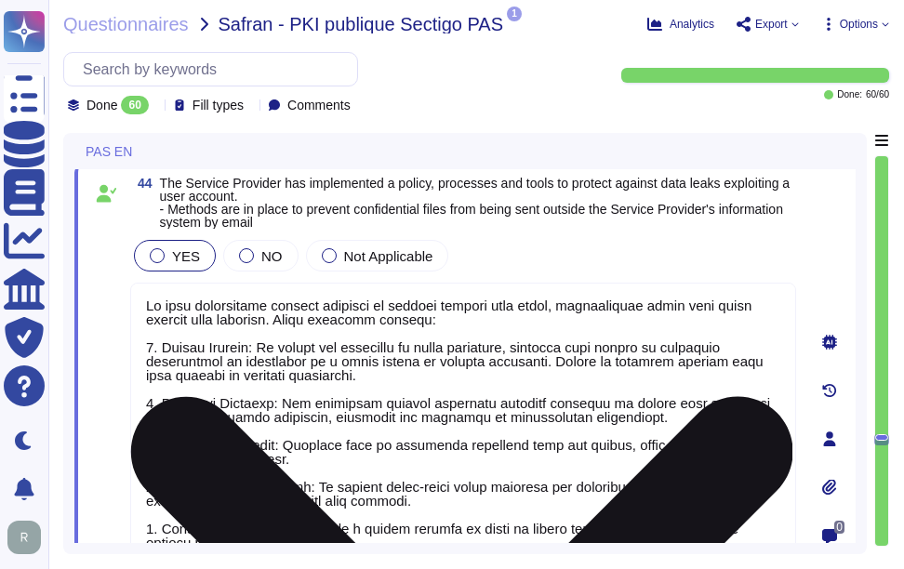
scroll to position [13573, 0]
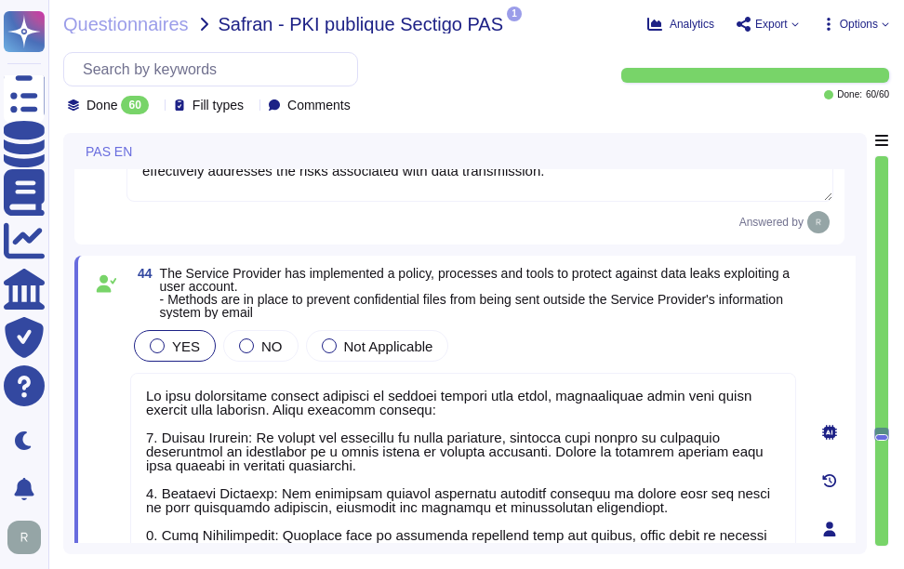
type textarea "We have established several measures to protect against data leaks, particularl…"
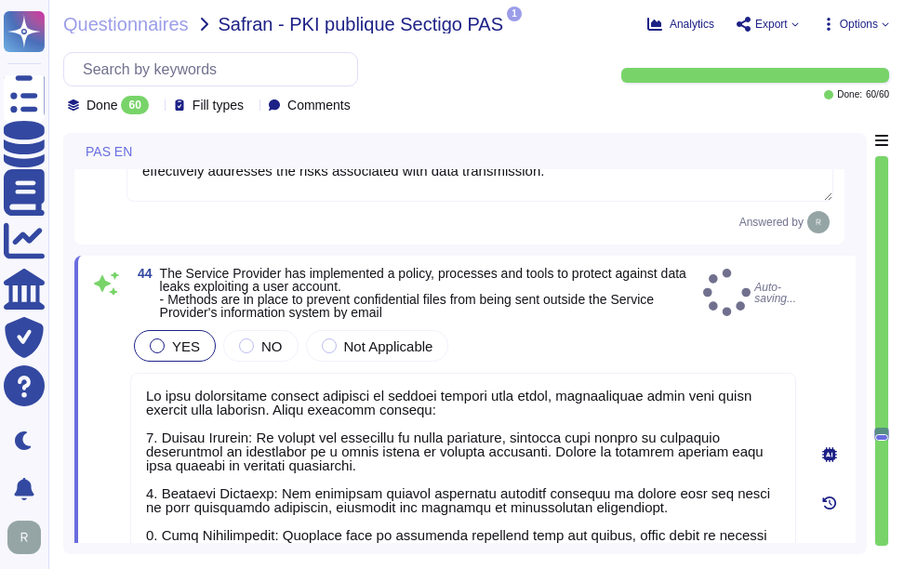
click at [570, 340] on div "YES NO Not Applicable" at bounding box center [463, 345] width 666 height 39
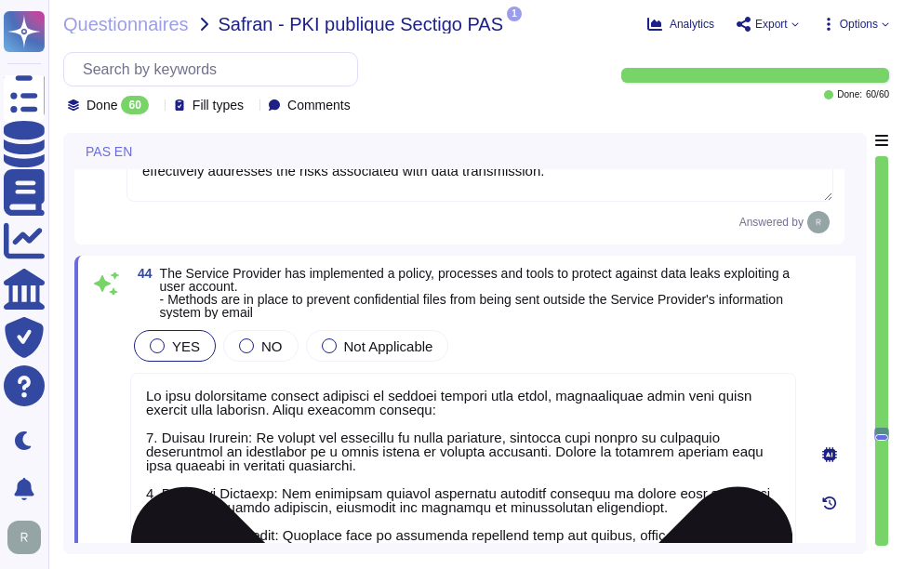
scroll to position [2, 0]
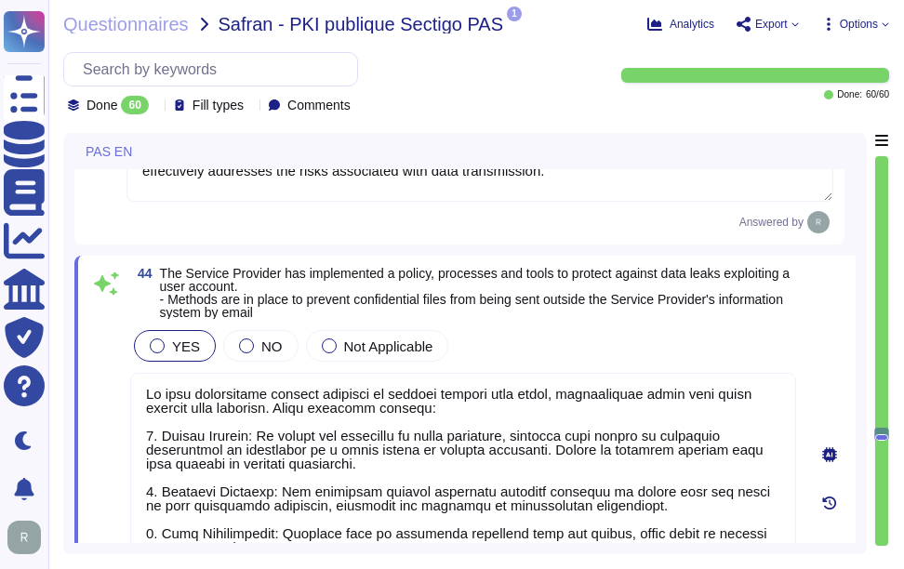
click at [616, 338] on div "YES NO Not Applicable" at bounding box center [463, 345] width 666 height 39
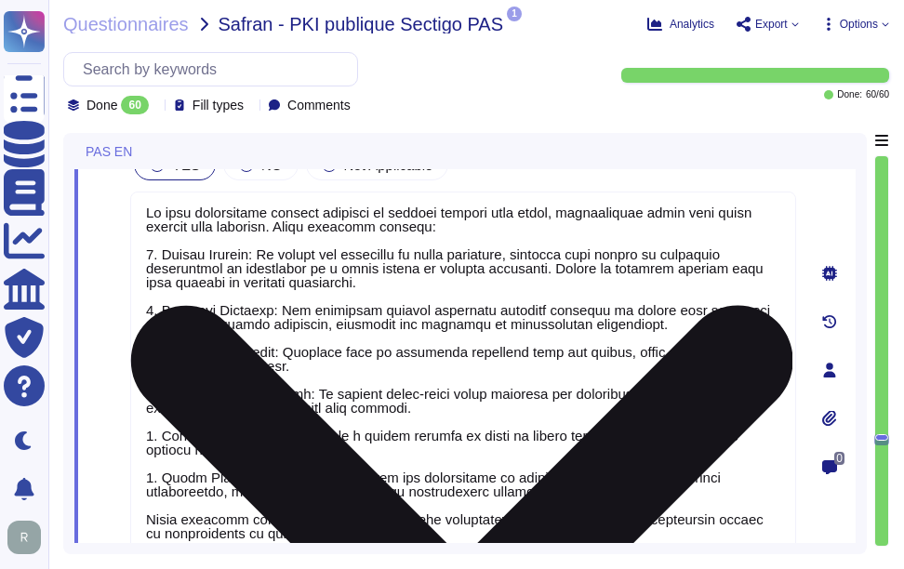
scroll to position [13759, 0]
type textarea "We have implemented a comprehensive backup and restoration strategy that includ…"
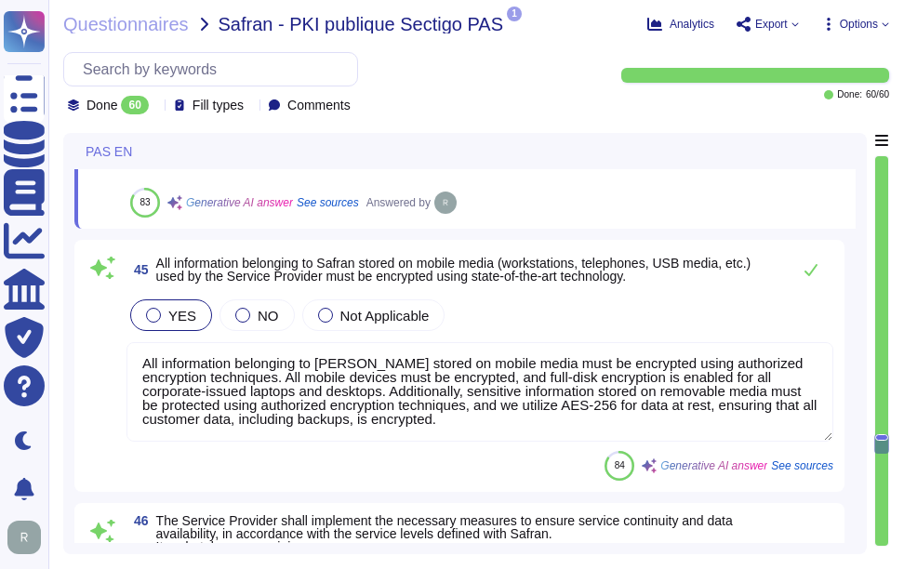
scroll to position [14224, 0]
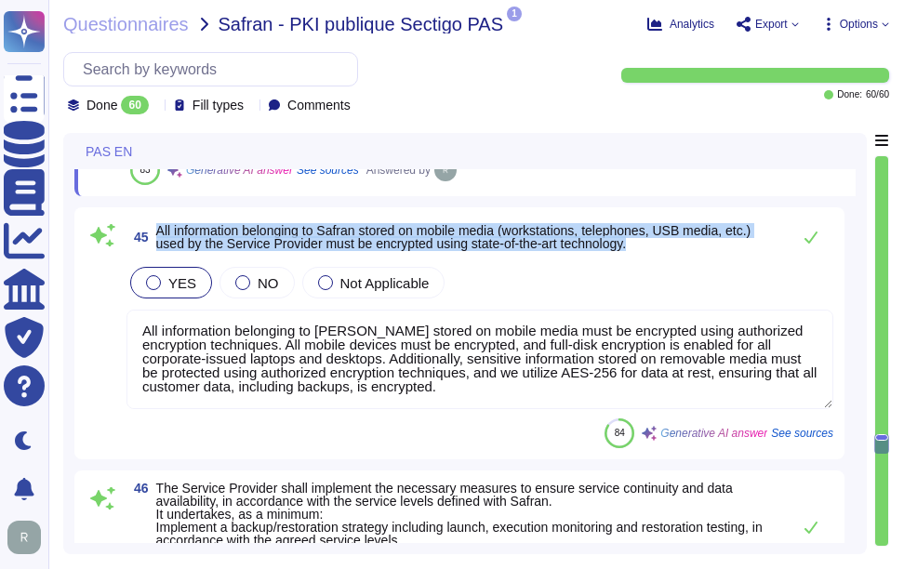
drag, startPoint x: 159, startPoint y: 230, endPoint x: 667, endPoint y: 245, distance: 508.0
click at [667, 245] on span "All information belonging to Safran stored on mobile media (workstations, telep…" at bounding box center [468, 237] width 625 height 26
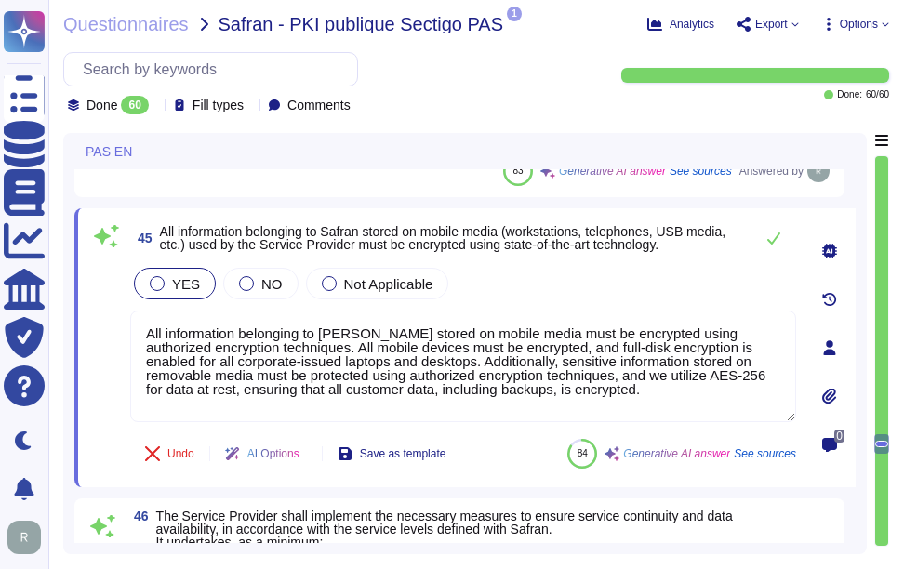
scroll to position [14131, 0]
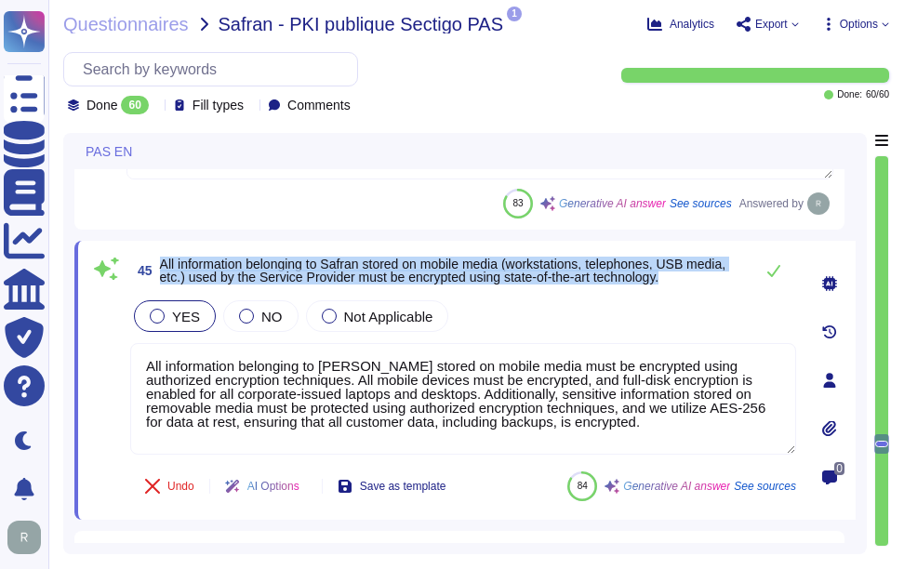
drag, startPoint x: 164, startPoint y: 265, endPoint x: 692, endPoint y: 288, distance: 528.8
click at [692, 287] on span "45 All information belonging to Safran stored on mobile media (workstations, te…" at bounding box center [437, 270] width 614 height 33
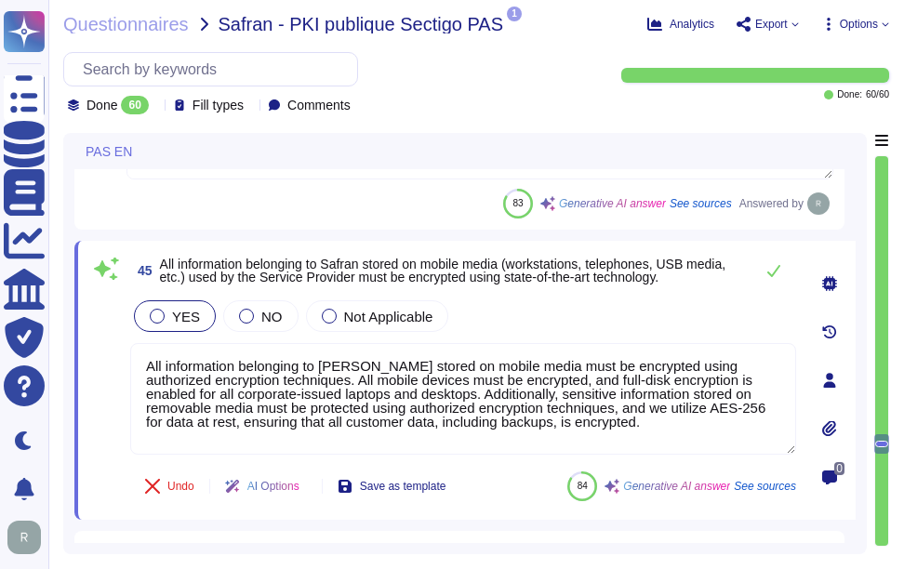
drag, startPoint x: 535, startPoint y: 408, endPoint x: 75, endPoint y: 311, distance: 469.7
click at [75, 311] on div "45 All information belonging to Safran stored on mobile media (workstations, te…" at bounding box center [464, 380] width 781 height 279
paste textarea "Specifically, all mobile devices must be encrypted, and sensitive information s…"
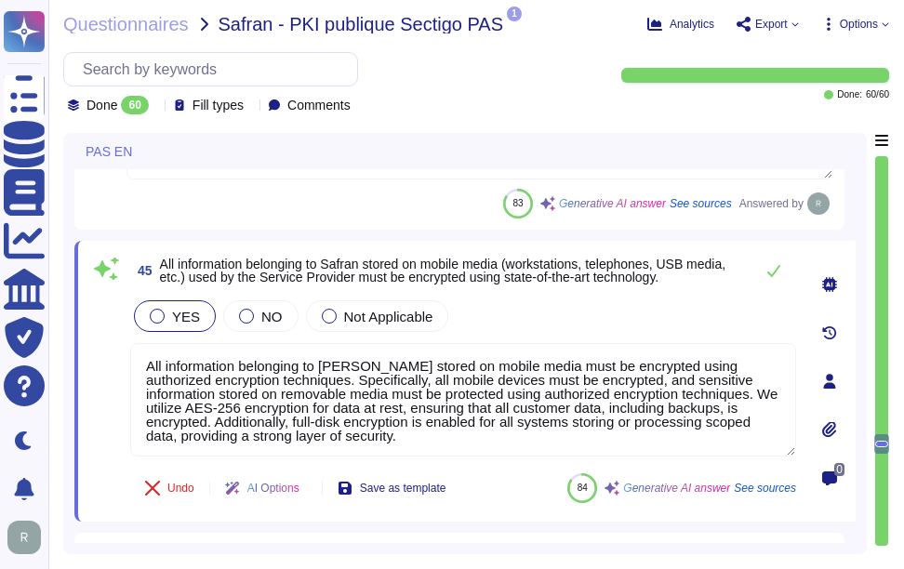
type textarea "All information belonging to [PERSON_NAME] stored on mobile media must be encry…"
click at [590, 317] on div "YES NO Not Applicable" at bounding box center [463, 316] width 666 height 39
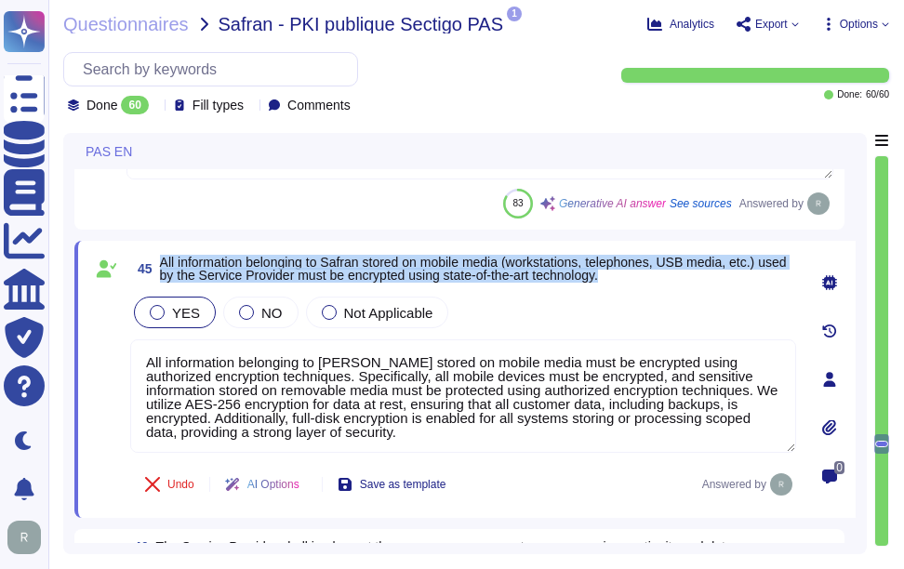
drag, startPoint x: 159, startPoint y: 262, endPoint x: 671, endPoint y: 283, distance: 512.0
click at [671, 283] on span "45 All information belonging to Safran stored on mobile media (workstations, te…" at bounding box center [463, 268] width 666 height 33
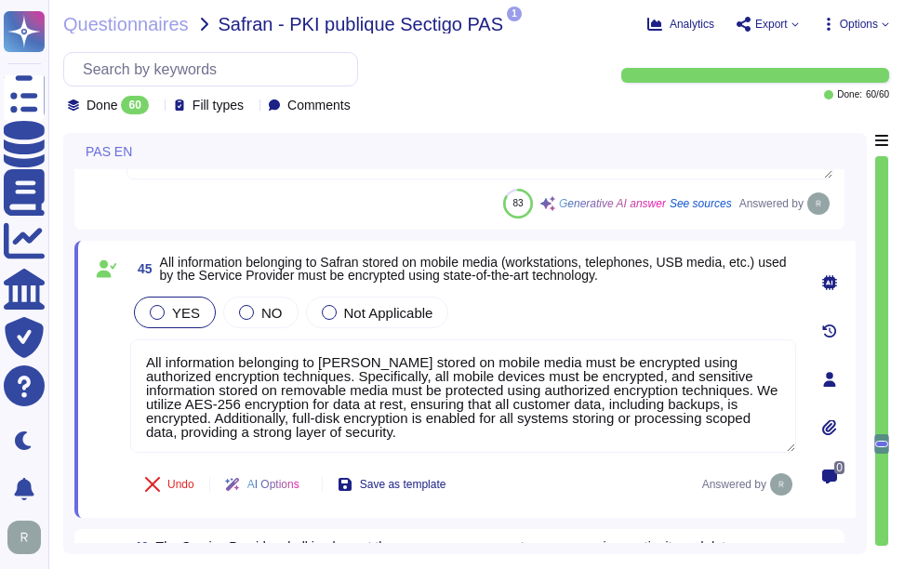
click at [563, 296] on div "45 All information belonging to Safran stored on mobile media (workstations, te…" at bounding box center [442, 379] width 707 height 255
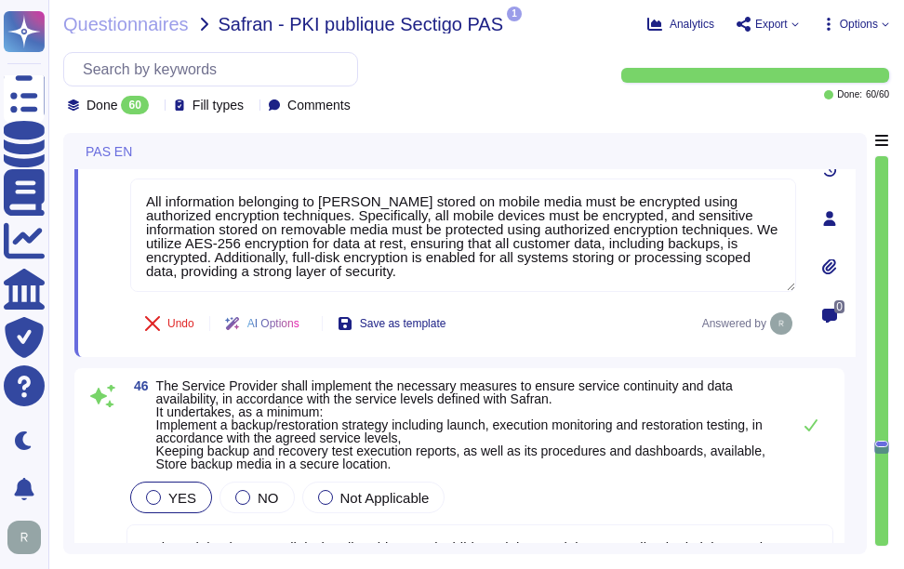
type textarea "We have established comprehensive Business Continuity Plans (BCPs) and Disaster…"
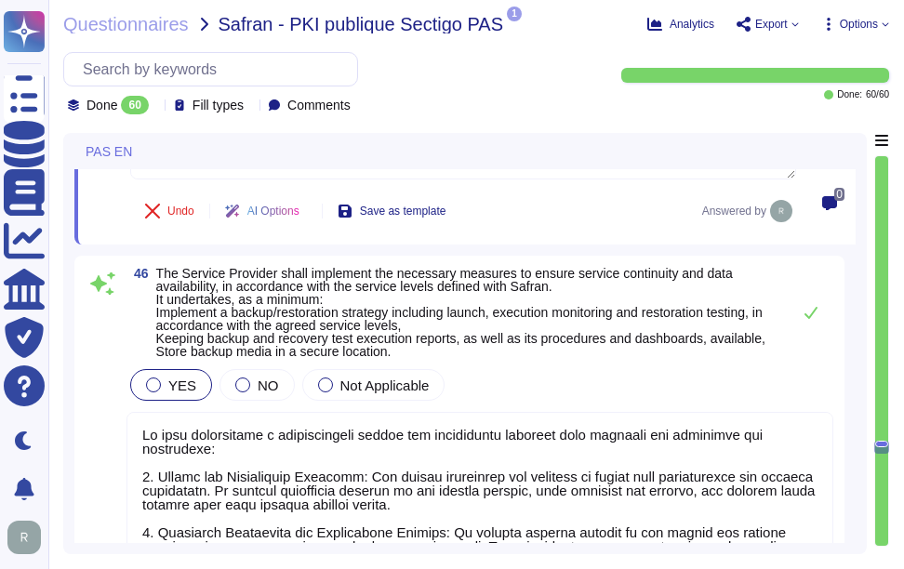
scroll to position [14410, 0]
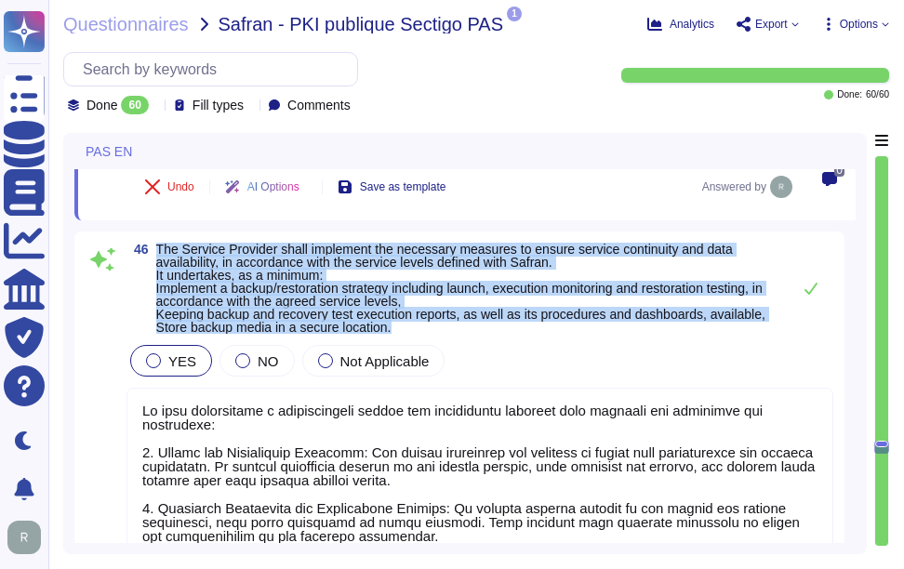
drag, startPoint x: 157, startPoint y: 246, endPoint x: 579, endPoint y: 336, distance: 431.6
click at [579, 336] on div "46 The Service Provider shall implement the necessary measures to ensure servic…" at bounding box center [460, 496] width 748 height 507
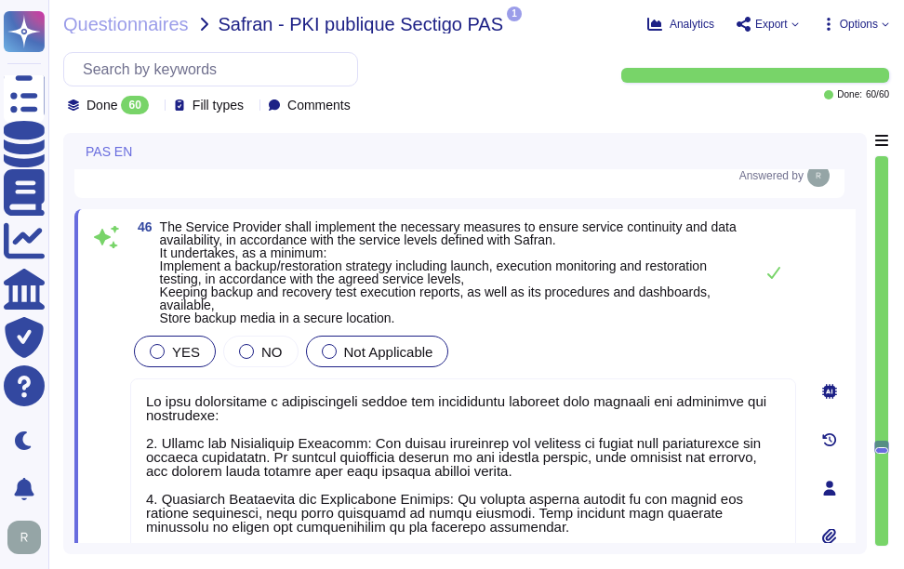
type textarea "We have established comprehensive Business Continuity Plans (BCPs) and Disaster…"
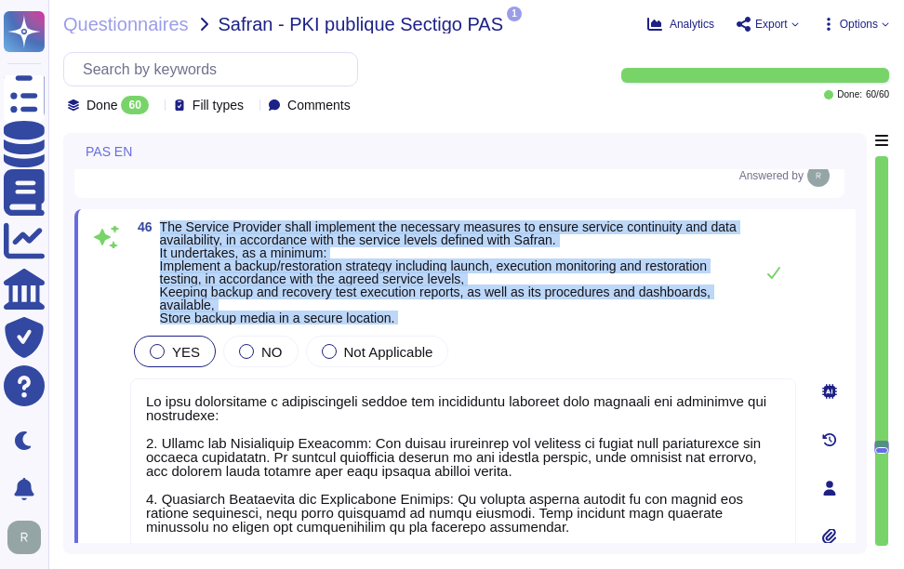
drag, startPoint x: 161, startPoint y: 228, endPoint x: 406, endPoint y: 333, distance: 266.2
click at [406, 333] on div "46 The Service Provider shall implement the necessary measures to ensure servic…" at bounding box center [442, 487] width 707 height 535
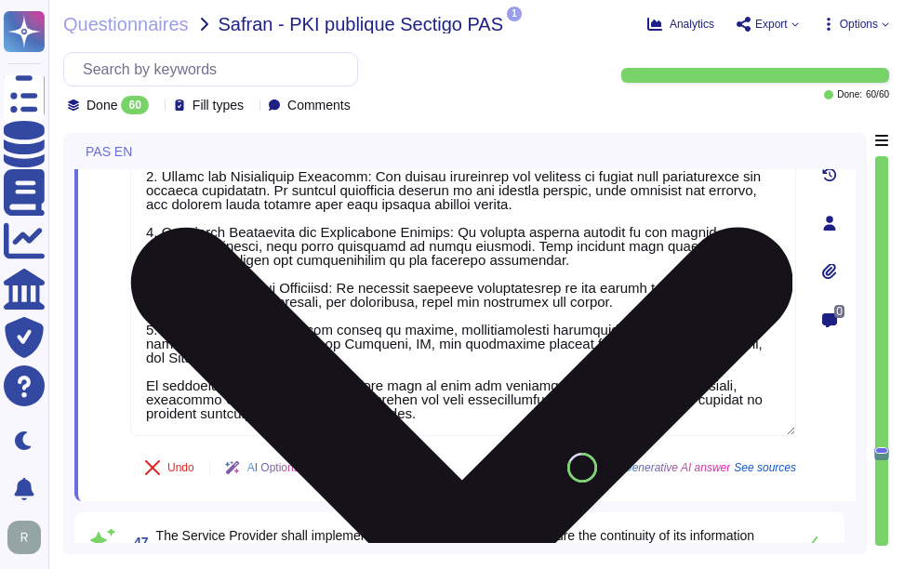
scroll to position [14875, 0]
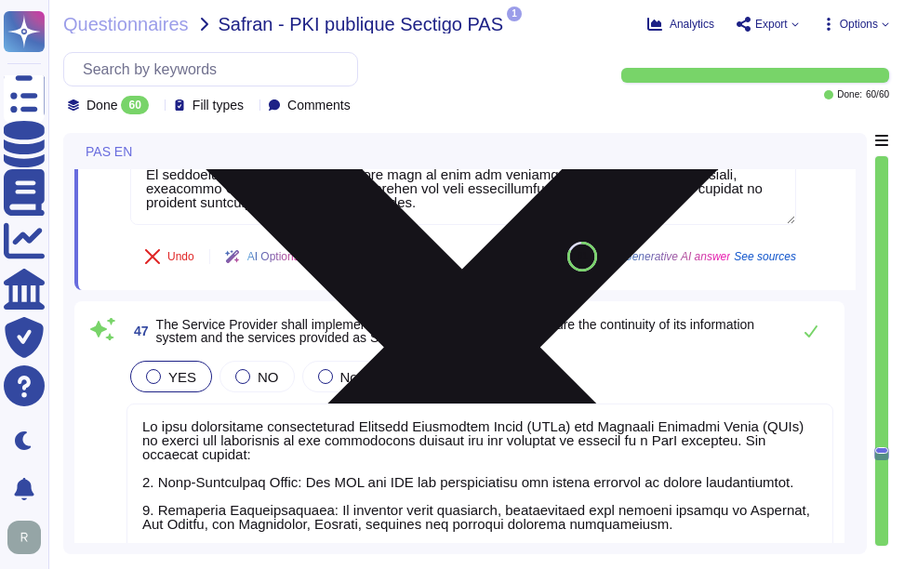
type textarea "Networks used to process sensitive information are segregated from those that h…"
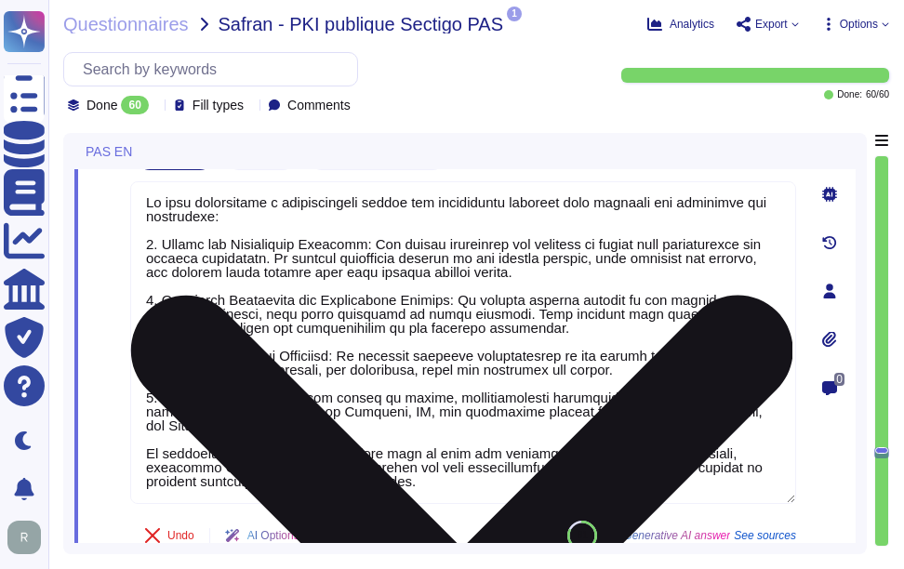
scroll to position [0, 0]
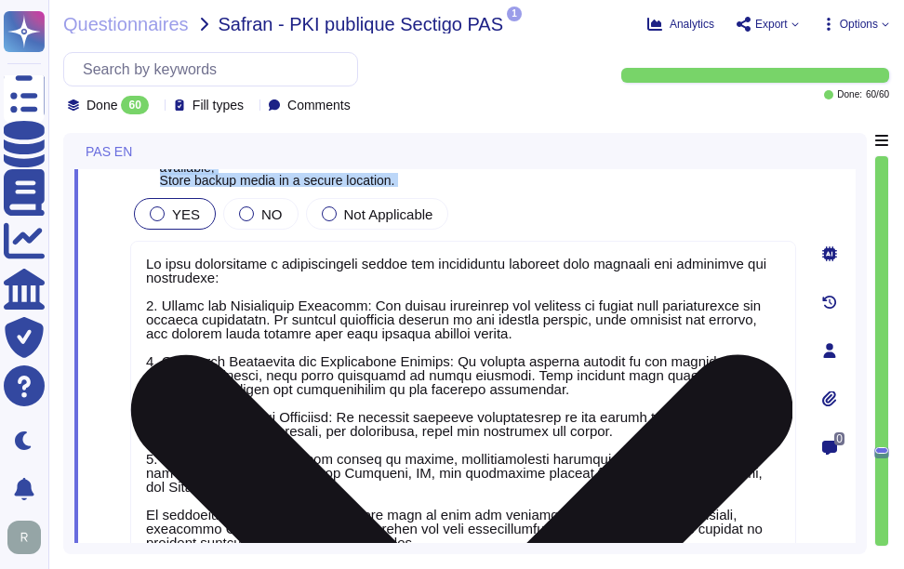
type textarea "We have established several measures to protect against data leaks, particularl…"
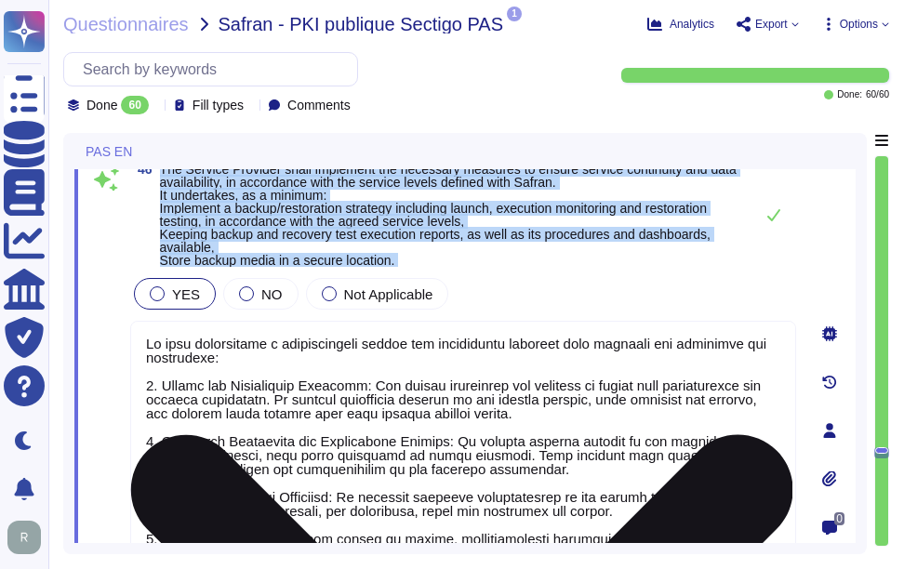
scroll to position [14410, 0]
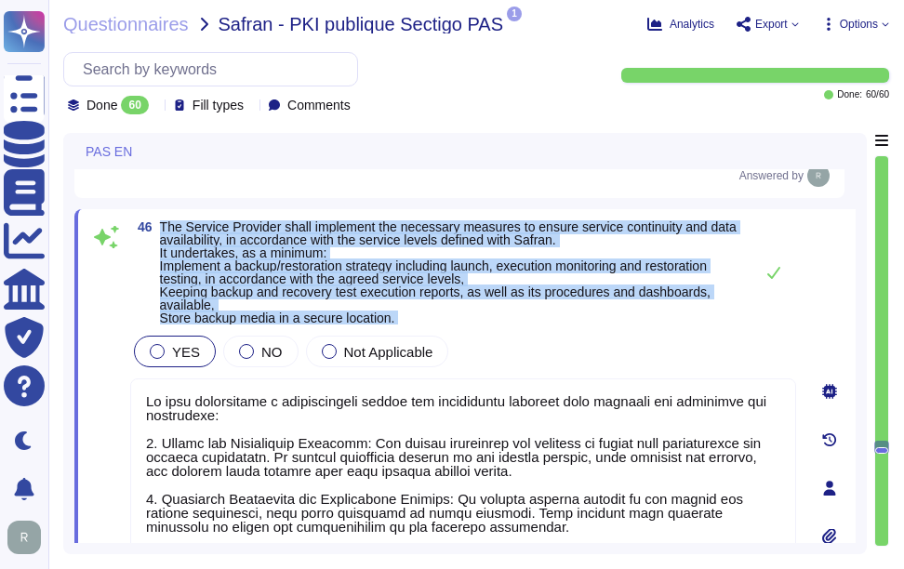
click at [187, 245] on span "The Service Provider shall implement the necessary measures to ensure service c…" at bounding box center [448, 272] width 577 height 106
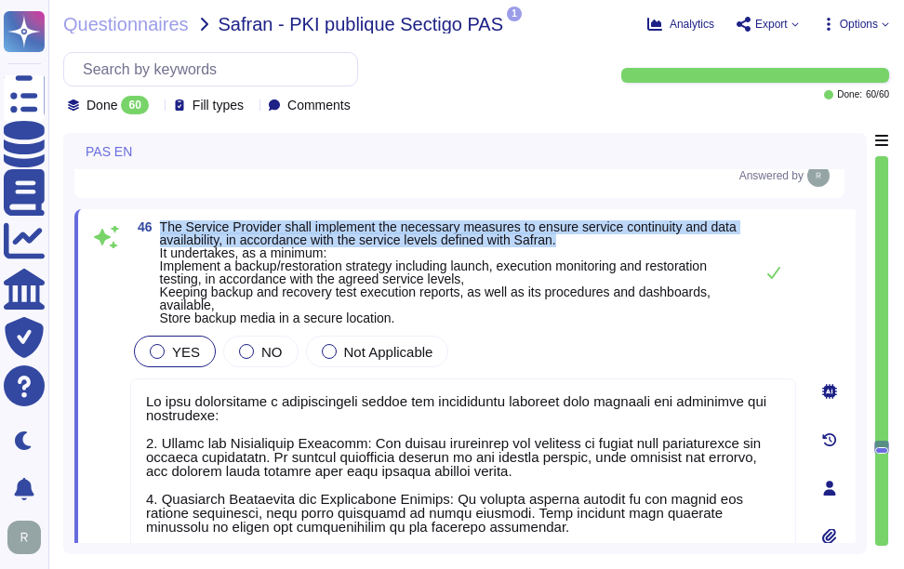
drag, startPoint x: 159, startPoint y: 225, endPoint x: 594, endPoint y: 241, distance: 435.6
click at [594, 241] on span "46 The Service Provider shall implement the necessary measures to ensure servic…" at bounding box center [437, 272] width 614 height 104
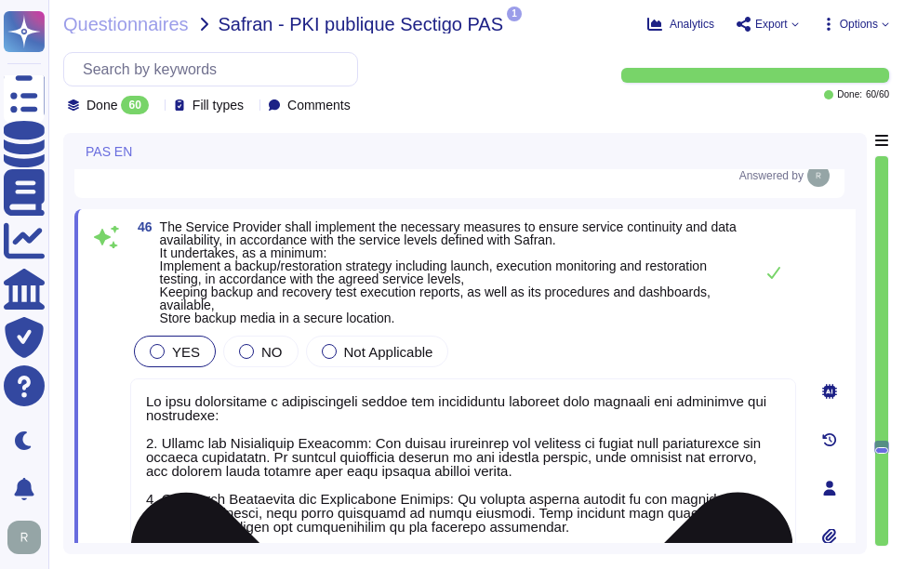
click at [398, 428] on textarea at bounding box center [463, 540] width 666 height 323
paste textarea "established comprehensive Business Continuity Plans (BCPs) and Disaster Recover…"
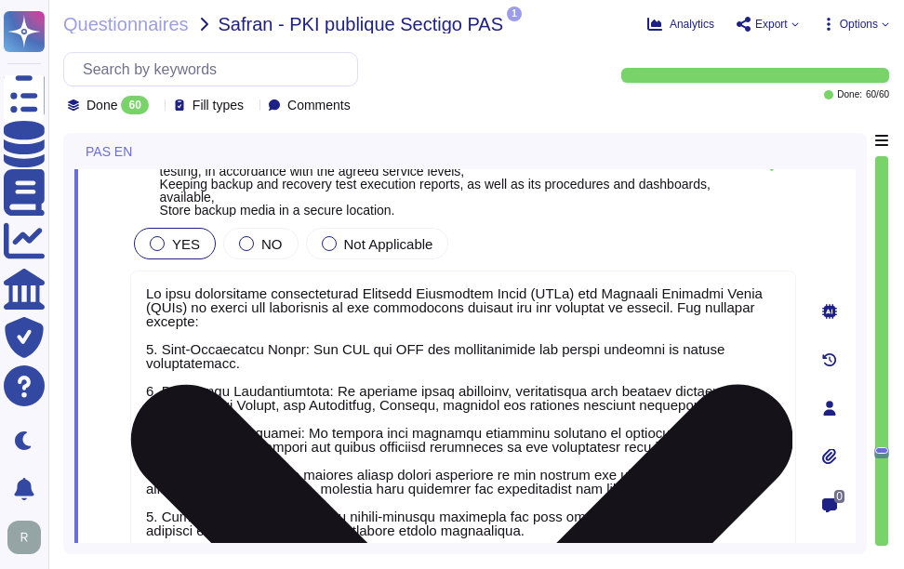
scroll to position [14429, 0]
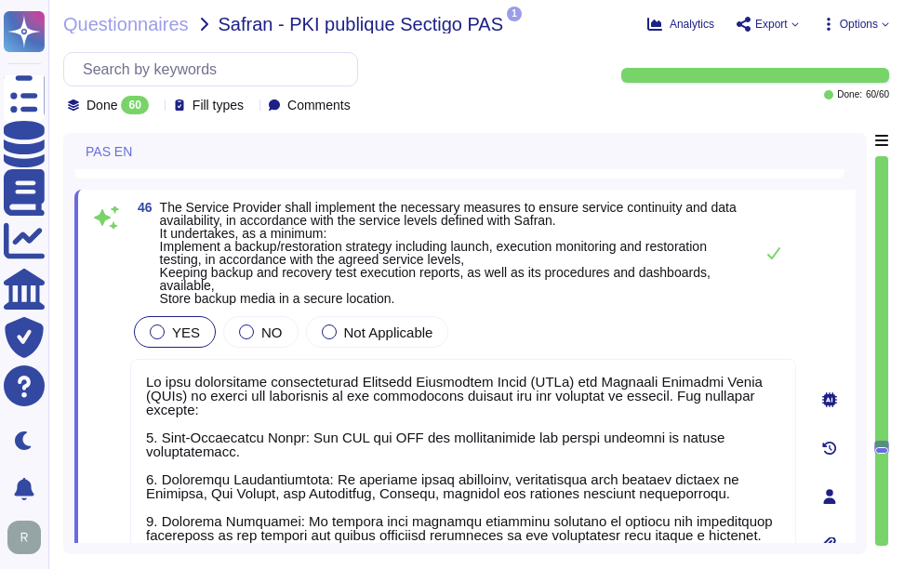
type textarea "We have established comprehensive Business Continuity Plans (BCPs) and Disaster…"
click at [650, 337] on div "YES NO Not Applicable" at bounding box center [463, 332] width 666 height 39
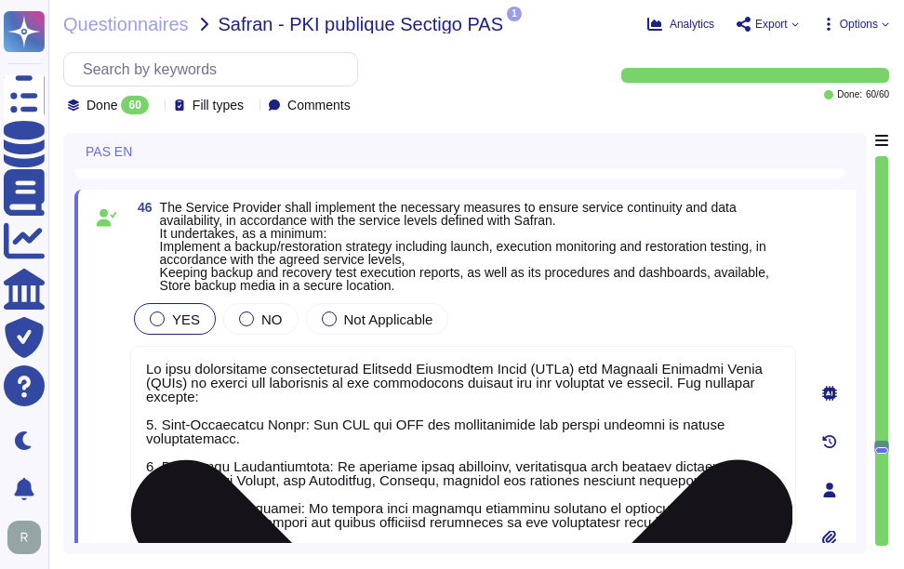
scroll to position [2, 0]
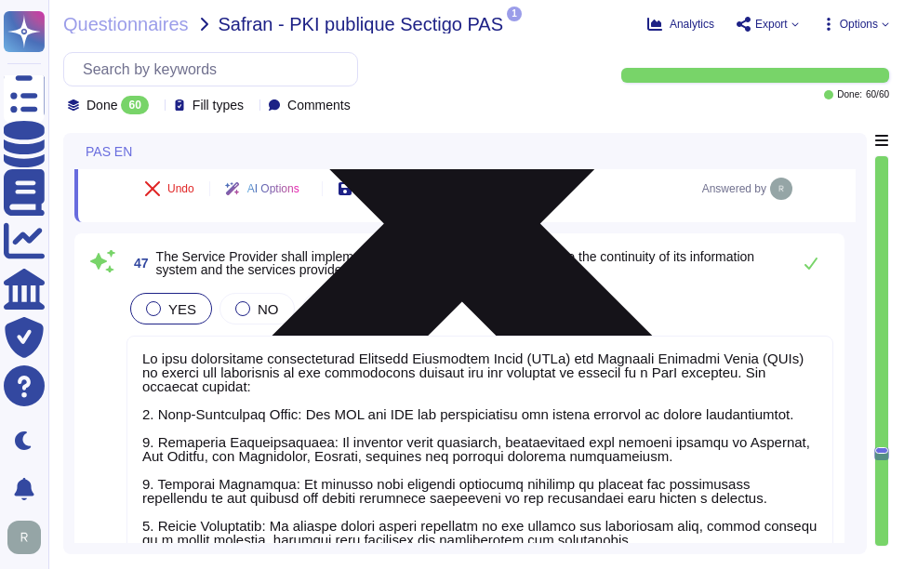
type textarea "Networks used to process sensitive information are segregated from those that h…"
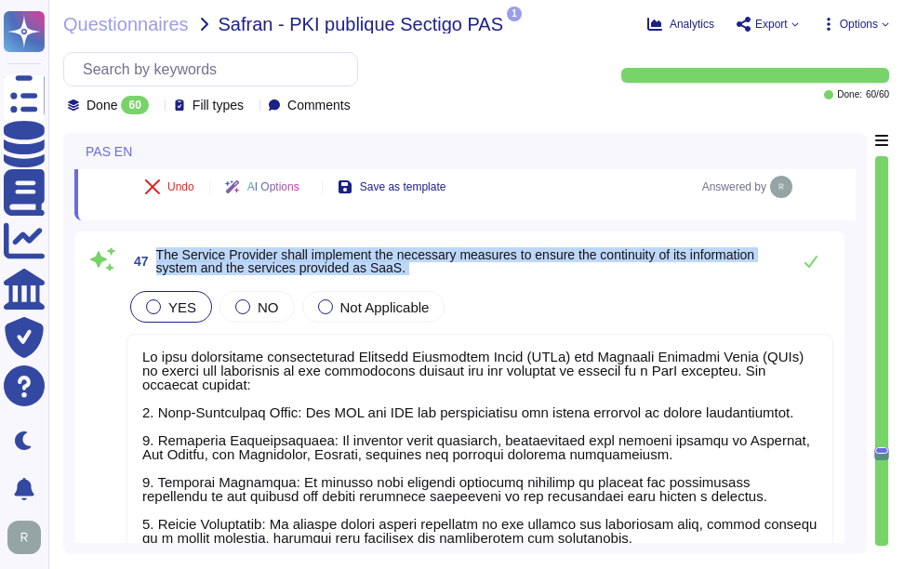
drag, startPoint x: 156, startPoint y: 252, endPoint x: 487, endPoint y: 293, distance: 333.6
click at [487, 293] on div "47 The Service Provider shall implement the necessary measures to ensure the co…" at bounding box center [460, 490] width 748 height 495
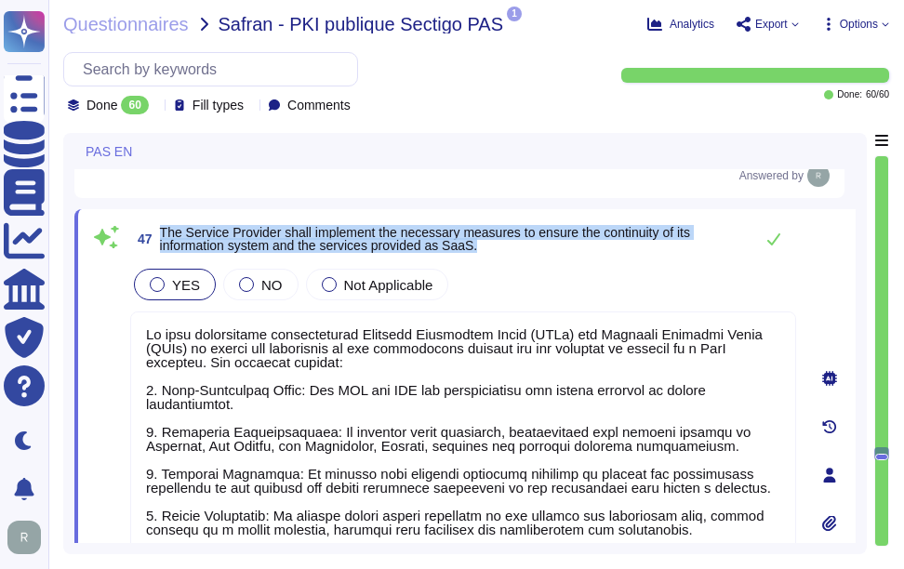
drag, startPoint x: 161, startPoint y: 235, endPoint x: 519, endPoint y: 254, distance: 358.6
click at [519, 252] on span "The Service Provider shall implement the necessary measures to ensure the conti…" at bounding box center [452, 239] width 584 height 26
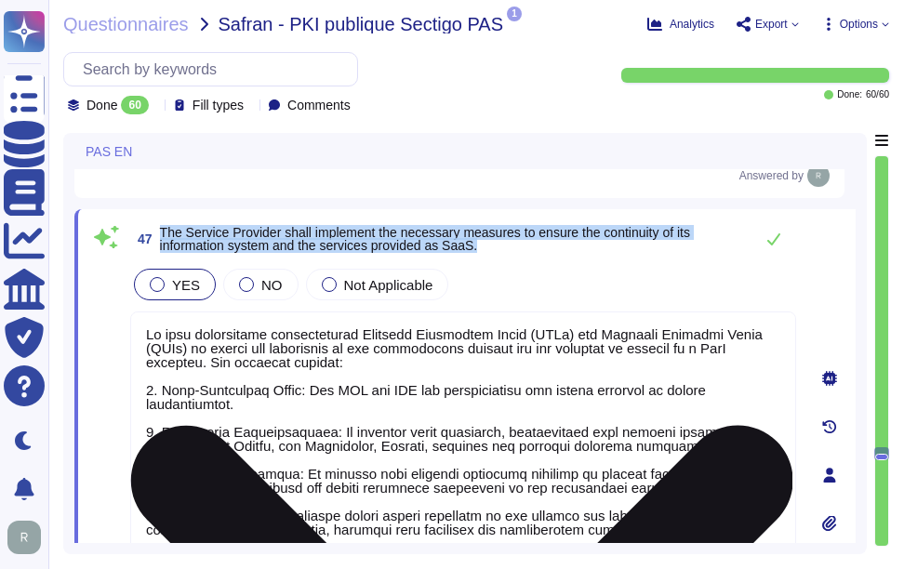
scroll to position [2, 0]
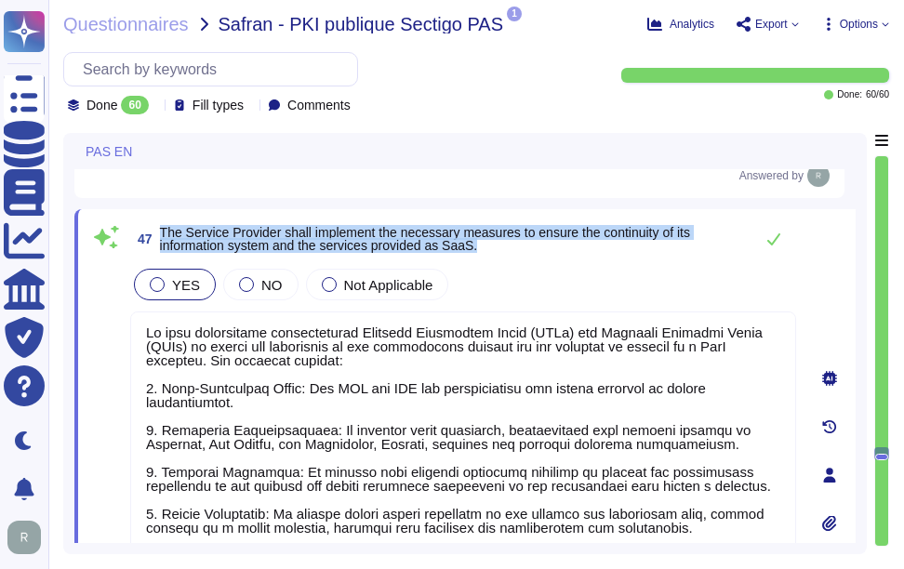
click at [183, 241] on span "The Service Provider shall implement the necessary measures to ensure the conti…" at bounding box center [425, 239] width 530 height 28
drag, startPoint x: 160, startPoint y: 235, endPoint x: 544, endPoint y: 253, distance: 384.5
click at [544, 252] on span "The Service Provider shall implement the necessary measures to ensure the conti…" at bounding box center [452, 239] width 584 height 26
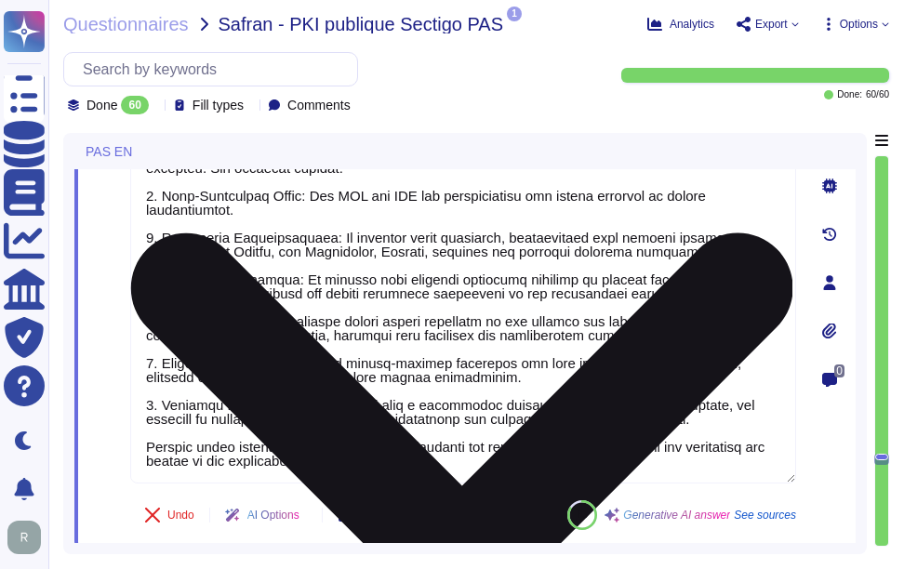
type textarea "Sectigo implements a comprehensive system monitoring process to ensure the prop…"
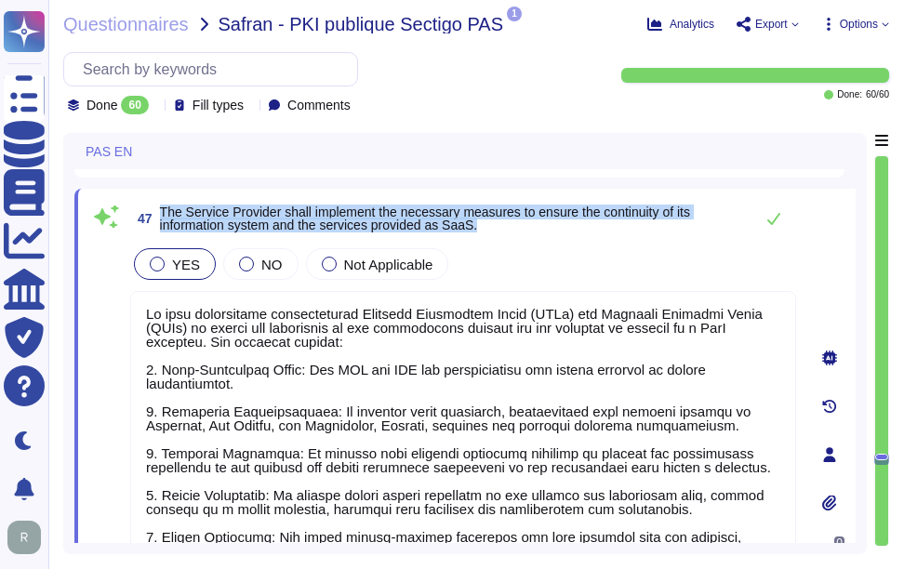
scroll to position [14987, 0]
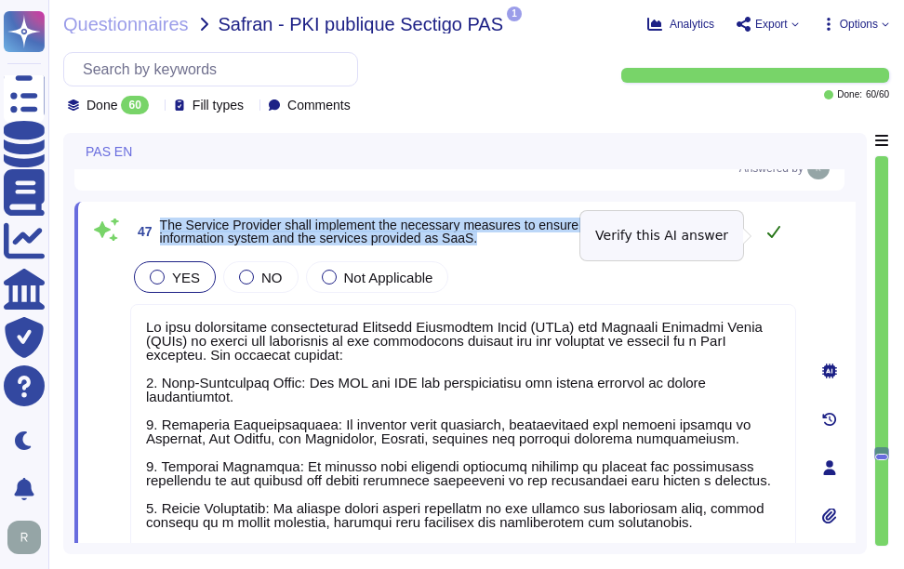
click at [773, 234] on icon at bounding box center [773, 231] width 15 height 15
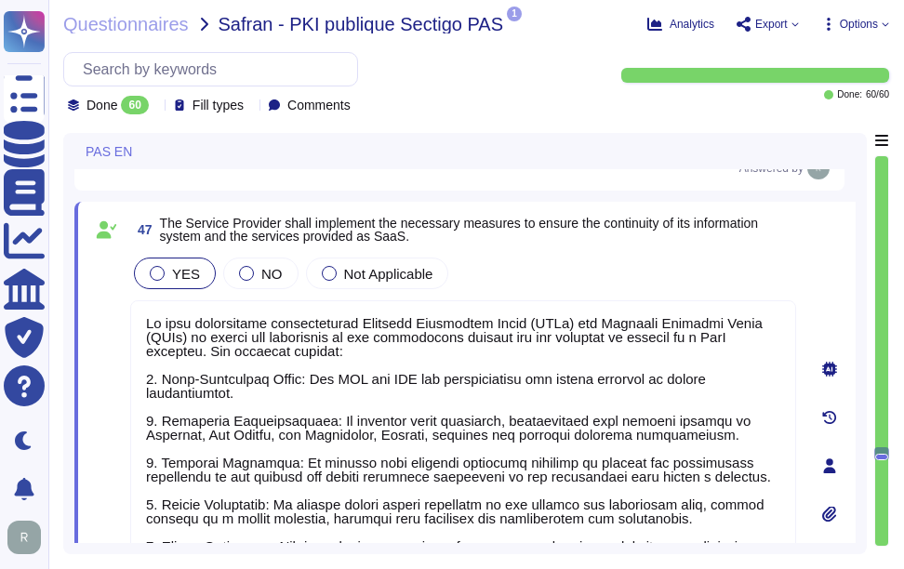
click at [657, 256] on div "47 The Service Provider shall implement the necessary measures to ensure the co…" at bounding box center [442, 466] width 707 height 506
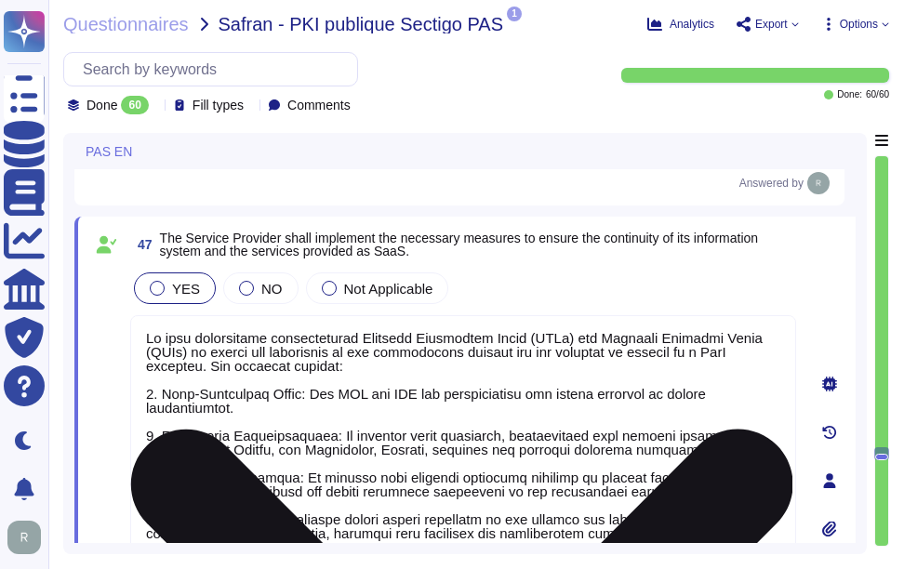
type textarea "Sectigo implements a comprehensive system monitoring process to ensure the prop…"
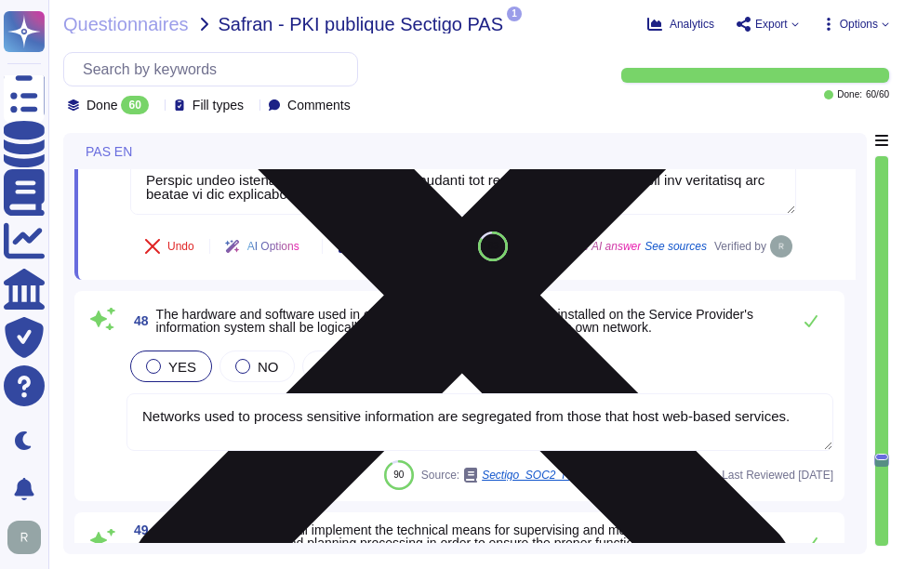
scroll to position [15545, 0]
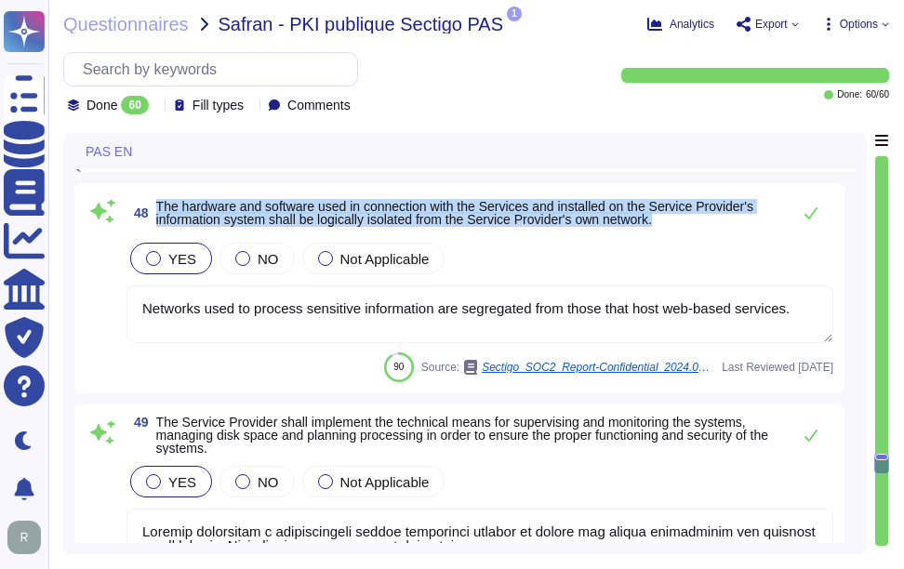
drag, startPoint x: 153, startPoint y: 251, endPoint x: 706, endPoint y: 265, distance: 552.6
click at [706, 230] on span "48 The hardware and software used in connection with the Services and installed…" at bounding box center [453, 212] width 655 height 33
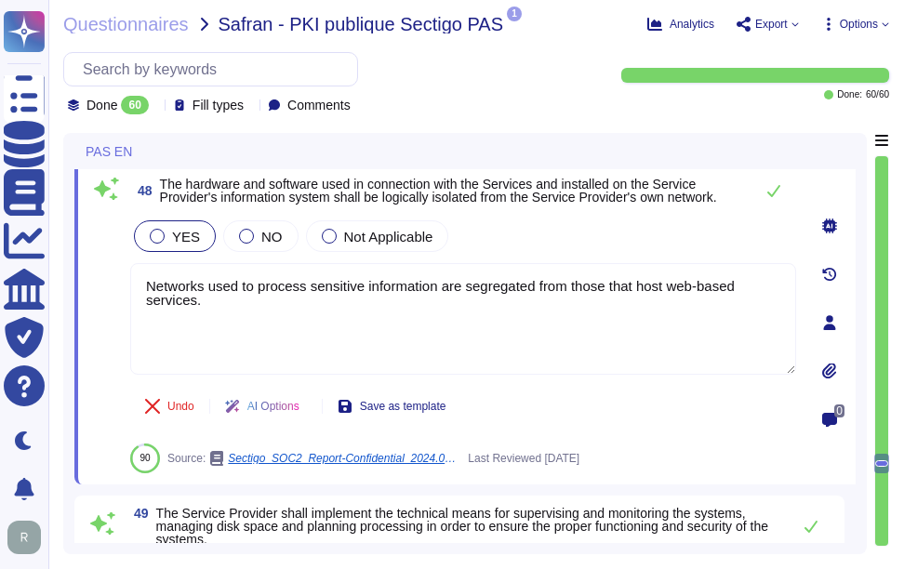
type textarea "Sectigo implements a comprehensive system monitoring process to ensure the prop…"
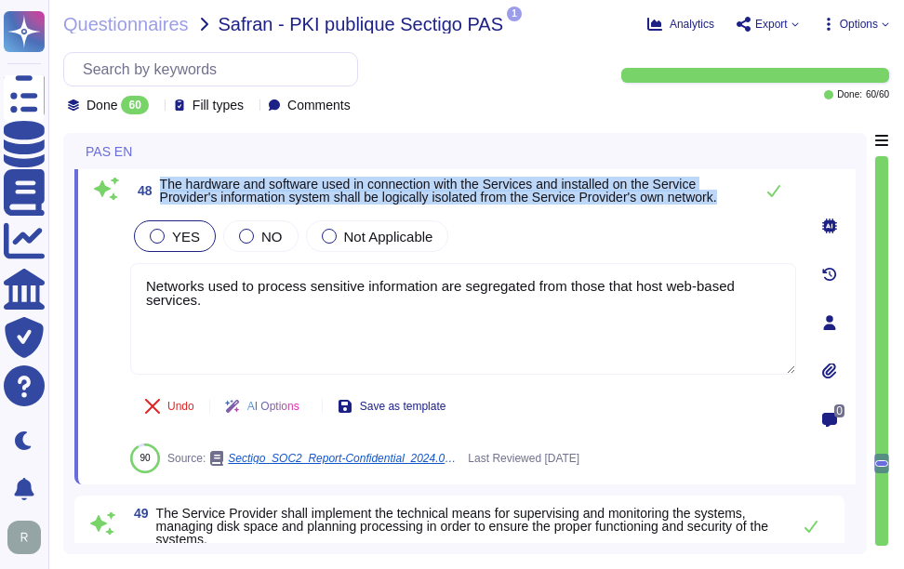
drag, startPoint x: 159, startPoint y: 181, endPoint x: 739, endPoint y: 197, distance: 580.6
click at [739, 197] on span "48 The hardware and software used in connection with the Services and installed…" at bounding box center [437, 190] width 614 height 33
click at [573, 209] on div "48 The hardware and software used in connection with the Services and installed…" at bounding box center [442, 322] width 707 height 301
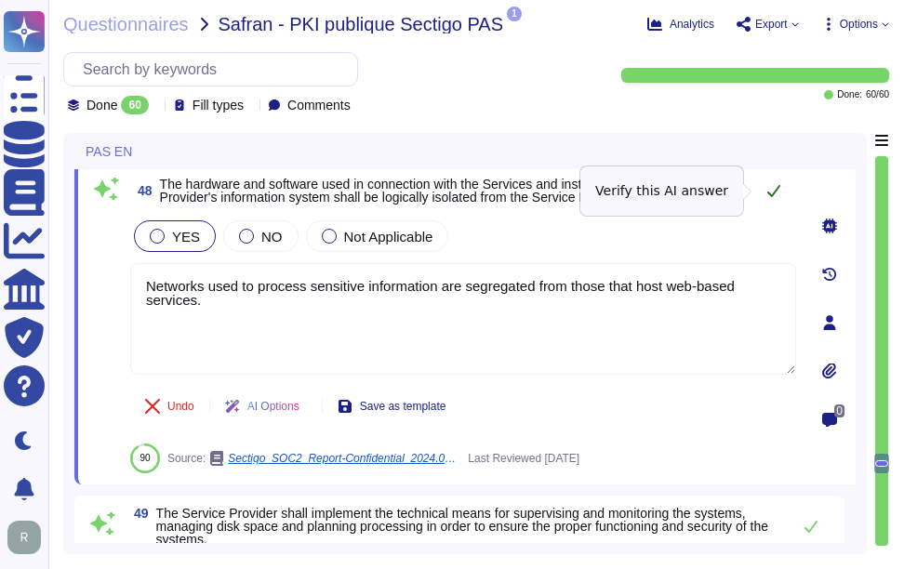
click at [772, 188] on icon at bounding box center [773, 190] width 15 height 15
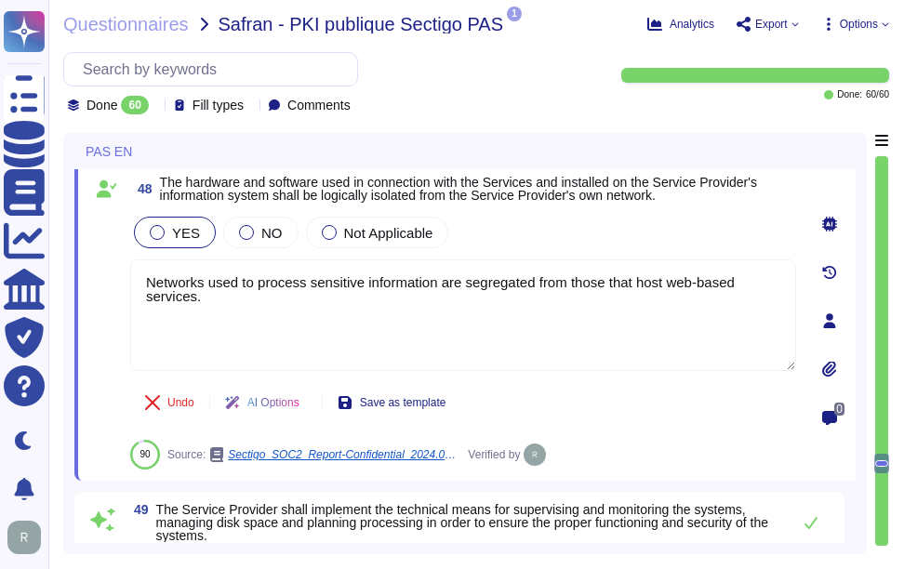
click at [590, 212] on div "48 The hardware and software used in connection with the Services and installed…" at bounding box center [442, 321] width 707 height 298
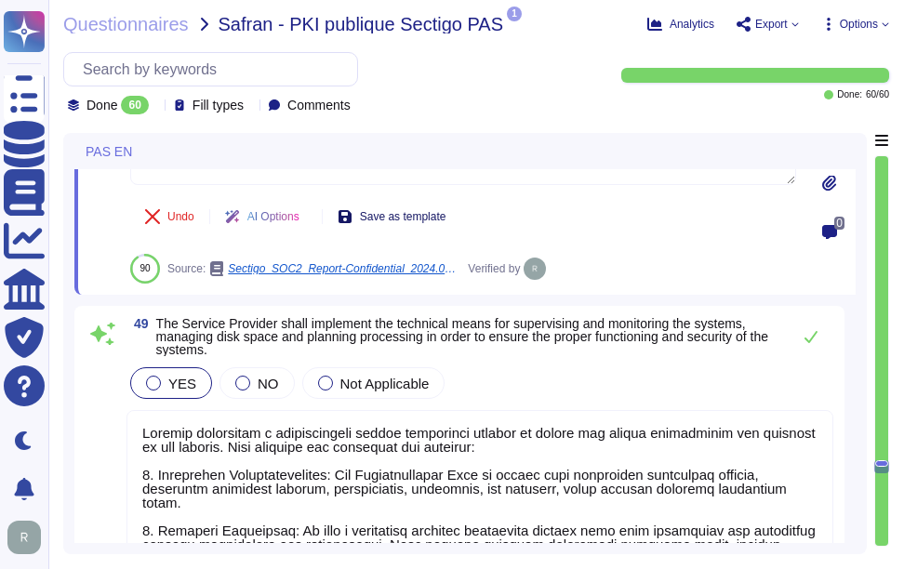
type textarea "At [GEOGRAPHIC_DATA], we recognize that failure to implement secure software de…"
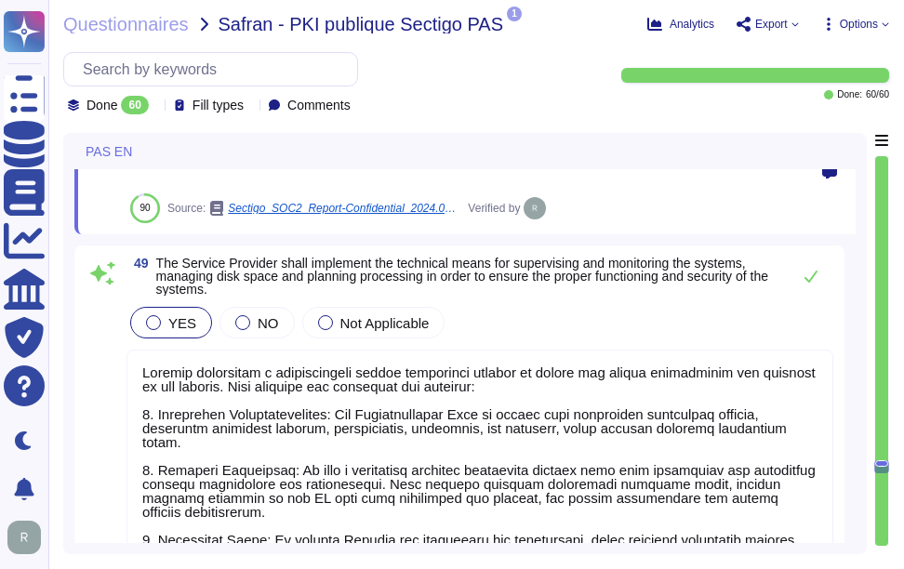
scroll to position [15824, 0]
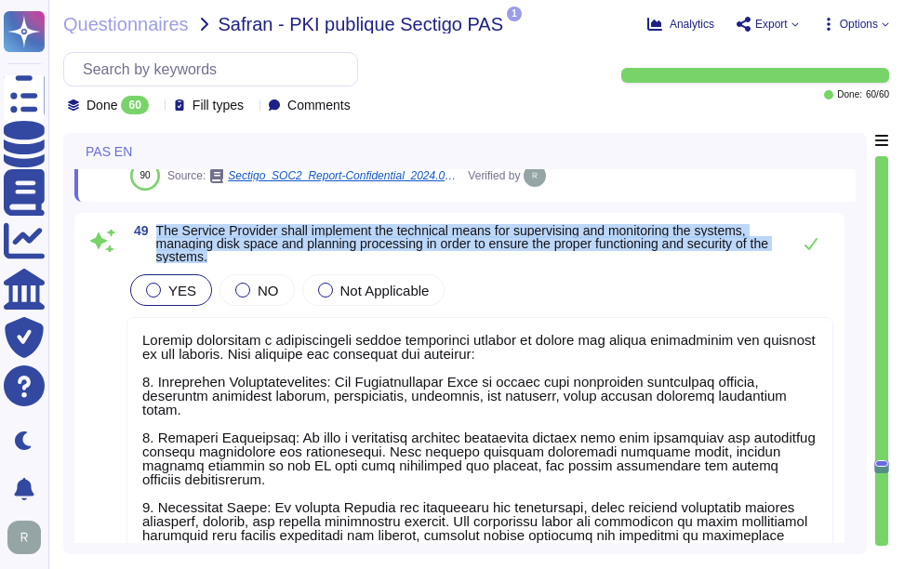
drag, startPoint x: 156, startPoint y: 226, endPoint x: 251, endPoint y: 257, distance: 99.7
click at [251, 257] on span "The Service Provider shall implement the technical means for supervising and mo…" at bounding box center [468, 243] width 625 height 39
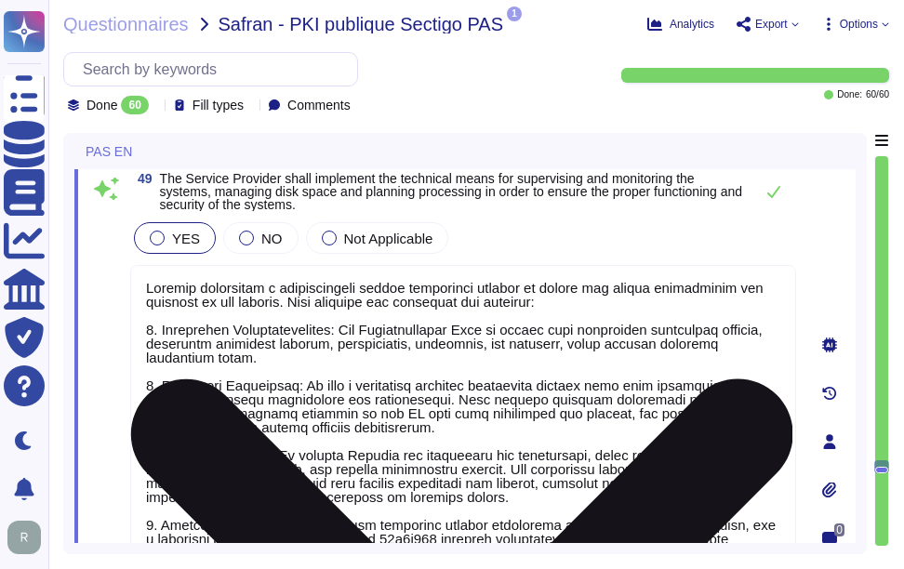
scroll to position [15731, 0]
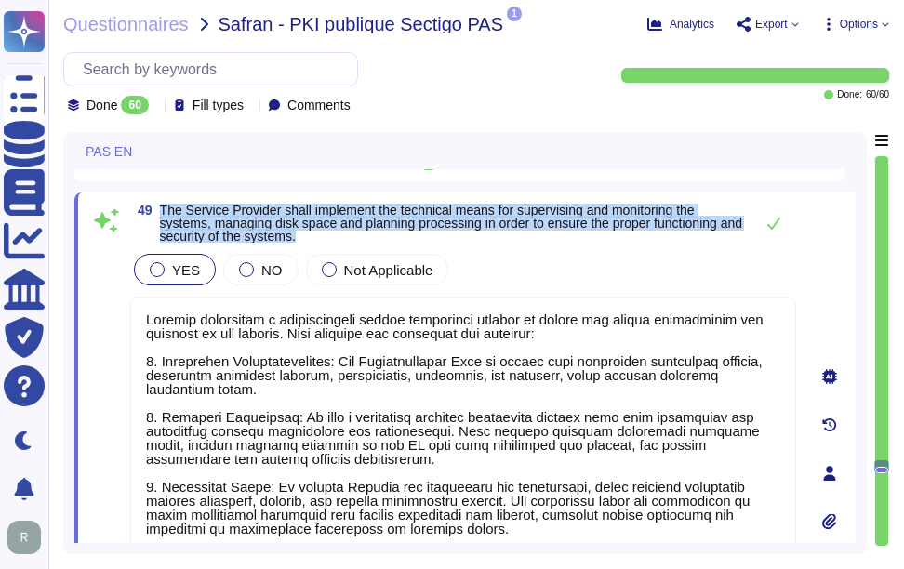
drag, startPoint x: 182, startPoint y: 206, endPoint x: 354, endPoint y: 245, distance: 176.4
click at [354, 245] on div "49 The Service Provider shall implement the technical means for supervising and…" at bounding box center [442, 473] width 707 height 539
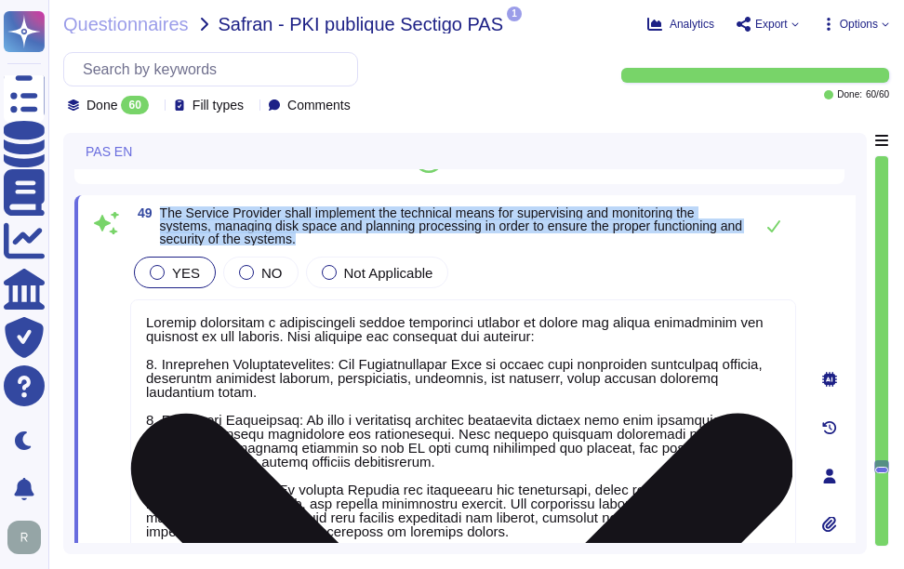
scroll to position [15638, 0]
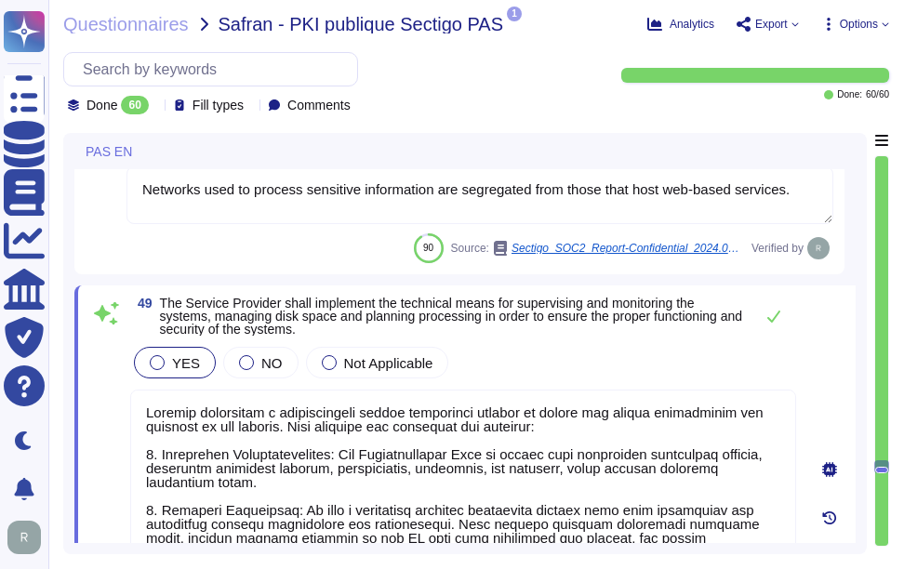
click at [680, 359] on div "YES NO Not Applicable" at bounding box center [463, 362] width 666 height 39
click at [774, 318] on icon at bounding box center [773, 317] width 13 height 12
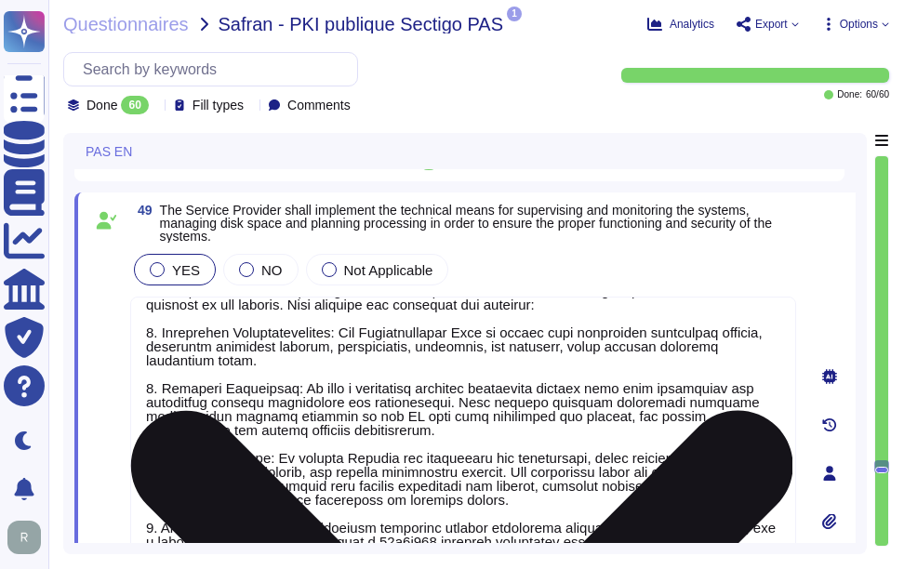
scroll to position [44, 0]
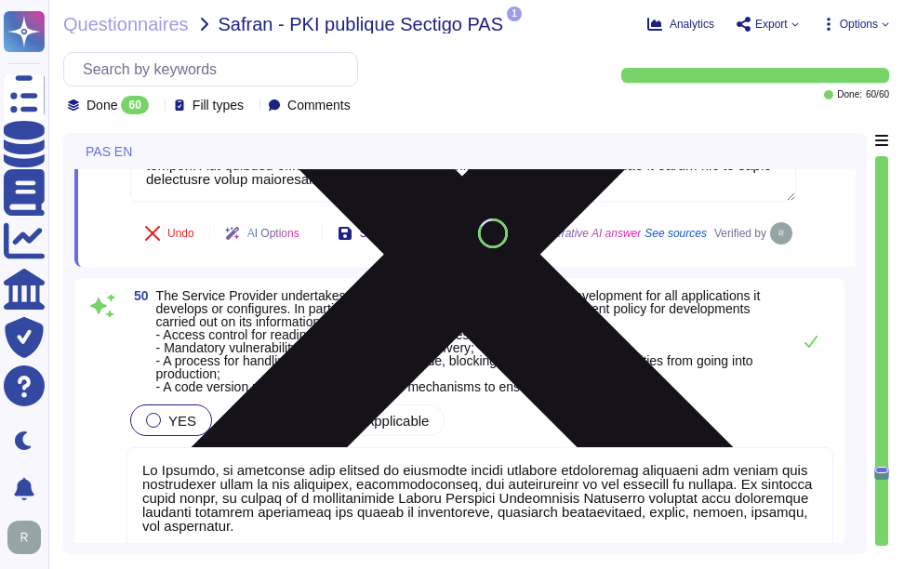
type textarea "please see our refund policy [URL][DOMAIN_NAME]"
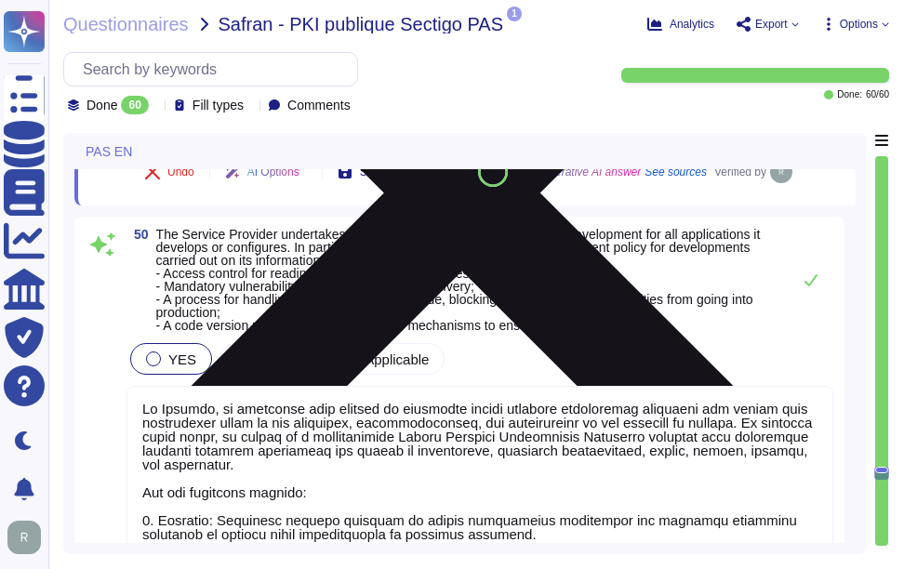
scroll to position [16289, 0]
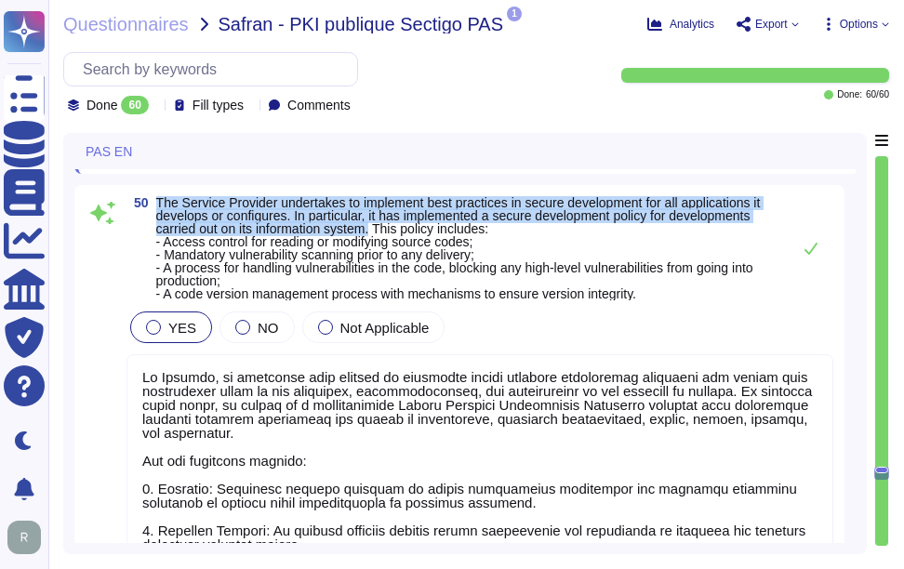
drag, startPoint x: 158, startPoint y: 245, endPoint x: 378, endPoint y: 277, distance: 221.9
click at [378, 277] on span "The Service Provider undertakes to implement best practices in secure developme…" at bounding box center [458, 248] width 605 height 106
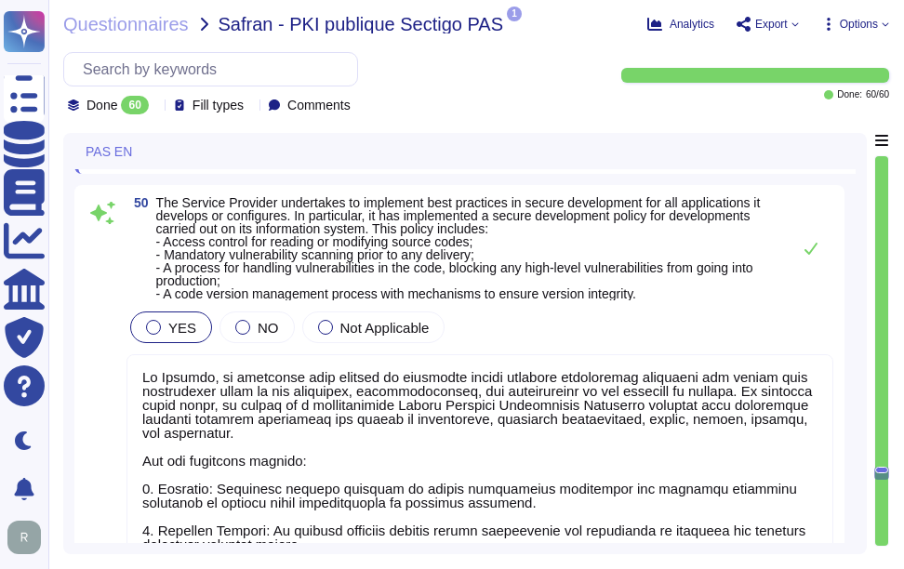
scroll to position [2, 0]
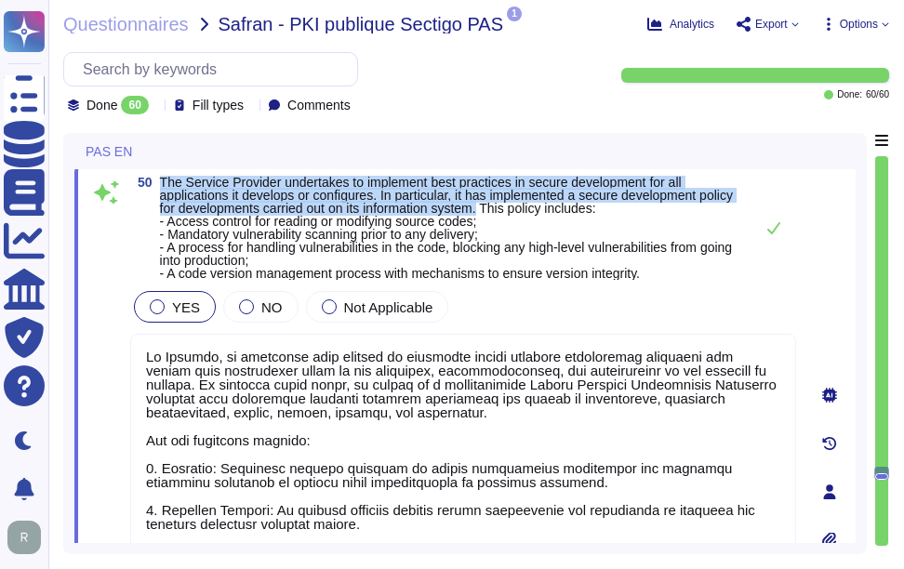
drag, startPoint x: 162, startPoint y: 180, endPoint x: 530, endPoint y: 208, distance: 369.4
click at [530, 208] on span "The Service Provider undertakes to implement best practices in secure developme…" at bounding box center [446, 228] width 573 height 106
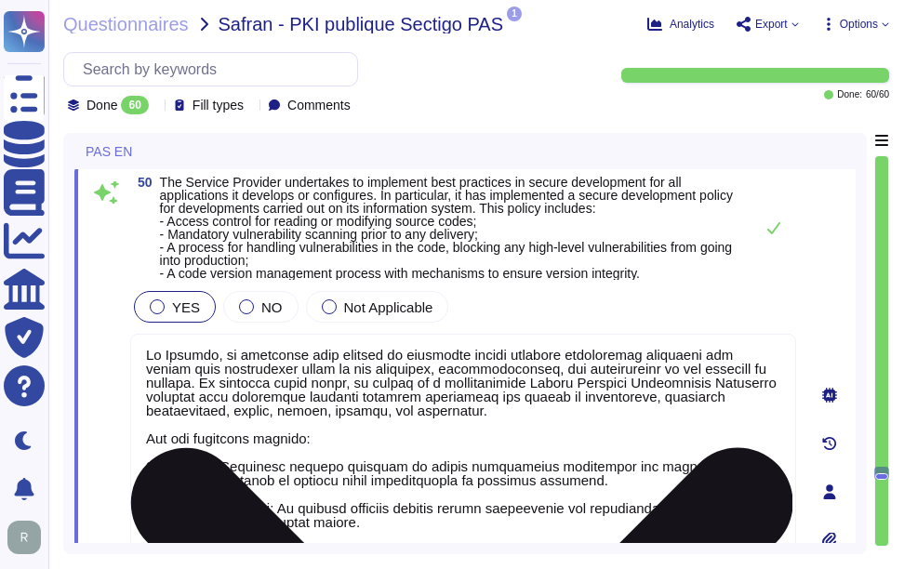
click at [393, 429] on textarea at bounding box center [463, 544] width 666 height 420
paste textarea "Sectigo has established a formal Software Development Lifecycle (SDLC) process …"
type textarea "Sectigo has established a formal Software Development Lifecycle (SDLC) process …"
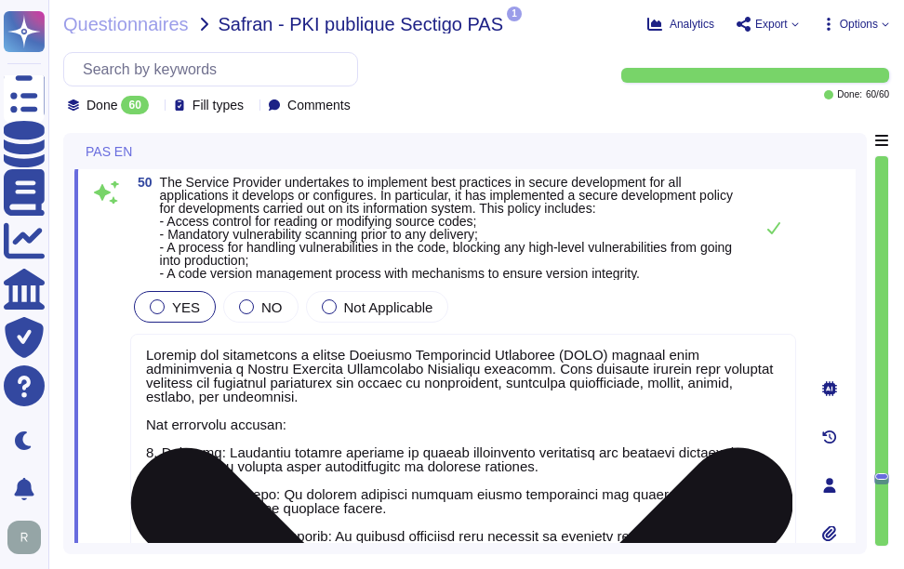
scroll to position [0, 0]
type textarea "Sectigo maintains dedicated development environments that are isolated from acc…"
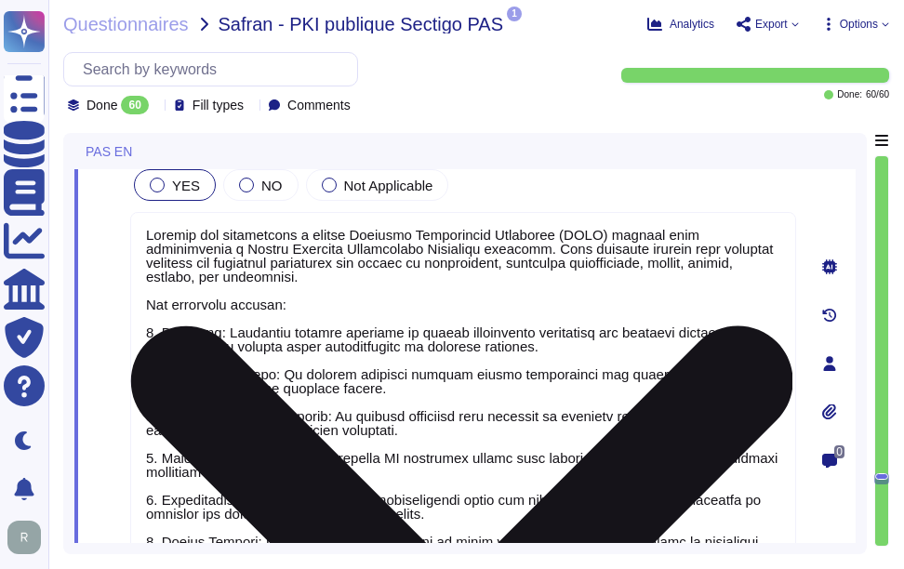
scroll to position [16289, 0]
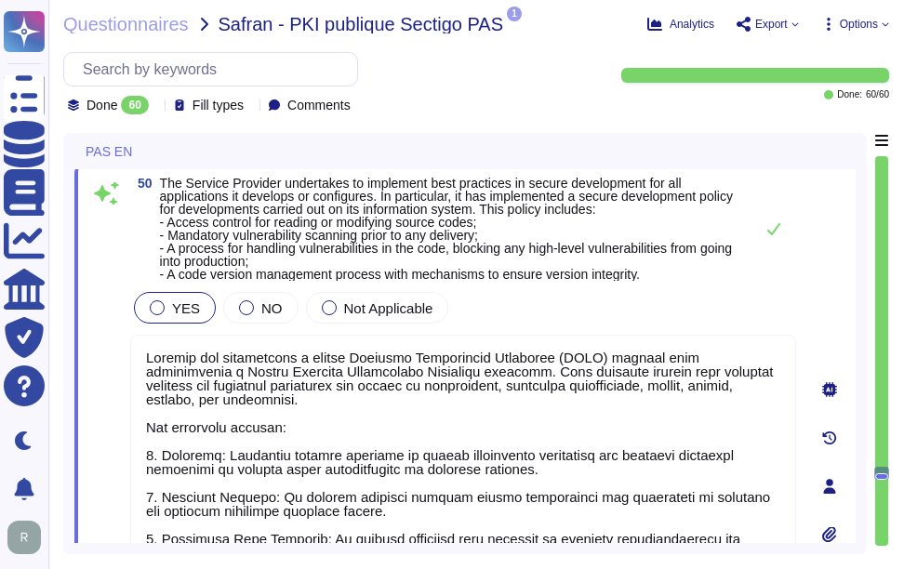
type textarea "Sectigo has established a formal Software Development Lifecycle (SDLC) process …"
click at [631, 313] on div "50 The Service Provider undertakes to implement best practices in secure develo…" at bounding box center [442, 486] width 707 height 619
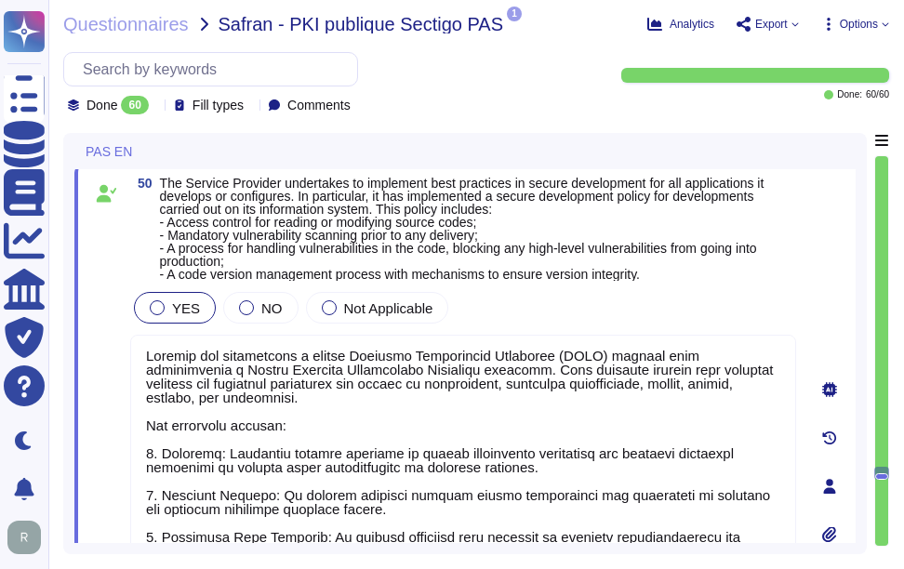
click at [664, 293] on div "YES NO Not Applicable" at bounding box center [463, 307] width 666 height 39
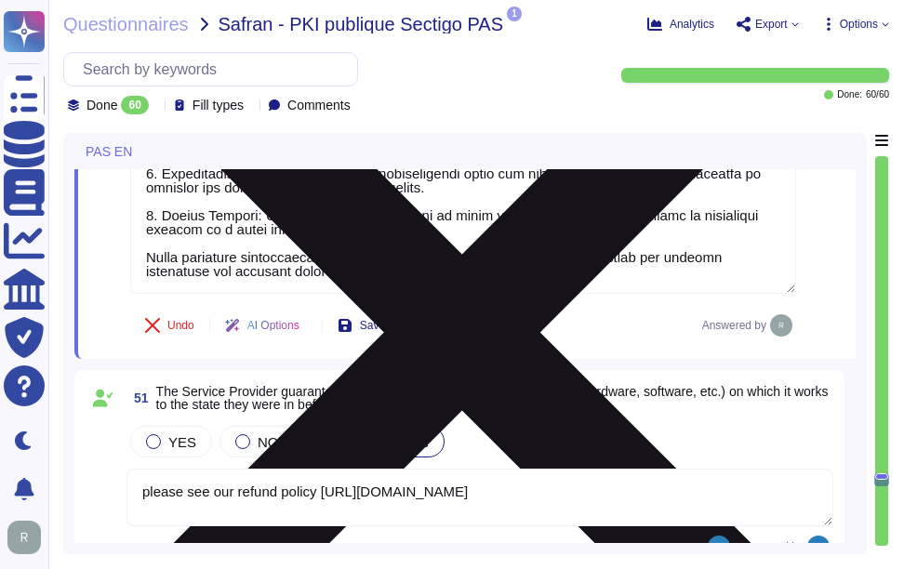
type textarea "The interfaces made available to the Client for the administration of a solutio…"
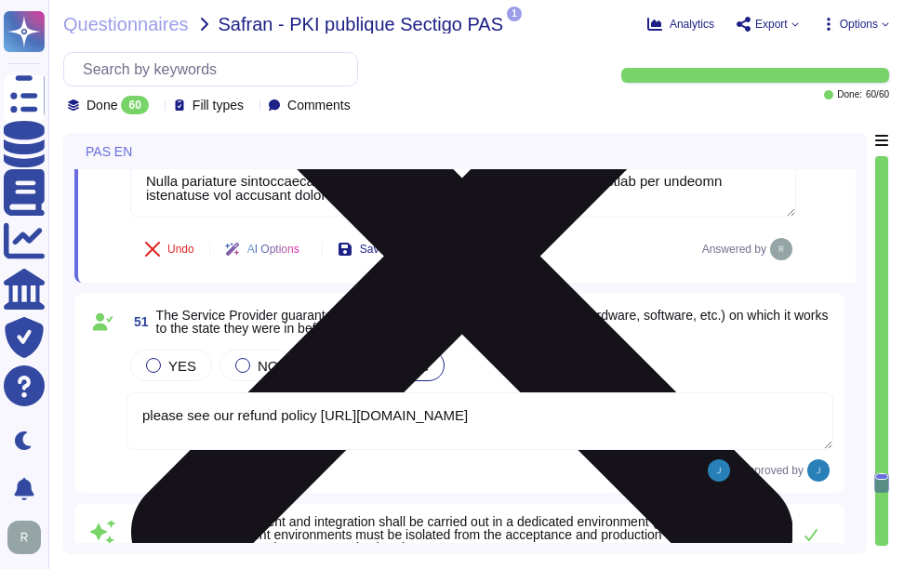
scroll to position [16940, 0]
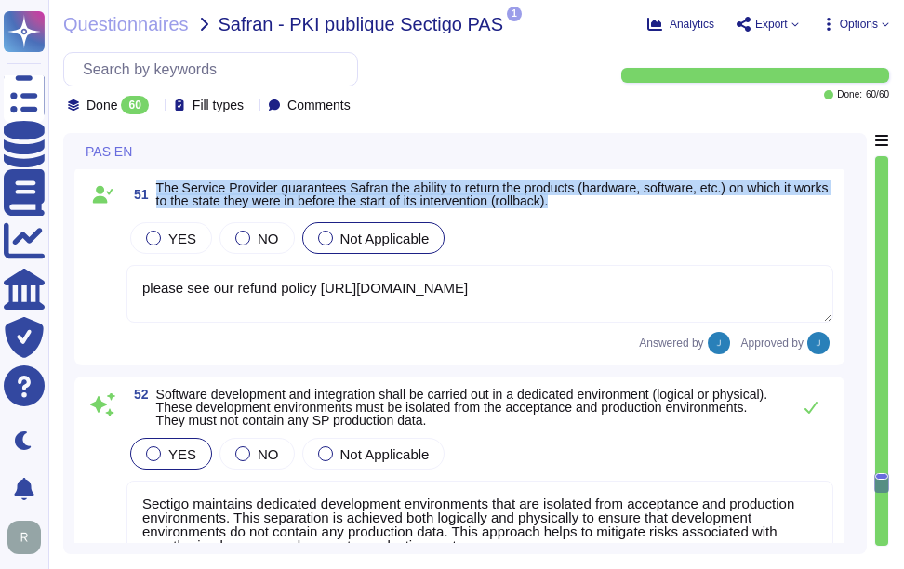
drag, startPoint x: 159, startPoint y: 185, endPoint x: 632, endPoint y: 202, distance: 473.7
click at [632, 202] on span "The Service Provider guarantees Safran the ability to return the products (hard…" at bounding box center [494, 194] width 677 height 26
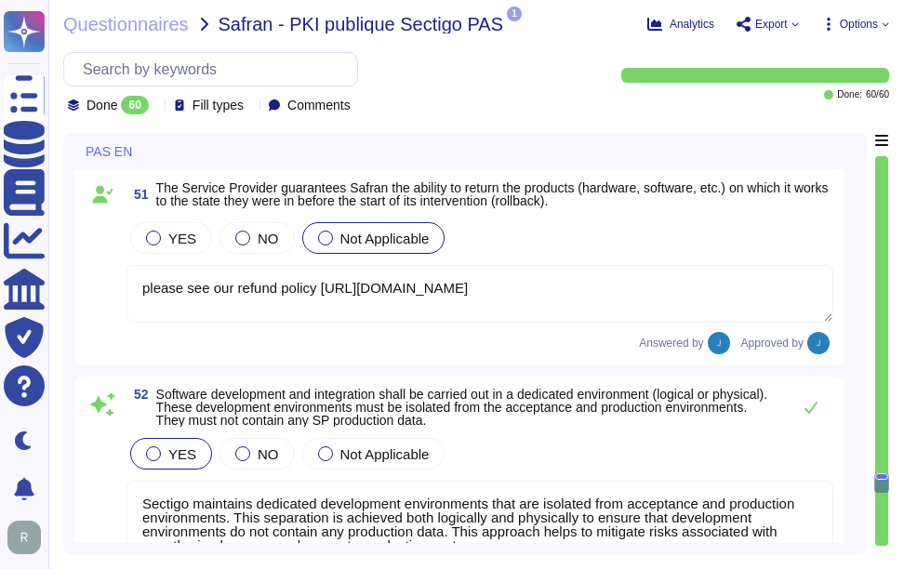
scroll to position [0, 0]
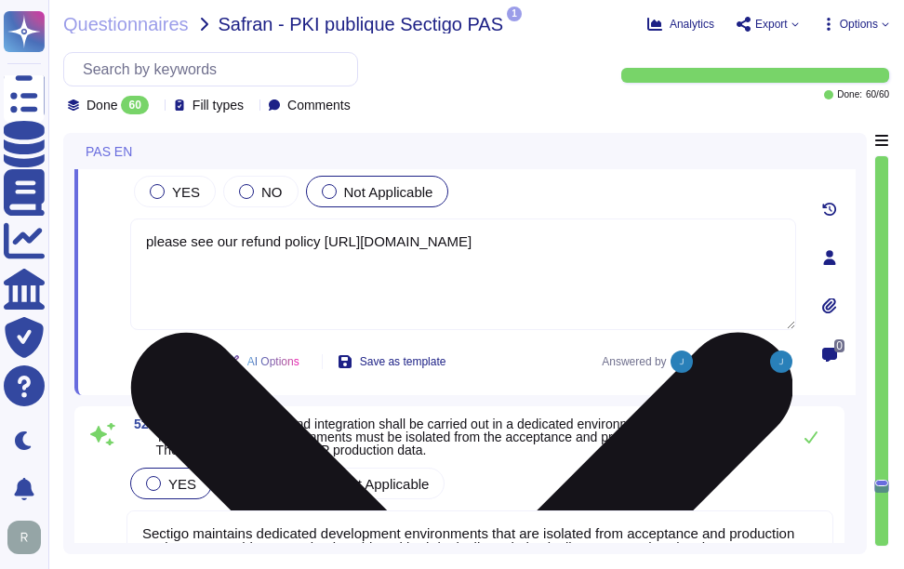
type textarea "The interfaces made available to the Client for the administration of a solutio…"
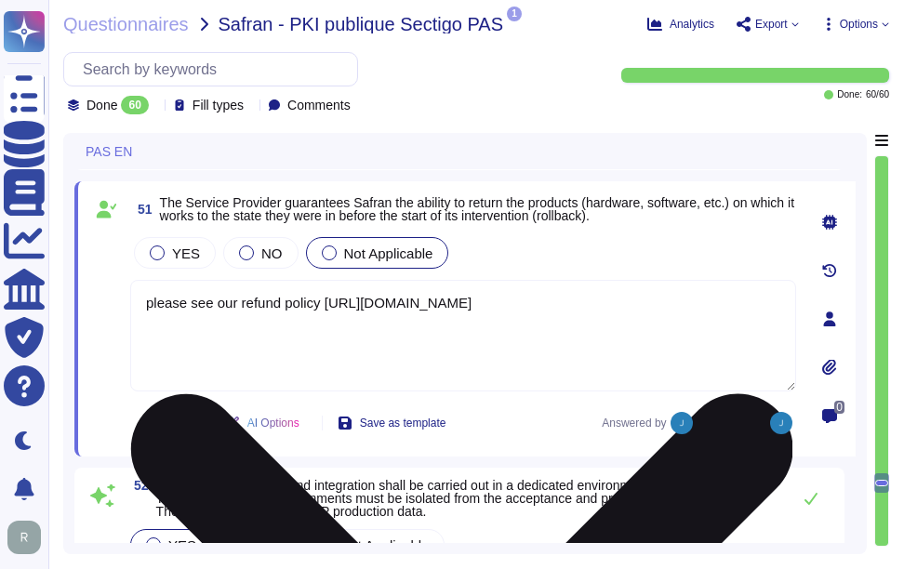
scroll to position [16847, 0]
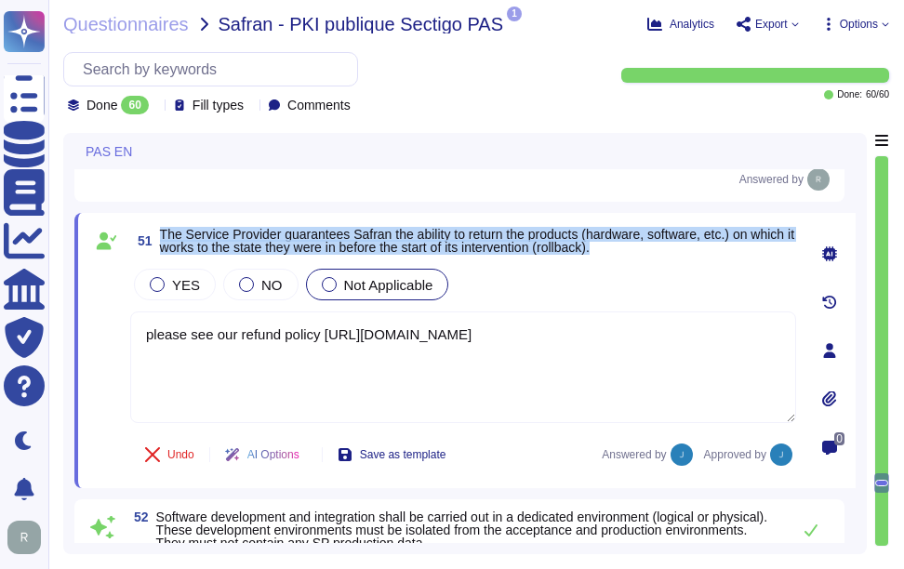
drag, startPoint x: 162, startPoint y: 245, endPoint x: 695, endPoint y: 273, distance: 533.7
click at [695, 258] on span "51 The Service Provider guarantees Safran the ability to return the products (h…" at bounding box center [463, 240] width 666 height 33
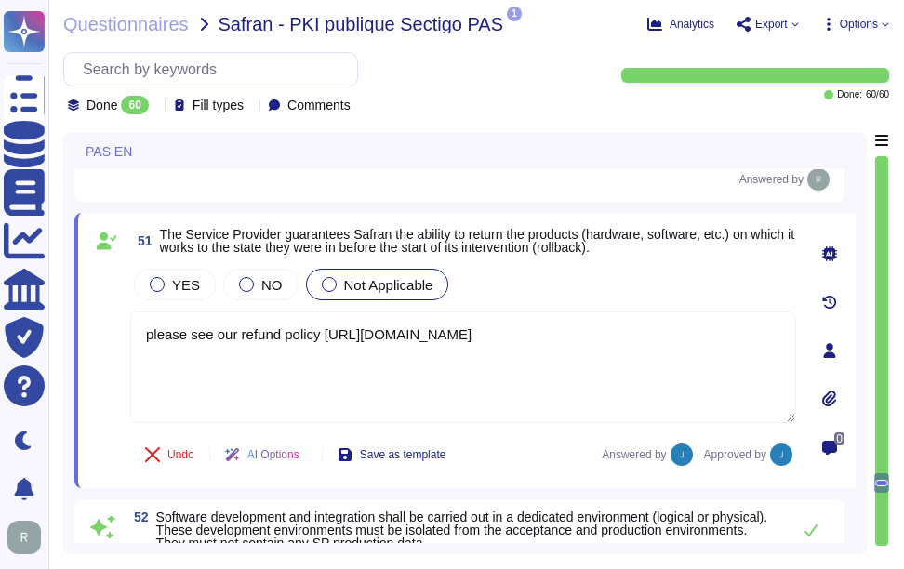
click at [692, 304] on div "YES NO Not Applicable" at bounding box center [463, 284] width 666 height 39
drag, startPoint x: 627, startPoint y: 349, endPoint x: 124, endPoint y: 325, distance: 503.8
click at [124, 325] on div "51 The Service Provider guarantees Safran the ability to return the products (h…" at bounding box center [442, 350] width 707 height 253
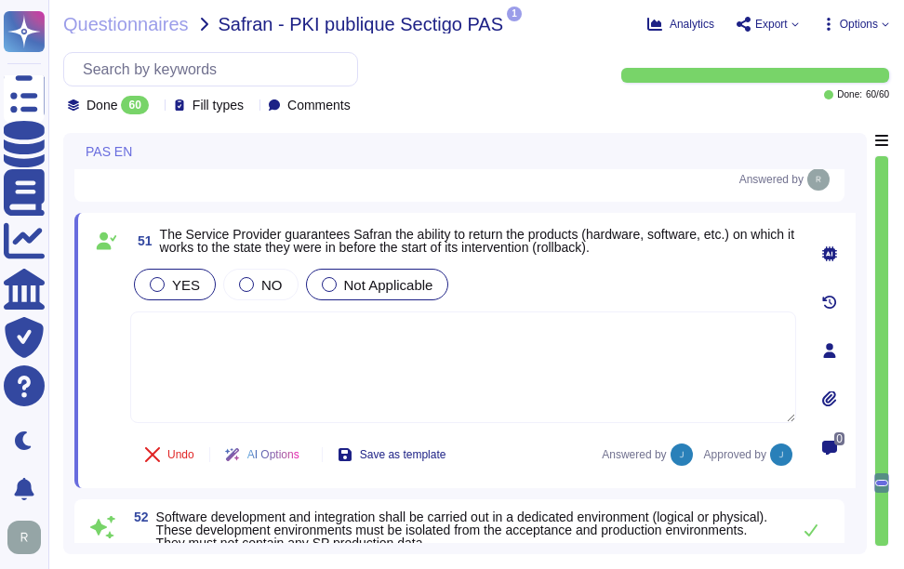
click at [188, 293] on span "YES" at bounding box center [186, 285] width 28 height 16
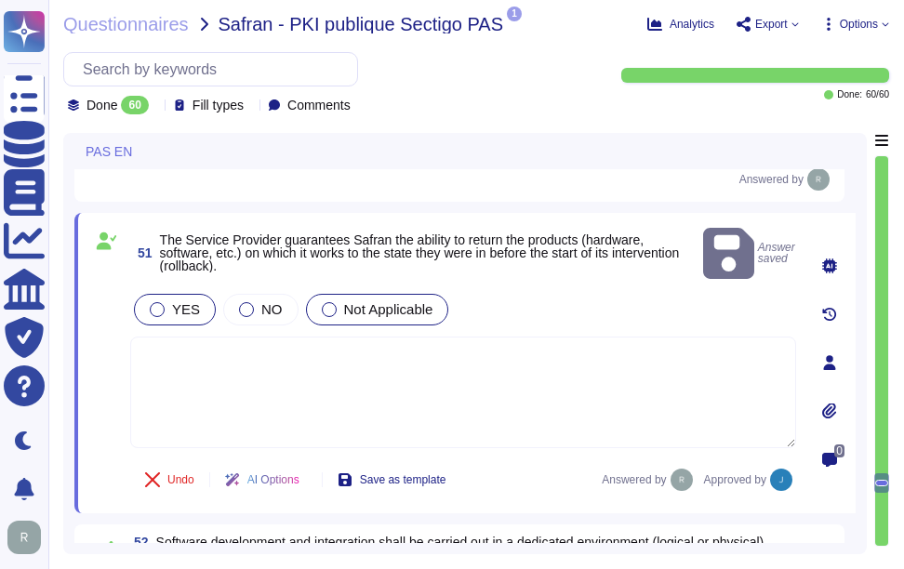
click at [172, 306] on span "YES" at bounding box center [186, 309] width 28 height 16
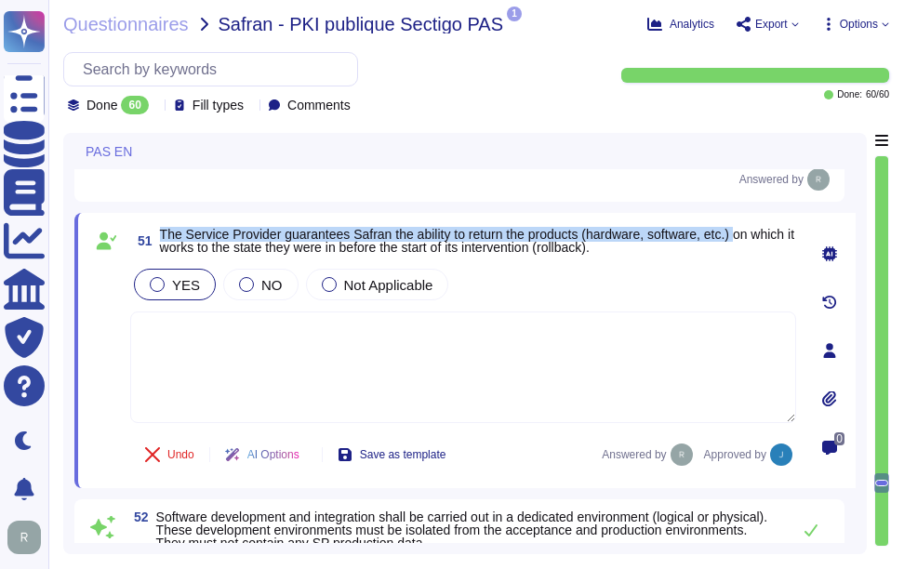
drag, startPoint x: 159, startPoint y: 248, endPoint x: 744, endPoint y: 247, distance: 585.0
click at [744, 247] on span "51 The Service Provider guarantees Safran the ability to return the products (h…" at bounding box center [463, 240] width 666 height 33
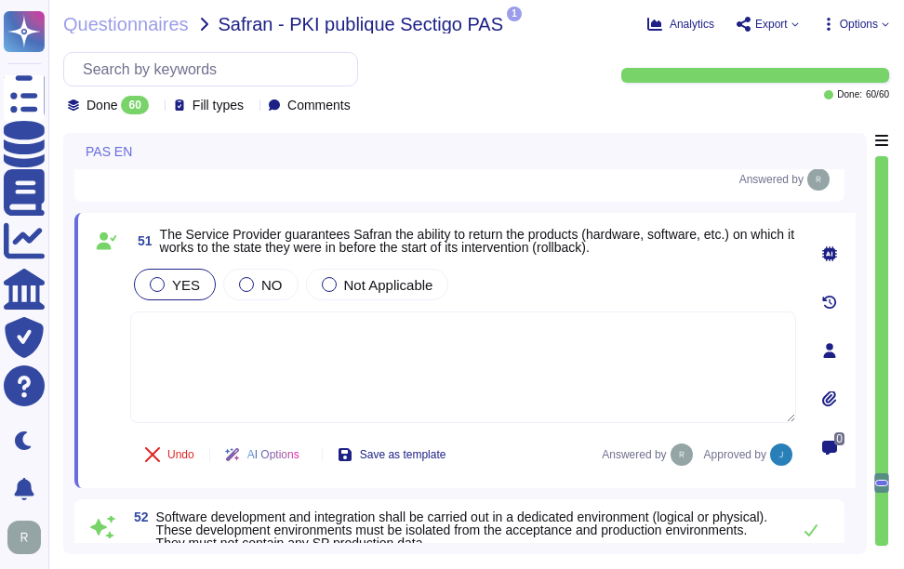
click at [554, 304] on div "YES NO Not Applicable" at bounding box center [463, 284] width 666 height 39
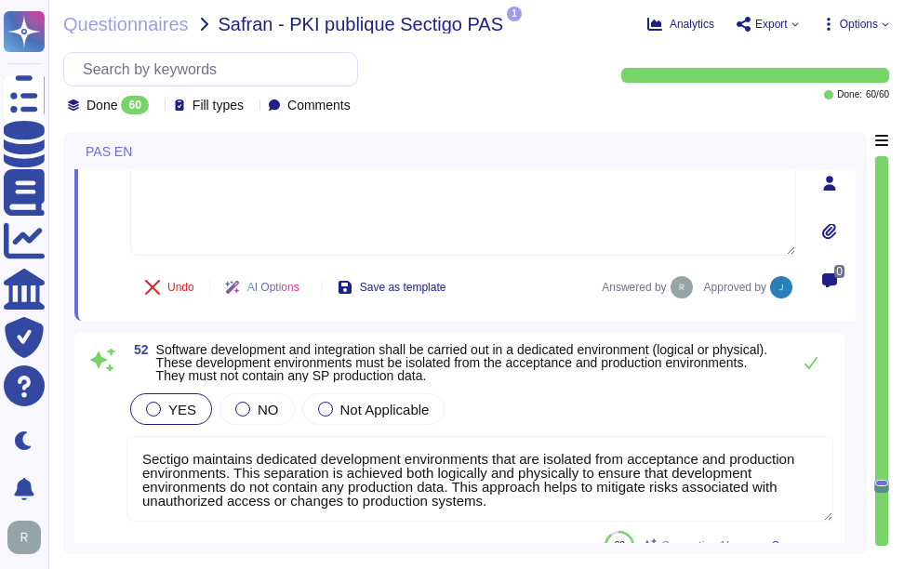
scroll to position [17126, 0]
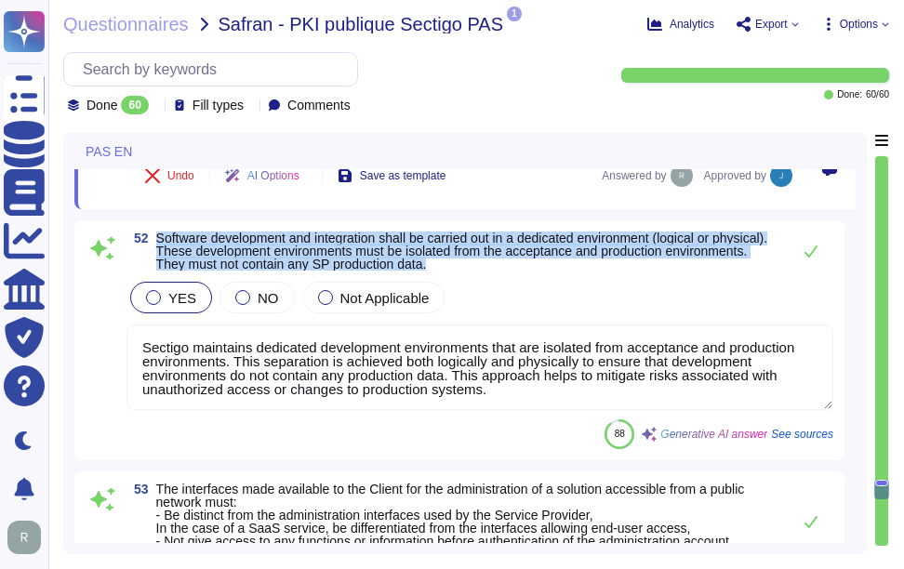
drag, startPoint x: 156, startPoint y: 249, endPoint x: 455, endPoint y: 294, distance: 301.9
click at [455, 271] on span "Software development and integration shall be carried out in a dedicated enviro…" at bounding box center [462, 251] width 612 height 39
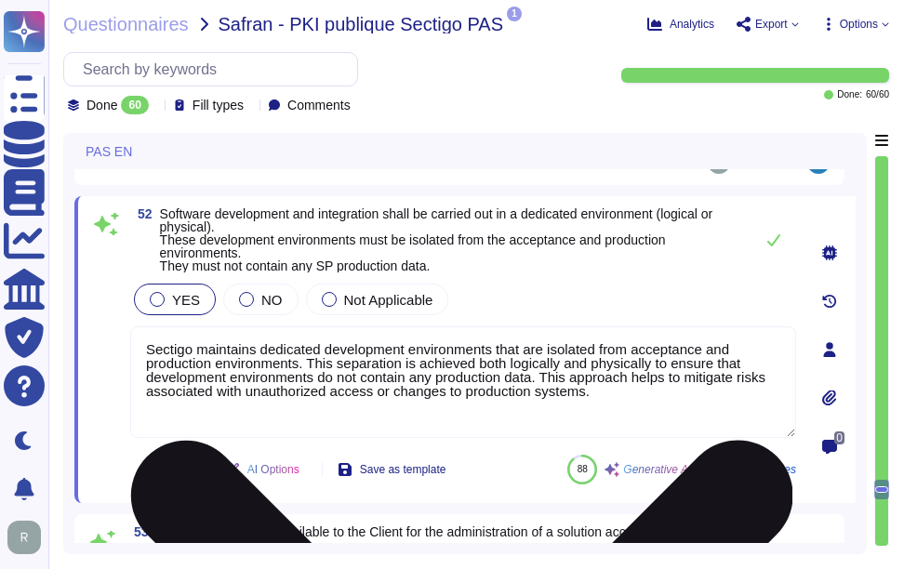
click at [340, 392] on textarea "Sectigo maintains dedicated development environments that are isolated from acc…" at bounding box center [463, 382] width 666 height 112
paste textarea "Yes,"
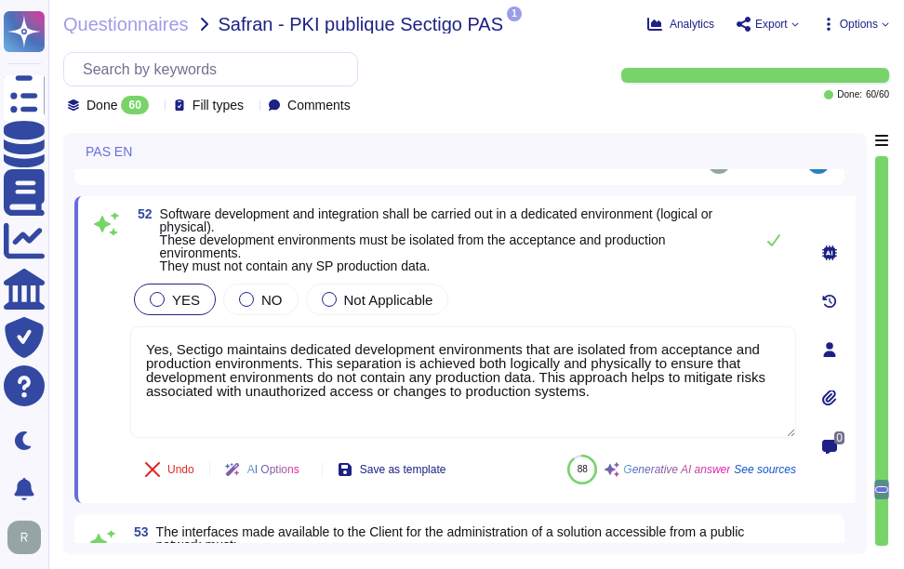
type textarea "Yes, Sectigo maintains dedicated development environments that are isolated fro…"
click at [568, 319] on div "YES NO Not Applicable" at bounding box center [463, 299] width 666 height 39
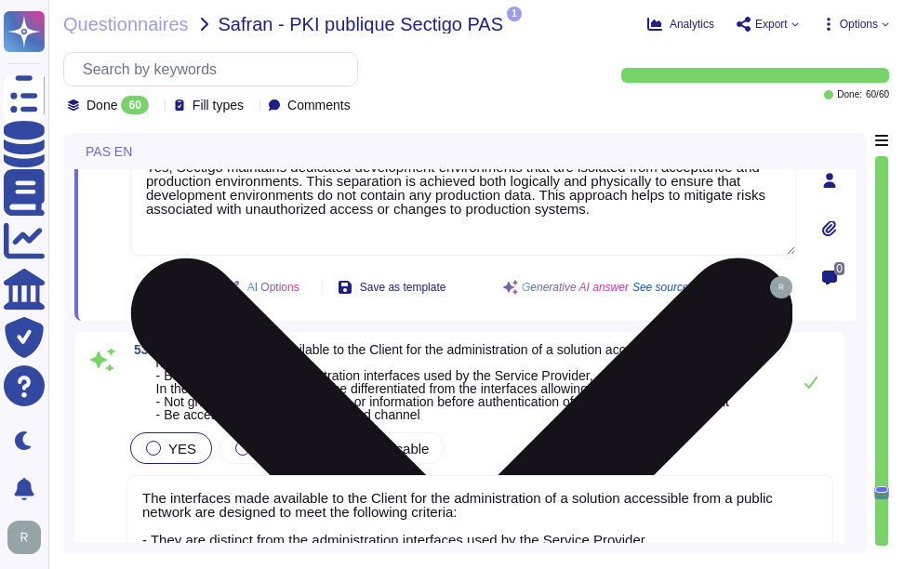
type textarea "Vendor supplied software used in operational systems is to be maintained at a l…"
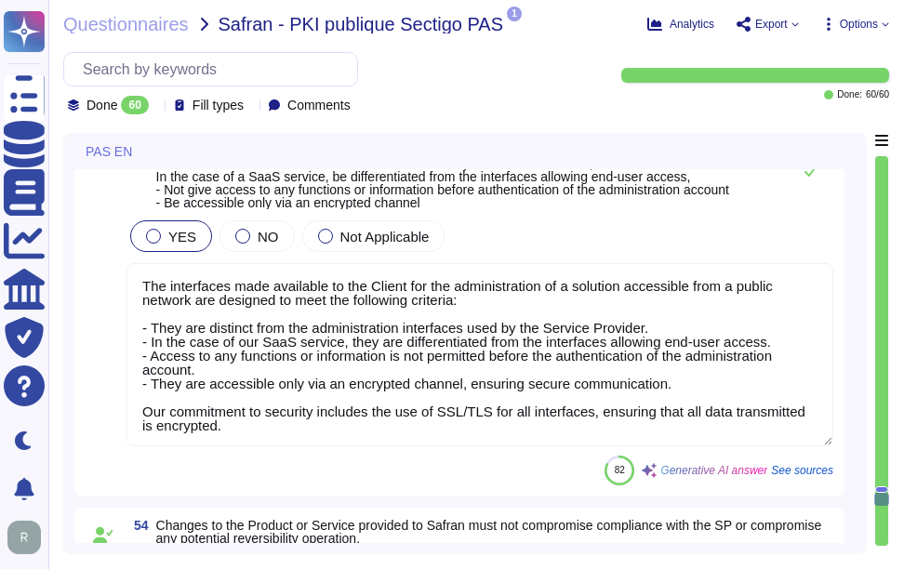
scroll to position [17591, 0]
type textarea "Sectigo has implemented a comprehensive patch management program that ensures t…"
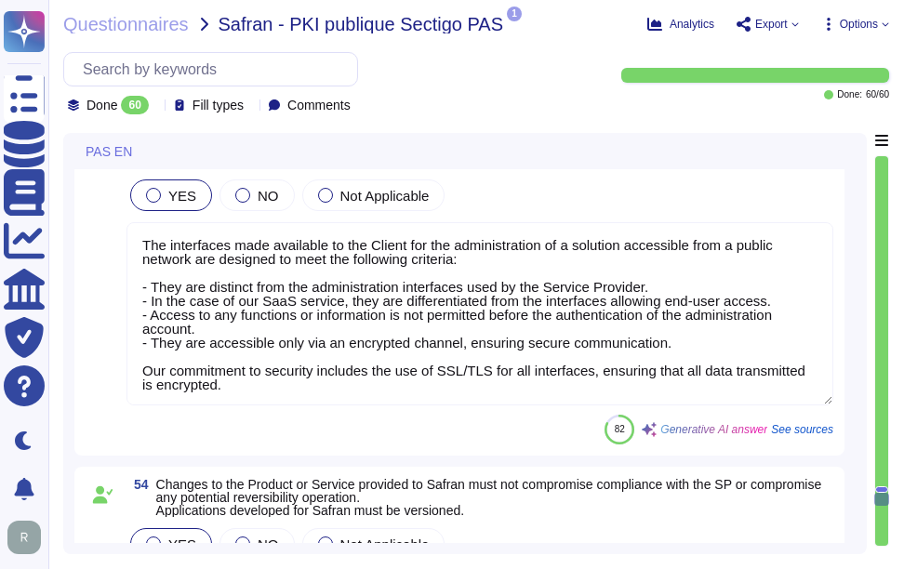
scroll to position [17498, 0]
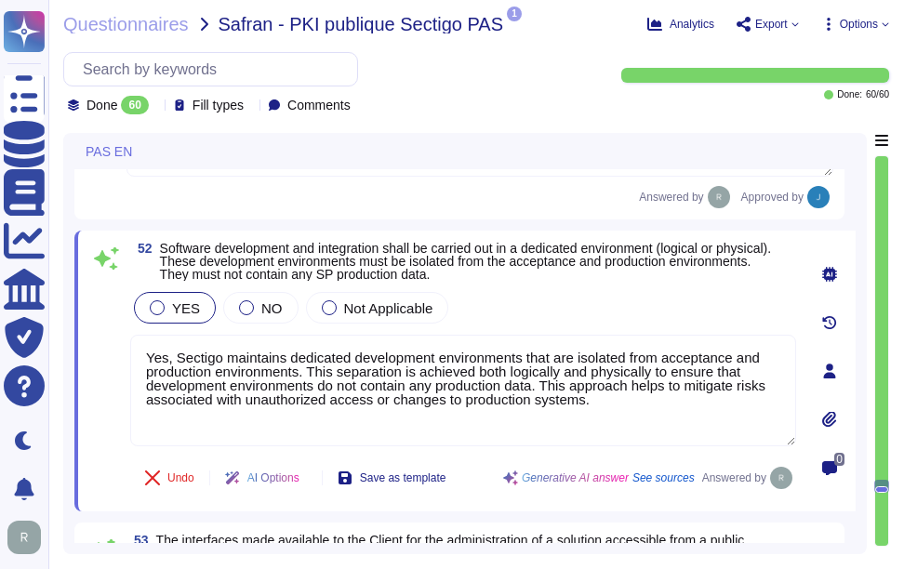
type textarea "Sectigo has established a formal Software Development Lifecycle (SDLC) process …"
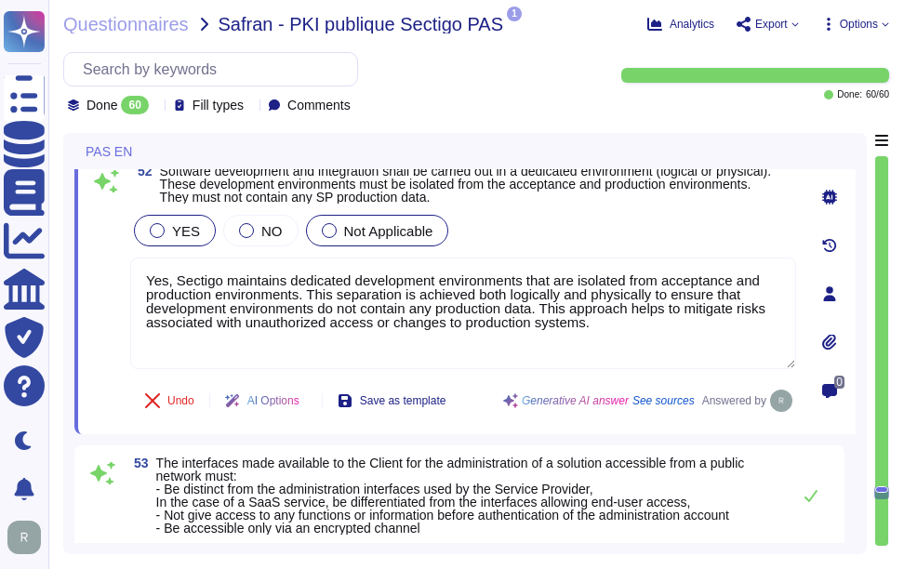
type textarea "Vendor supplied software used in operational systems is to be maintained at a l…"
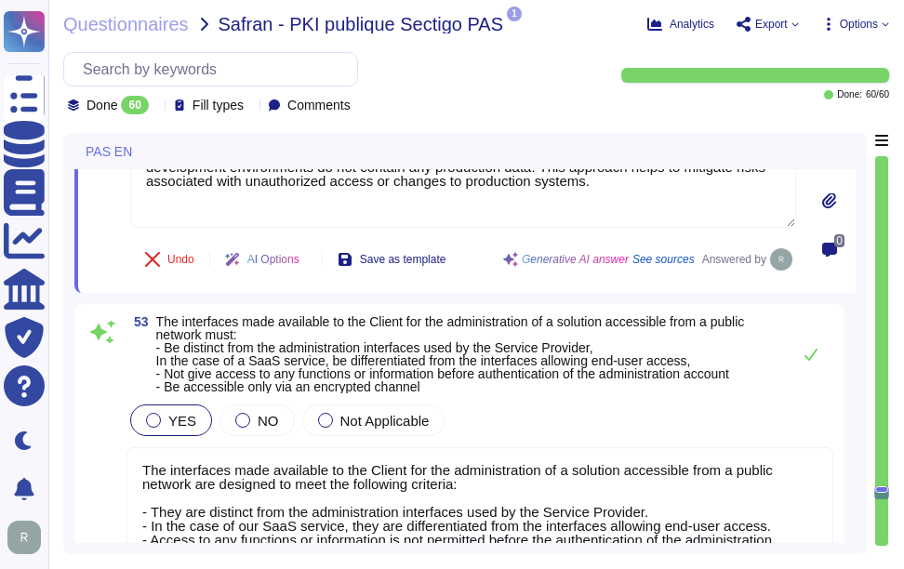
scroll to position [17355, 0]
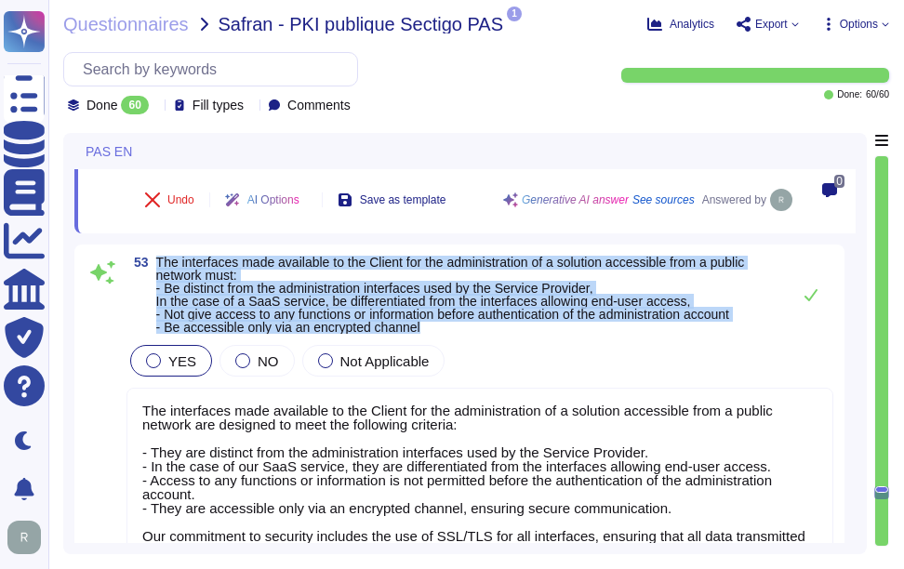
drag, startPoint x: 155, startPoint y: 274, endPoint x: 472, endPoint y: 344, distance: 323.8
click at [472, 344] on div "53 The interfaces made available to the Client for the administration of a solu…" at bounding box center [459, 433] width 770 height 377
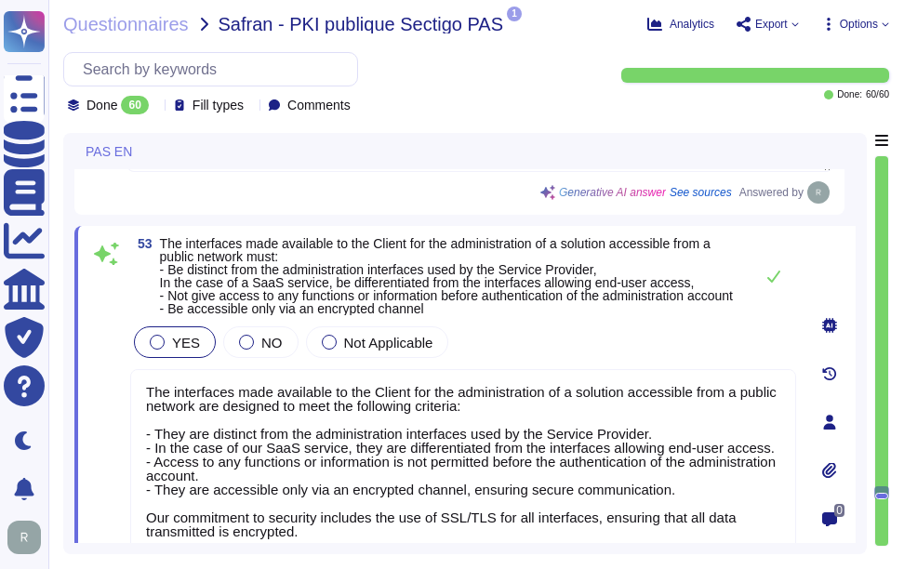
type textarea "Vendor supplied software used in operational systems is to be maintained at a l…"
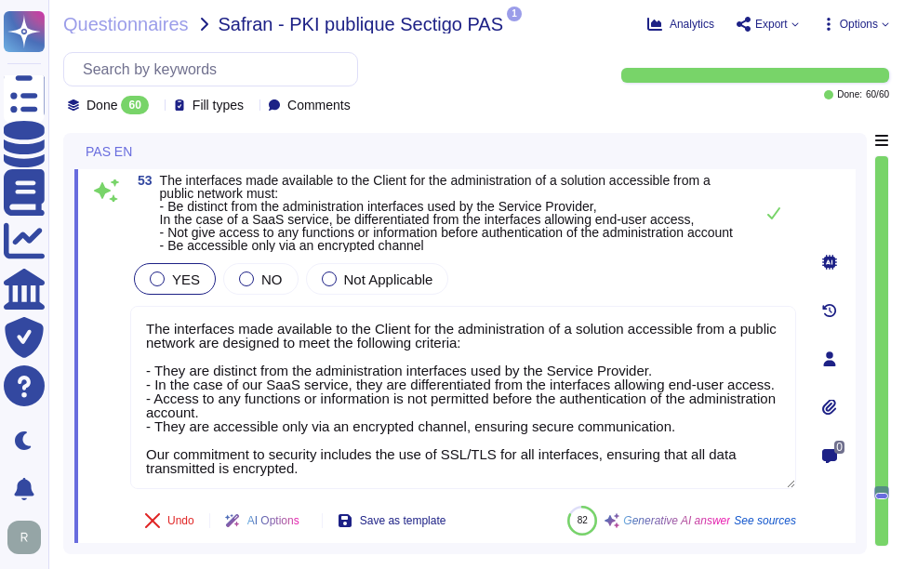
scroll to position [17448, 0]
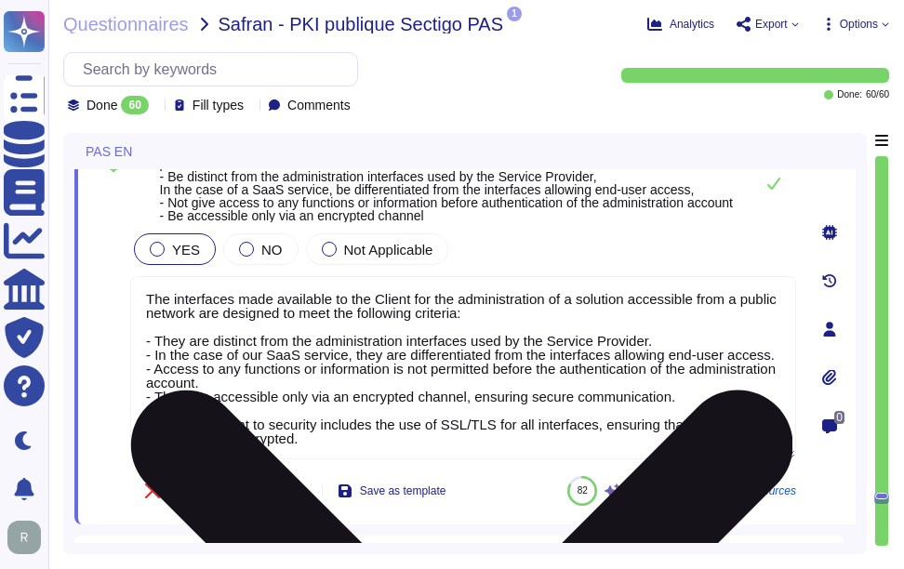
click at [448, 366] on textarea "The interfaces made available to the Client for the administration of a solutio…" at bounding box center [463, 367] width 666 height 183
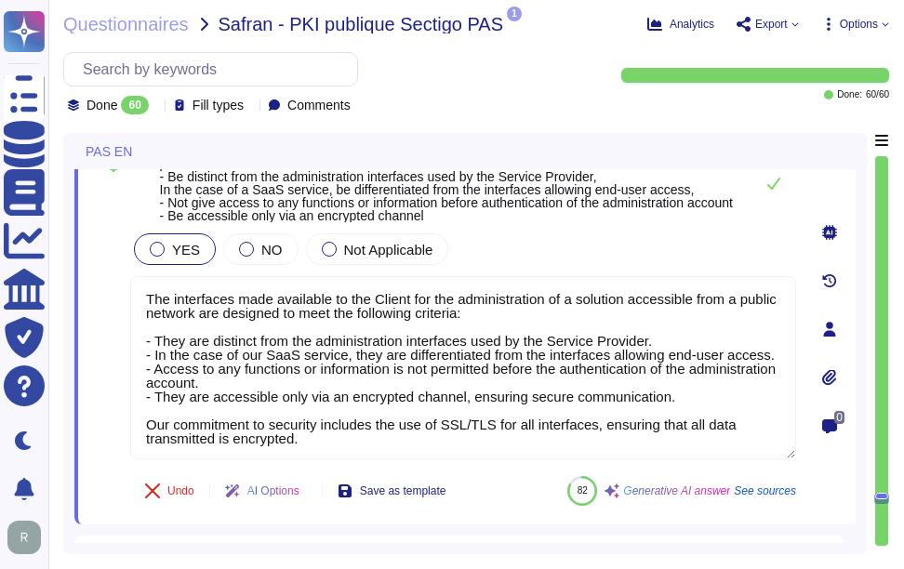
click at [624, 262] on div "YES NO Not Applicable" at bounding box center [463, 249] width 666 height 39
click at [765, 195] on button at bounding box center [774, 183] width 45 height 37
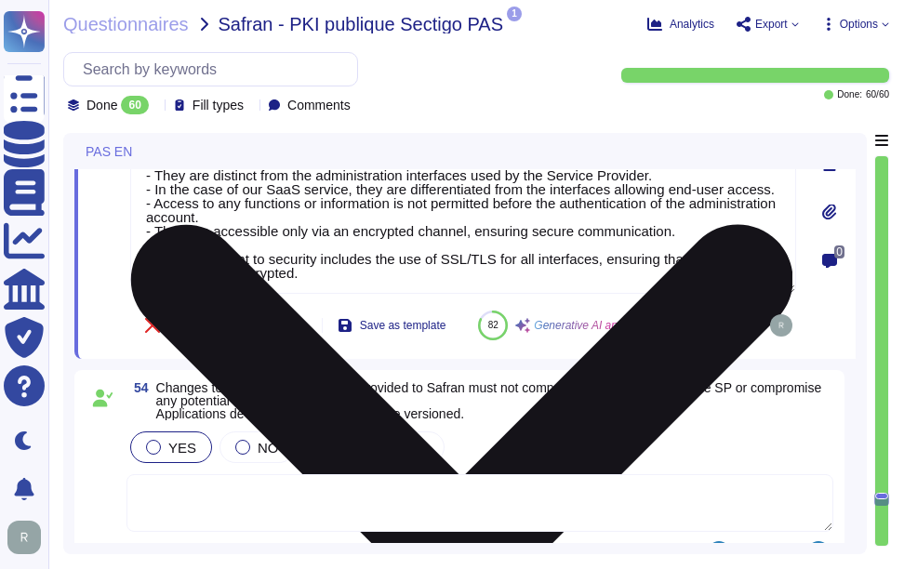
type textarea "Sectigo has implemented a comprehensive patch management program that ensures t…"
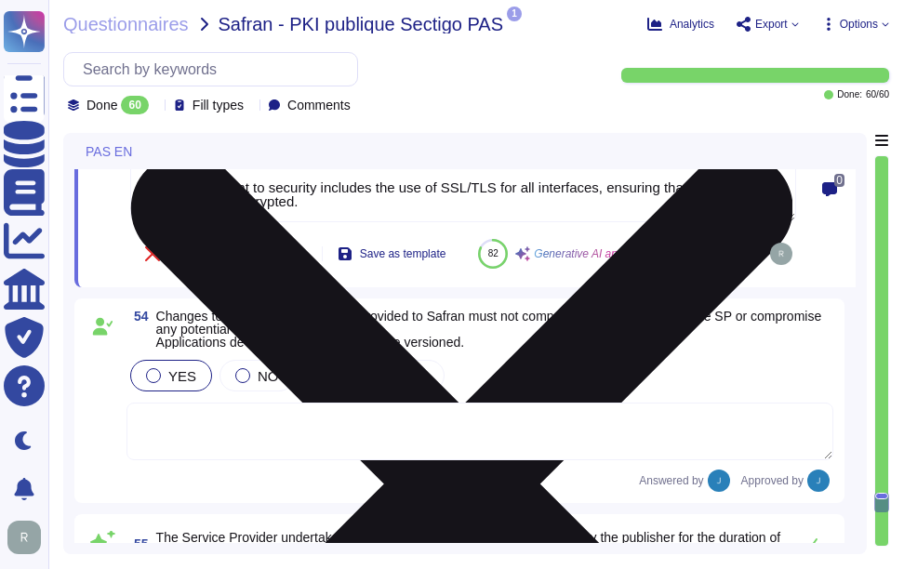
scroll to position [17727, 0]
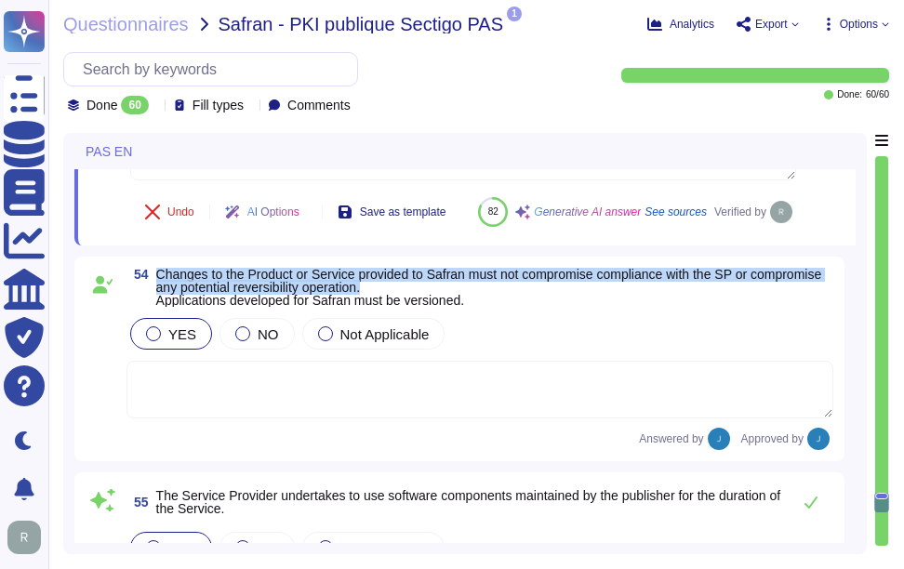
drag, startPoint x: 153, startPoint y: 324, endPoint x: 474, endPoint y: 335, distance: 322.0
click at [474, 307] on span "54 Changes to the Product or Service provided to Safran must not compromise com…" at bounding box center [479, 287] width 707 height 39
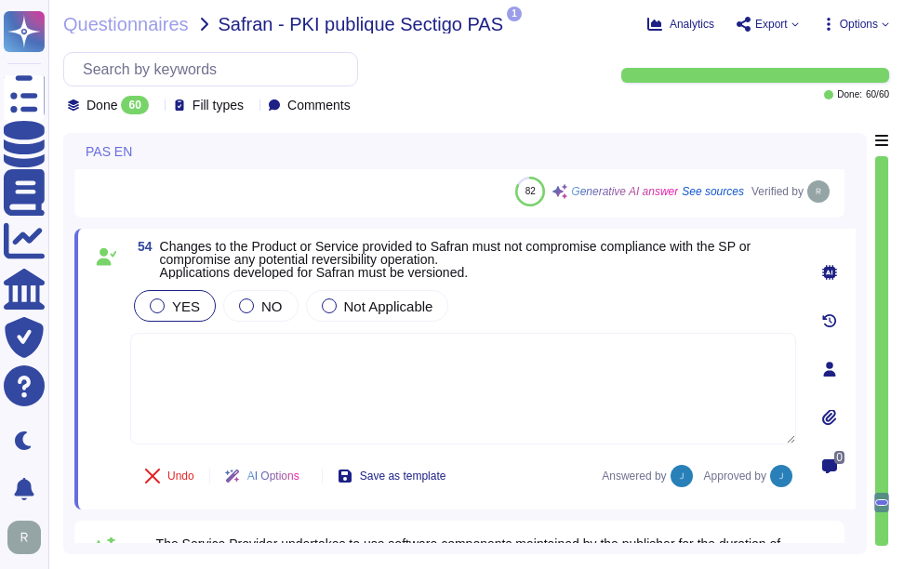
click at [665, 309] on div "YES NO Not Applicable" at bounding box center [463, 305] width 666 height 39
click at [557, 317] on div "YES NO Not Applicable" at bounding box center [463, 305] width 666 height 39
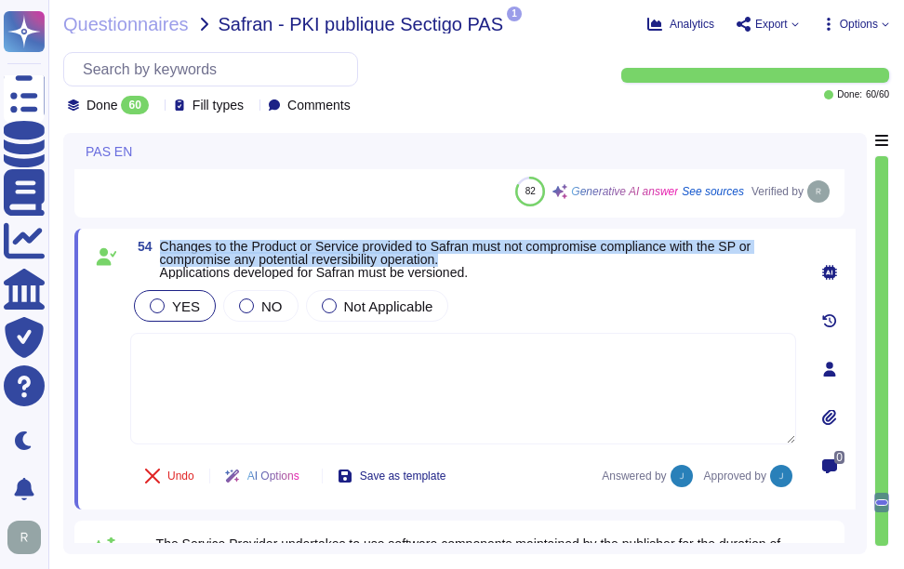
drag, startPoint x: 157, startPoint y: 265, endPoint x: 496, endPoint y: 275, distance: 338.7
click at [496, 275] on span "54 Changes to the Product or Service provided to Safran must not compromise com…" at bounding box center [463, 259] width 666 height 39
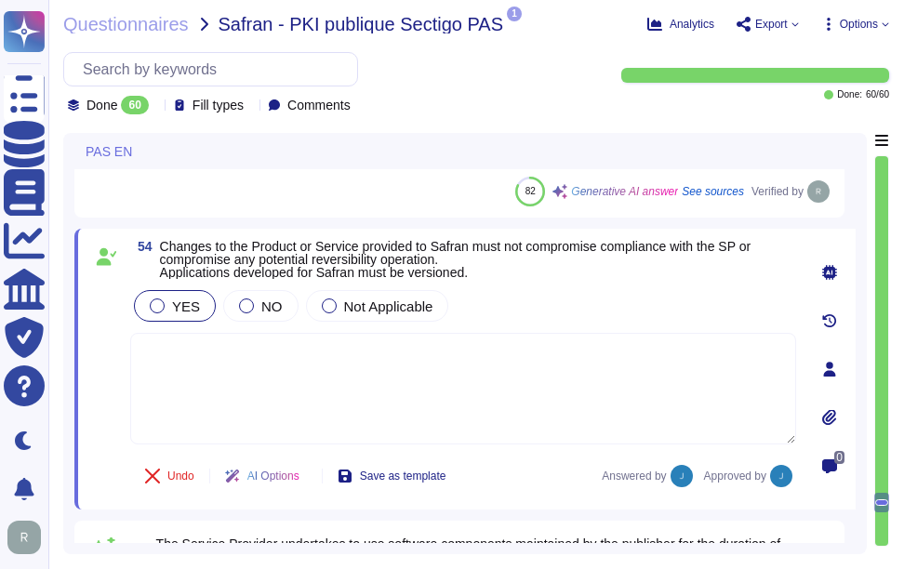
click at [550, 326] on div "YES NO Not Applicable" at bounding box center [463, 305] width 666 height 39
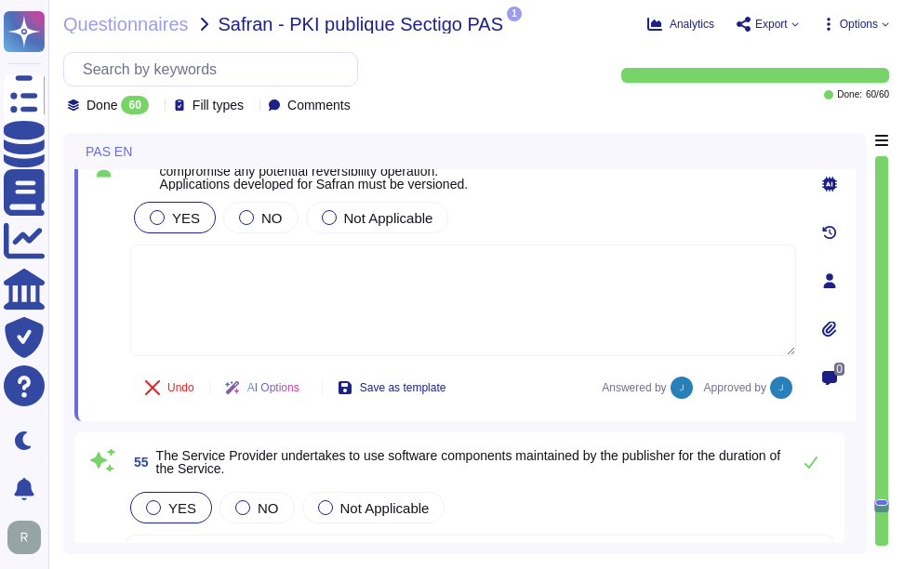
type textarea "Sectigo employs a comprehensive vulnerability management program that includes …"
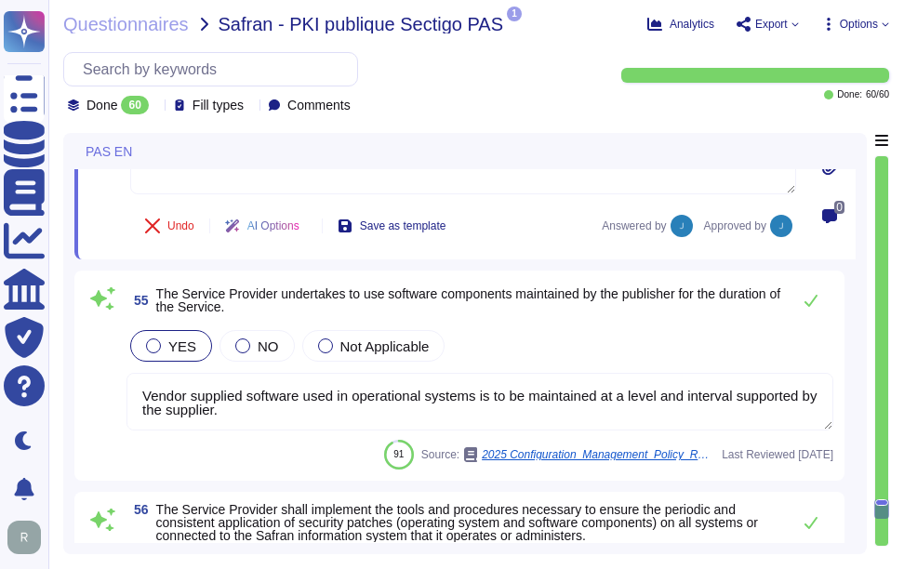
scroll to position [18006, 0]
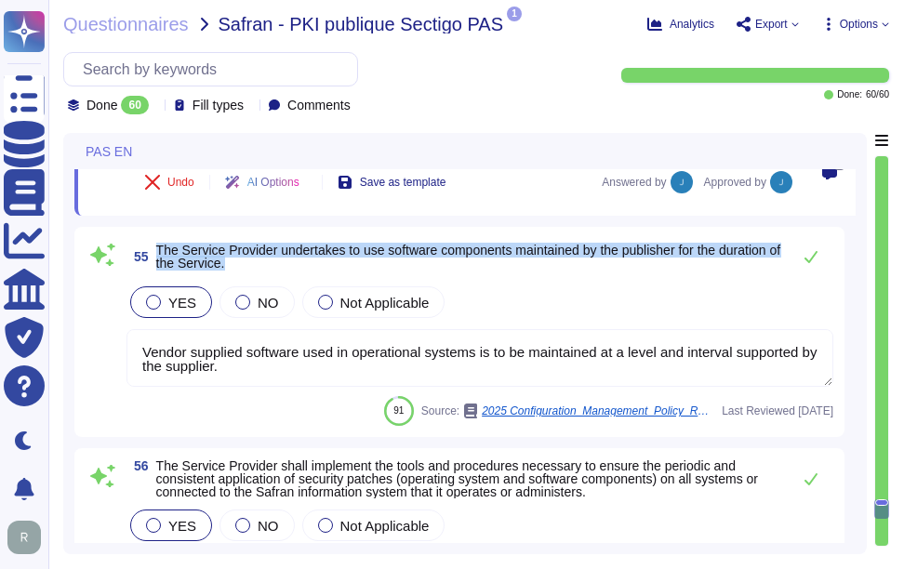
drag, startPoint x: 154, startPoint y: 262, endPoint x: 356, endPoint y: 277, distance: 202.4
click at [356, 273] on span "55 The Service Provider undertakes to use software components maintained by the…" at bounding box center [453, 256] width 655 height 33
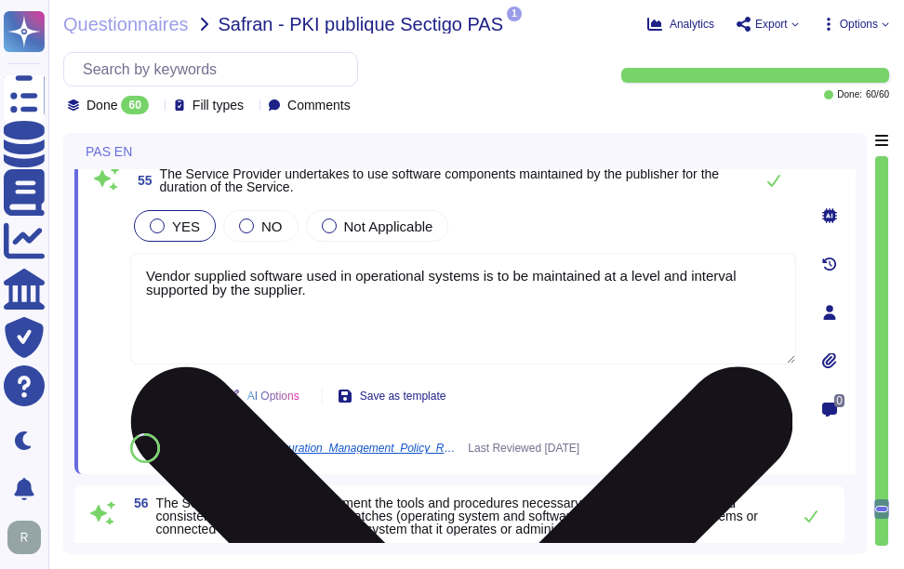
type textarea "Sectigo employs a comprehensive vulnerability management program that includes …"
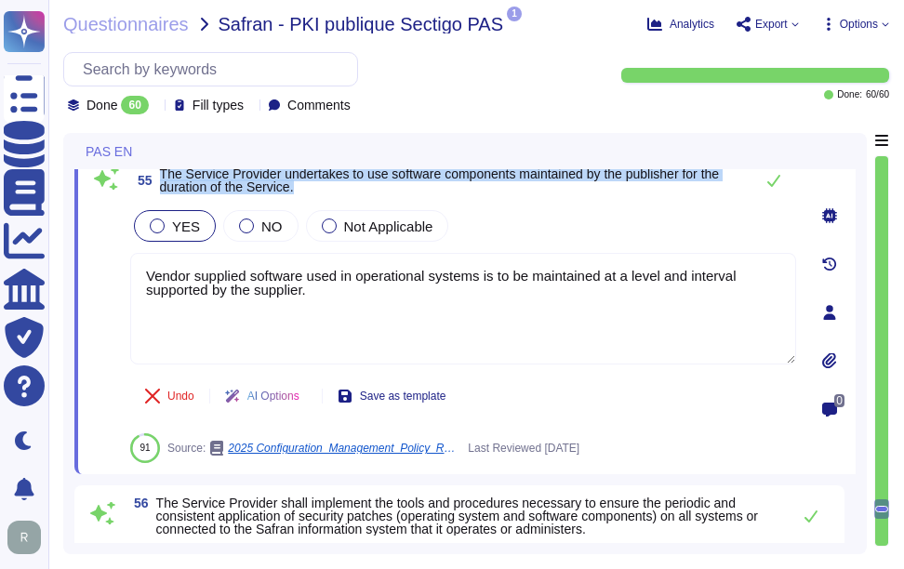
drag, startPoint x: 163, startPoint y: 185, endPoint x: 325, endPoint y: 199, distance: 162.4
click at [325, 193] on span "The Service Provider undertakes to use software components maintained by the pu…" at bounding box center [452, 180] width 584 height 26
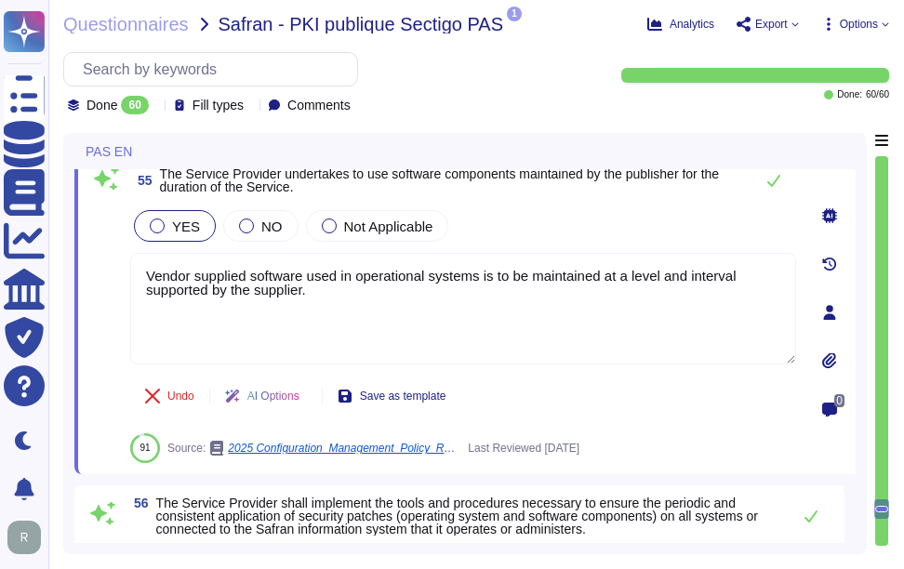
drag, startPoint x: 344, startPoint y: 323, endPoint x: 112, endPoint y: 285, distance: 235.6
click at [112, 285] on div "55 The Service Provider undertakes to use software components maintained by the…" at bounding box center [442, 312] width 707 height 301
paste textarea "Yes, all Sectigo systems and applications are required to be maintained at curr…"
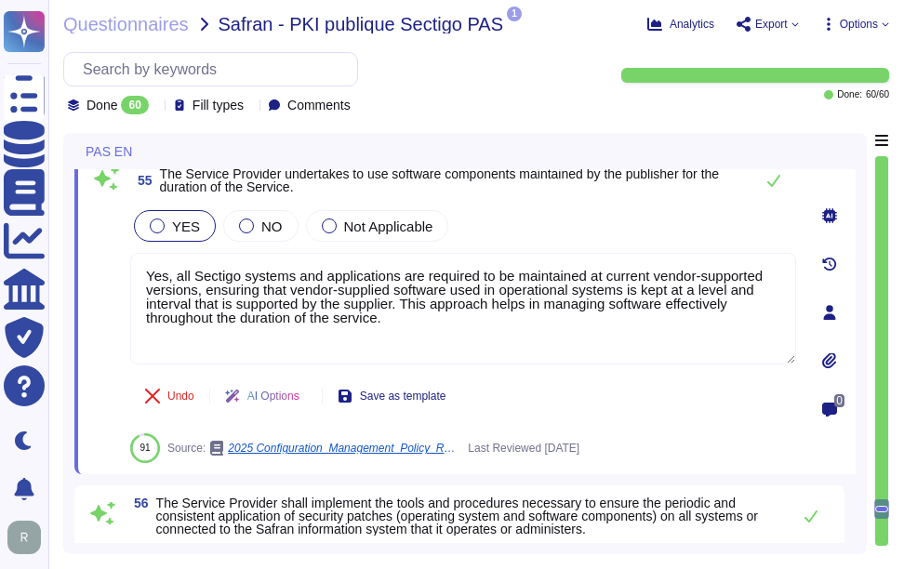
type textarea "Yes, all Sectigo systems and applications are required to be maintained at curr…"
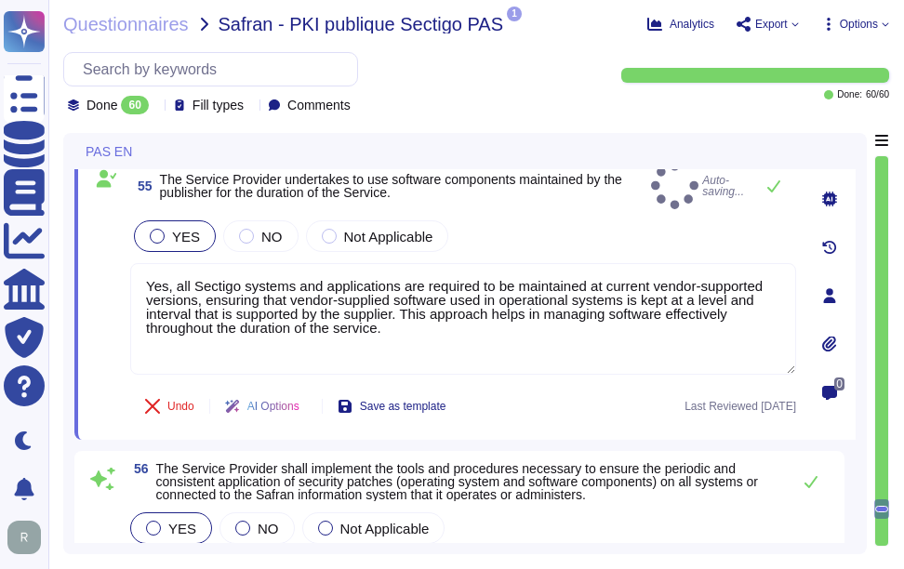
click at [580, 245] on div "YES NO Not Applicable" at bounding box center [463, 236] width 666 height 39
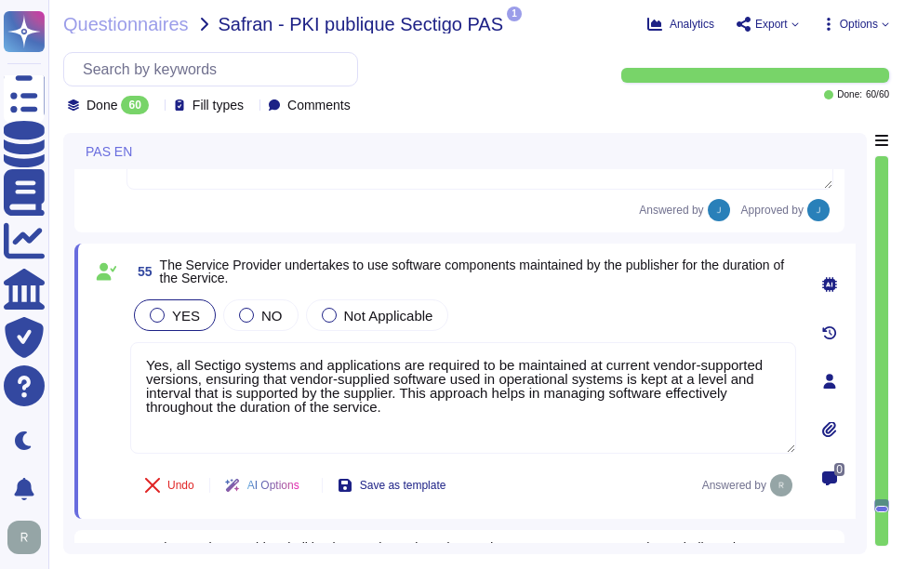
click at [592, 312] on div "55 The Service Provider undertakes to use software components maintained by the…" at bounding box center [442, 381] width 707 height 253
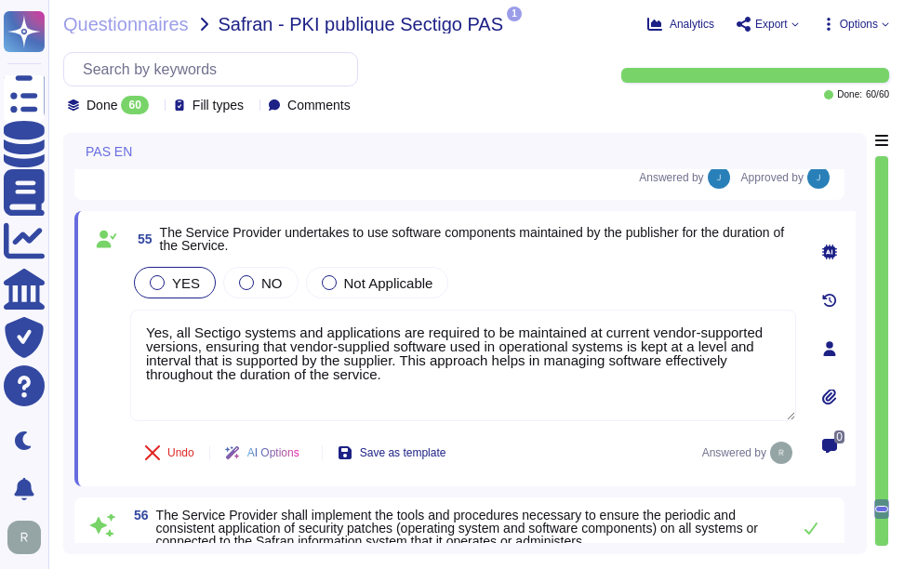
scroll to position [17913, 0]
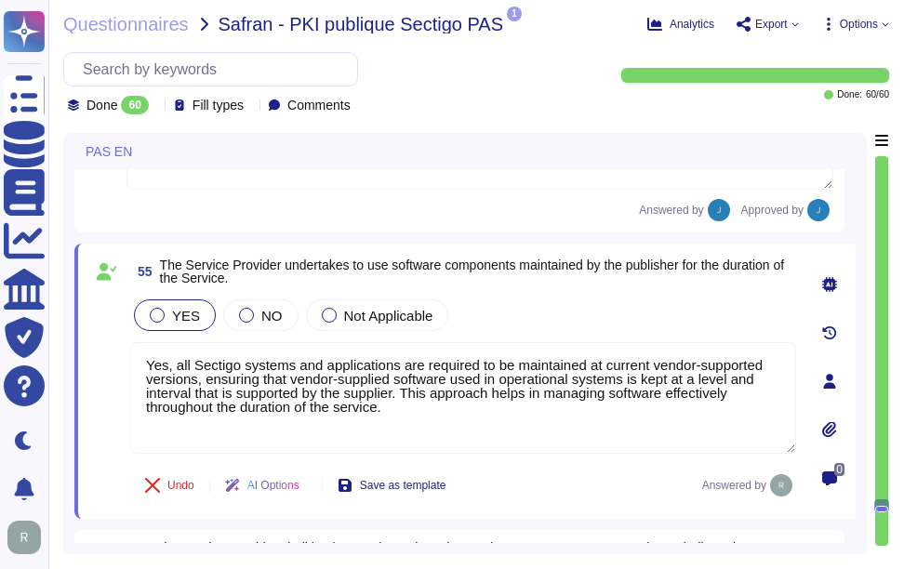
click at [592, 312] on div "55 The Service Provider undertakes to use software components maintained by the…" at bounding box center [442, 381] width 707 height 253
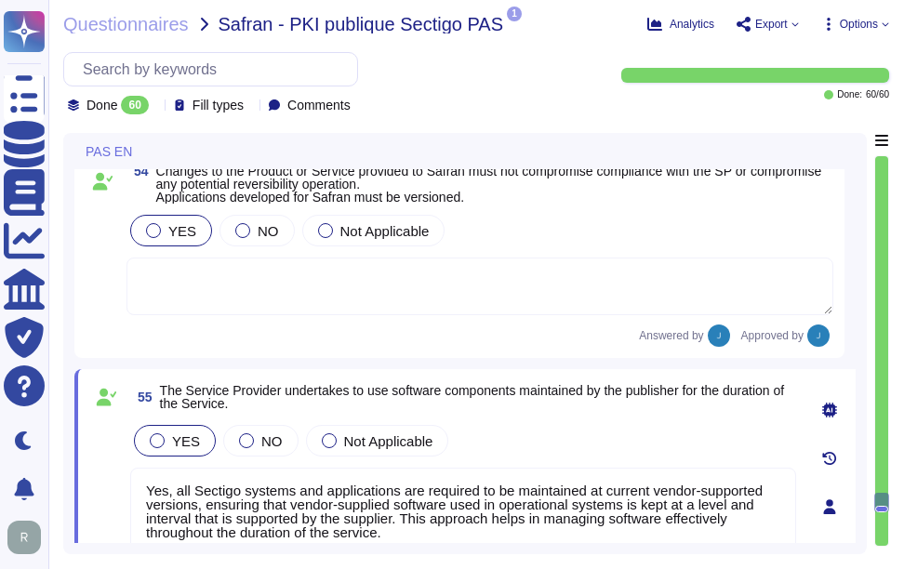
type textarea "Yes, Sectigo maintains dedicated development environments that are isolated fro…"
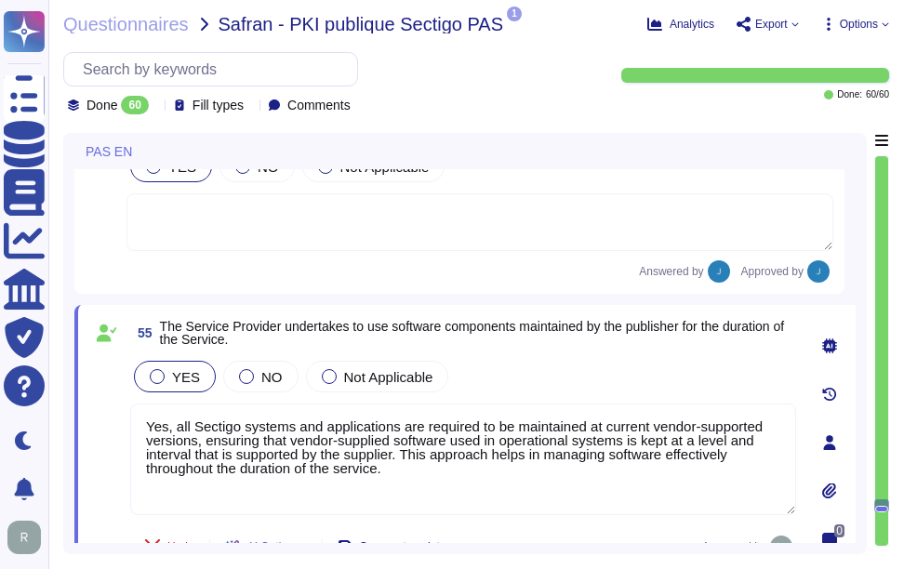
type textarea "Sectigo employs a comprehensive vulnerability management program that includes …"
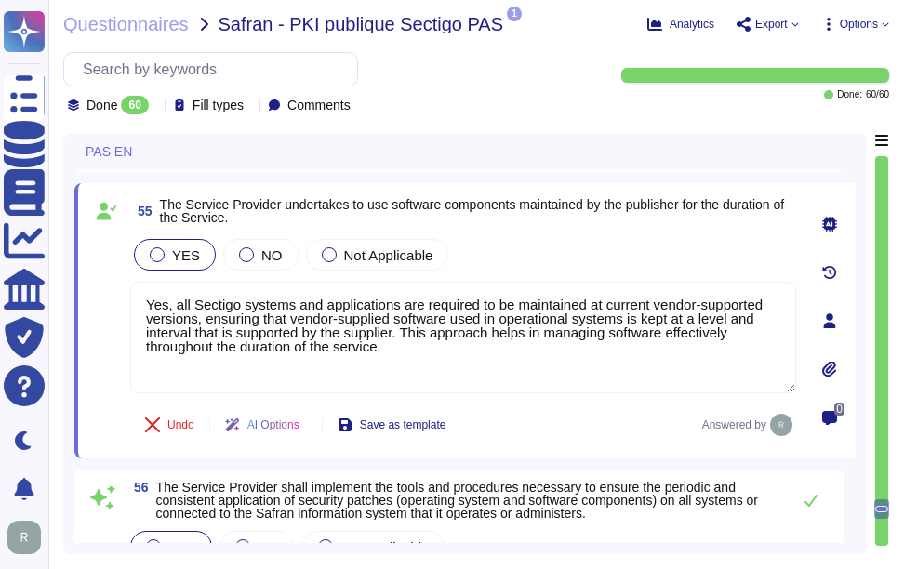
scroll to position [17982, 0]
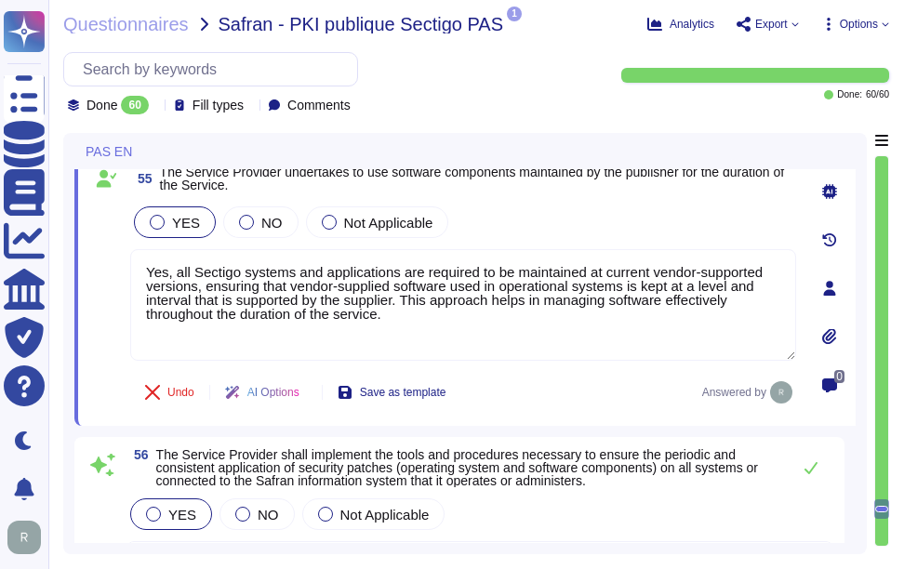
click at [610, 242] on div "YES NO Not Applicable" at bounding box center [463, 222] width 666 height 39
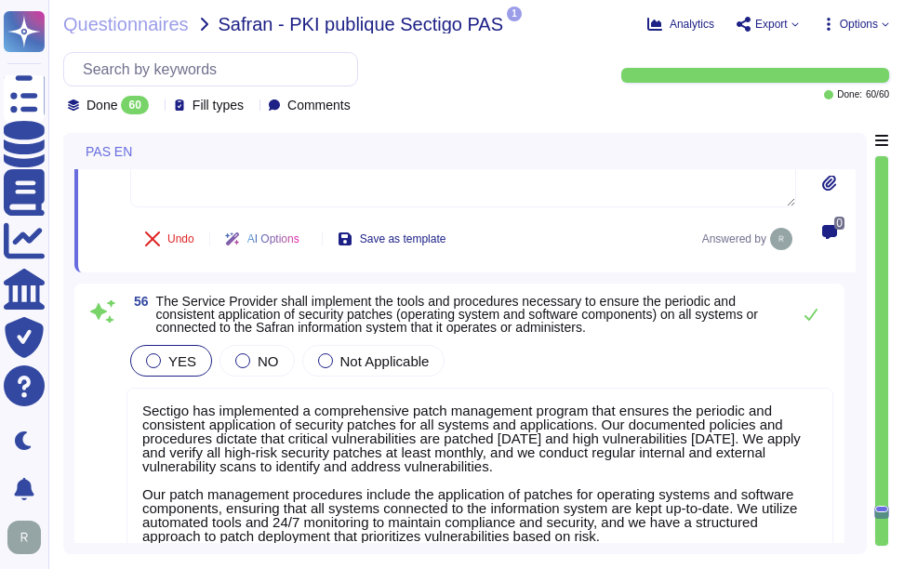
scroll to position [18168, 0]
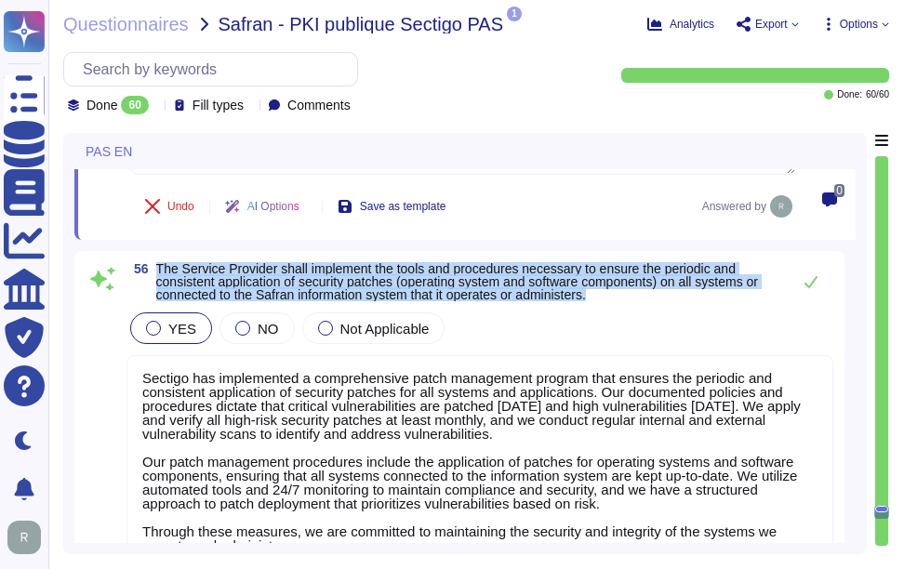
drag, startPoint x: 158, startPoint y: 282, endPoint x: 620, endPoint y: 312, distance: 463.2
click at [620, 301] on span "The Service Provider shall implement the tools and procedures necessary to ensu…" at bounding box center [468, 281] width 625 height 39
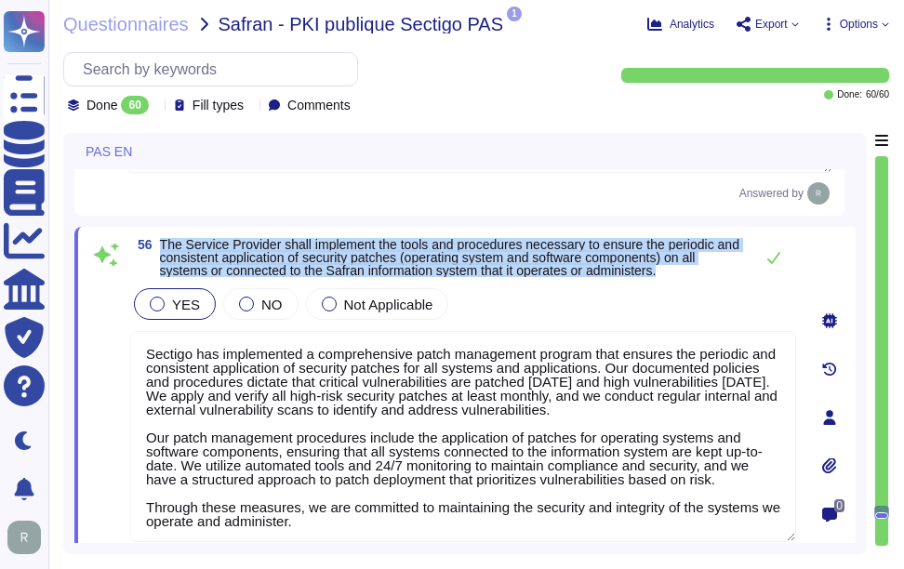
drag, startPoint x: 162, startPoint y: 263, endPoint x: 698, endPoint y: 295, distance: 536.7
click at [698, 277] on span "The Service Provider shall implement the tools and procedures necessary to ensu…" at bounding box center [452, 257] width 584 height 39
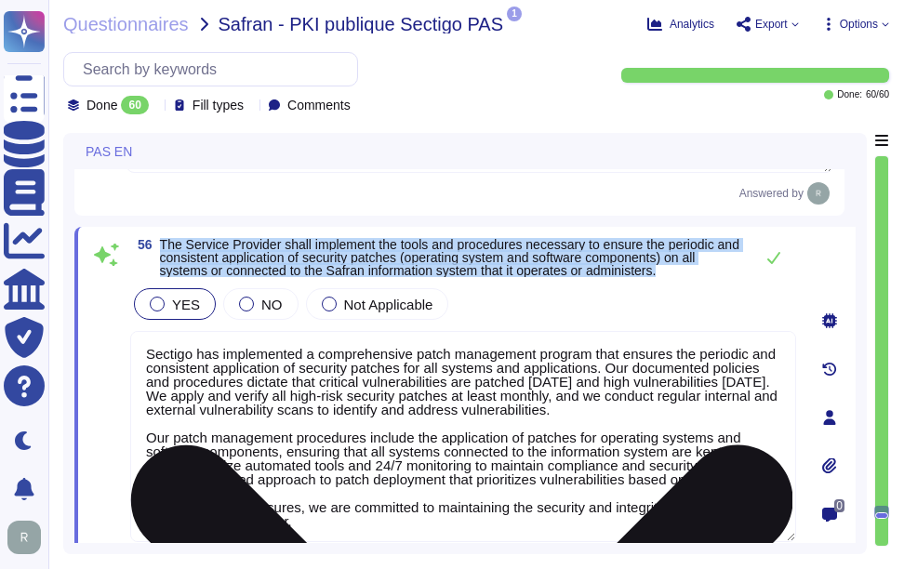
scroll to position [2, 0]
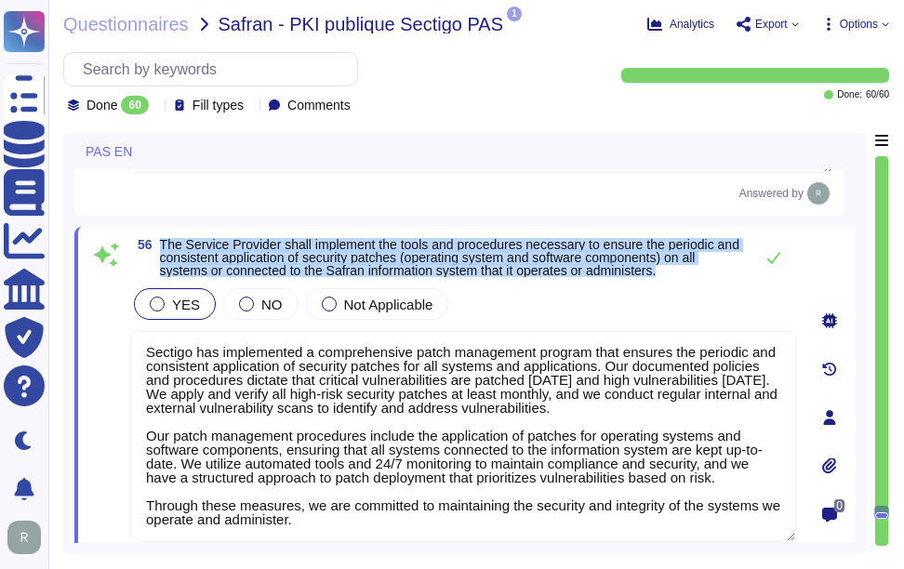
click at [390, 278] on span "The Service Provider shall implement the tools and procedures necessary to ensu…" at bounding box center [449, 257] width 579 height 41
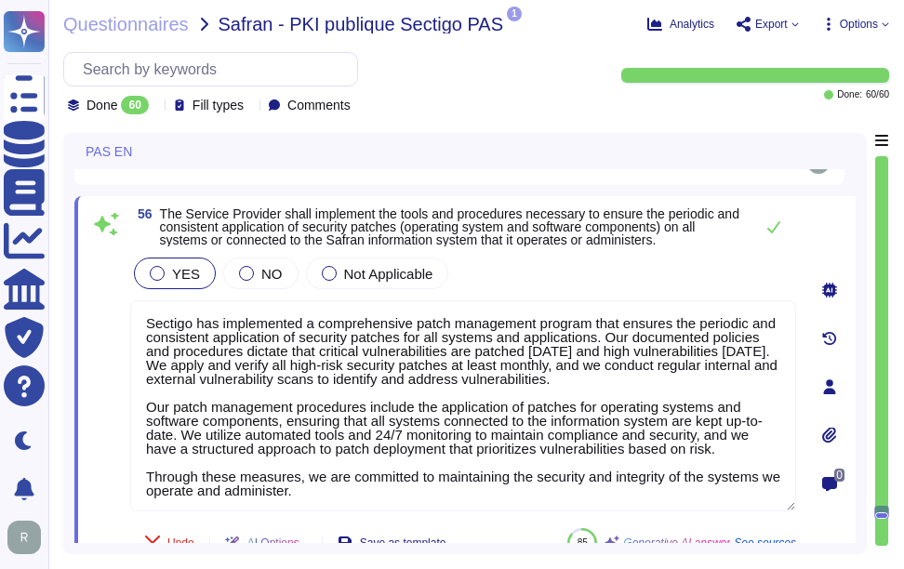
scroll to position [18168, 0]
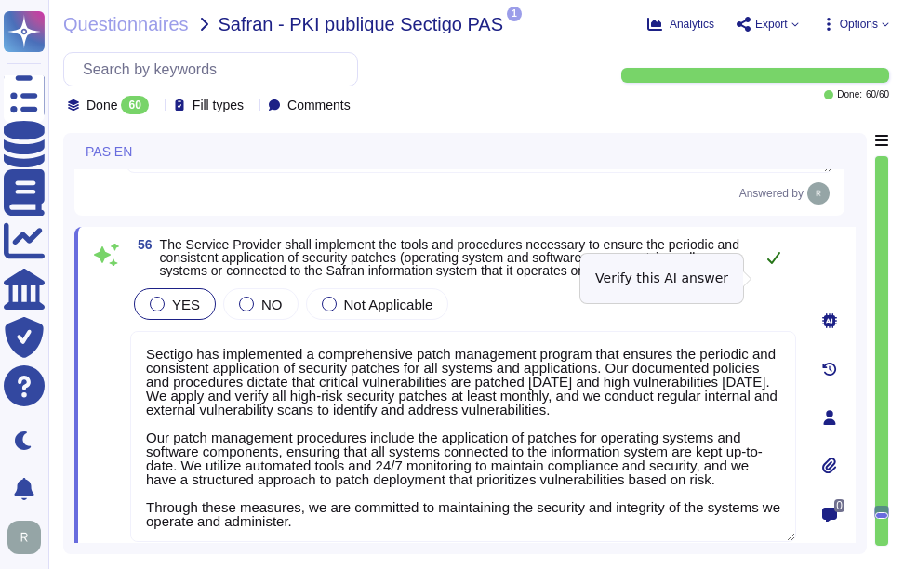
click at [772, 265] on icon at bounding box center [773, 257] width 15 height 15
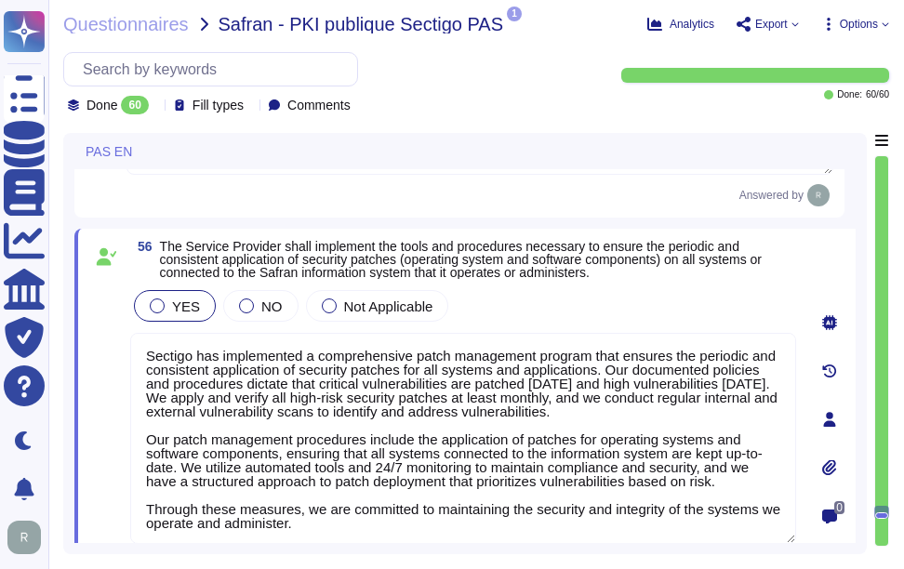
type textarea "Sectigo employs a comprehensive vulnerability management program that includes …"
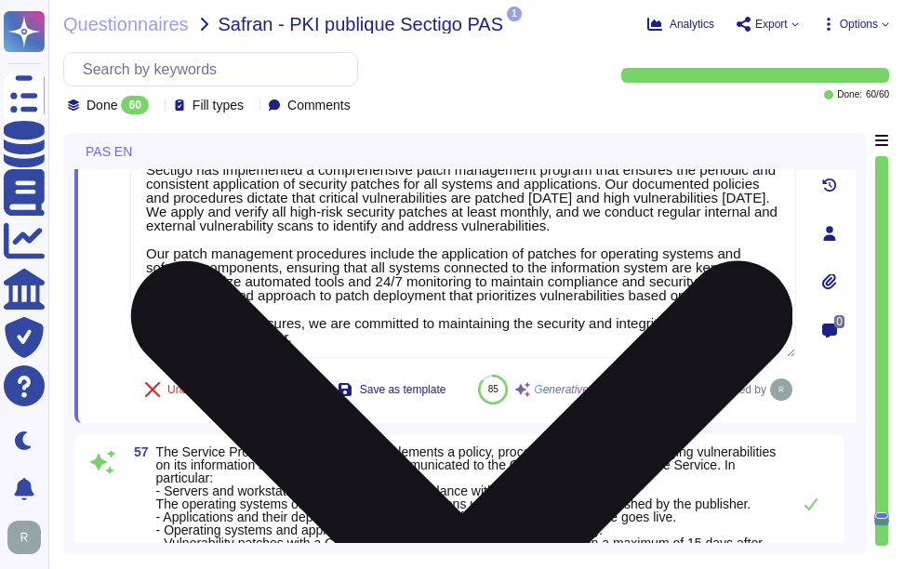
scroll to position [2, 0]
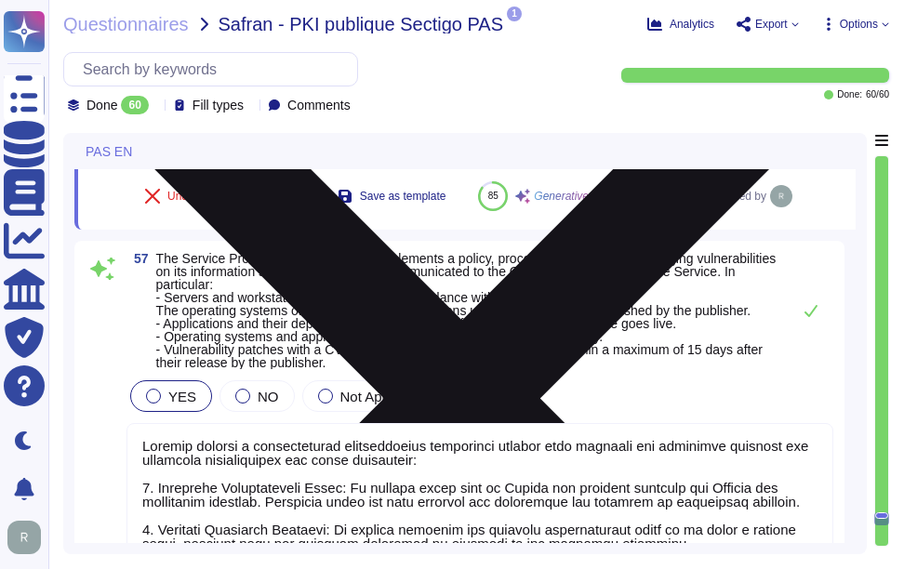
type textarea "Administration of information systems shall be done using encrypted connections."
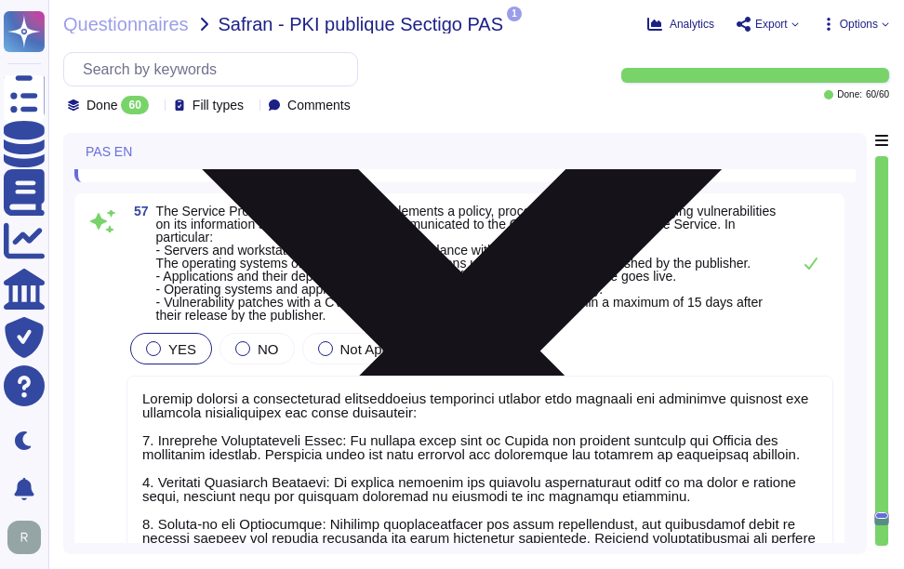
scroll to position [18633, 0]
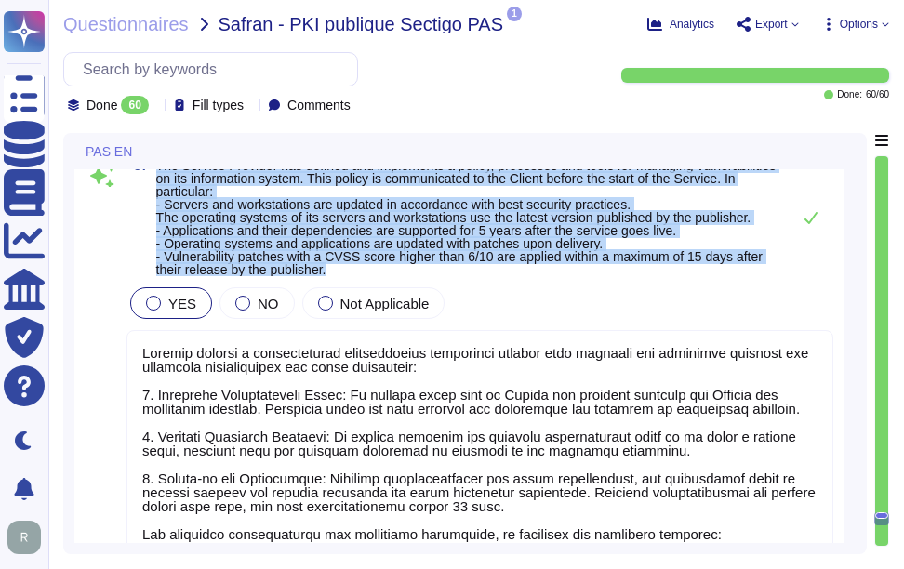
drag, startPoint x: 156, startPoint y: 206, endPoint x: 424, endPoint y: 317, distance: 290.2
click at [424, 317] on div "57 The Service Provider has defined and implements a policy, processes and tool…" at bounding box center [459, 467] width 770 height 639
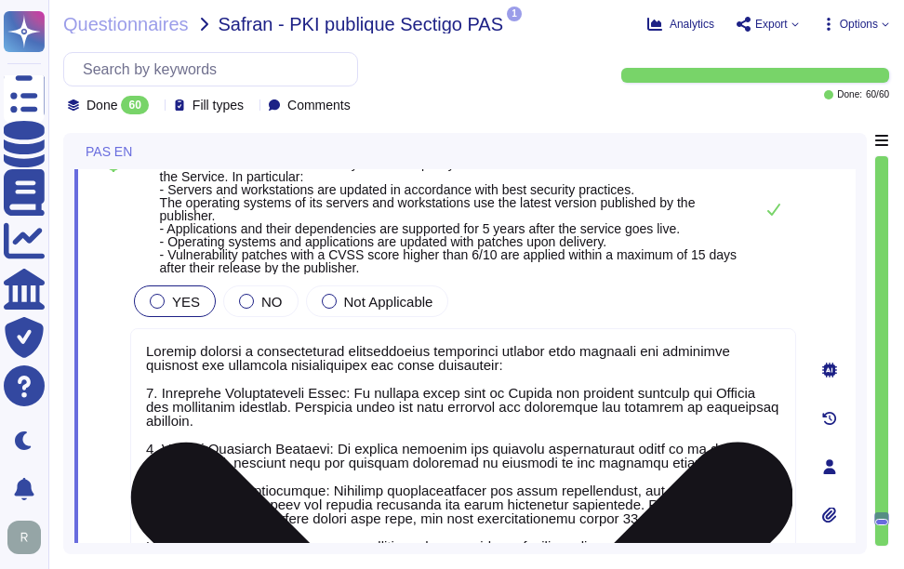
scroll to position [18540, 0]
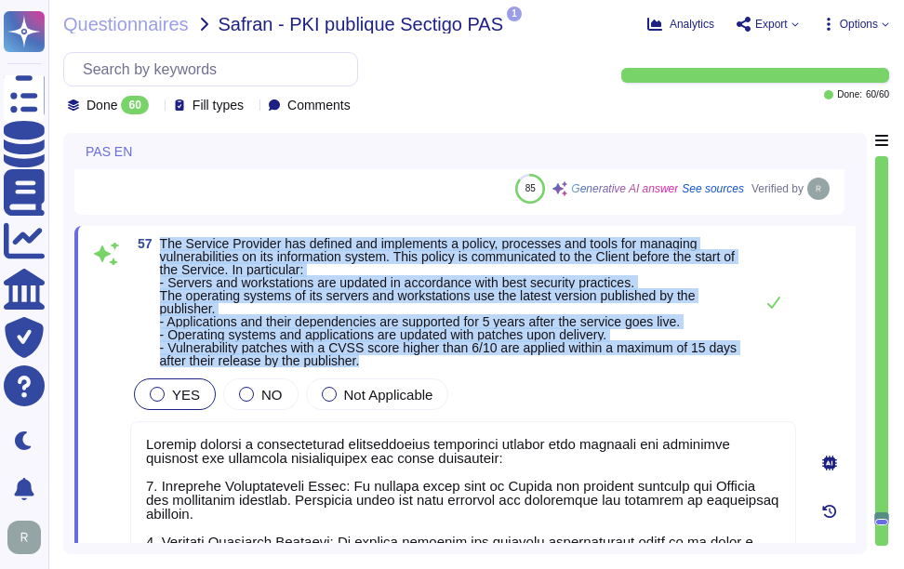
drag, startPoint x: 159, startPoint y: 238, endPoint x: 459, endPoint y: 372, distance: 328.1
click at [459, 372] on div "57 The Service Provider has defined and implements a policy, processes and tool…" at bounding box center [464, 559] width 781 height 667
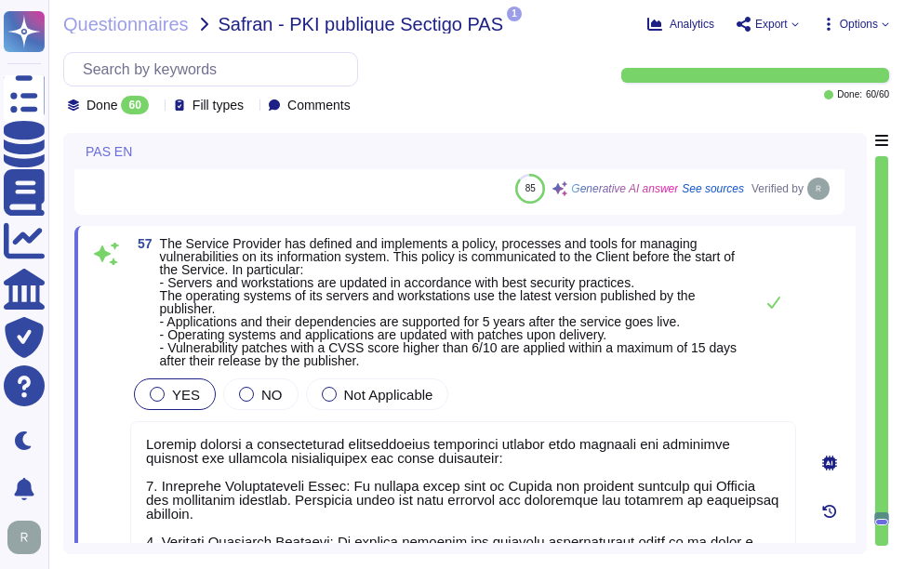
click at [609, 388] on div "YES NO Not Applicable" at bounding box center [463, 394] width 666 height 39
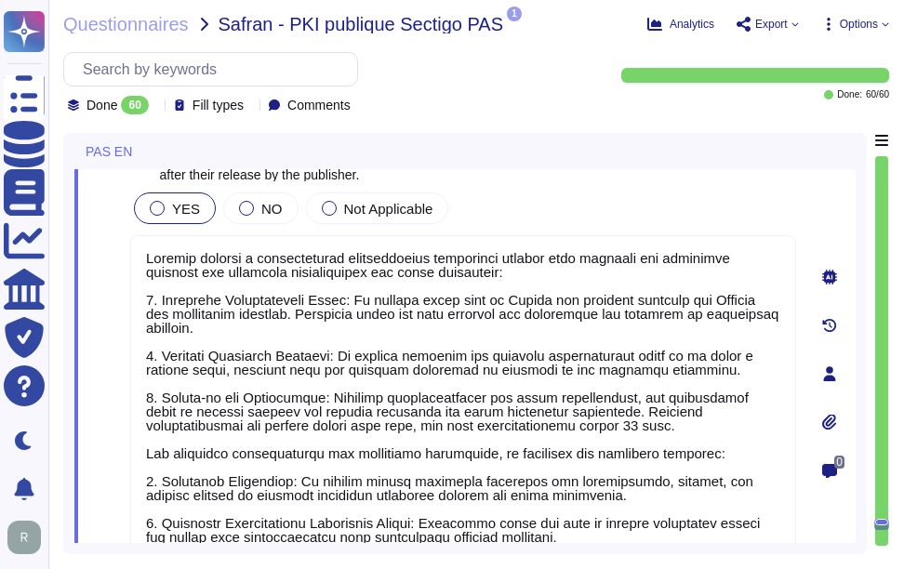
scroll to position [2, 0]
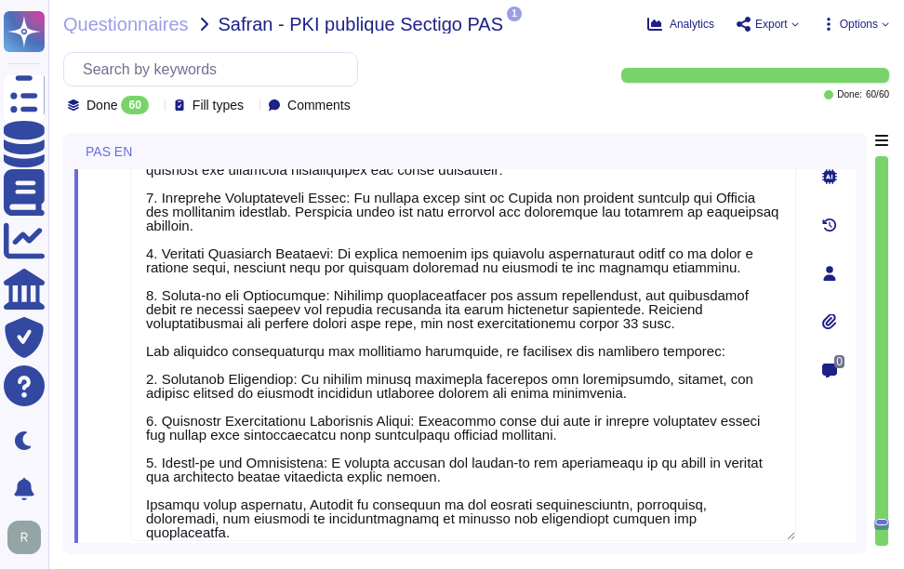
type textarea "- Configurations for mobile devices are managed centrally by administrators, en…"
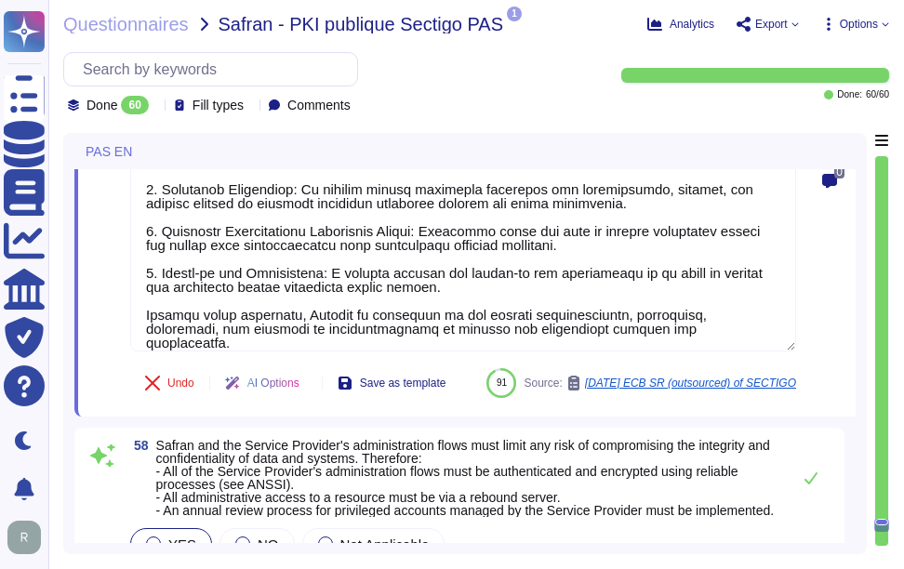
type textarea "Sectigo has defined policies, processes, and tools for detecting and preventing…"
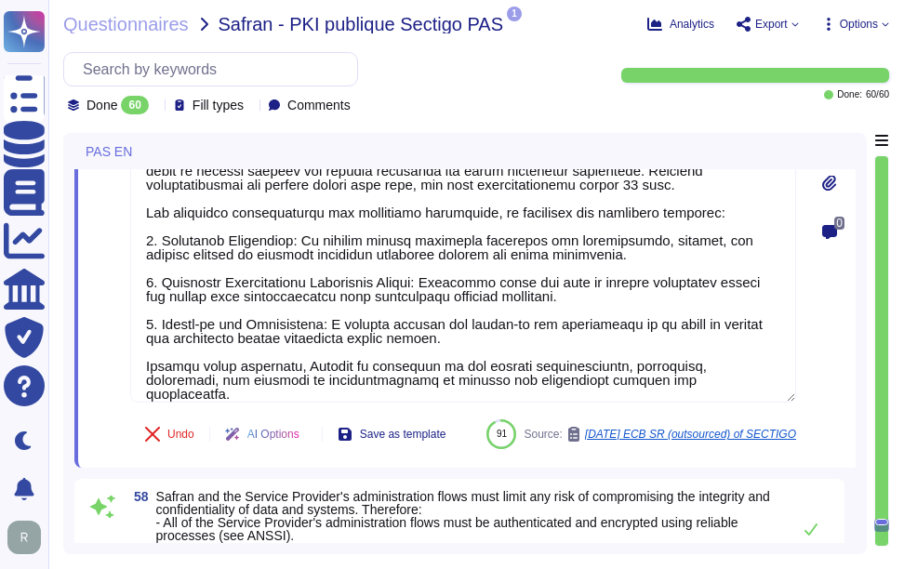
type textarea "Sectigo has implemented a comprehensive patch management program that ensures t…"
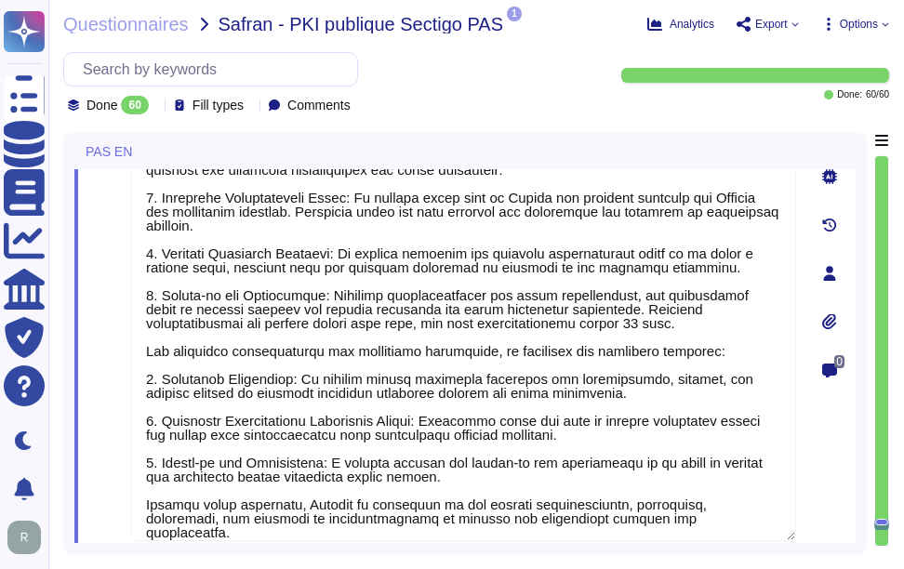
scroll to position [0, 0]
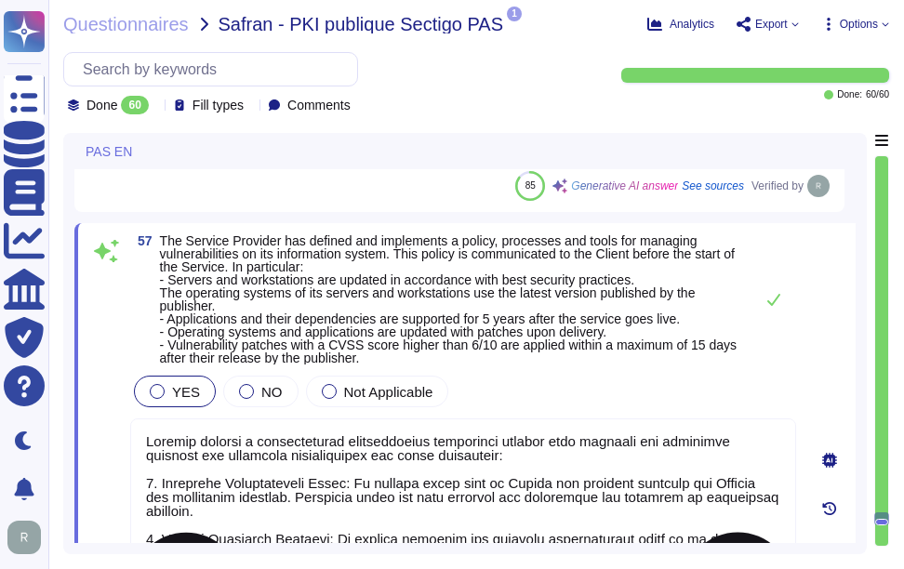
type textarea "Yes, all Sectigo systems and applications are required to be maintained at curr…"
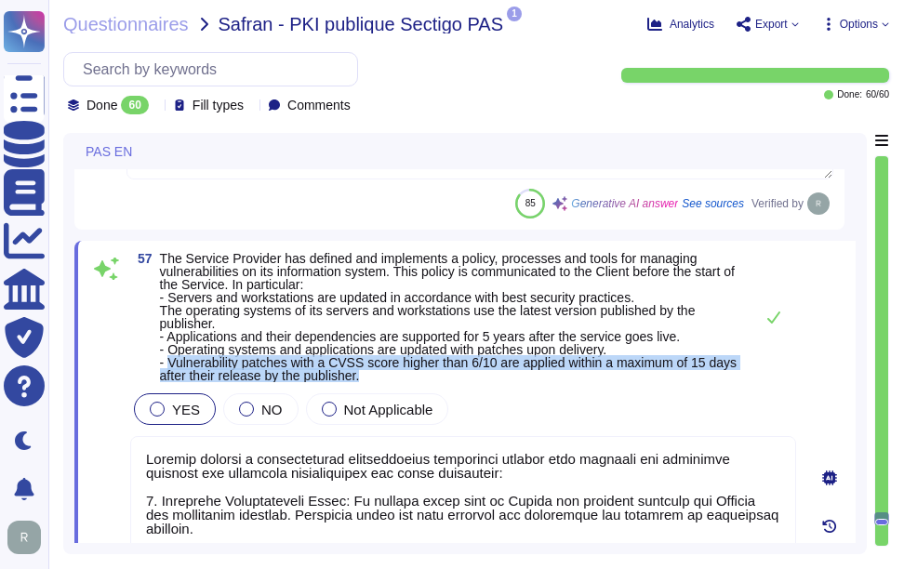
drag, startPoint x: 168, startPoint y: 361, endPoint x: 448, endPoint y: 381, distance: 280.7
click at [448, 381] on span "The Service Provider has defined and implements a policy, processes and tools f…" at bounding box center [452, 317] width 584 height 130
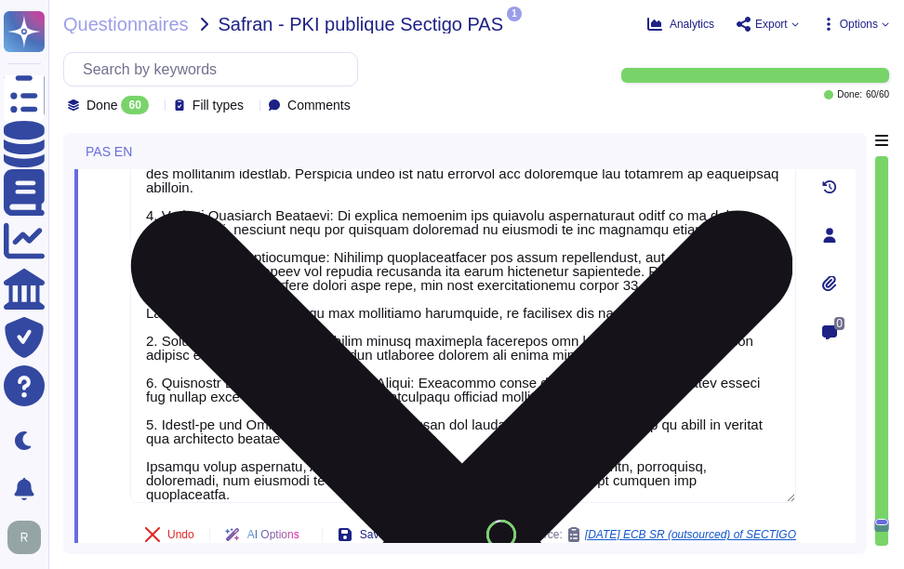
scroll to position [18873, 0]
type textarea "- Configurations for mobile devices are managed centrally by administrators, en…"
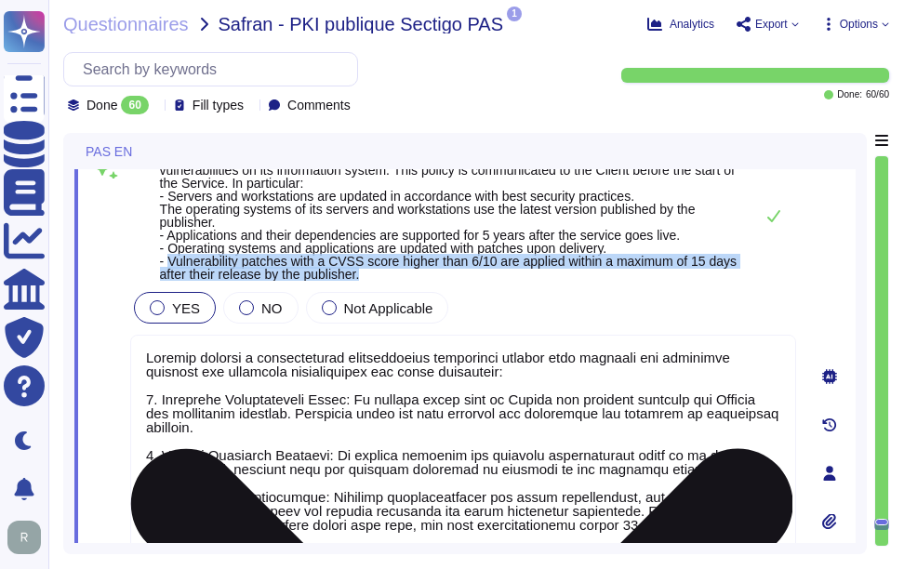
scroll to position [18505, 0]
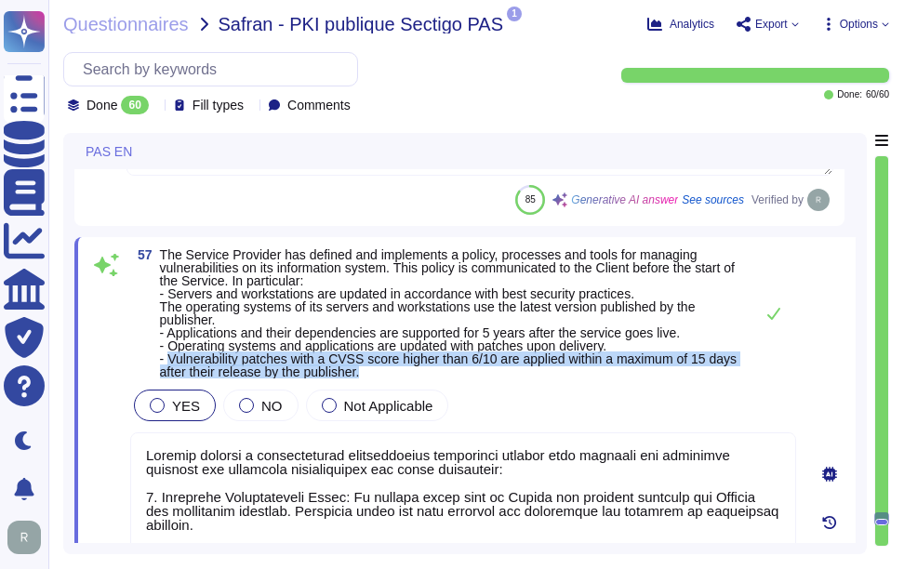
type textarea "Yes, all Sectigo systems and applications are required to be maintained at curr…"
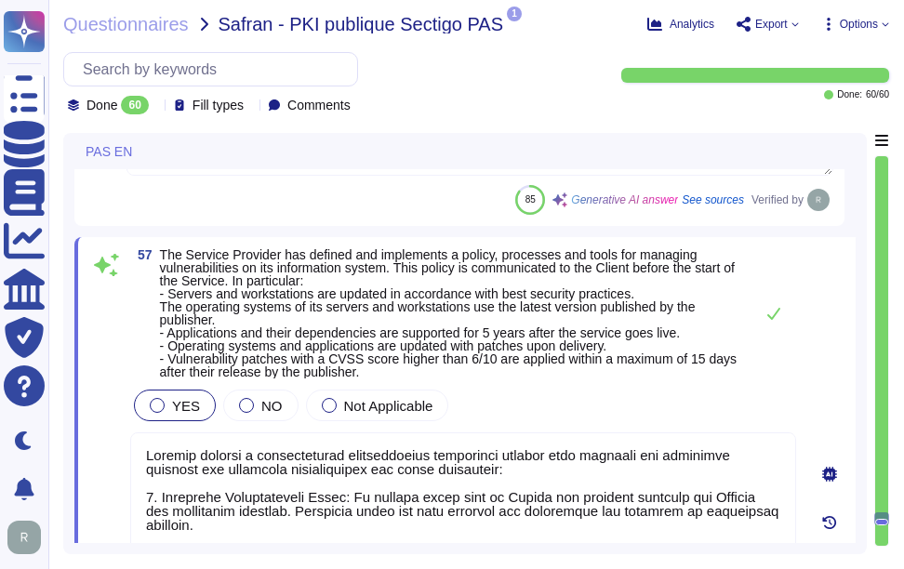
click at [717, 317] on span "The Service Provider has defined and implements a policy, processes and tools f…" at bounding box center [452, 313] width 584 height 130
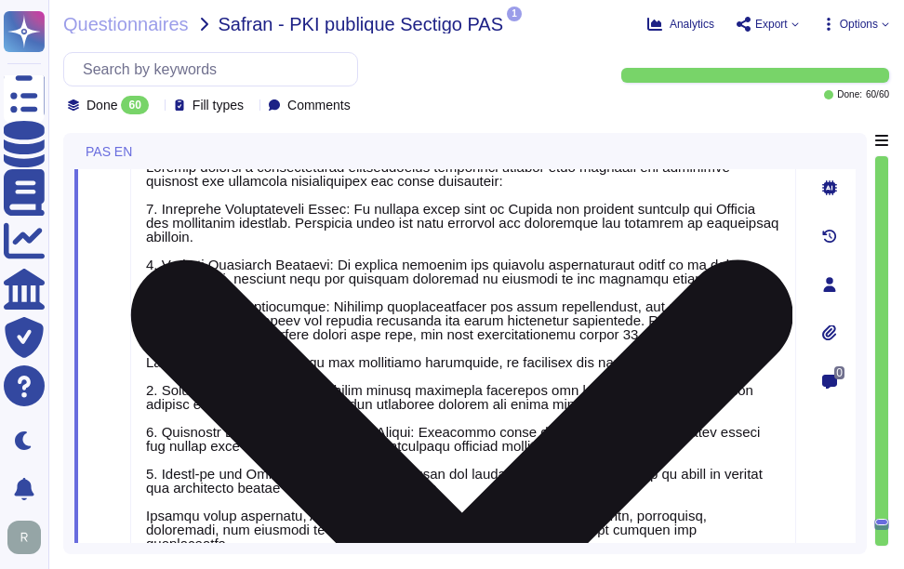
type textarea "- Configurations for mobile devices are managed centrally by administrators, en…"
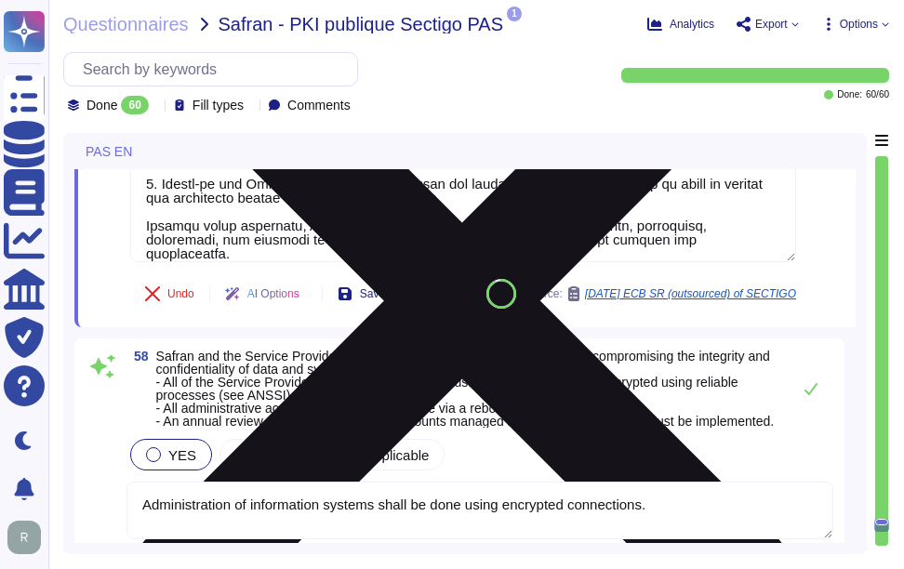
type textarea "Sectigo has defined policies, processes, and tools for detecting and preventing…"
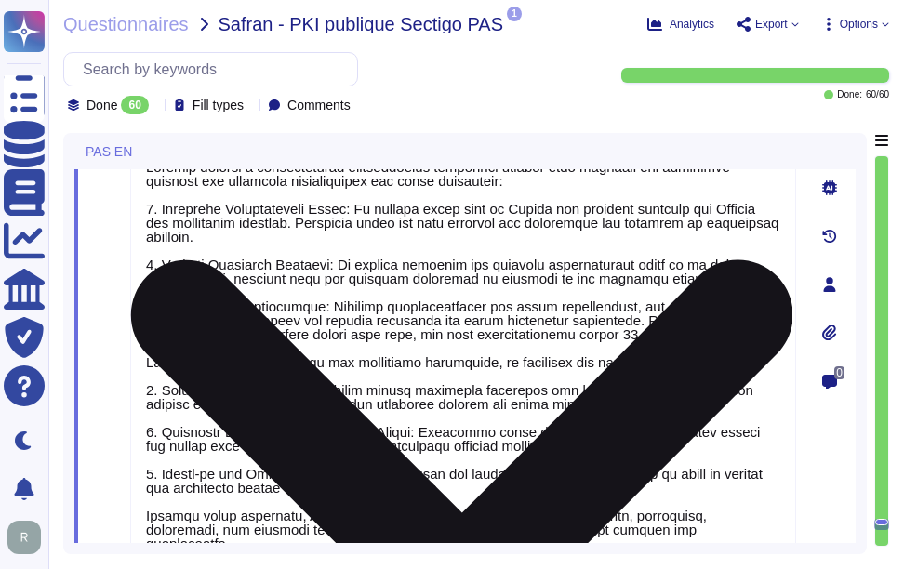
type textarea "Sectigo has implemented a comprehensive patch management program that ensures t…"
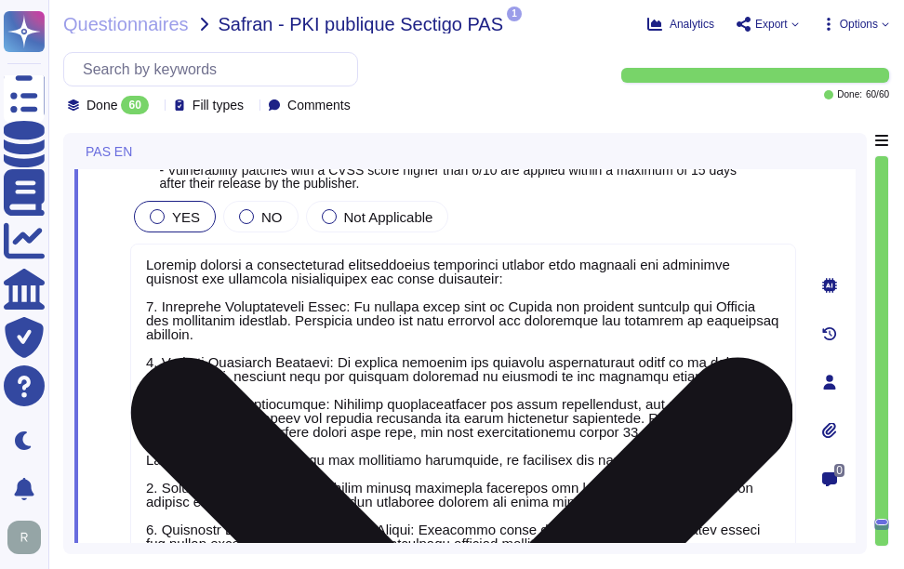
scroll to position [18598, 0]
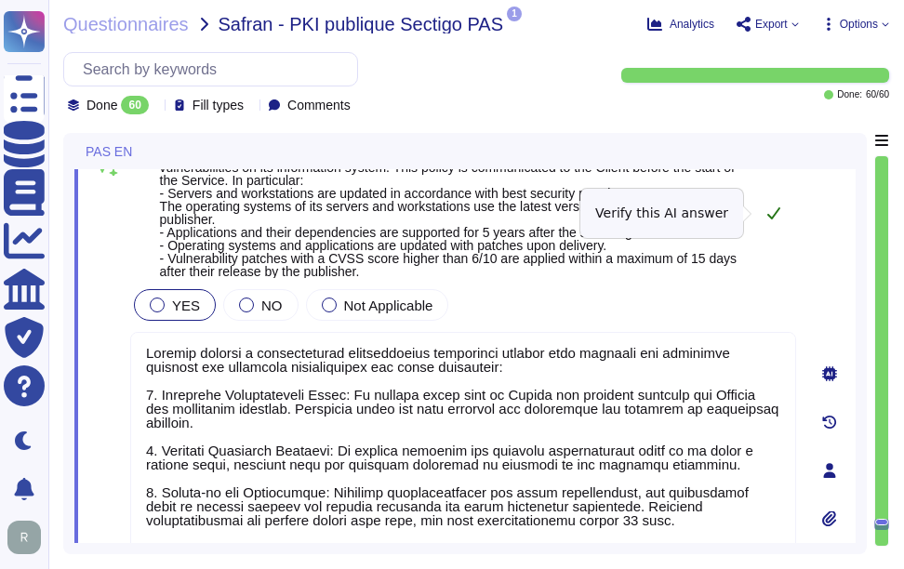
click at [776, 206] on icon at bounding box center [773, 213] width 15 height 15
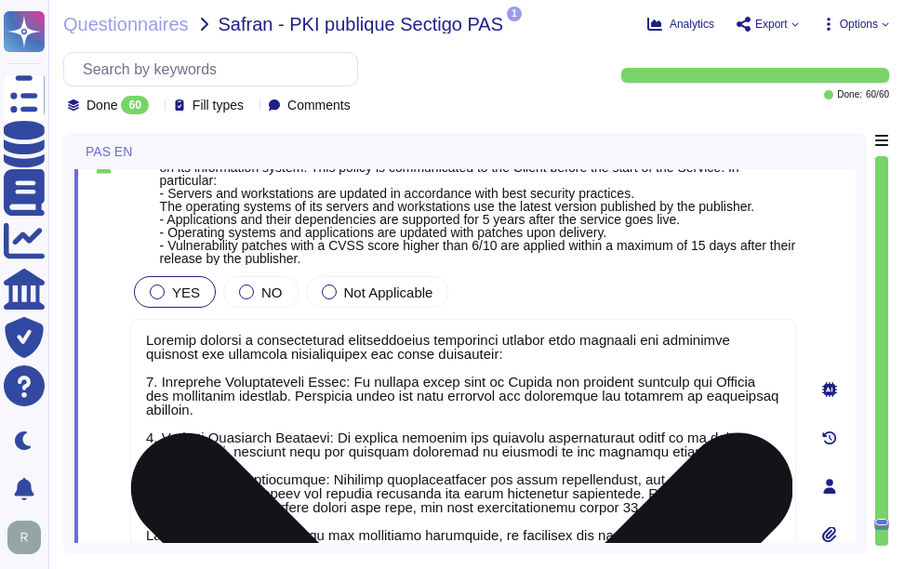
scroll to position [0, 0]
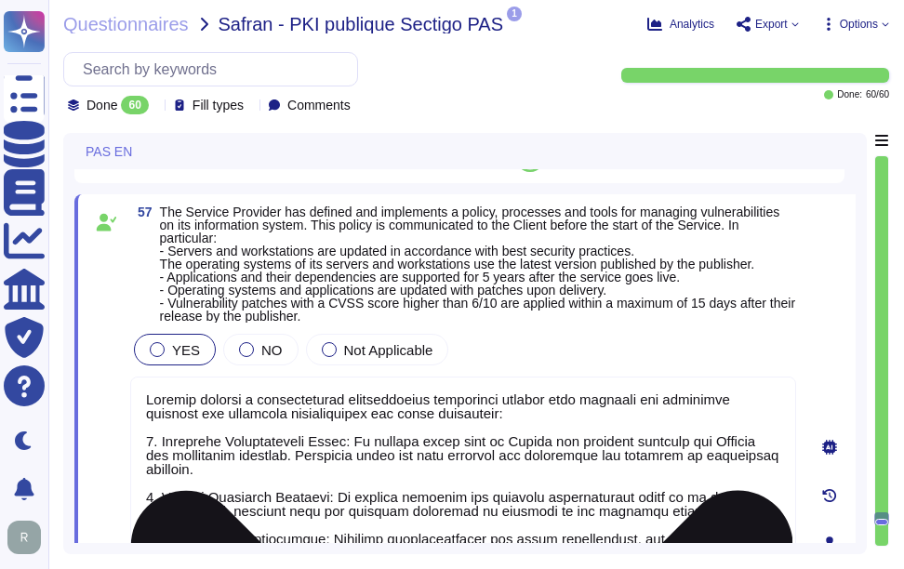
type textarea "Yes, all Sectigo systems and applications are required to be maintained at curr…"
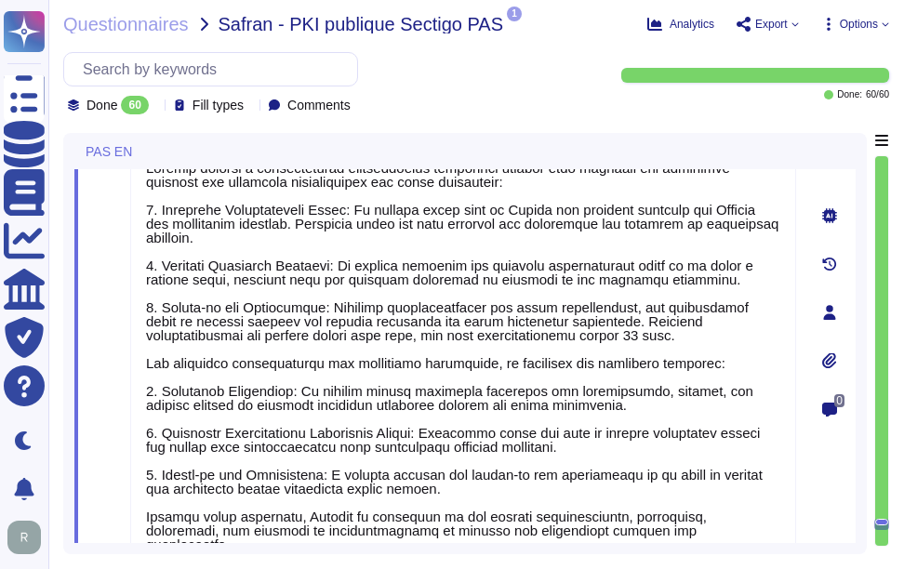
type textarea "- Configurations for mobile devices are managed centrally by administrators, en…"
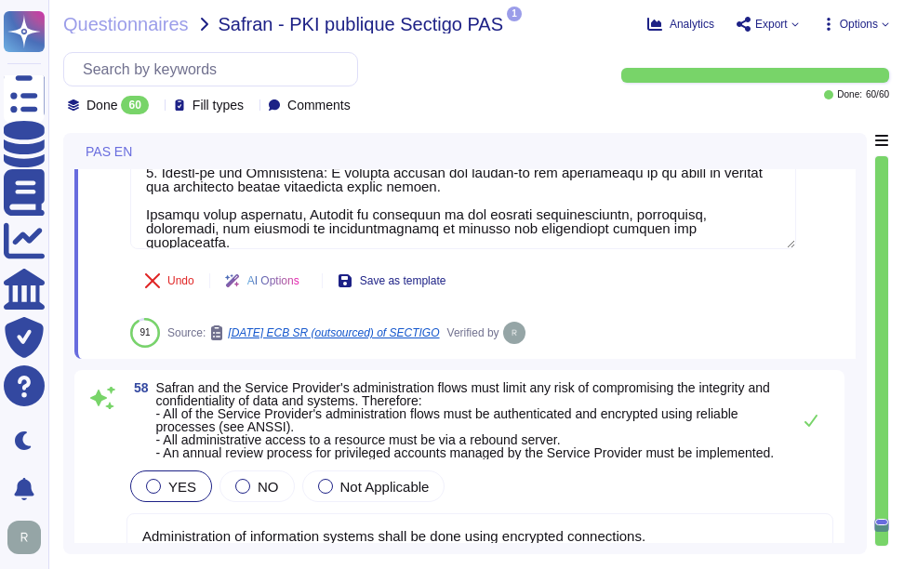
type textarea "Sectigo has defined policies, processes, and tools for detecting and preventing…"
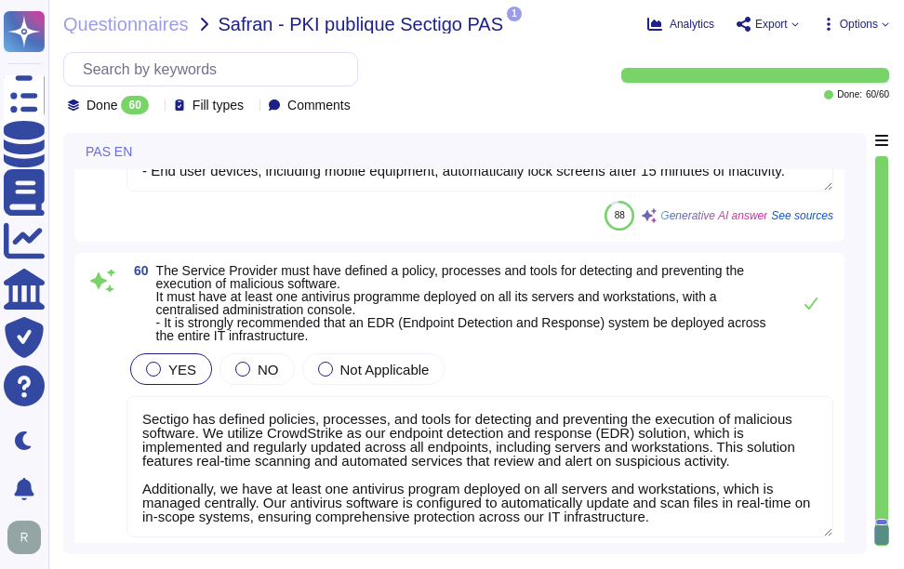
type textarea "Sectigo employs a comprehensive vulnerability management program that includes …"
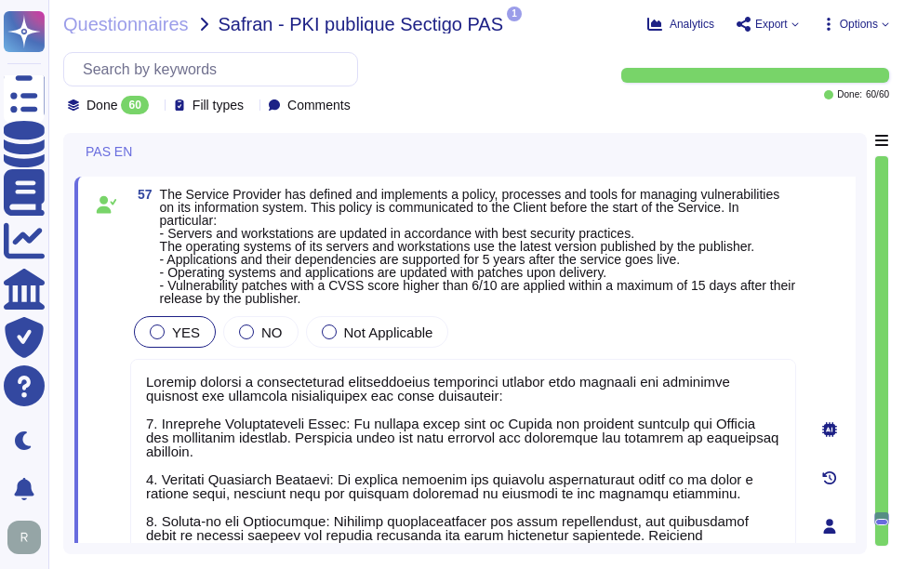
scroll to position [18565, 0]
type textarea "Yes, all Sectigo systems and applications are required to be maintained at curr…"
type textarea "Sectigo has implemented a comprehensive patch management program that ensures t…"
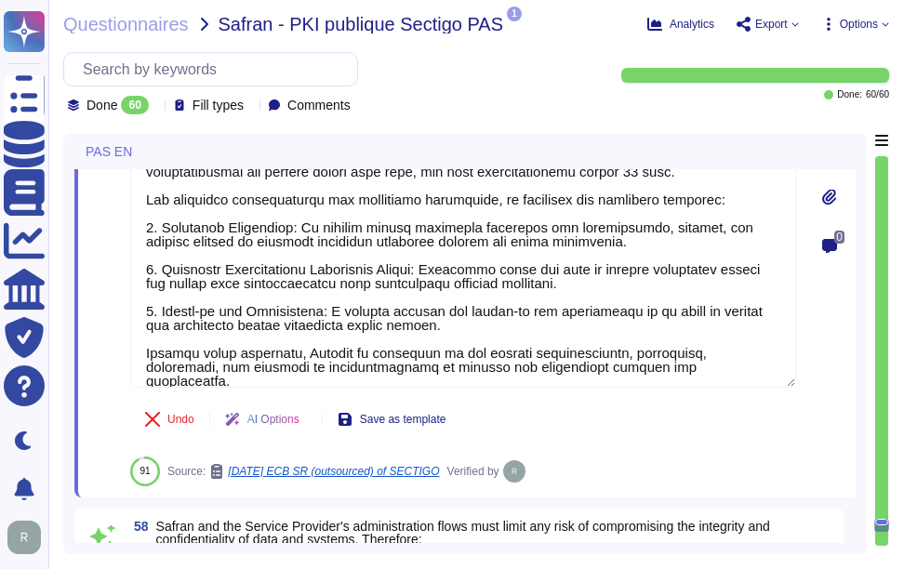
type textarea "- Configurations for mobile devices are managed centrally by administrators, en…"
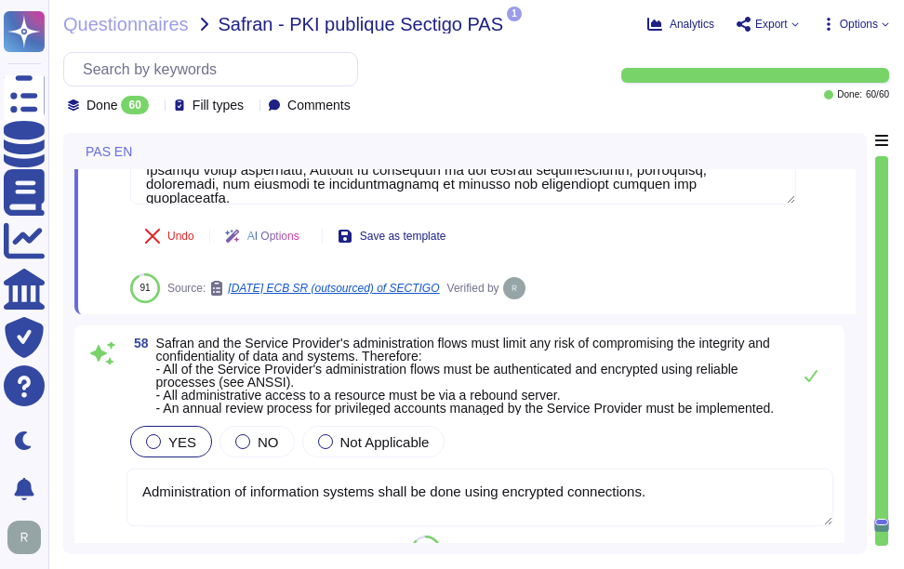
type textarea "Sectigo has defined policies, processes, and tools for detecting and preventing…"
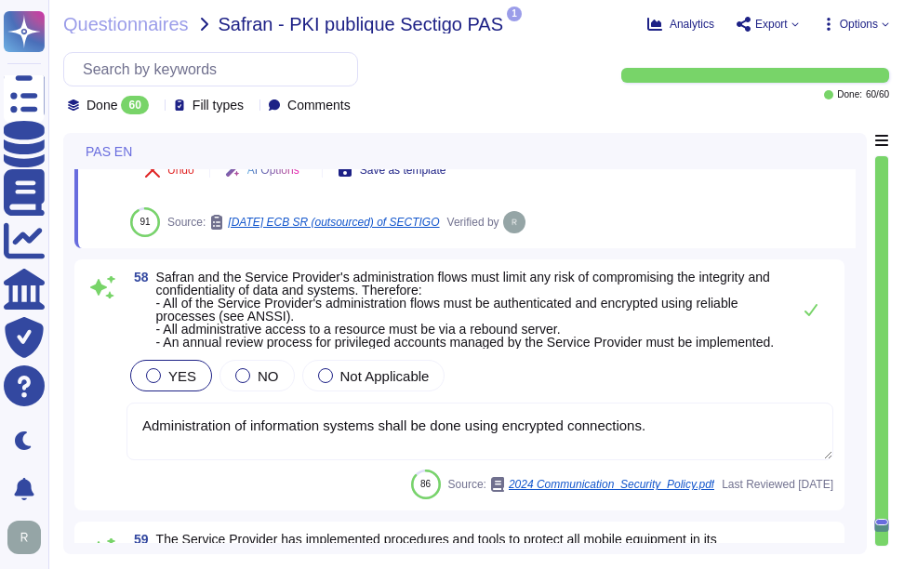
scroll to position [19216, 0]
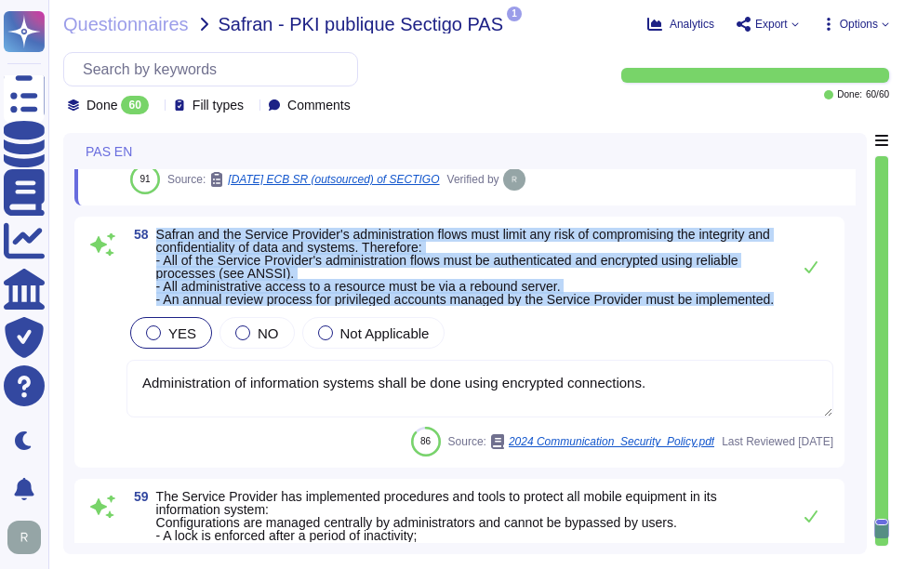
drag, startPoint x: 156, startPoint y: 231, endPoint x: 261, endPoint y: 310, distance: 131.5
click at [261, 306] on span "Safran and the Service Provider's administration flows must limit any risk of c…" at bounding box center [468, 267] width 625 height 78
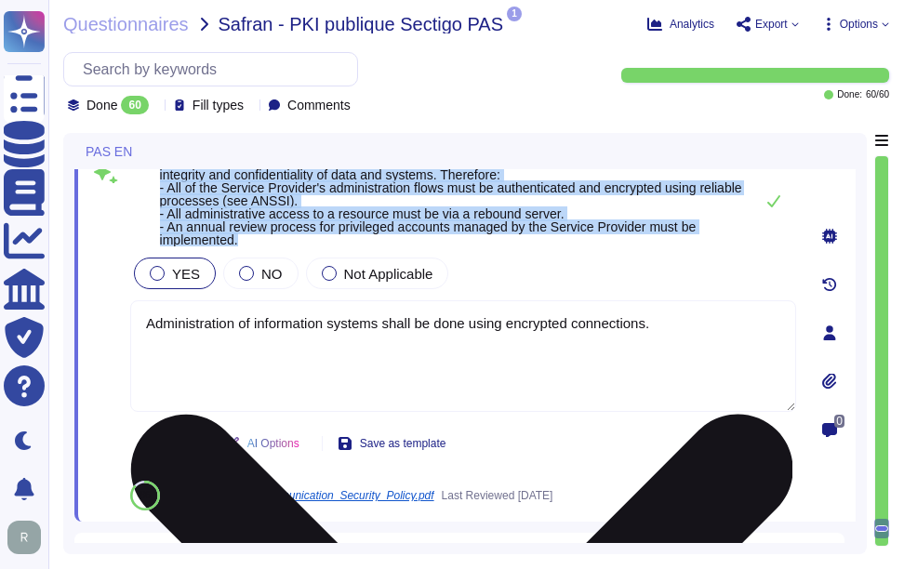
type textarea "Sectigo has defined policies, processes, and tools for detecting and preventing…"
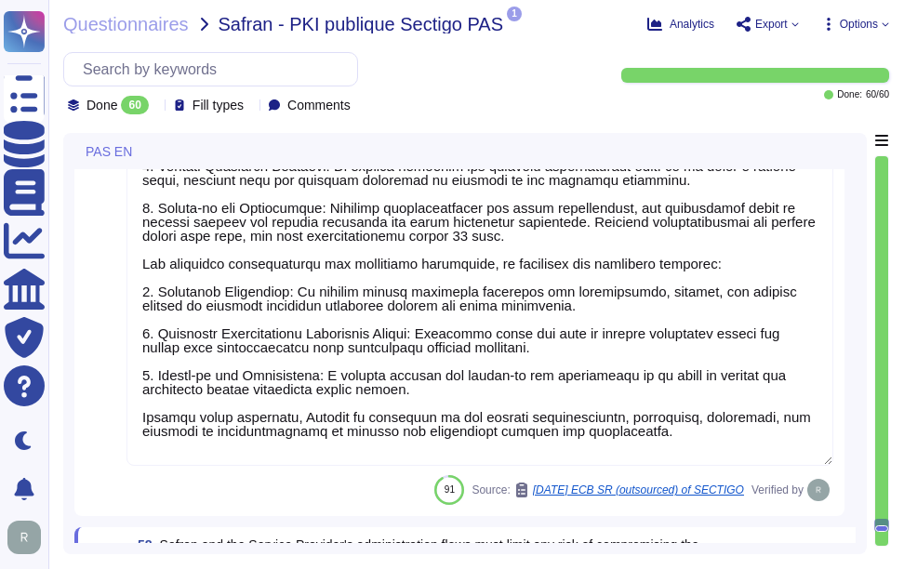
type textarea "Sectigo has implemented a comprehensive patch management program that ensures t…"
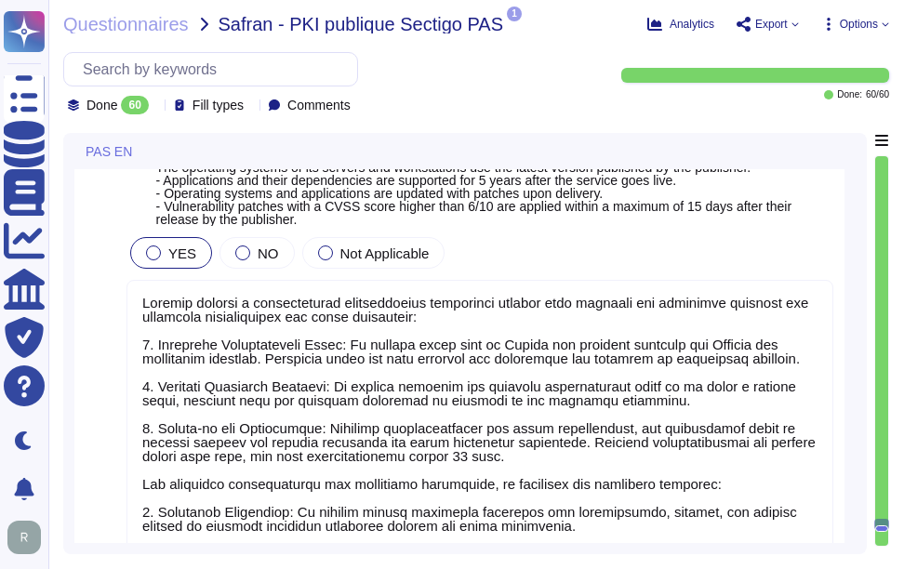
scroll to position [18565, 0]
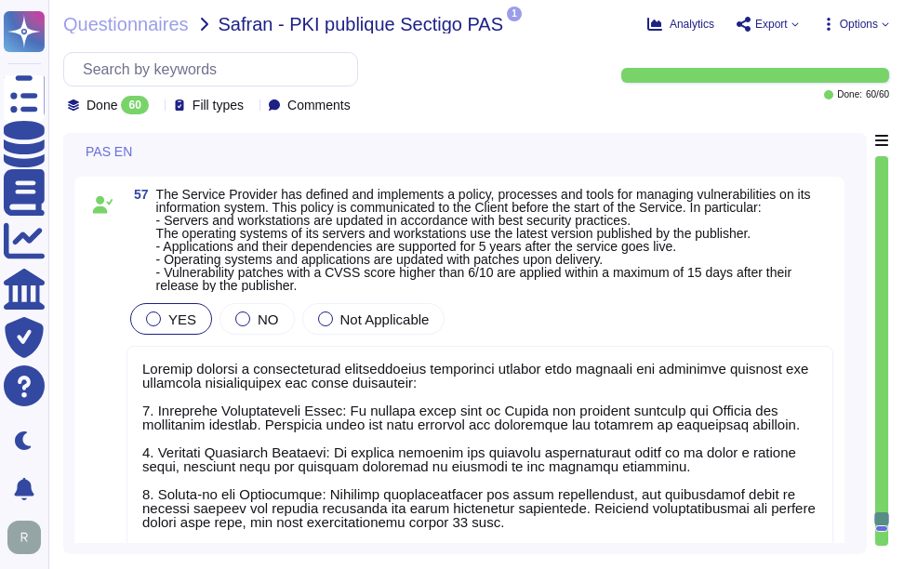
type textarea "Yes, all Sectigo systems and applications are required to be maintained at curr…"
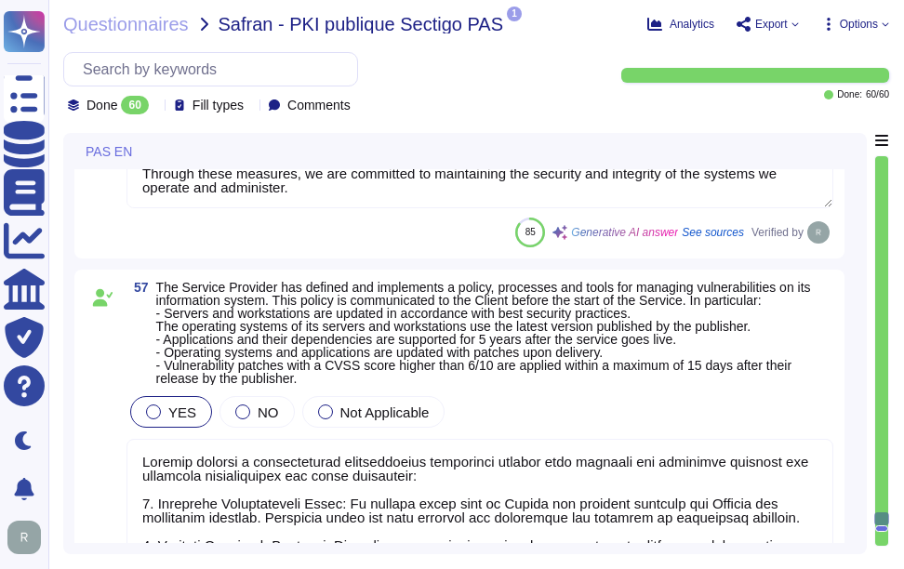
scroll to position [2, 0]
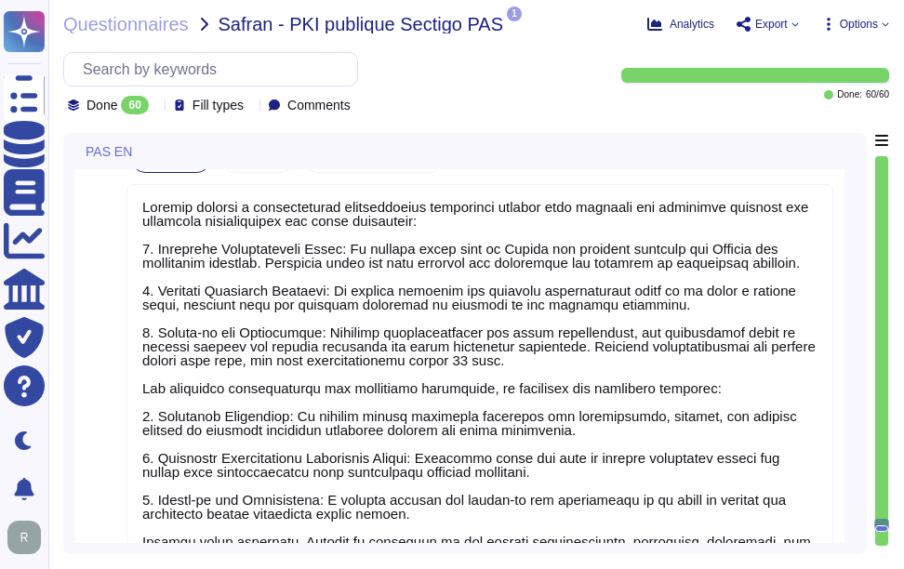
type textarea "- Configurations for mobile devices are managed centrally by administrators, en…"
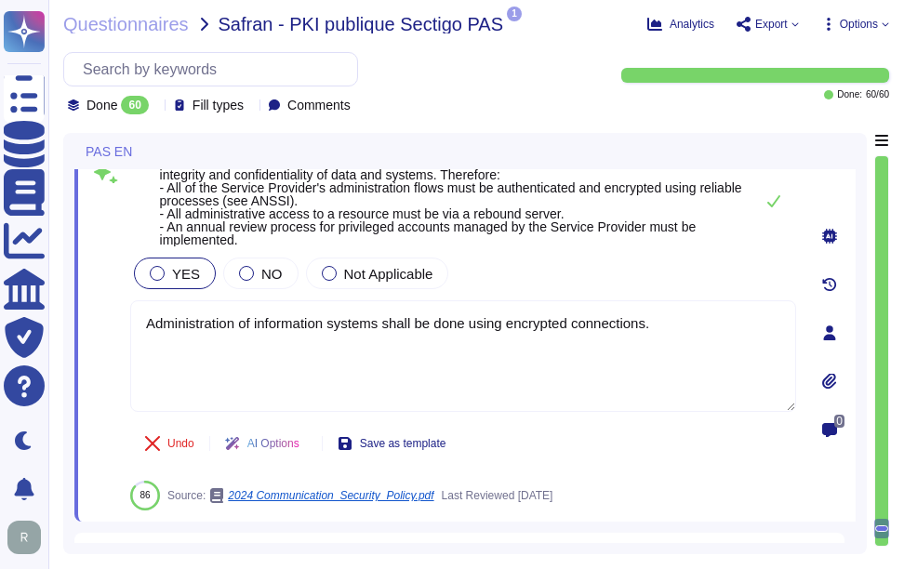
type textarea "Sectigo has defined policies, processes, and tools for detecting and preventing…"
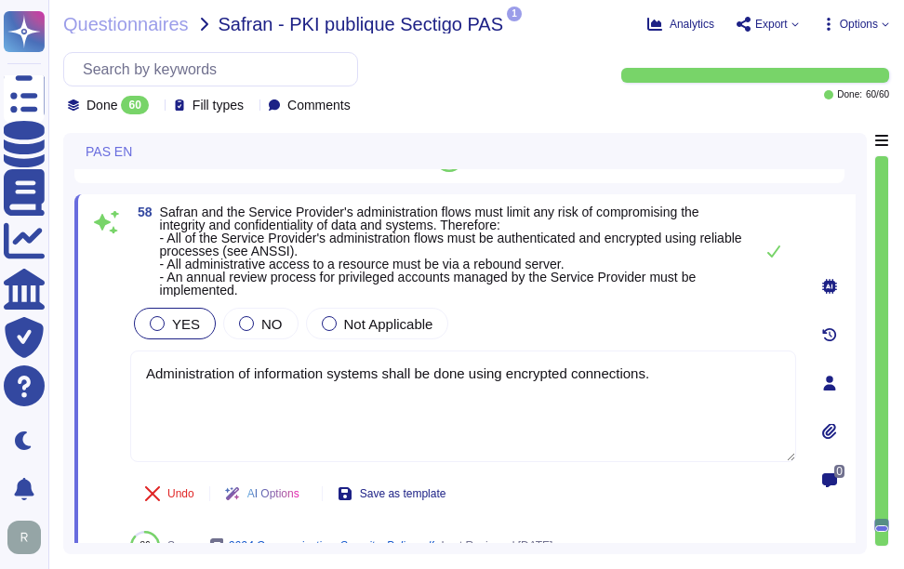
scroll to position [19123, 0]
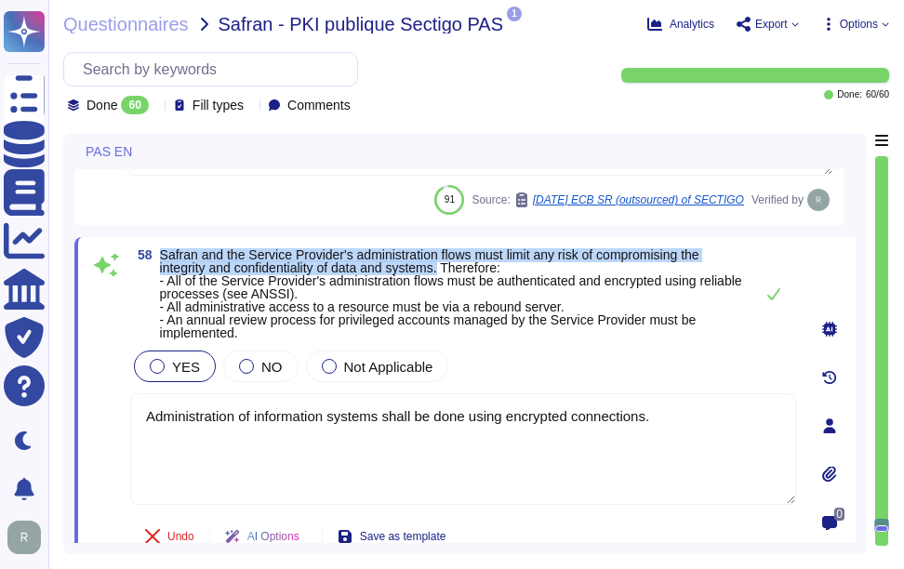
drag, startPoint x: 161, startPoint y: 252, endPoint x: 448, endPoint y: 271, distance: 288.0
click at [448, 271] on span "Safran and the Service Provider's administration flows must limit any risk of c…" at bounding box center [451, 293] width 582 height 93
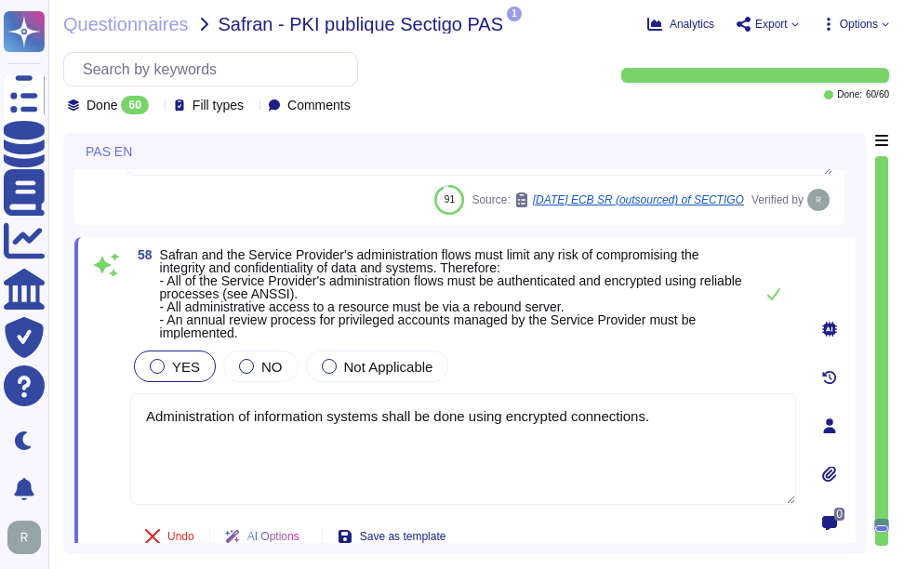
click at [268, 287] on span "Safran and the Service Provider's administration flows must limit any risk of c…" at bounding box center [451, 293] width 582 height 93
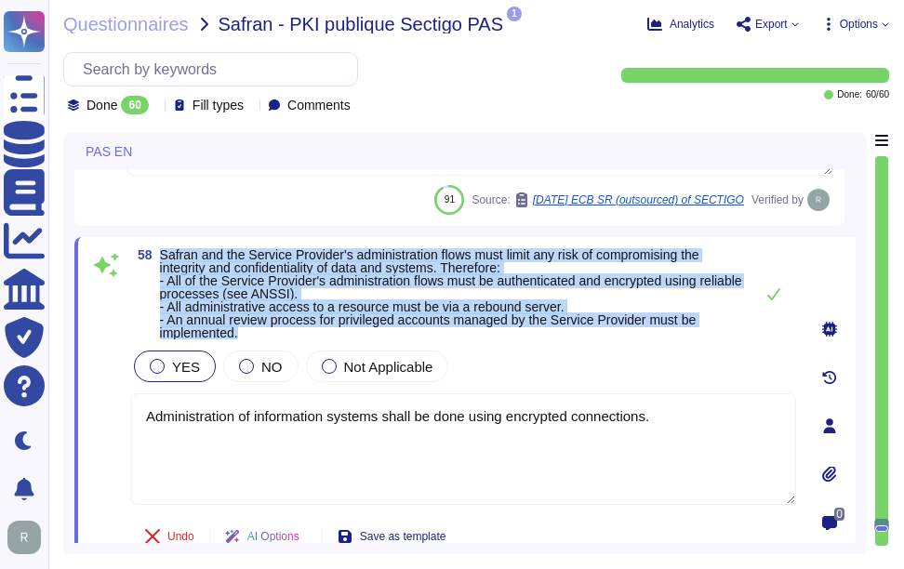
drag, startPoint x: 160, startPoint y: 254, endPoint x: 279, endPoint y: 332, distance: 142.4
click at [279, 332] on span "Safran and the Service Provider's administration flows must limit any risk of c…" at bounding box center [452, 293] width 584 height 91
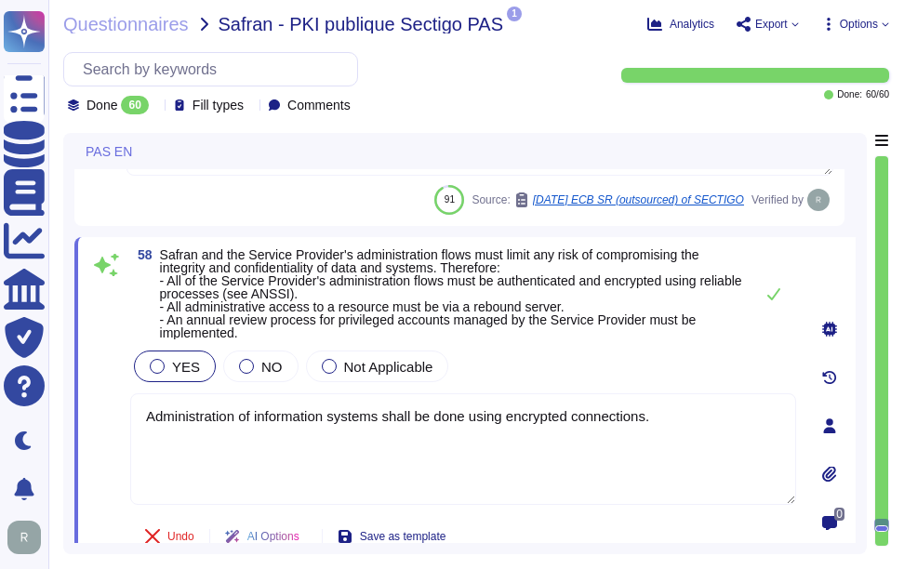
drag, startPoint x: 684, startPoint y: 425, endPoint x: 122, endPoint y: 406, distance: 562.1
click at [122, 406] on div "58 Safran and the Service Provider's administration flows must limit any risk o…" at bounding box center [442, 425] width 707 height 355
paste textarea "Sectigo ensures that all administration flows are authenticated and encrypted u…"
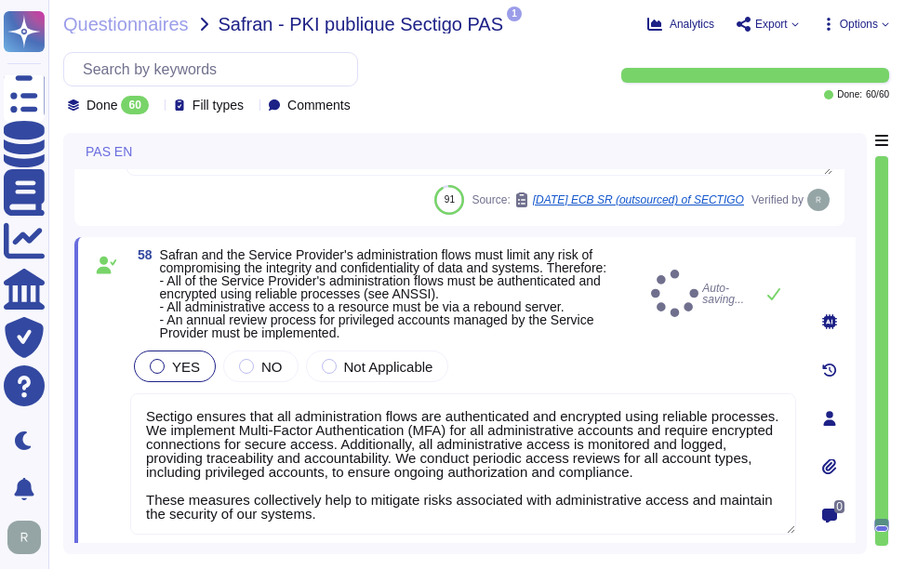
type textarea "Sectigo ensures that all administration flows are authenticated and encrypted u…"
click at [545, 366] on div "YES NO Not Applicable" at bounding box center [463, 366] width 666 height 39
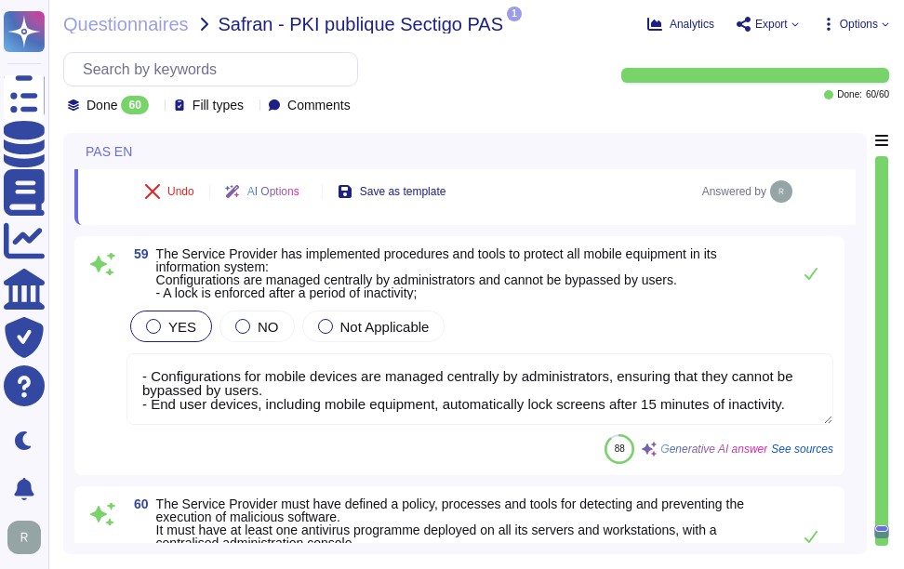
scroll to position [19495, 0]
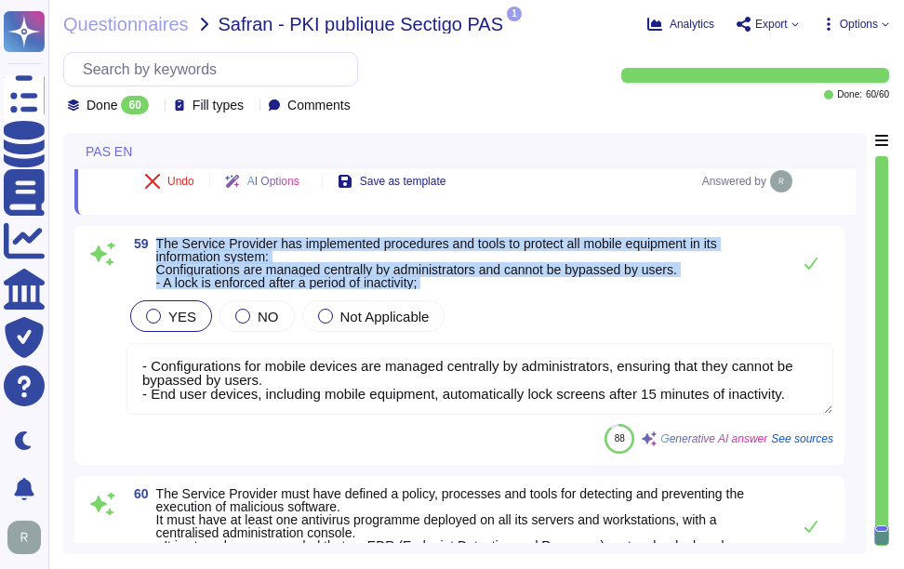
drag, startPoint x: 157, startPoint y: 235, endPoint x: 471, endPoint y: 295, distance: 319.0
click at [471, 295] on div "59 The Service Provider has implemented procedures and tools to protect all mob…" at bounding box center [459, 345] width 770 height 239
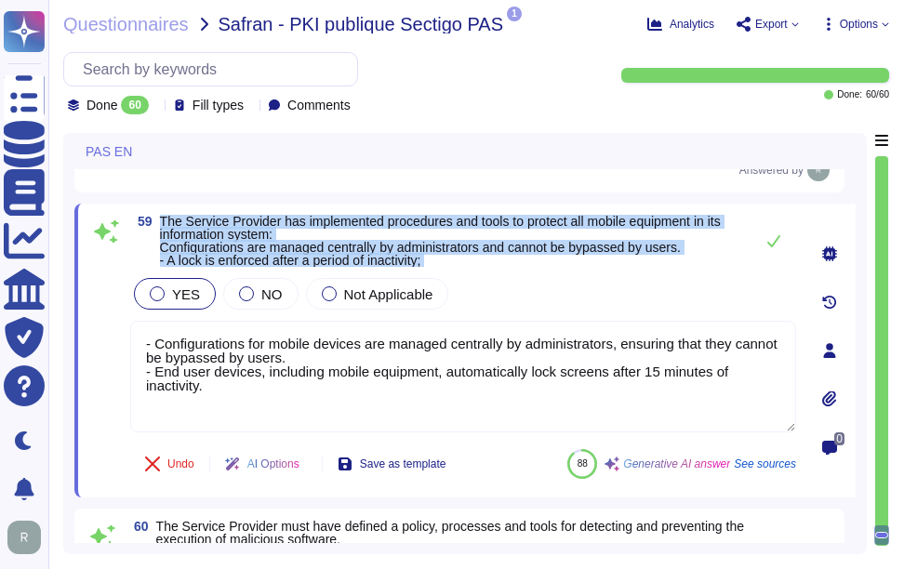
drag, startPoint x: 161, startPoint y: 221, endPoint x: 472, endPoint y: 274, distance: 315.1
click at [472, 274] on div "59 The Service Provider has implemented procedures and tools to protect all mob…" at bounding box center [442, 351] width 707 height 272
click at [246, 241] on span "The Service Provider has implemented procedures and tools to protect all mobile…" at bounding box center [440, 241] width 561 height 54
drag, startPoint x: 161, startPoint y: 219, endPoint x: 484, endPoint y: 267, distance: 326.2
click at [484, 267] on span "The Service Provider has implemented procedures and tools to protect all mobile…" at bounding box center [452, 241] width 584 height 52
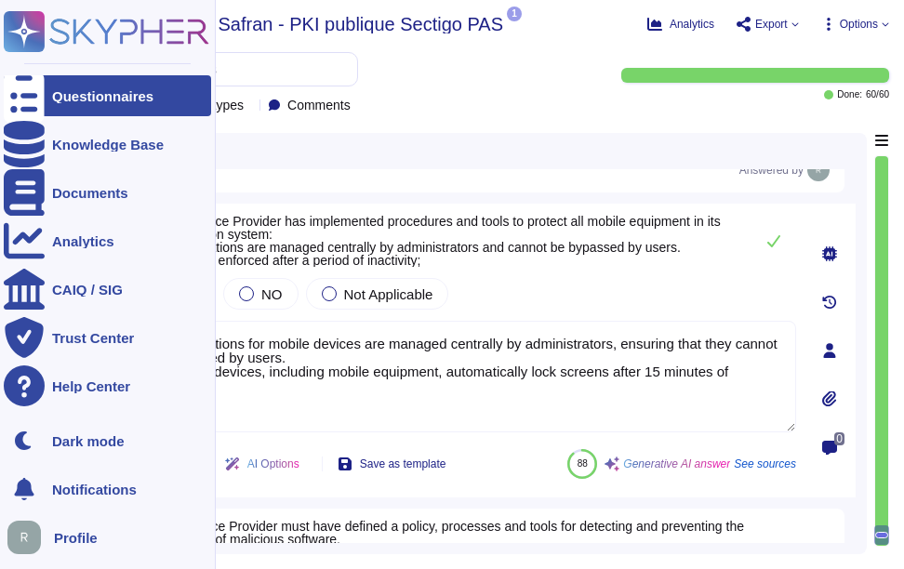
drag, startPoint x: 303, startPoint y: 401, endPoint x: 47, endPoint y: 310, distance: 271.5
click at [47, 310] on div "Questionnaires Knowledge Base Documents Analytics CAIQ / SIG Trust Center Help …" at bounding box center [452, 284] width 904 height 569
paste textarea "Configurations for mobile devices are managed centrally by administrators, ensu…"
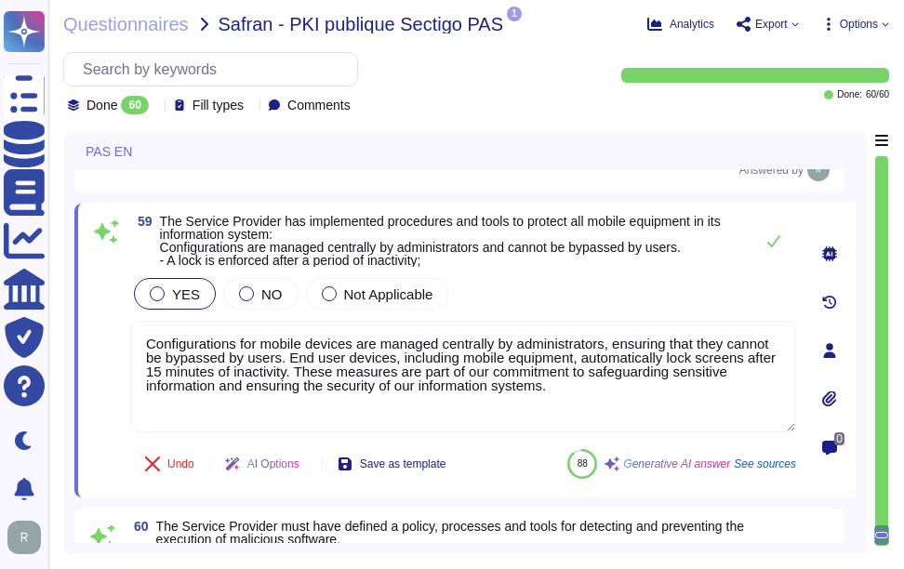
type textarea "Configurations for mobile devices are managed centrally by administrators, ensu…"
click at [561, 313] on div "YES NO Not Applicable" at bounding box center [463, 293] width 666 height 39
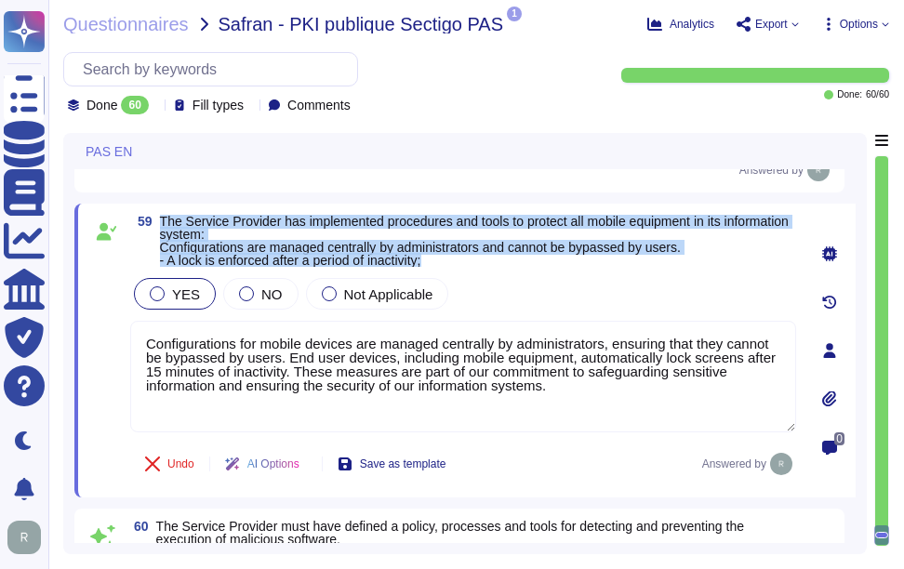
drag, startPoint x: 158, startPoint y: 217, endPoint x: 453, endPoint y: 264, distance: 298.6
click at [453, 264] on div "59 The Service Provider has implemented procedures and tools to protect all mob…" at bounding box center [464, 351] width 781 height 294
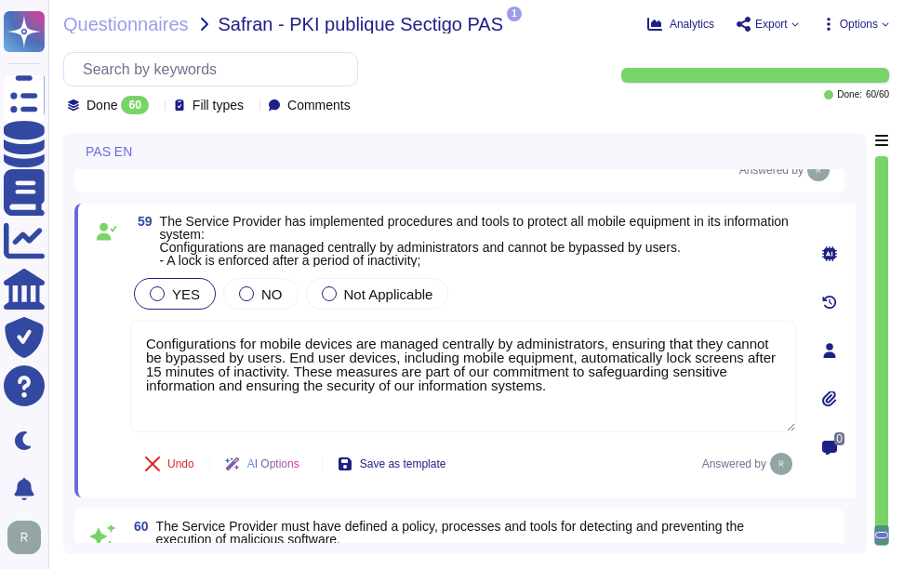
click at [519, 290] on div "YES NO Not Applicable" at bounding box center [463, 293] width 666 height 39
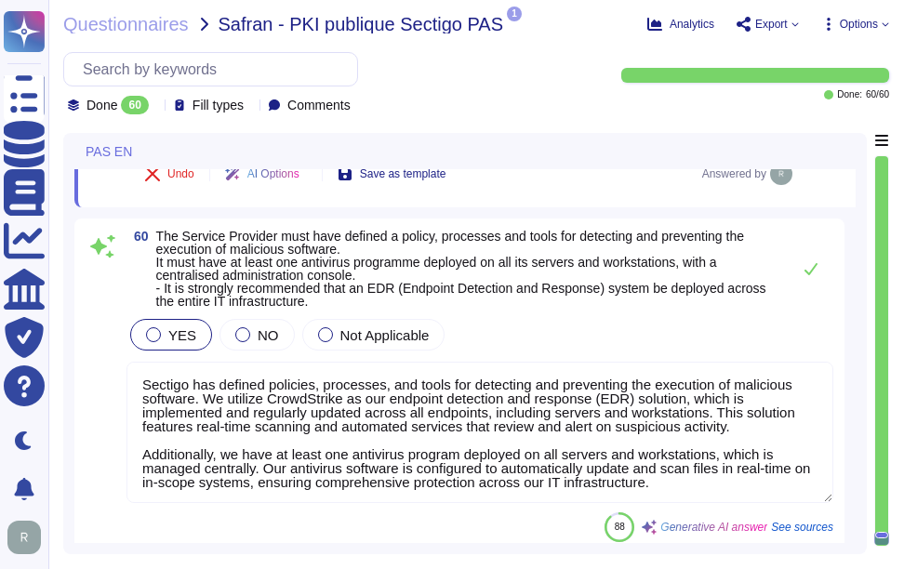
scroll to position [19788, 0]
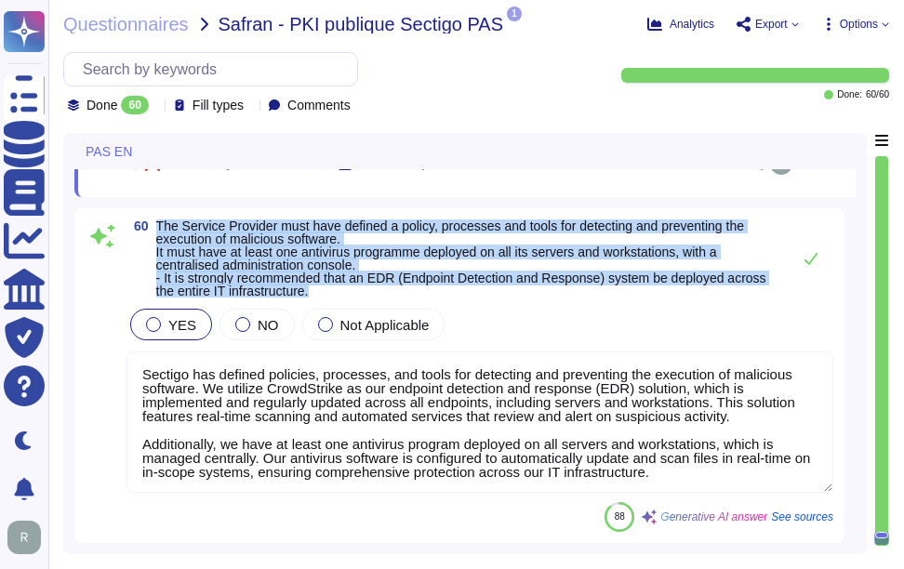
drag, startPoint x: 156, startPoint y: 220, endPoint x: 366, endPoint y: 290, distance: 221.5
click at [366, 290] on span "The Service Provider must have defined a policy, processes and tools for detect…" at bounding box center [468, 258] width 625 height 78
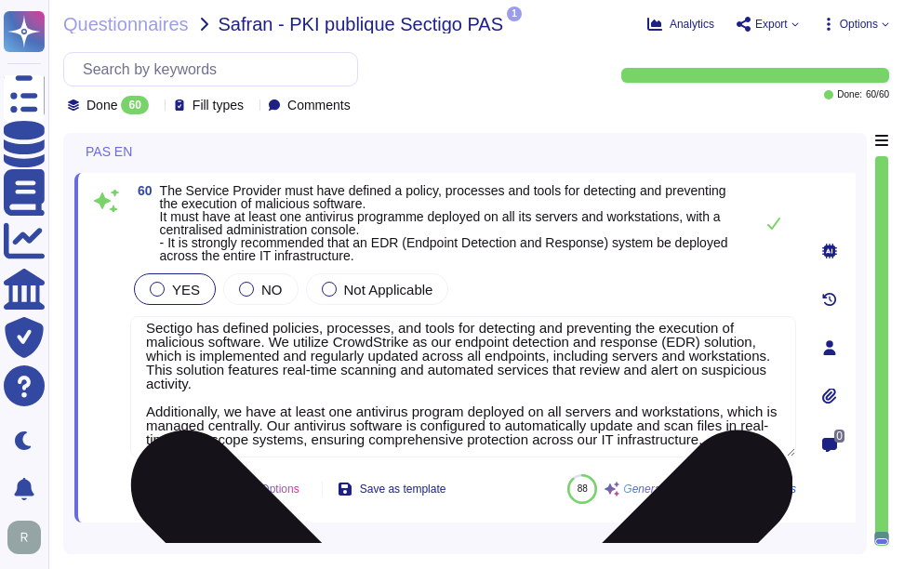
scroll to position [16, 0]
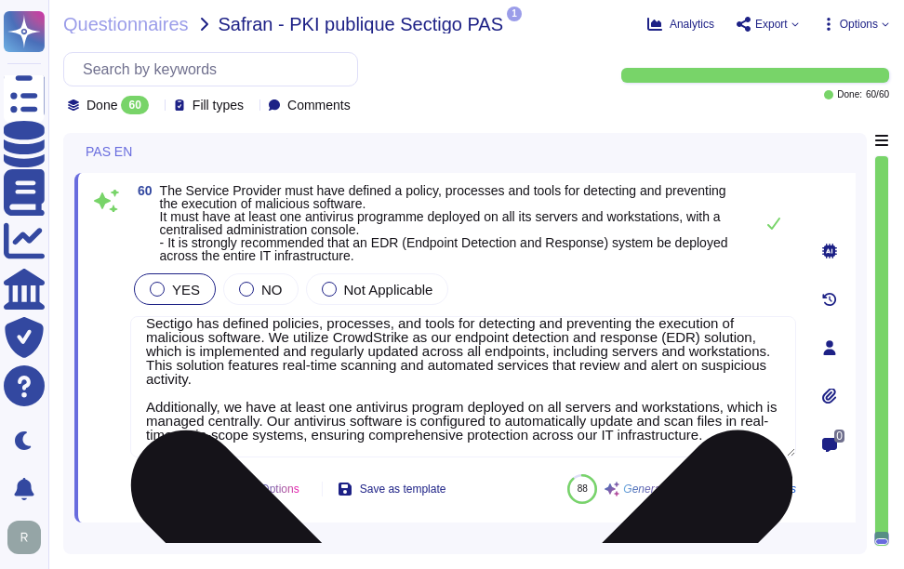
click at [461, 402] on textarea "Sectigo has defined policies, processes, and tools for detecting and preventing…" at bounding box center [463, 386] width 666 height 141
paste textarea
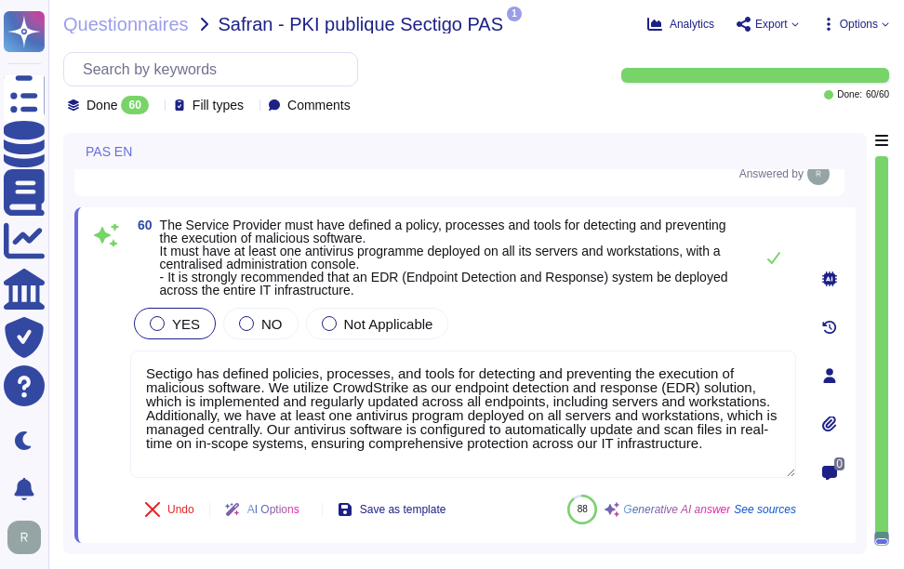
type textarea "Sectigo has defined policies, processes, and tools for detecting and preventing…"
click at [549, 310] on div "YES NO Not Applicable" at bounding box center [463, 323] width 666 height 39
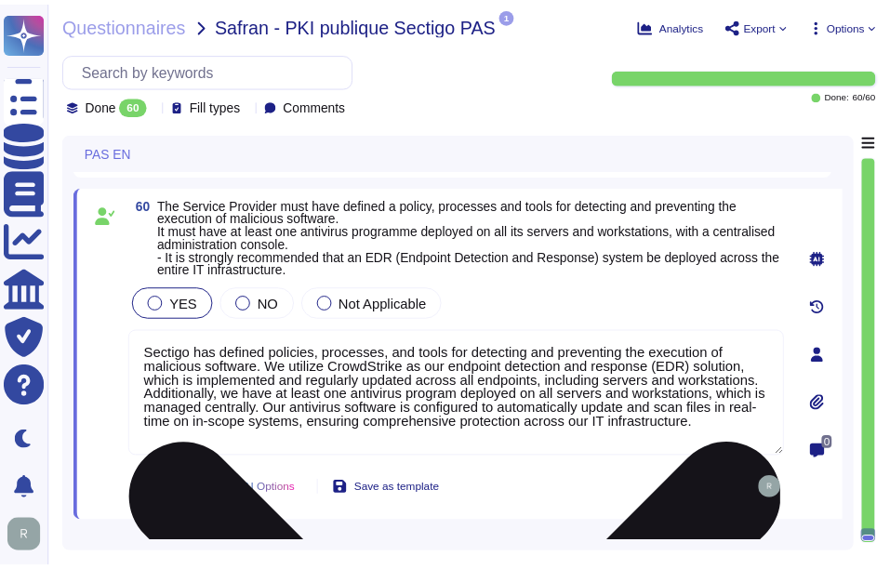
scroll to position [2, 0]
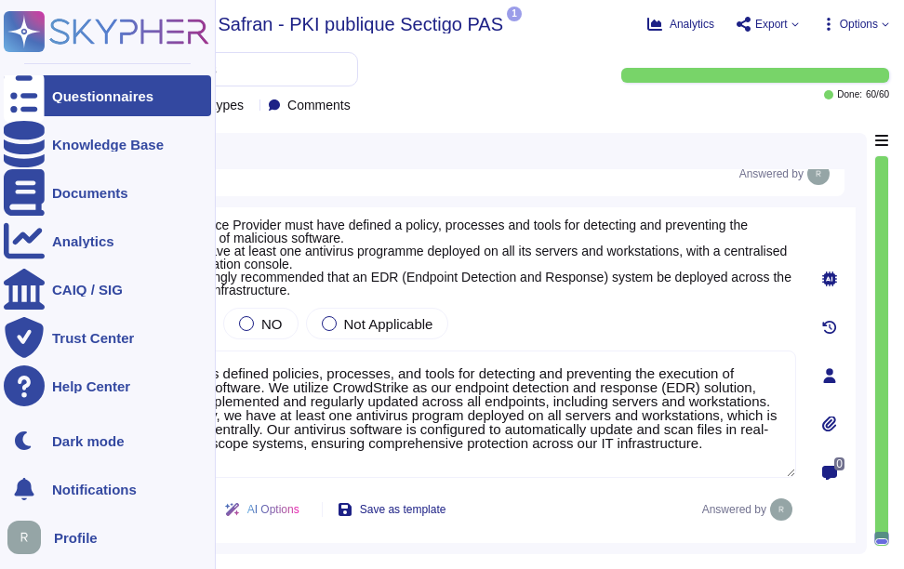
click at [66, 92] on div "Questionnaires" at bounding box center [102, 96] width 101 height 14
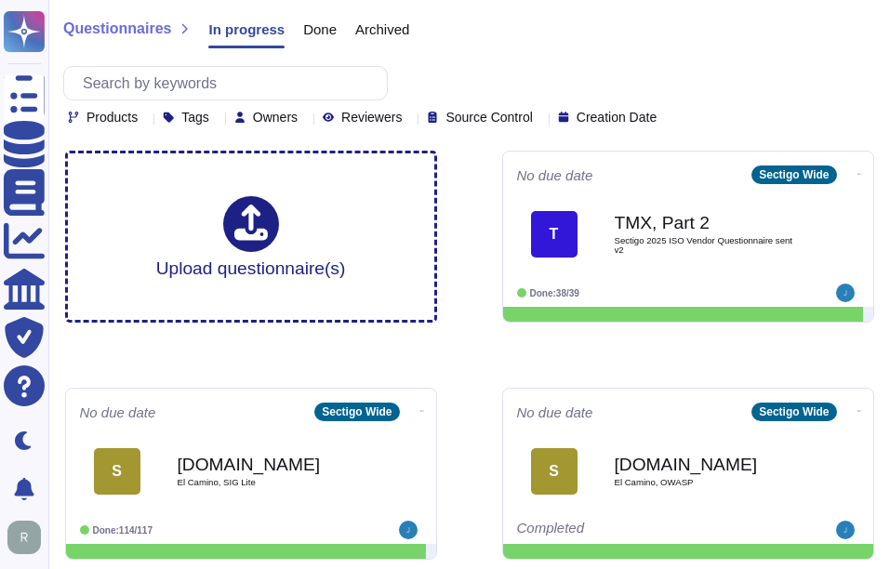
click at [252, 33] on span "In progress" at bounding box center [246, 29] width 76 height 14
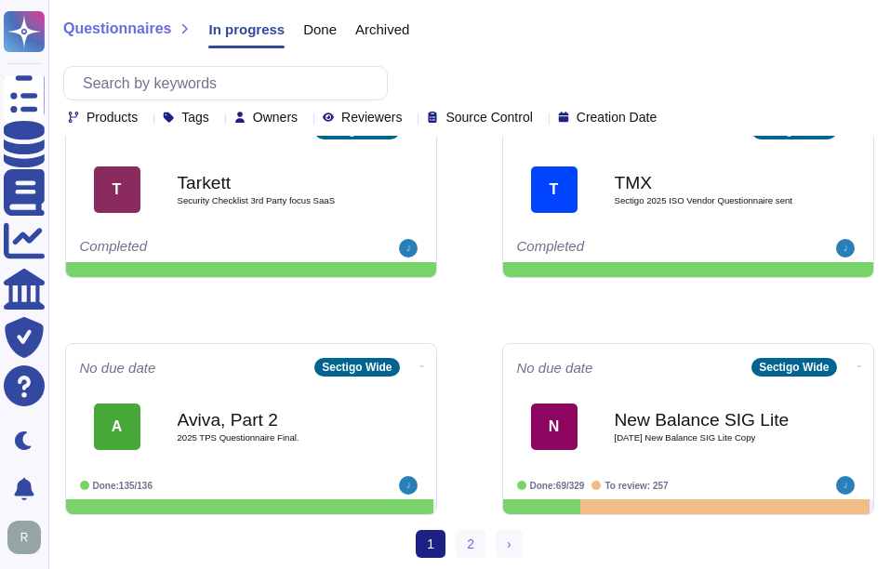
scroll to position [997, 0]
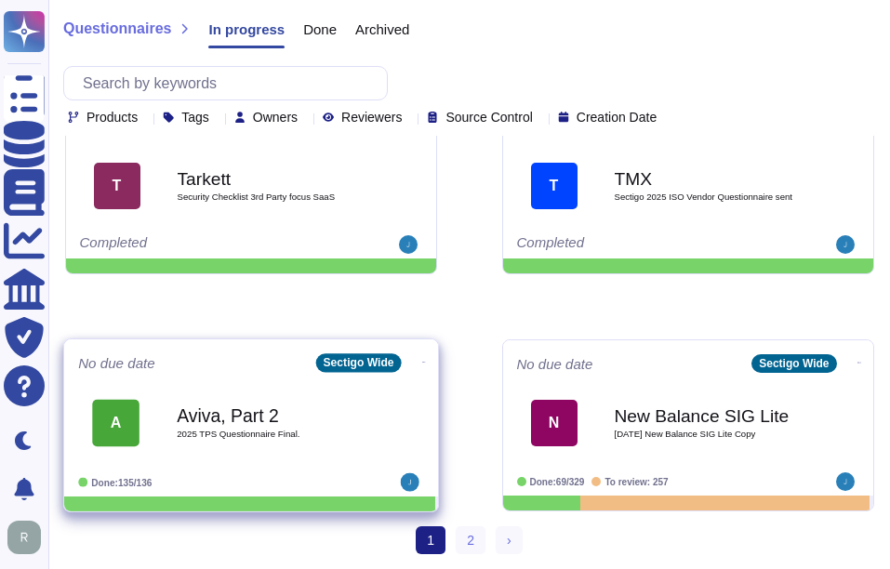
click at [242, 424] on b "Aviva, Part 2" at bounding box center [271, 415] width 188 height 18
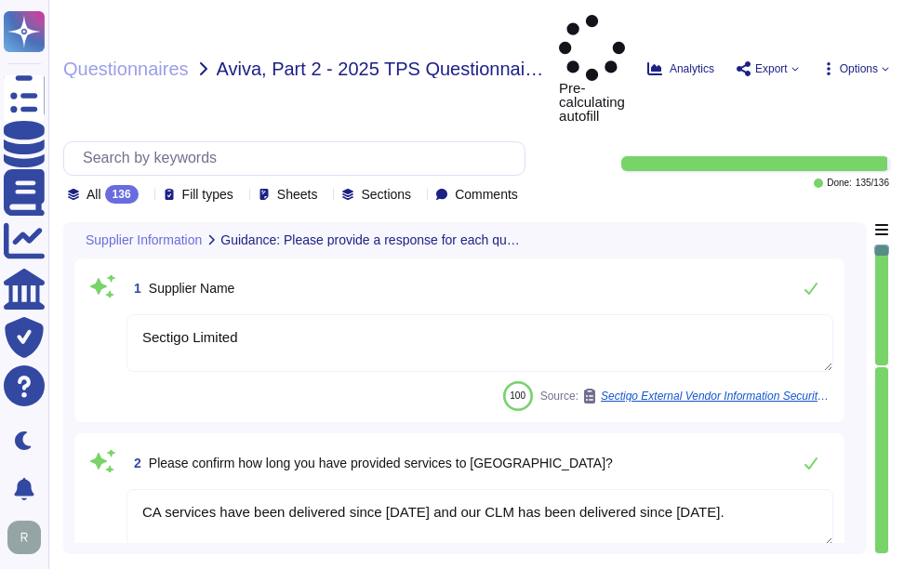
type textarea "Sectigo Limited"
type textarea "CA services have been delivered since [DATE] and our CLM has been delivered sin…"
type textarea "Sectigo acts as a data processor for the services provided to [GEOGRAPHIC_DATA]…"
type textarea "The primary region in which we operate is the [GEOGRAPHIC_DATA], specifically i…"
type textarea "Data received from Aviva is transmitted electronically using secure methods. Th…"
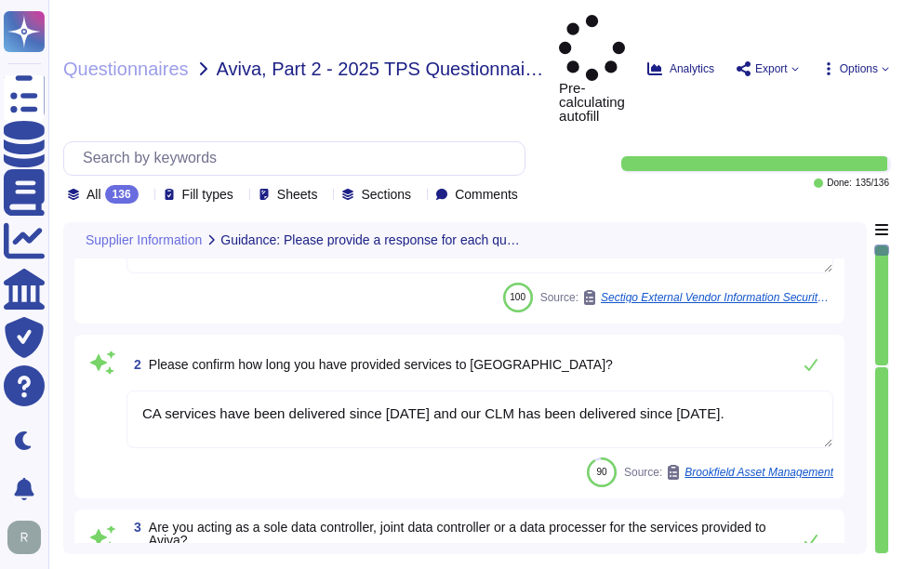
type textarea "No. We have a SaaS portal accessible through popular browsers."
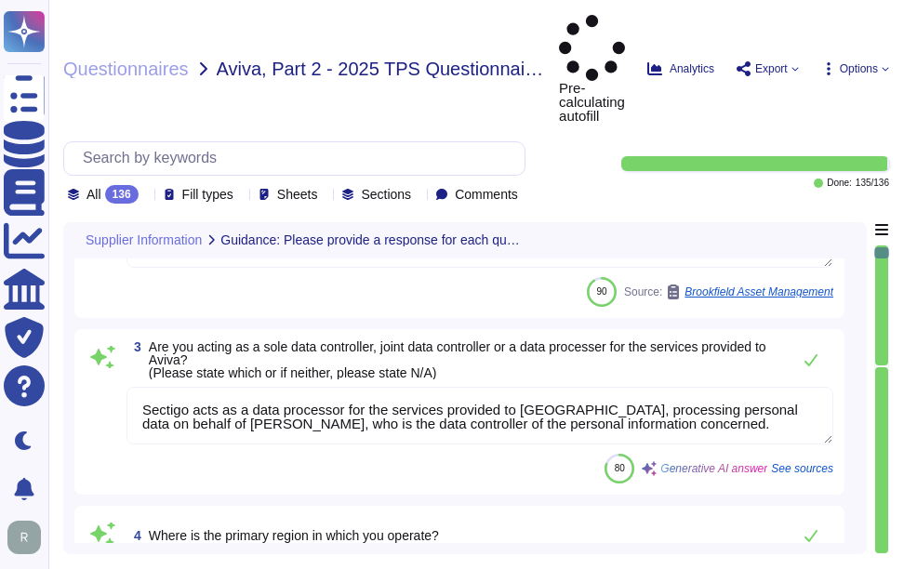
type textarea "Yes, there is data stored on internet-facing portals. The organization has inte…"
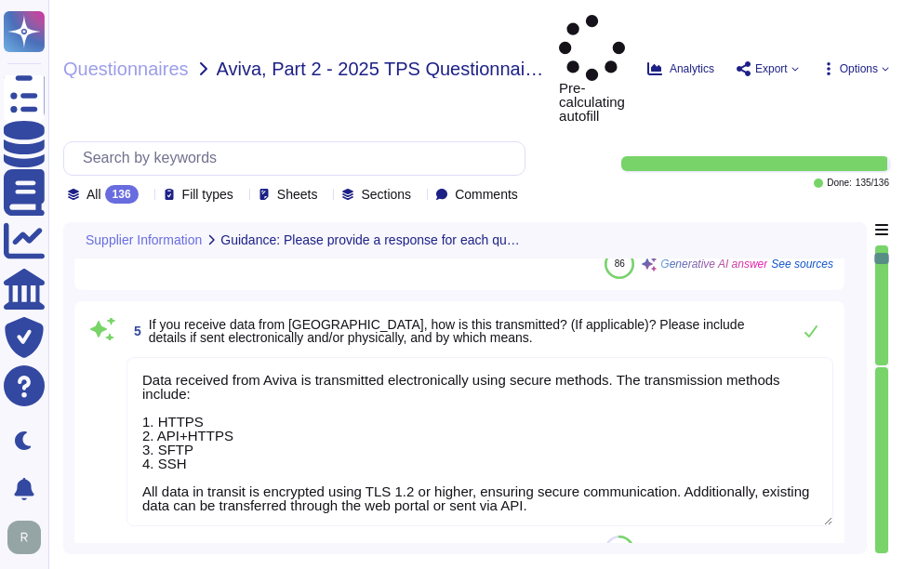
type textarea "Sectigo's products and services are designed to address digital security challe…"
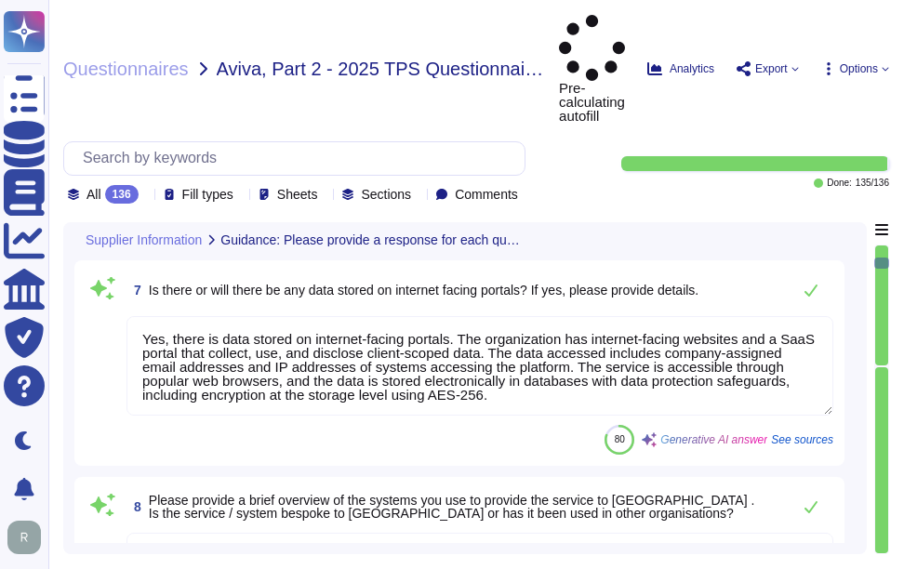
type textarea "No, we have not encountered a security incident for the last 12 months, and the…"
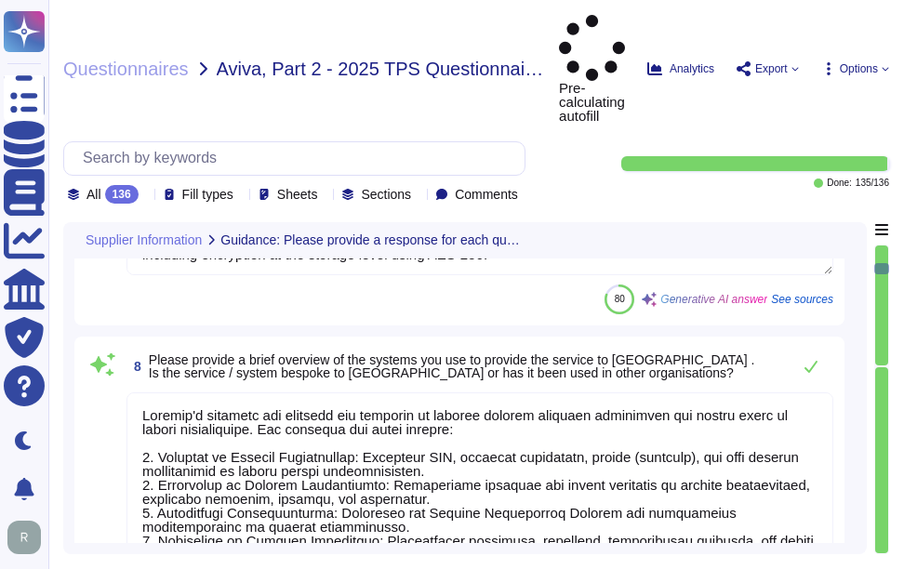
type textarea "No, we do not use subcontractors for this service."
type textarea "No, we do not process payment card data as part of the services we provide. We …"
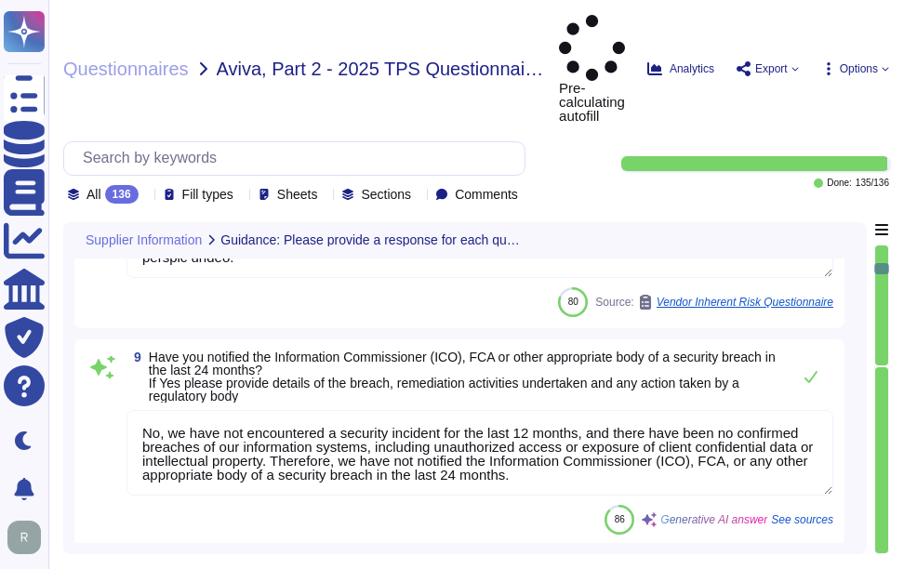
type textarea "Yes, we maintain a current and complete inventory of all hardware and software …"
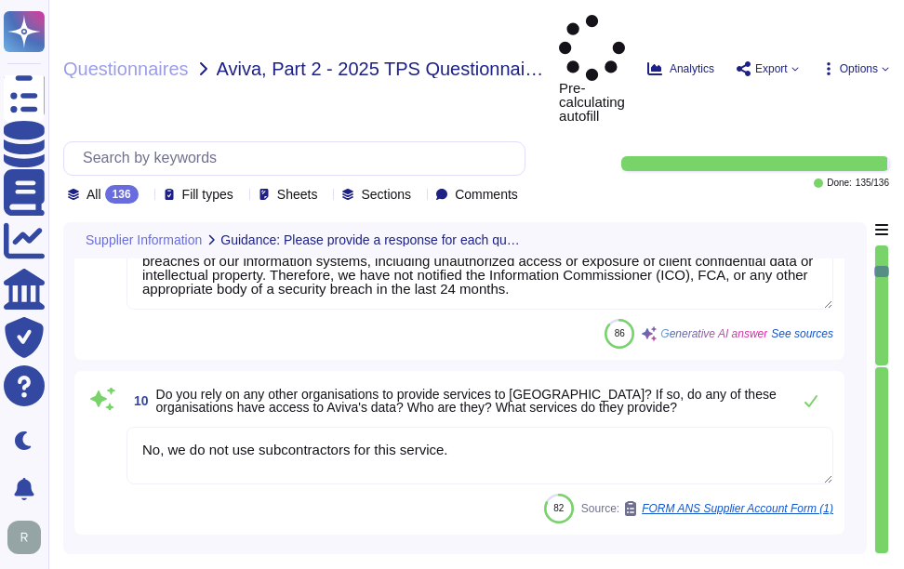
type textarea "No, we do not use third-party products or services for systems that view, store…"
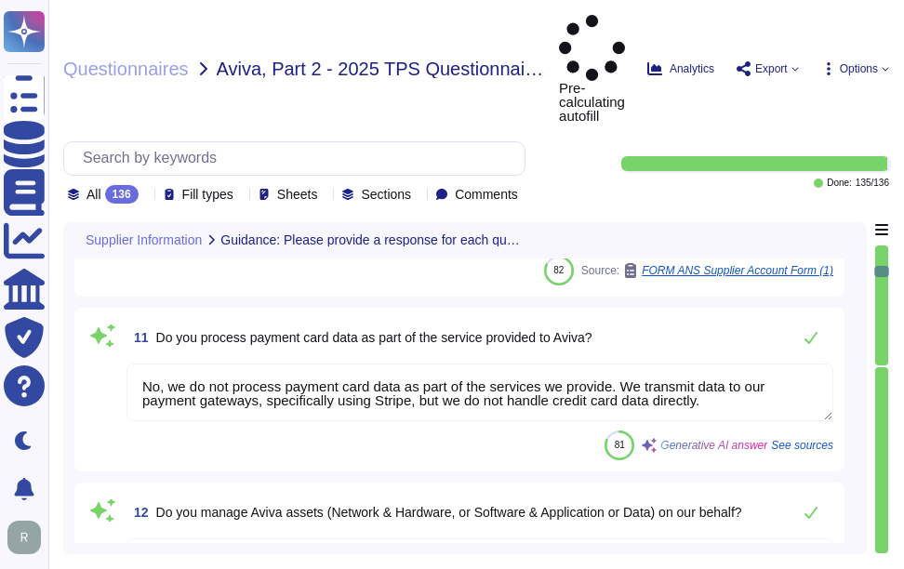
scroll to position [2232, 0]
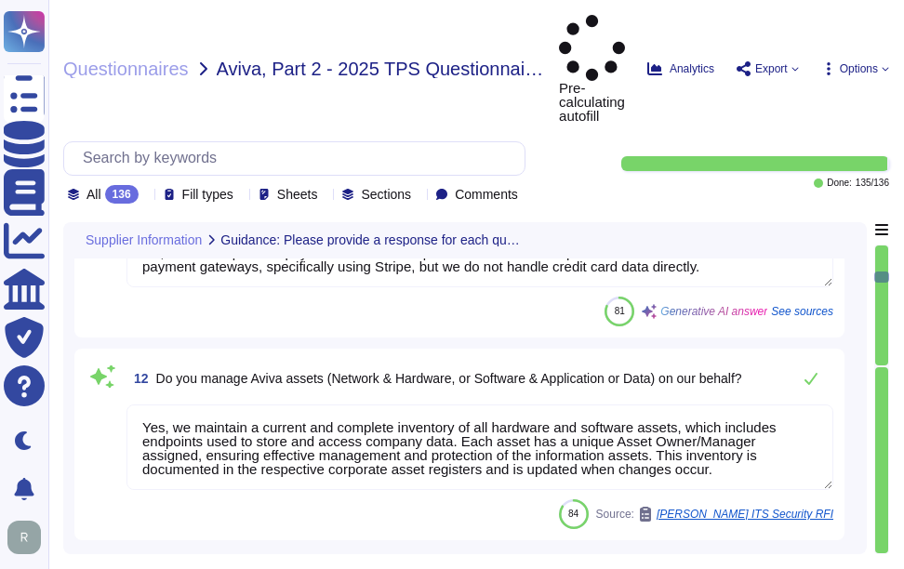
type textarea "Sectigo does not peform application development on behalf of clients or their c…"
type textarea "We currently use Elastic as our SIEM solution. Our logging system captures deta…"
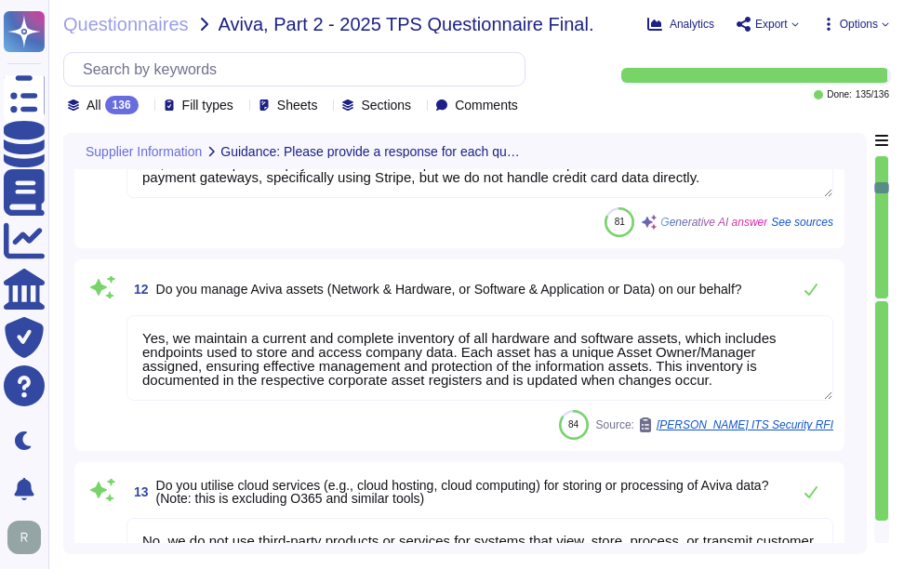
scroll to position [2, 0]
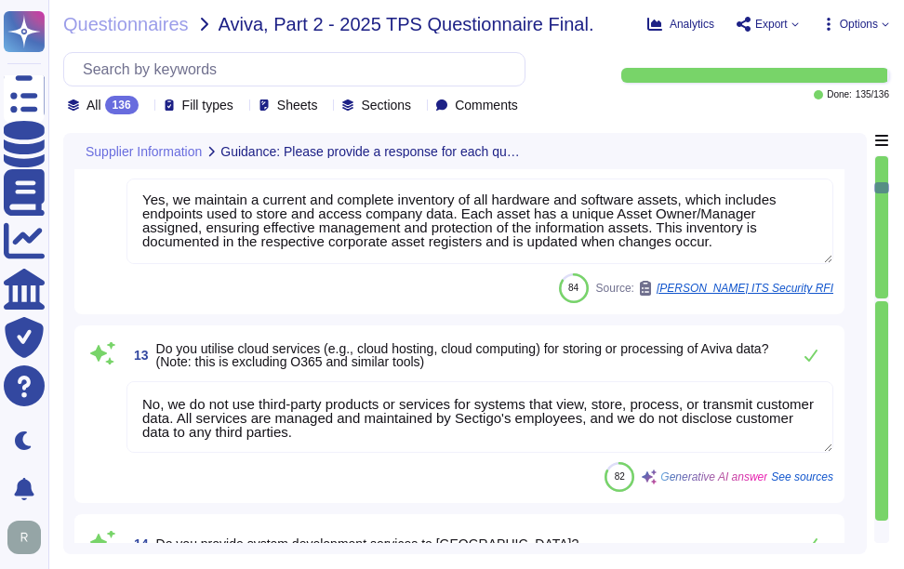
type textarea "No, our application or system does not use Artificial Intelligence (AI), and we…"
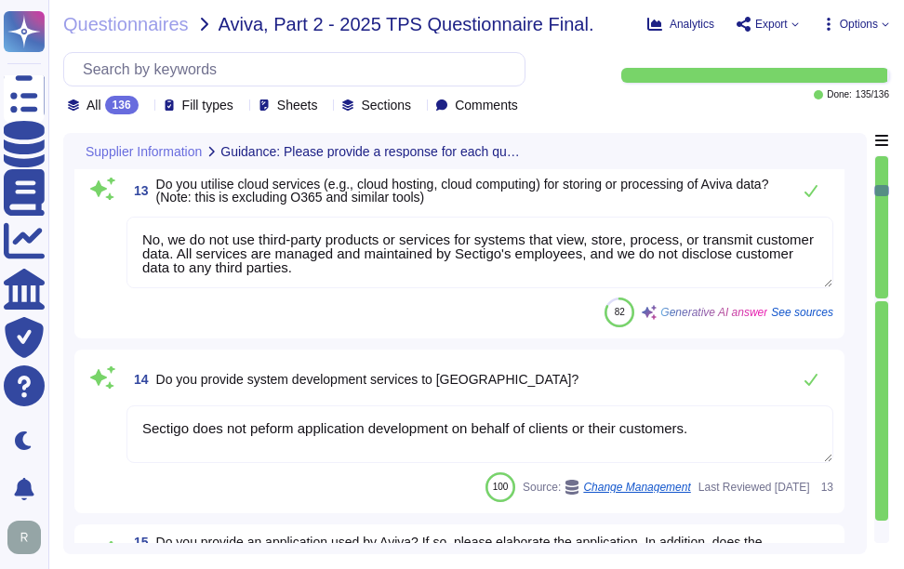
type textarea "Sectigo utilizes the following third-party providers as part of the services: 1…"
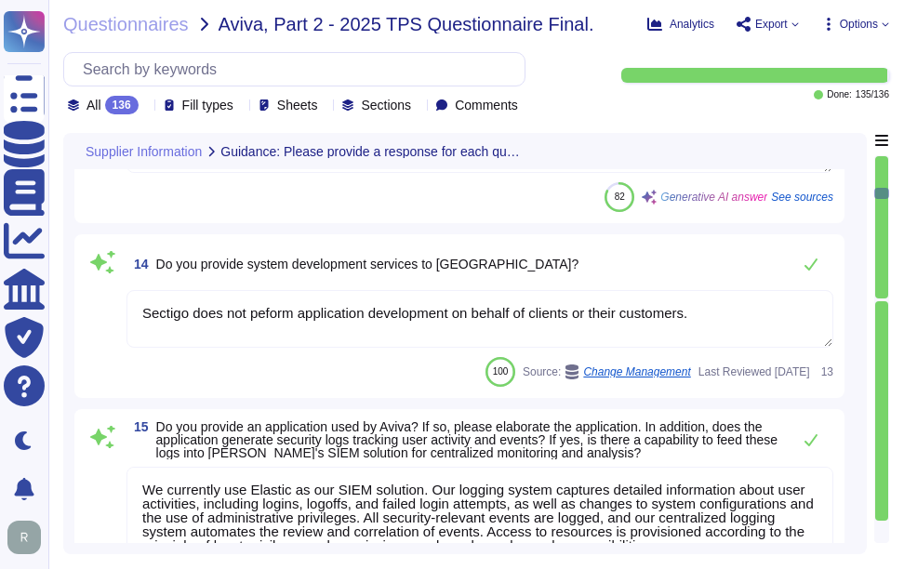
scroll to position [2883, 0]
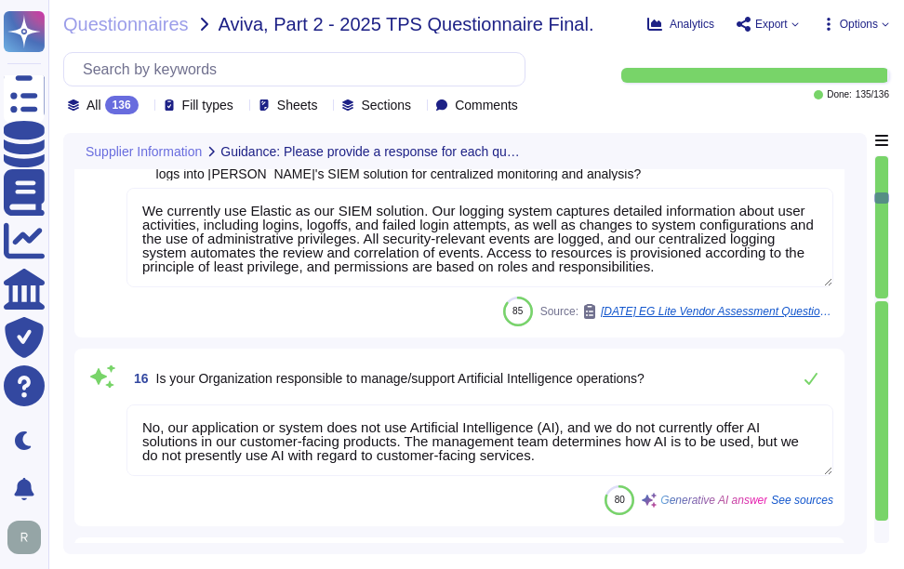
type textarea "The organization was founded in [DATE]."
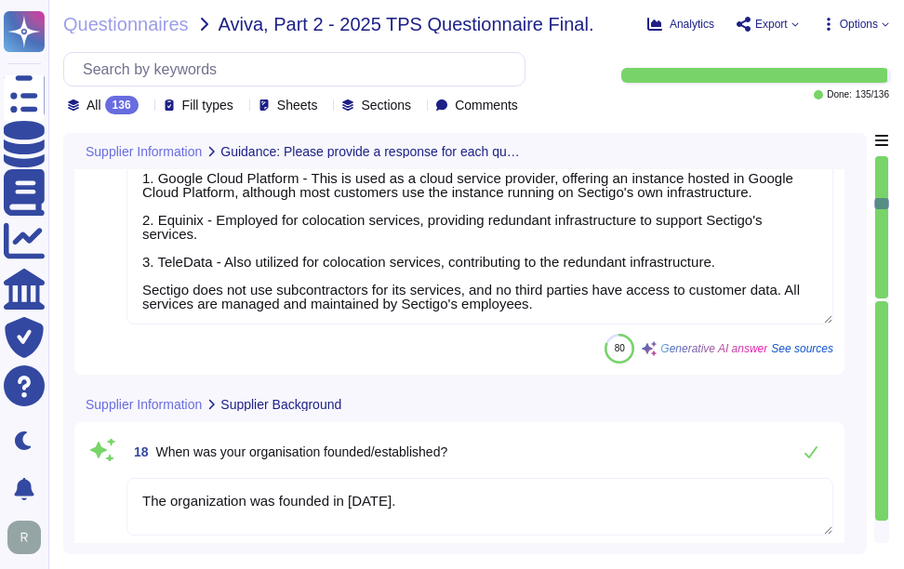
type textarea "Our head office is located at [STREET_ADDRESS]."
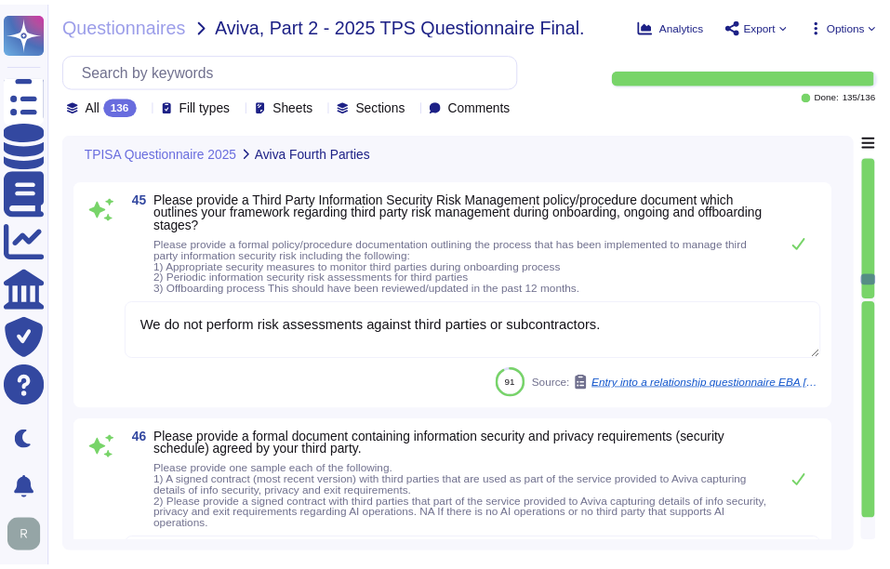
scroll to position [11347, 0]
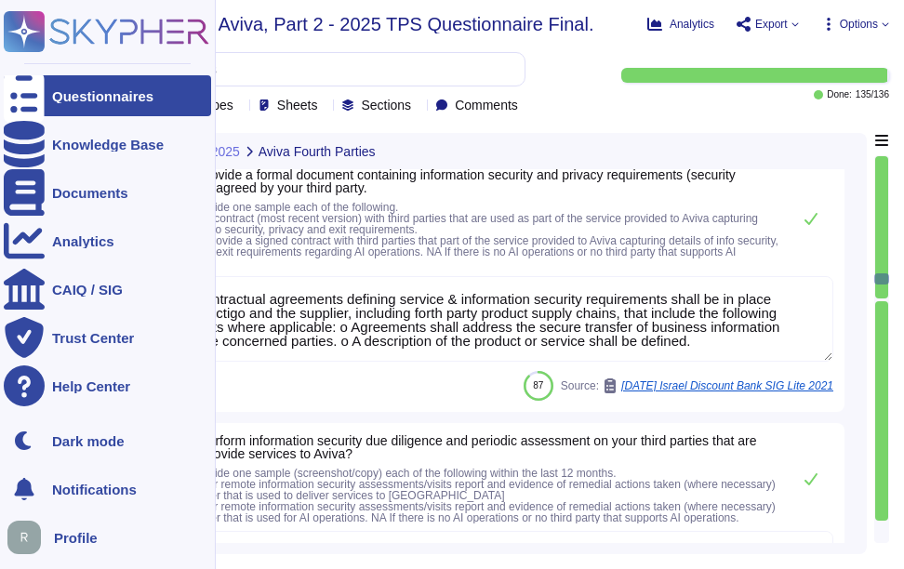
click at [32, 95] on icon at bounding box center [24, 96] width 41 height 55
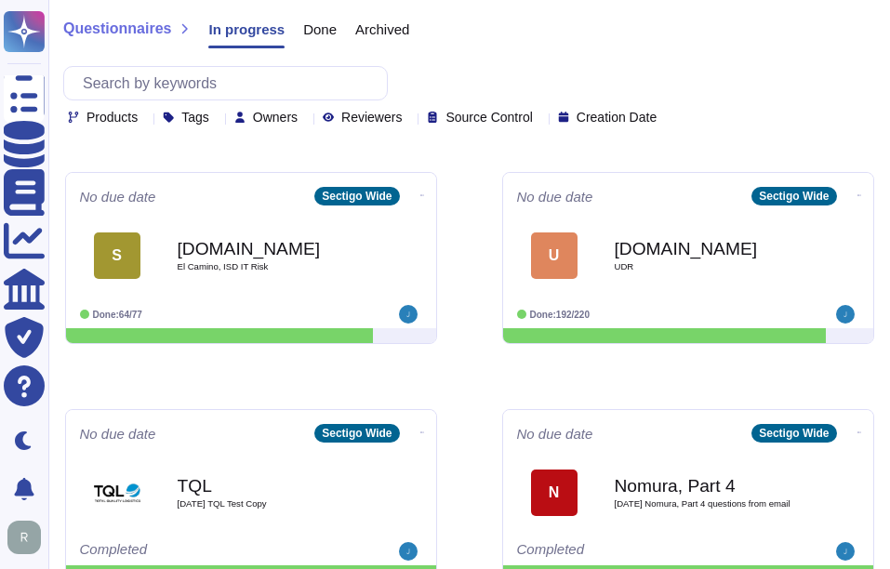
scroll to position [558, 0]
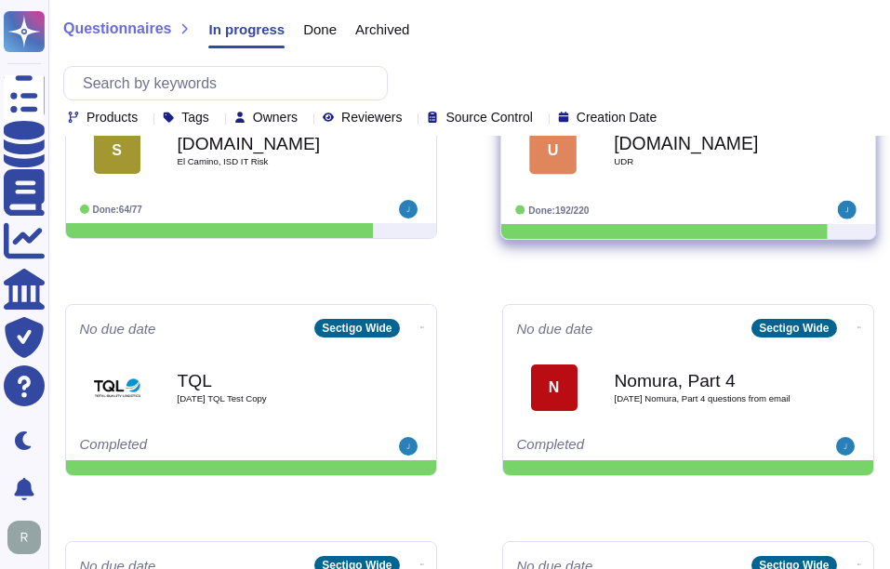
click at [689, 149] on b "[DOMAIN_NAME]" at bounding box center [708, 143] width 188 height 18
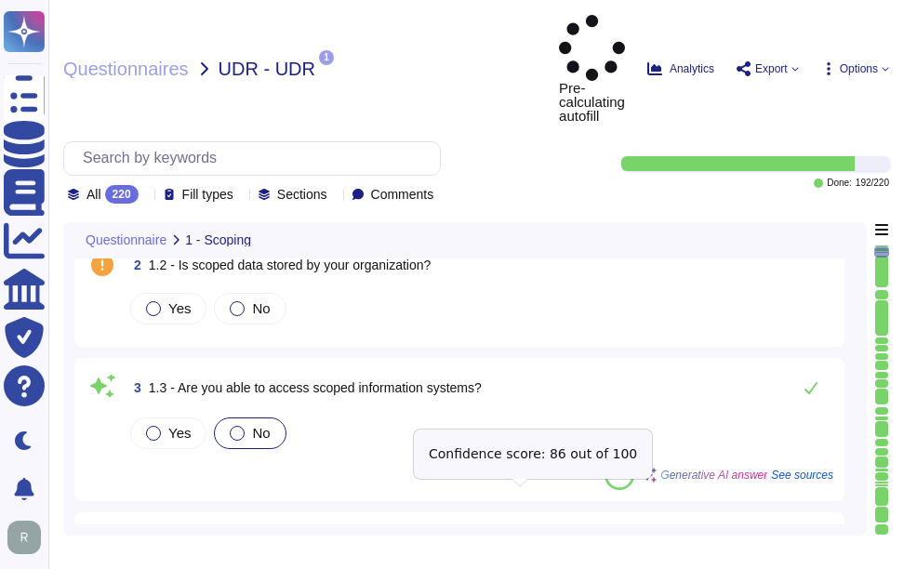
scroll to position [372, 0]
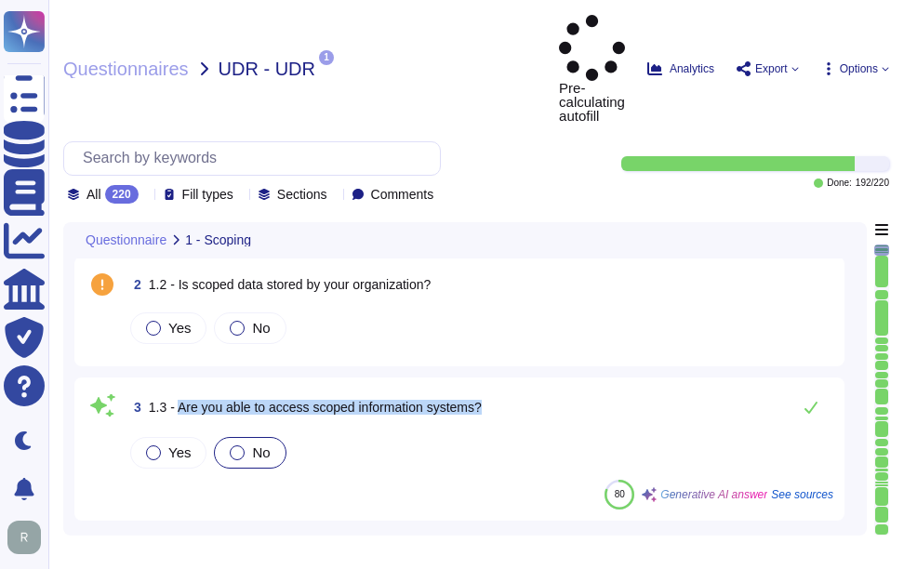
drag, startPoint x: 179, startPoint y: 342, endPoint x: 605, endPoint y: 347, distance: 426.9
click at [605, 389] on div "3 1.3 - Are you able to access scoped information systems?" at bounding box center [479, 407] width 707 height 37
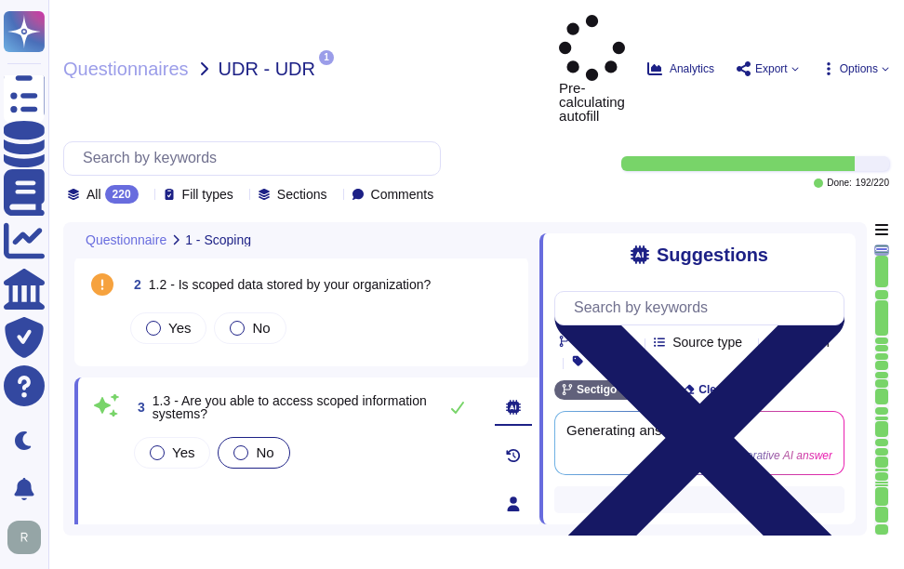
click at [831, 245] on icon at bounding box center [699, 438] width 290 height 387
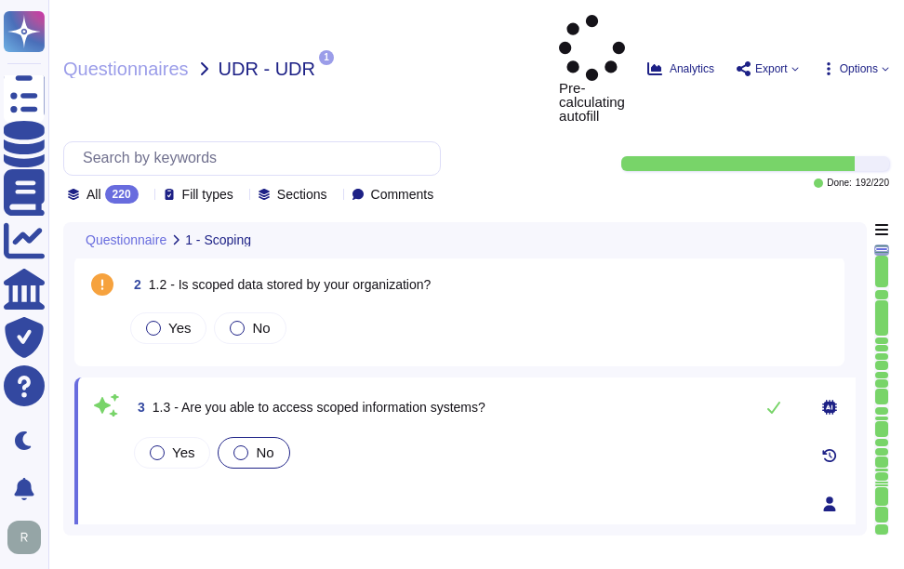
click at [220, 437] on div "Yes No" at bounding box center [463, 500] width 666 height 134
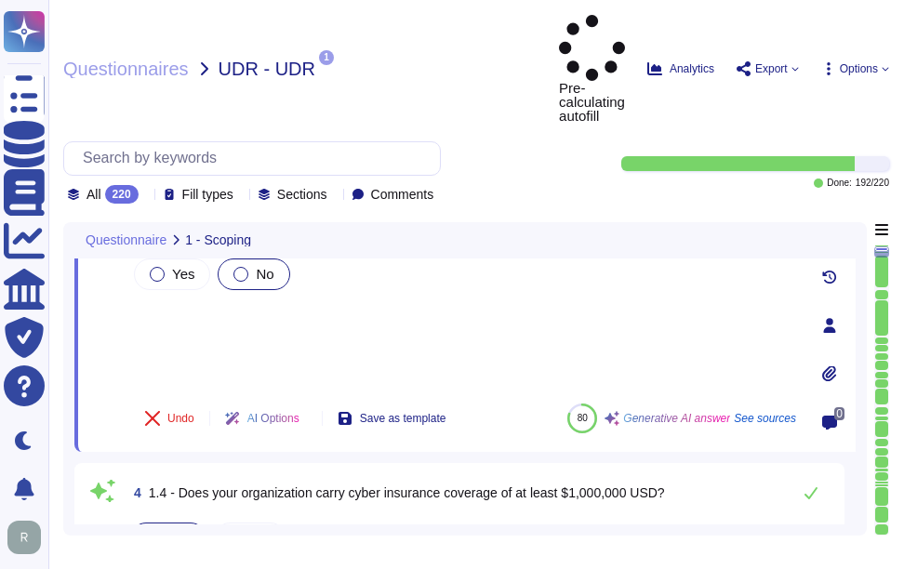
scroll to position [558, 0]
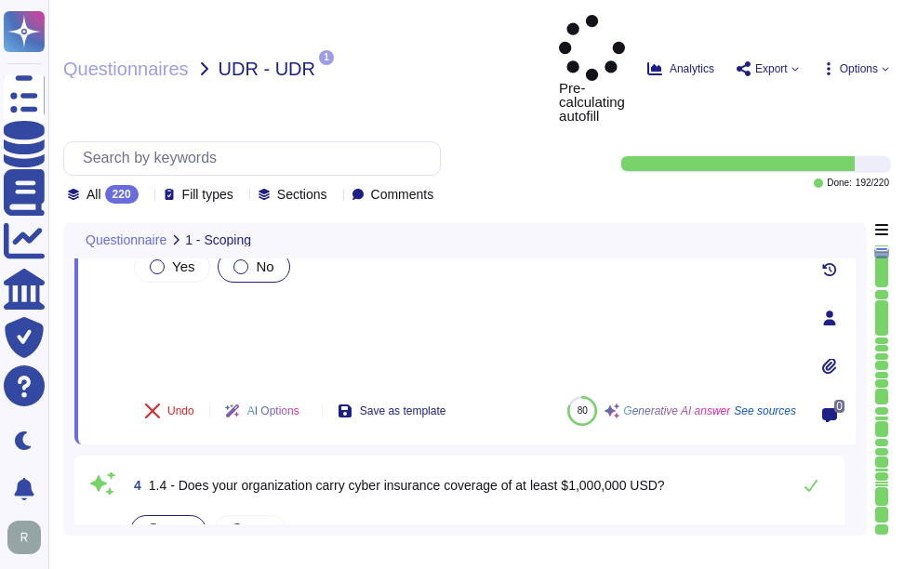
click at [193, 247] on div "Yes No" at bounding box center [463, 314] width 666 height 134
click at [187, 280] on div "Yes No" at bounding box center [463, 314] width 666 height 134
click at [166, 247] on div "Yes No" at bounding box center [463, 314] width 666 height 134
click at [166, 261] on div "Yes No" at bounding box center [463, 314] width 666 height 134
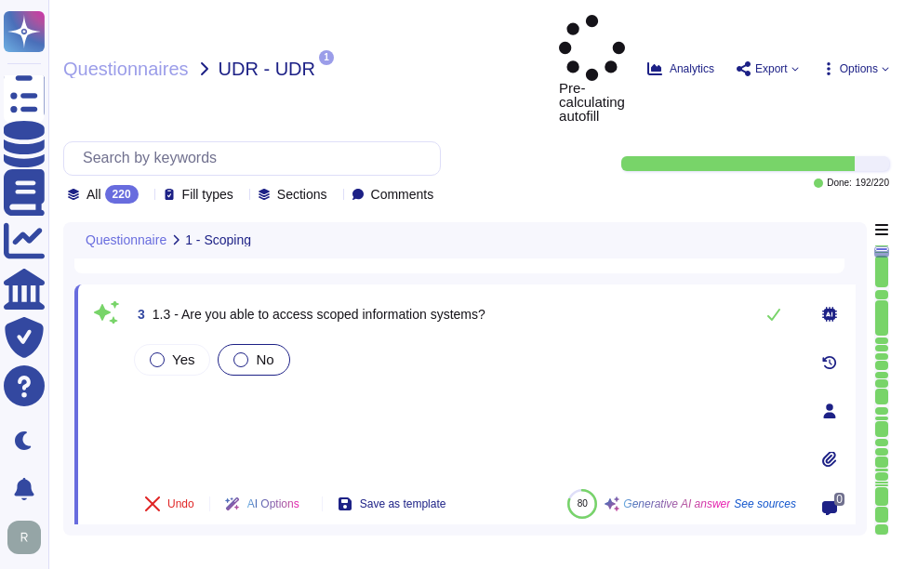
click at [196, 350] on div "Yes No" at bounding box center [463, 407] width 666 height 134
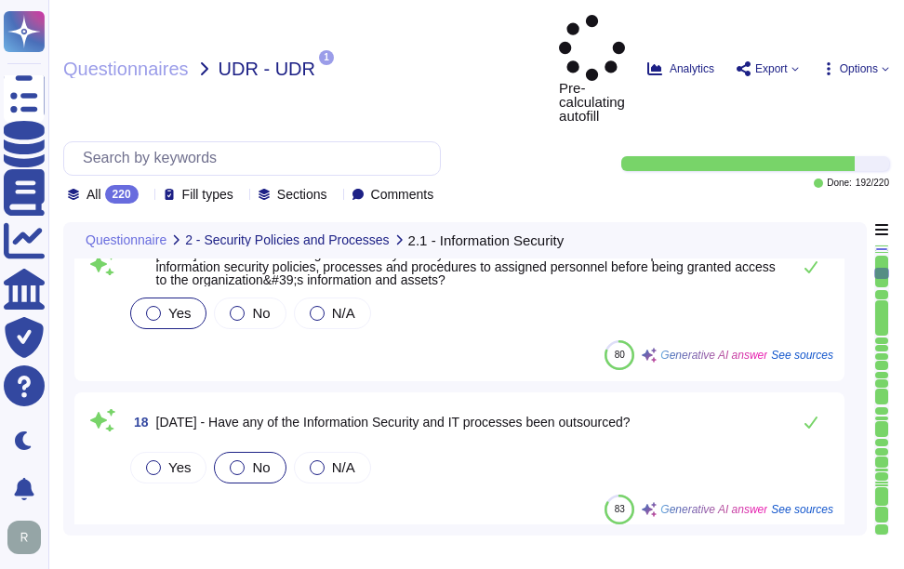
scroll to position [2790, 0]
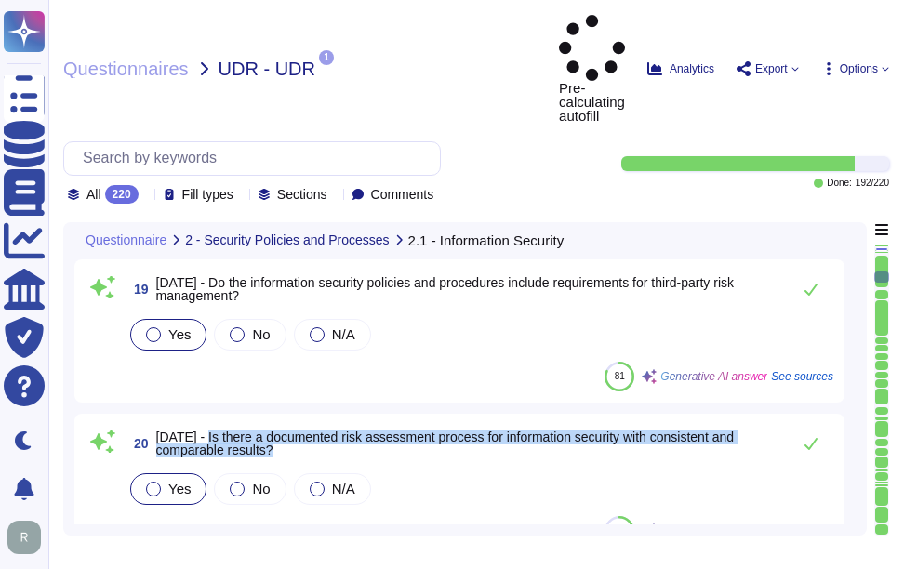
drag, startPoint x: 199, startPoint y: 366, endPoint x: 295, endPoint y: 380, distance: 96.8
click at [295, 431] on span "[DATE] - Is there a documented risk assessment process for information security…" at bounding box center [468, 444] width 625 height 26
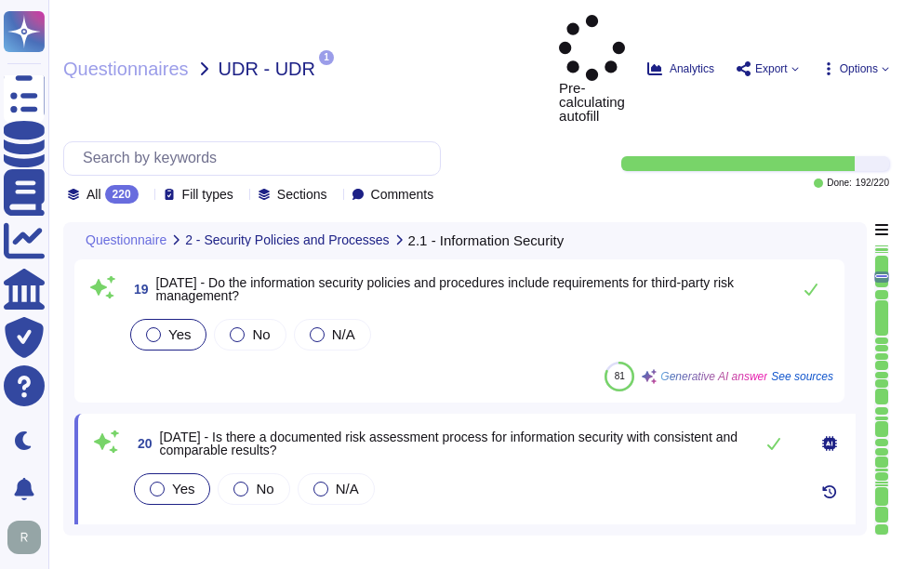
drag, startPoint x: 295, startPoint y: 380, endPoint x: 242, endPoint y: 472, distance: 106.2
click at [242, 472] on div "Yes No N/A" at bounding box center [463, 537] width 666 height 134
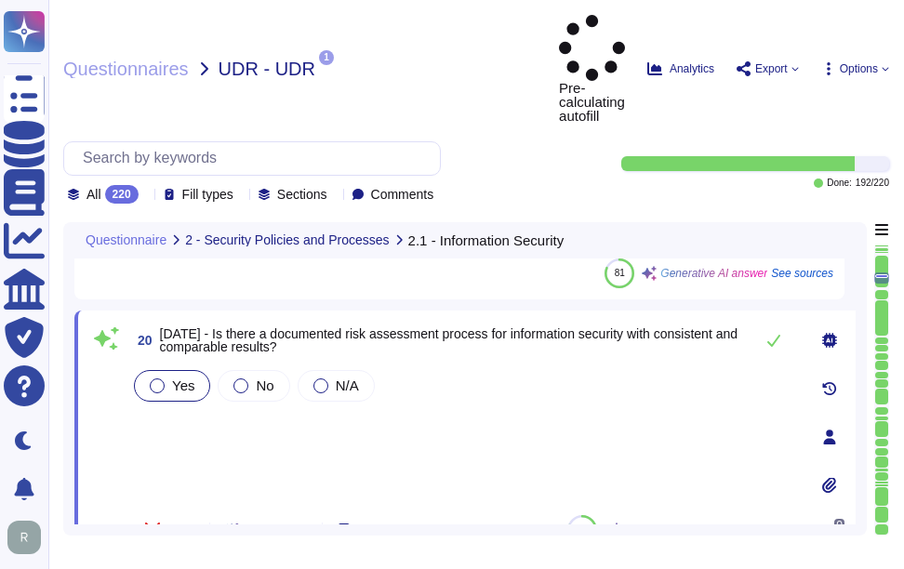
scroll to position [2976, 0]
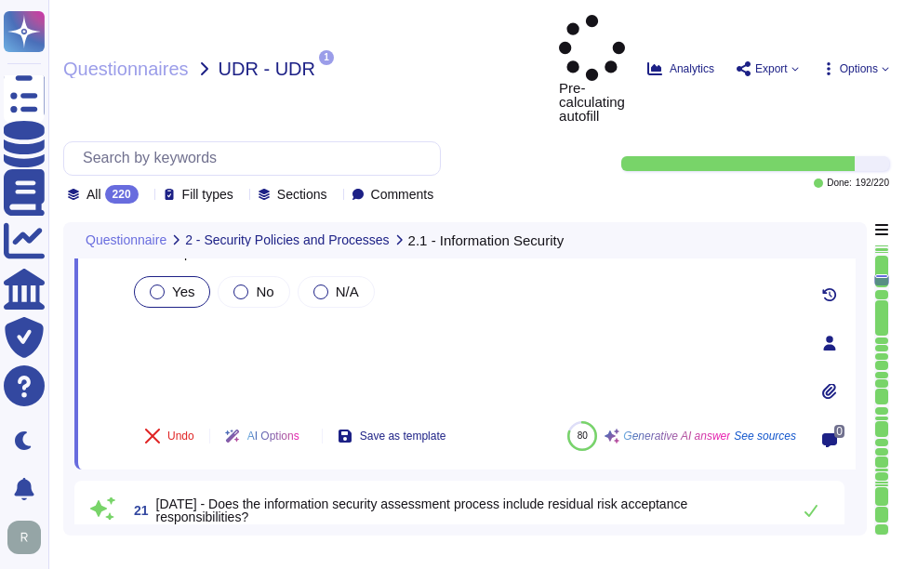
click at [198, 301] on div "Yes No N/A" at bounding box center [463, 340] width 666 height 134
click at [197, 286] on div "Yes No N/A" at bounding box center [463, 340] width 666 height 134
drag, startPoint x: 197, startPoint y: 286, endPoint x: 219, endPoint y: 316, distance: 37.4
click at [219, 316] on div "Yes No N/A" at bounding box center [463, 340] width 666 height 134
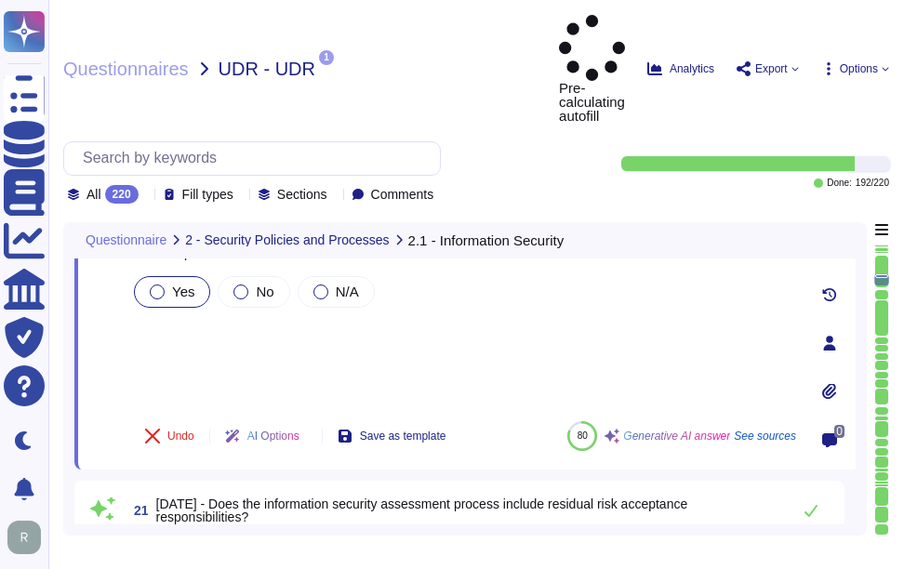
click at [178, 284] on div "Yes No N/A" at bounding box center [463, 340] width 666 height 134
click at [198, 301] on div "Yes No N/A" at bounding box center [463, 340] width 666 height 134
click at [190, 273] on div "Yes No N/A" at bounding box center [463, 340] width 666 height 134
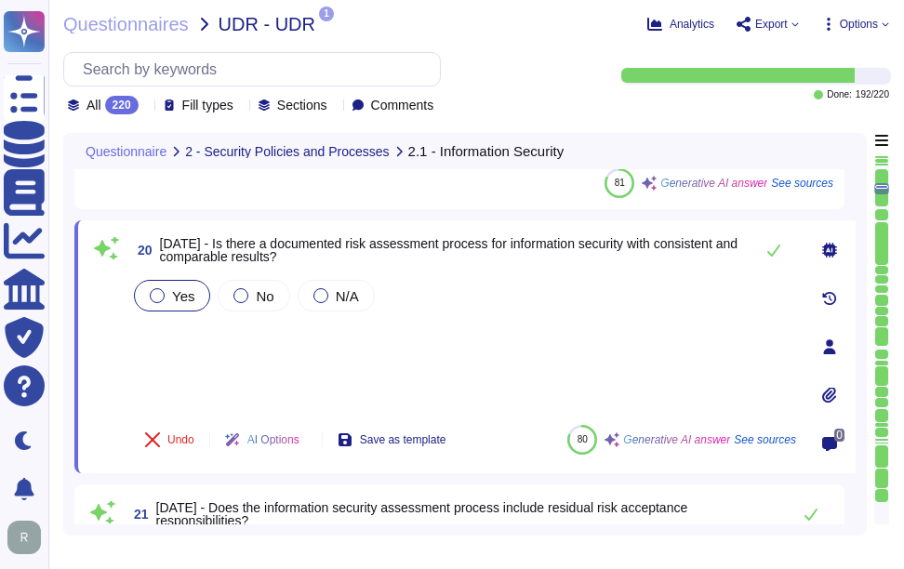
click at [219, 350] on div "Yes No N/A" at bounding box center [463, 343] width 666 height 134
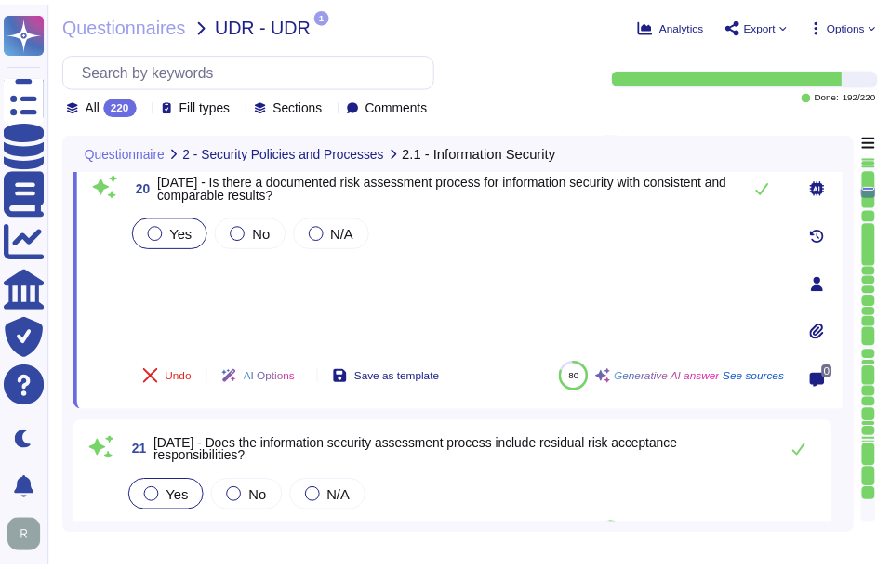
scroll to position [3069, 0]
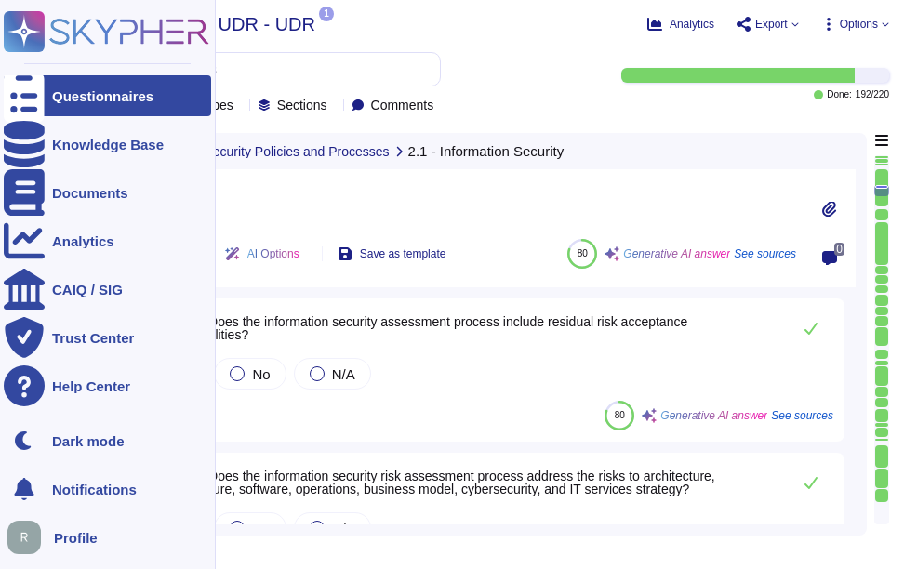
click at [69, 78] on div "Questionnaires" at bounding box center [107, 95] width 207 height 41
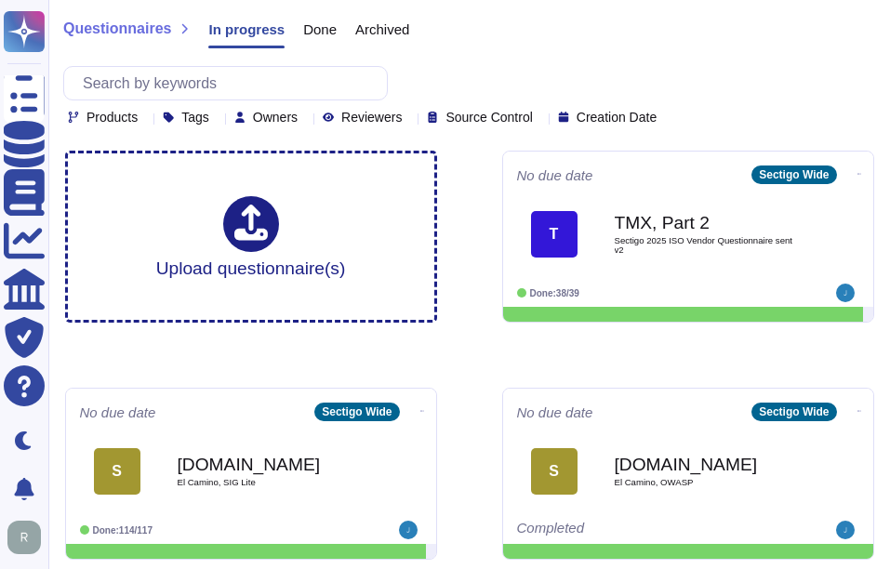
click at [645, 56] on div "Questionnaires In progress Done Archived Products Tags Owners Reviewers Source …" at bounding box center [469, 68] width 842 height 136
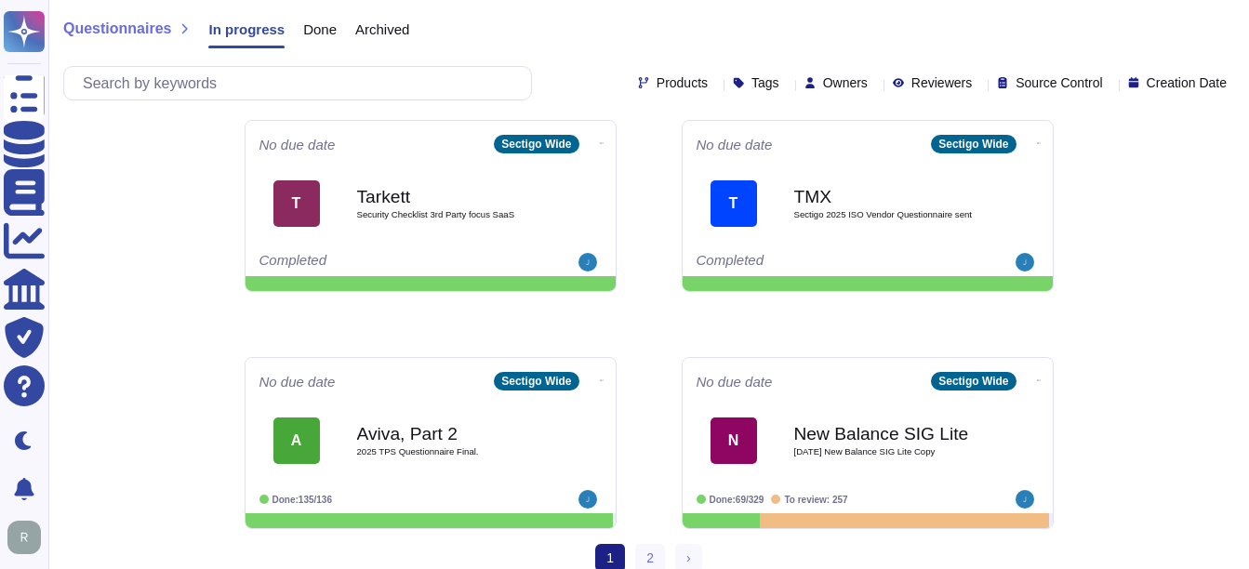
scroll to position [973, 0]
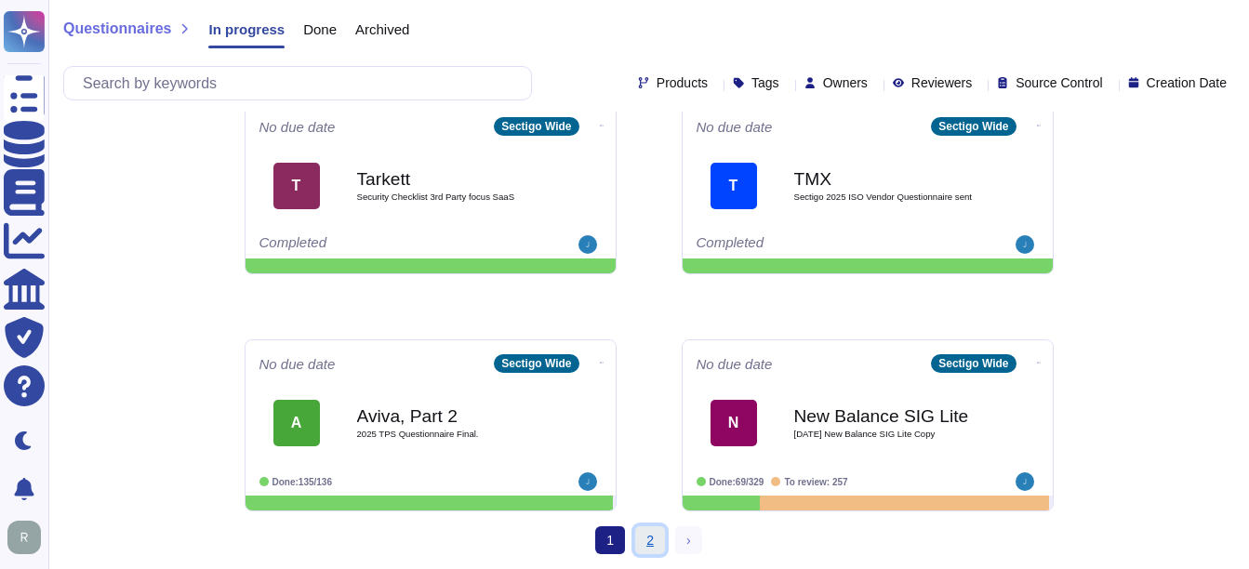
click at [649, 542] on link "2" at bounding box center [650, 540] width 30 height 28
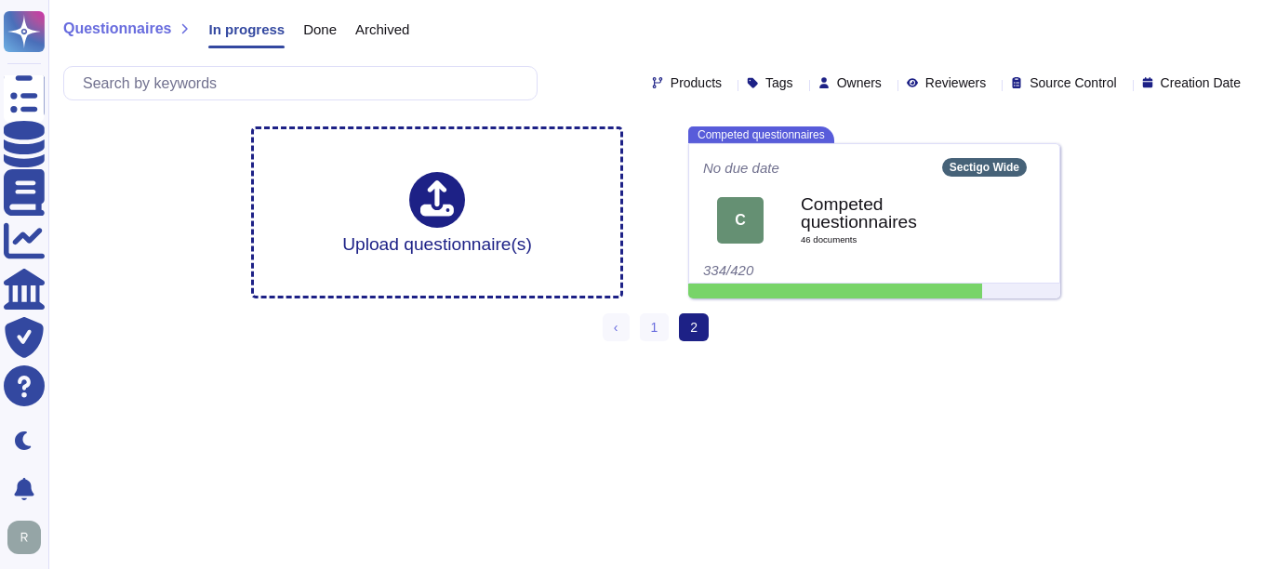
click at [320, 34] on span "Done" at bounding box center [319, 29] width 33 height 14
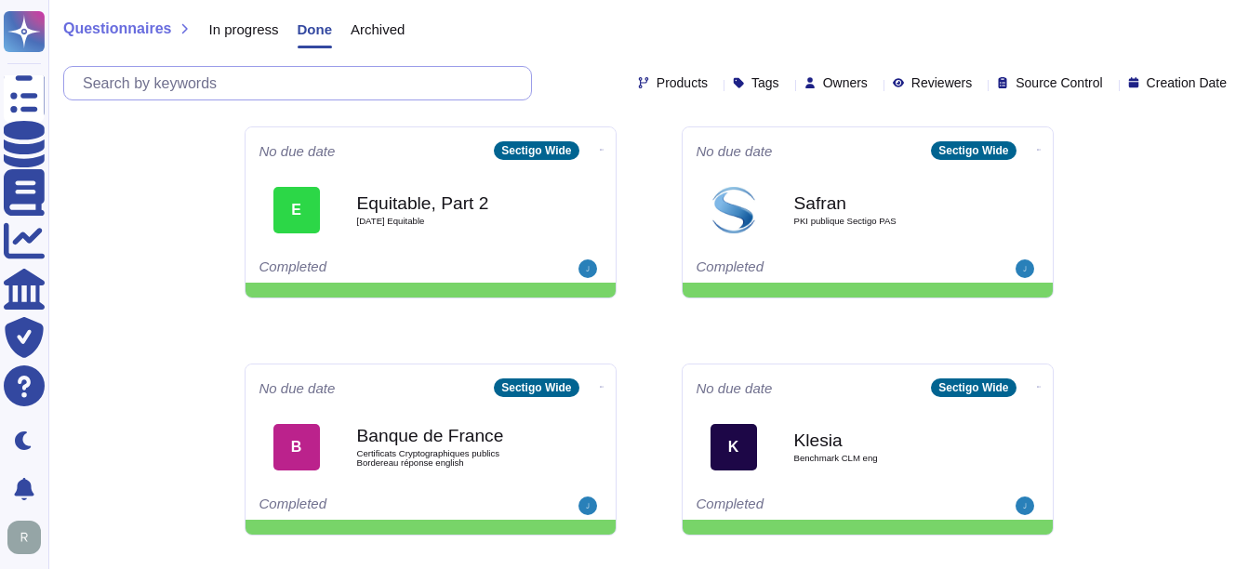
click at [261, 87] on input "text" at bounding box center [302, 83] width 458 height 33
